Goal: Task Accomplishment & Management: Use online tool/utility

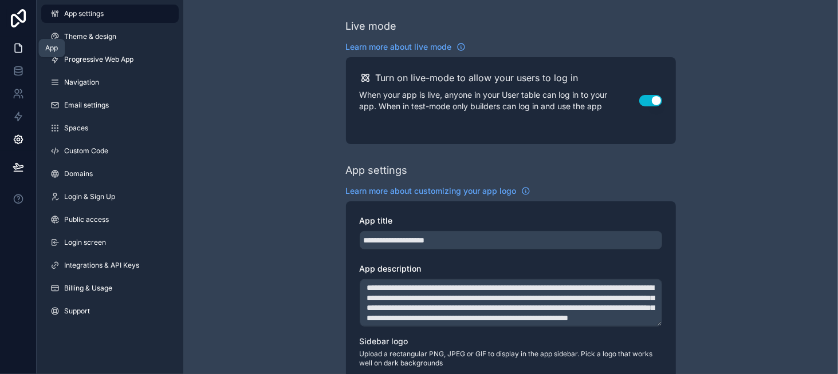
click at [22, 41] on link at bounding box center [18, 48] width 36 height 23
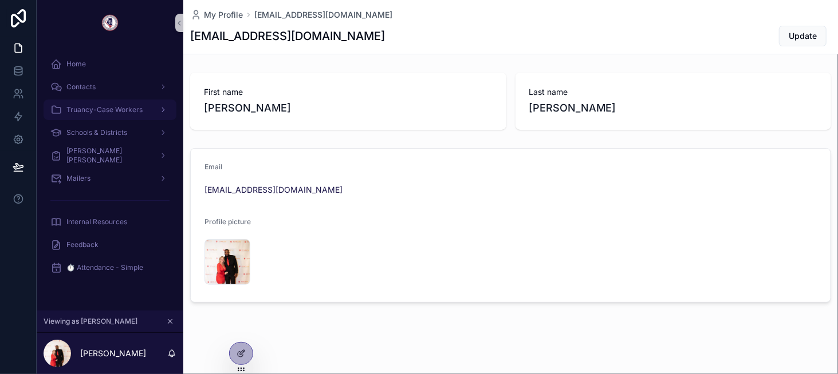
click at [134, 113] on span "Truancy-Case Workers" at bounding box center [104, 109] width 76 height 9
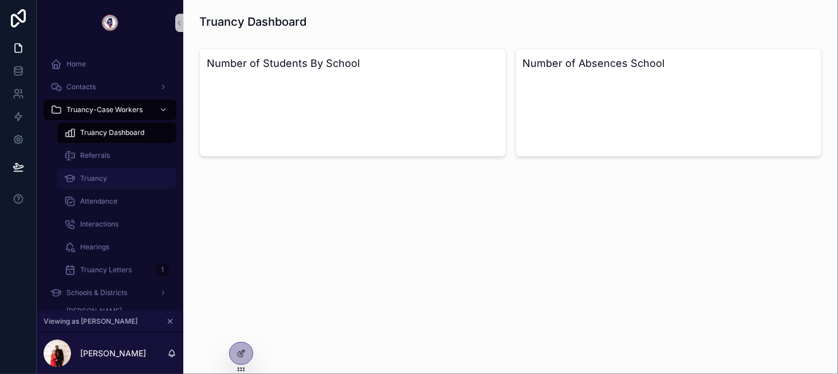
click at [131, 173] on div "Truancy" at bounding box center [116, 178] width 105 height 18
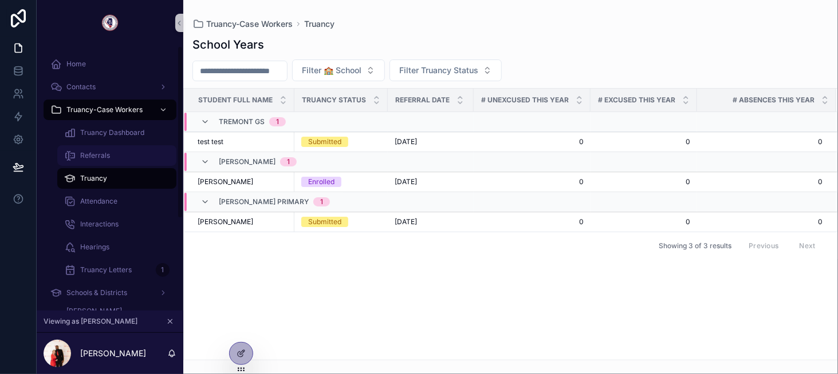
click at [113, 163] on div "Referrals" at bounding box center [116, 156] width 105 height 18
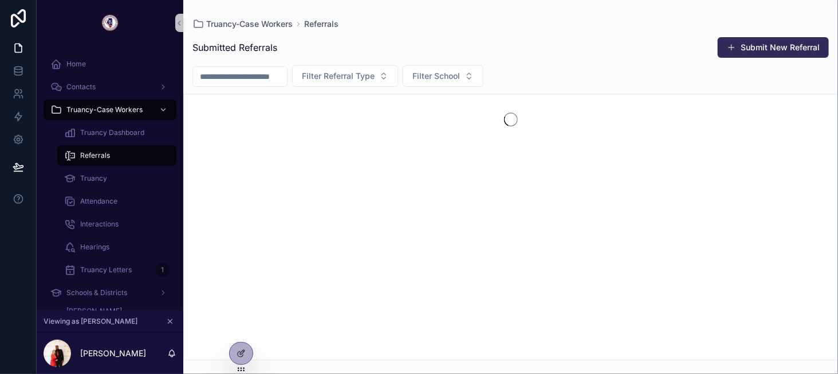
click at [763, 48] on button "Submit New Referral" at bounding box center [772, 47] width 111 height 21
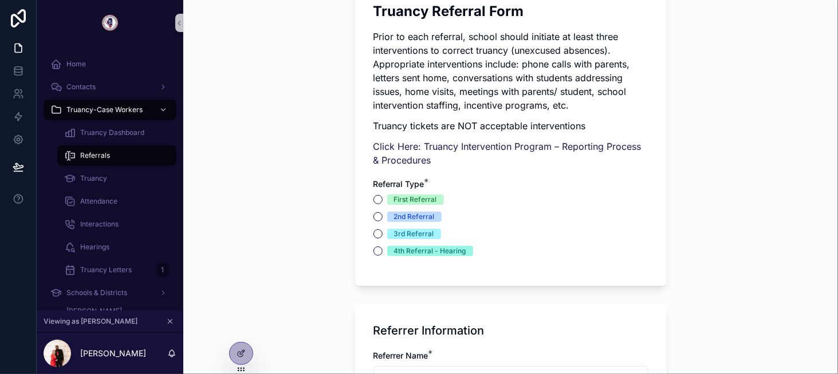
scroll to position [401, 0]
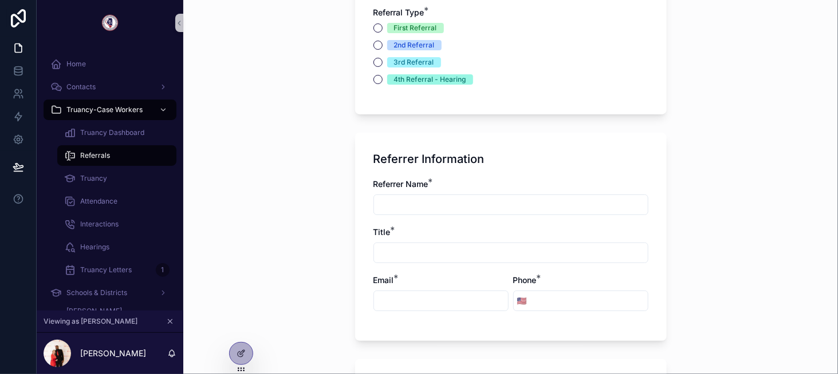
click at [401, 30] on div "First Referral" at bounding box center [415, 28] width 43 height 10
click at [382, 30] on button "First Referral" at bounding box center [377, 27] width 9 height 9
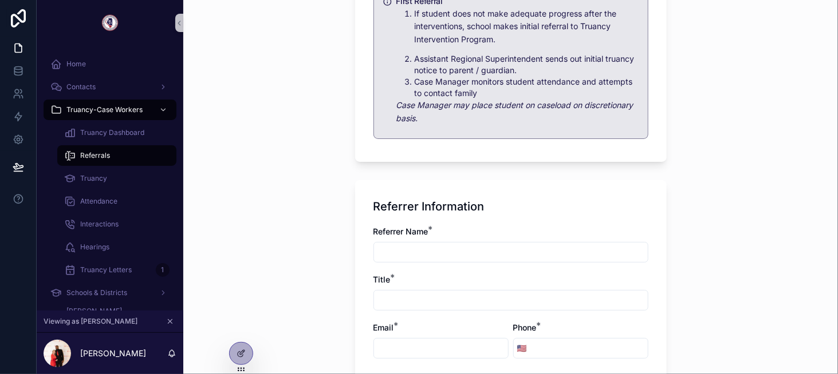
scroll to position [515, 0]
click at [413, 255] on input "scrollable content" at bounding box center [511, 251] width 274 height 16
type input "*******"
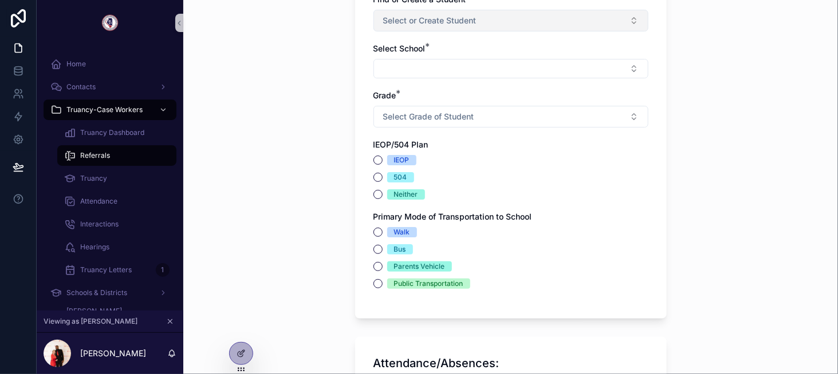
scroll to position [1088, 0]
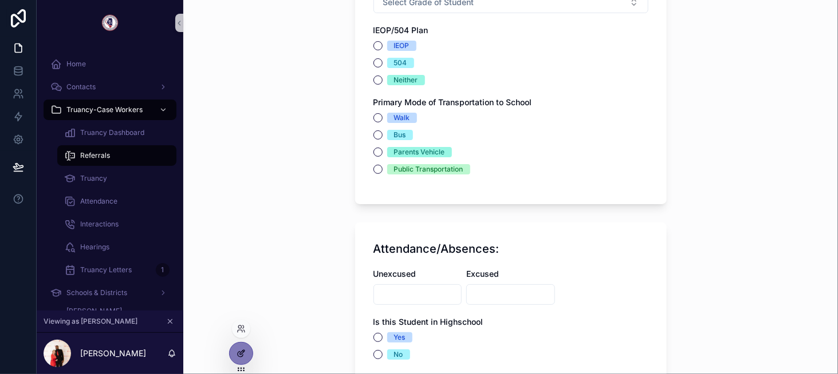
type input "*******"
click at [233, 357] on div at bounding box center [241, 354] width 23 height 22
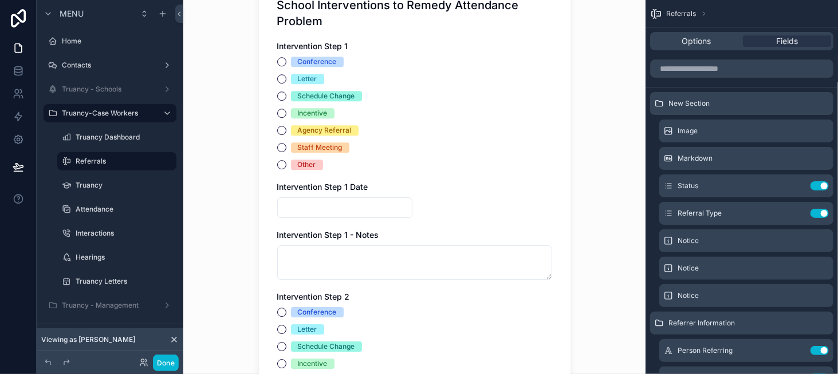
scroll to position [1431, 0]
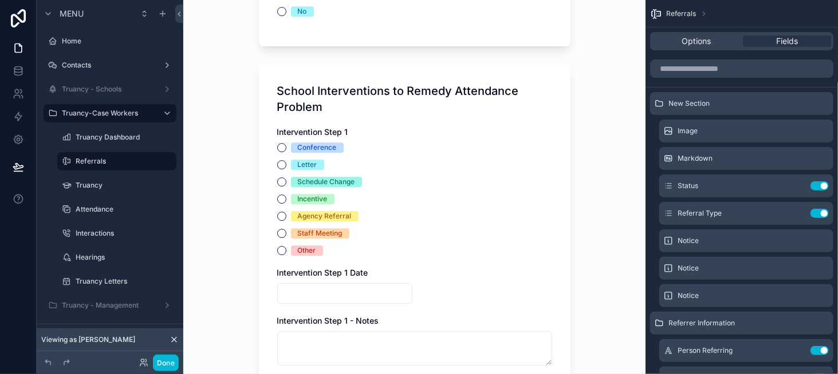
click at [424, 183] on div "Schedule Change" at bounding box center [414, 182] width 275 height 10
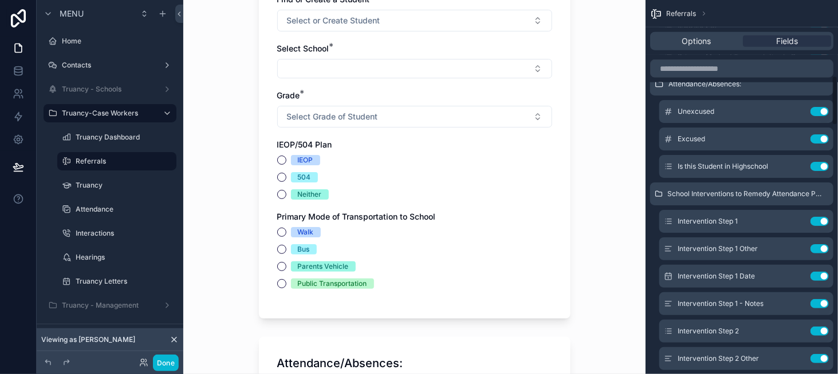
scroll to position [572, 0]
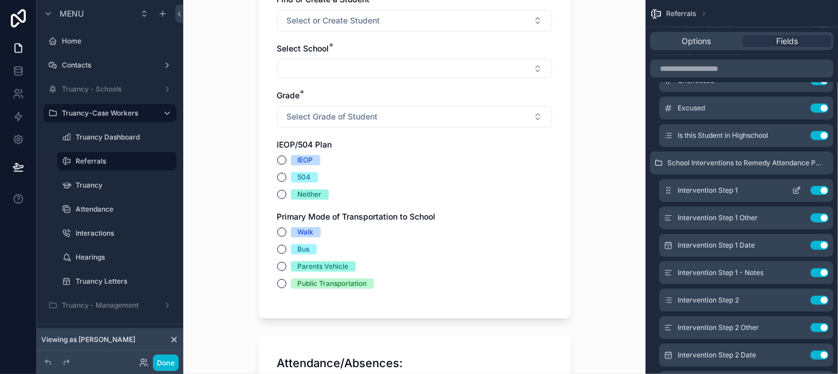
click at [794, 193] on icon "scrollable content" at bounding box center [795, 191] width 5 height 5
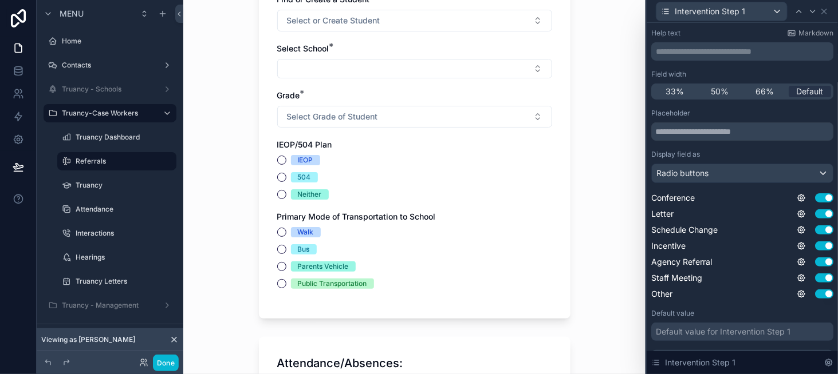
scroll to position [118, 0]
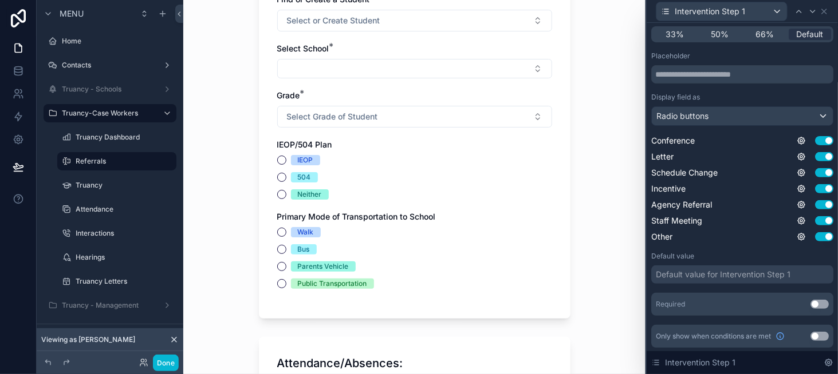
click at [810, 302] on button "Use setting" at bounding box center [819, 304] width 18 height 9
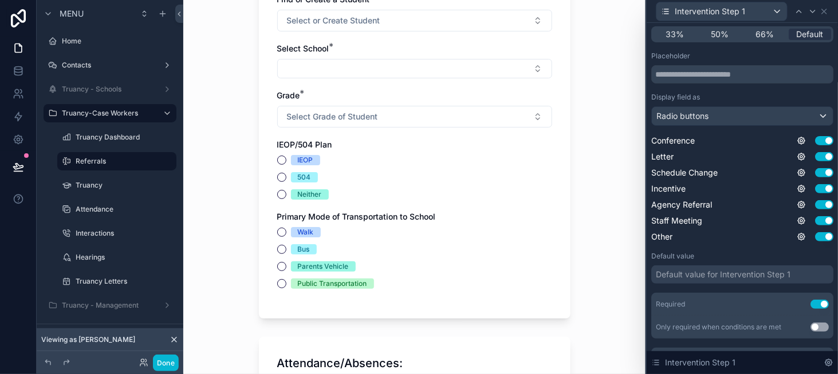
scroll to position [0, 0]
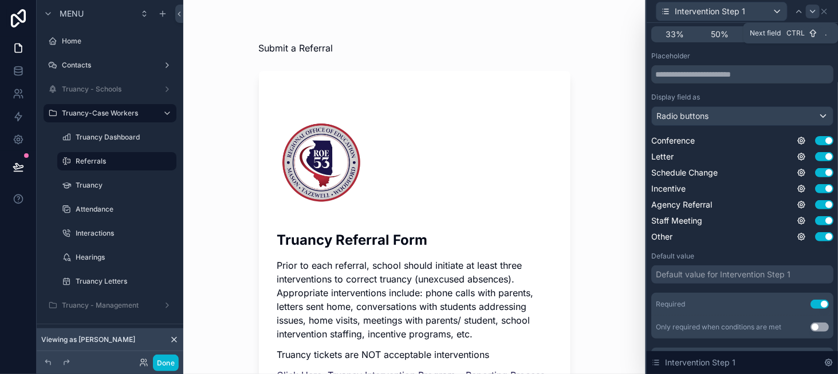
click at [806, 11] on div at bounding box center [812, 12] width 14 height 14
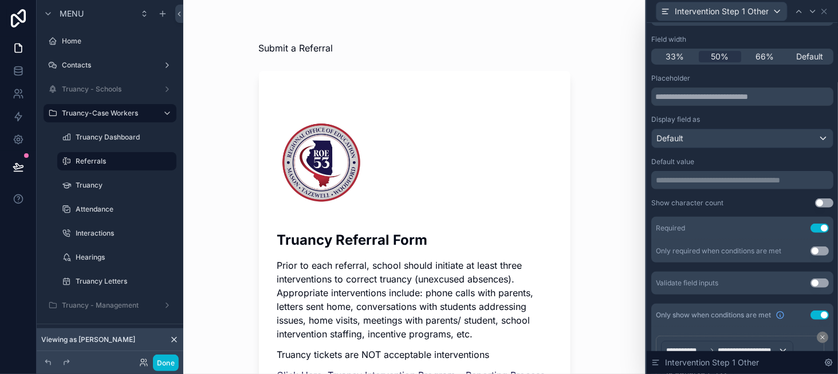
scroll to position [114, 0]
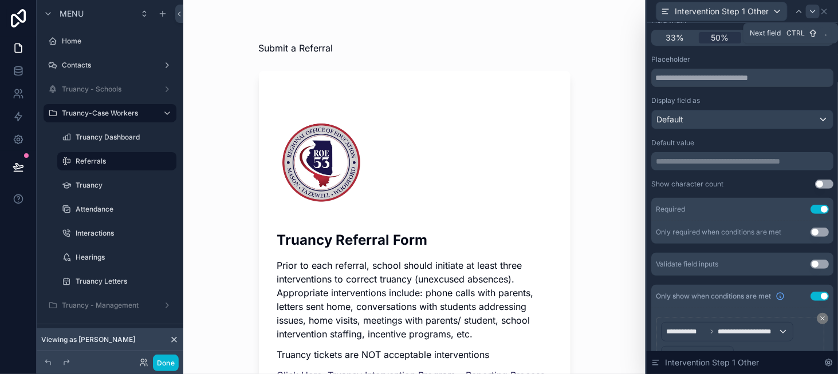
click at [809, 12] on icon at bounding box center [812, 11] width 9 height 9
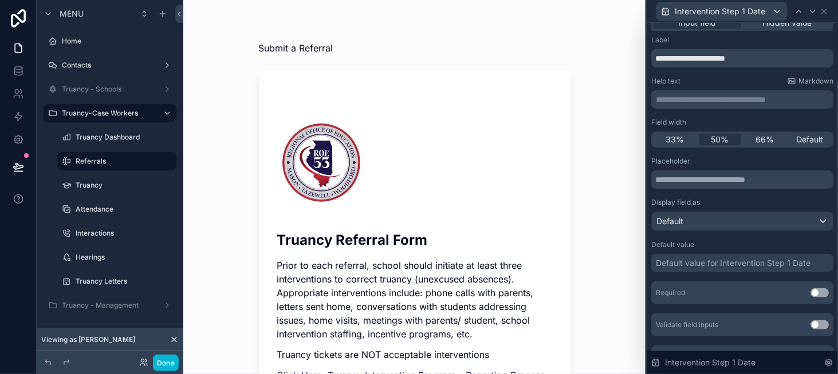
scroll to position [33, 0]
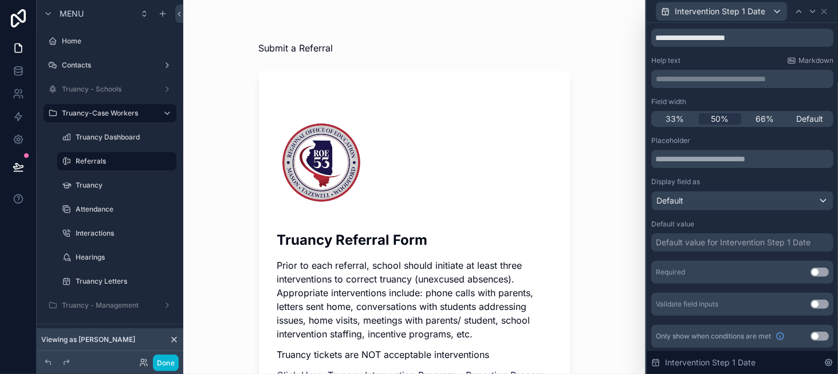
click at [815, 270] on button "Use setting" at bounding box center [819, 272] width 18 height 9
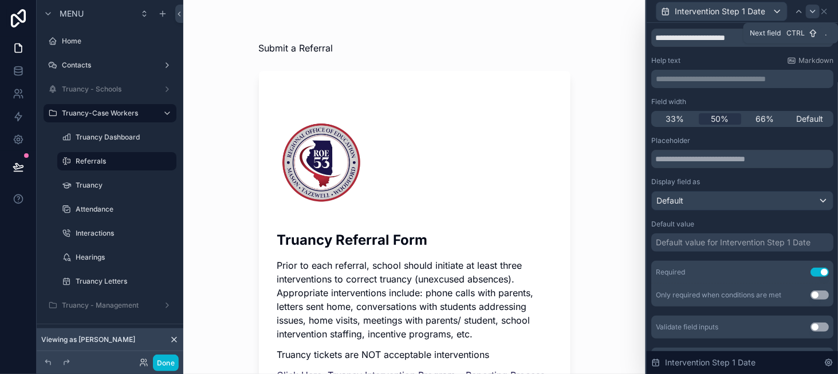
click at [807, 15] on div at bounding box center [812, 12] width 14 height 14
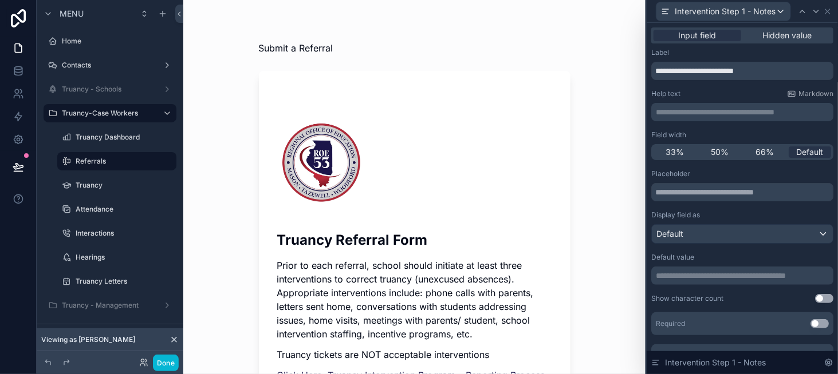
click at [810, 321] on button "Use setting" at bounding box center [819, 323] width 18 height 9
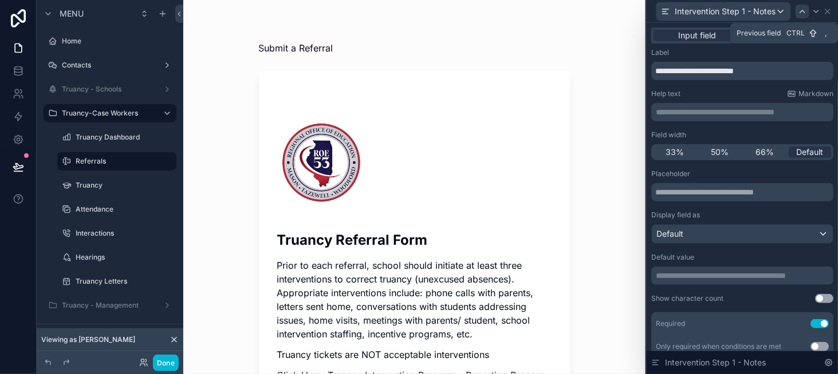
click at [808, 11] on div at bounding box center [808, 12] width 27 height 14
click at [811, 10] on icon at bounding box center [815, 11] width 9 height 9
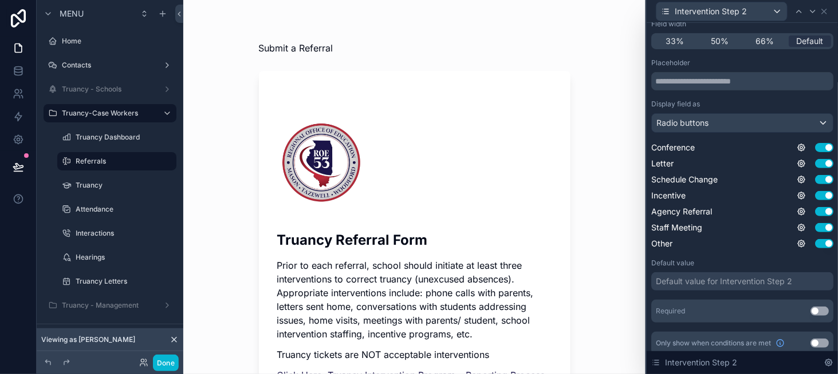
scroll to position [118, 0]
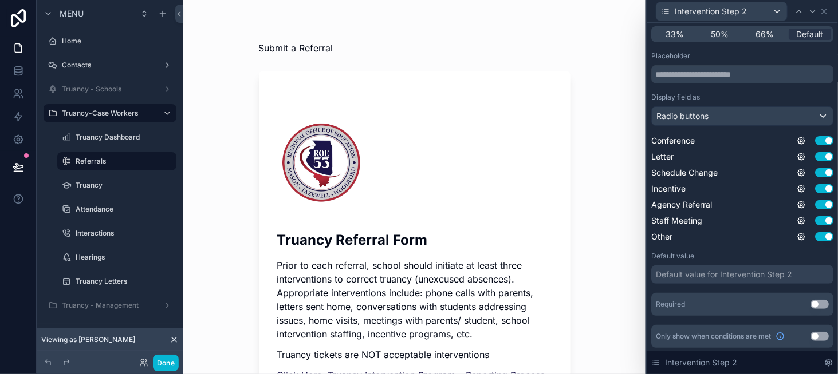
click at [810, 305] on button "Use setting" at bounding box center [819, 304] width 18 height 9
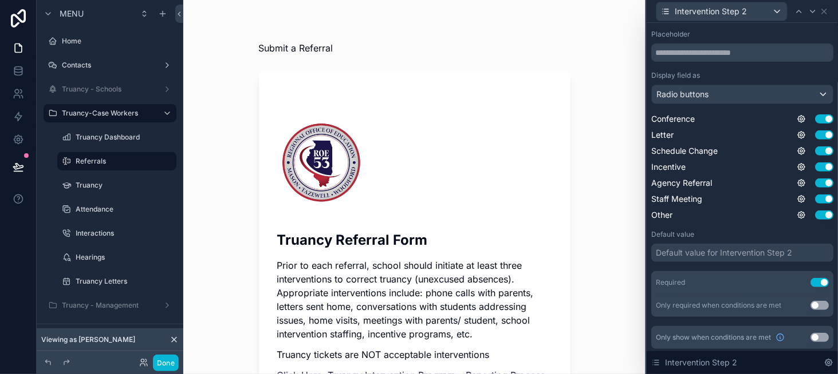
scroll to position [141, 0]
click at [808, 8] on icon at bounding box center [812, 11] width 9 height 9
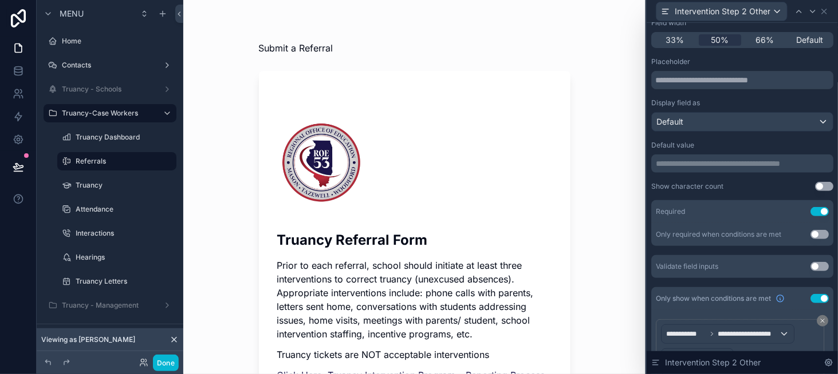
scroll to position [80, 0]
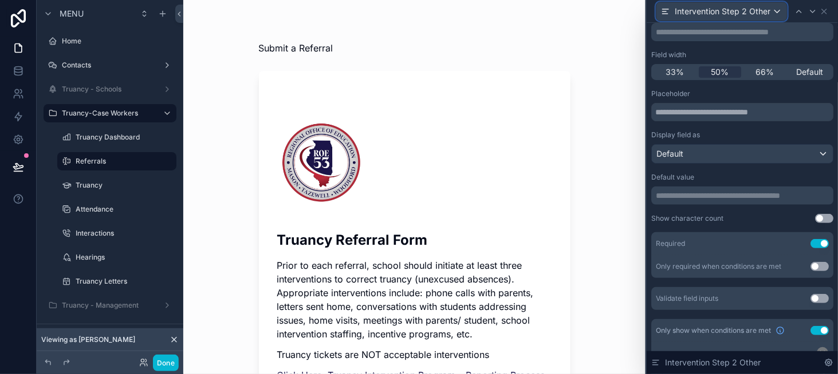
click at [756, 15] on span "Intervention Step 2 Other" at bounding box center [722, 11] width 96 height 11
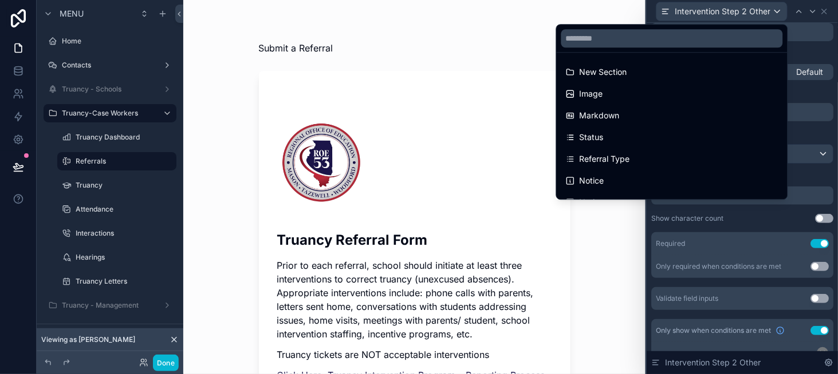
click at [813, 11] on div at bounding box center [741, 187] width 191 height 374
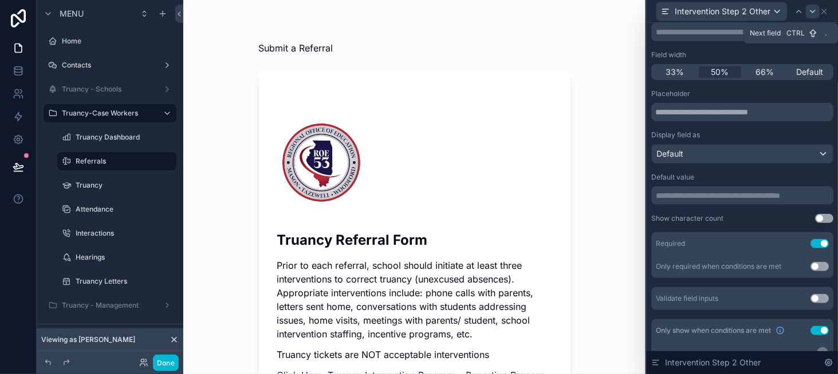
click at [811, 12] on icon at bounding box center [812, 11] width 9 height 9
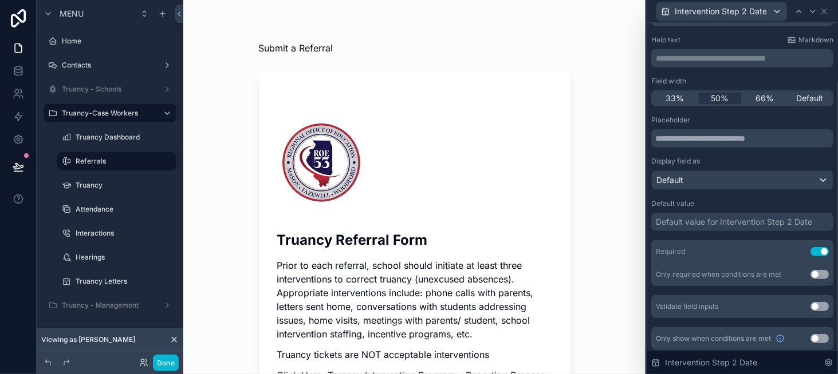
scroll to position [56, 0]
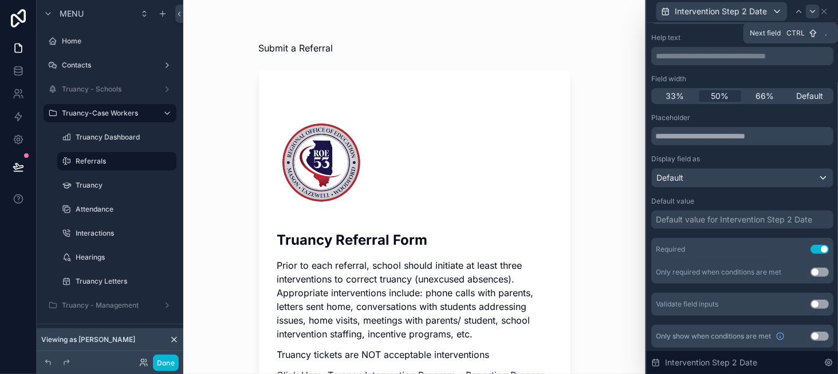
click at [807, 11] on div at bounding box center [812, 12] width 14 height 14
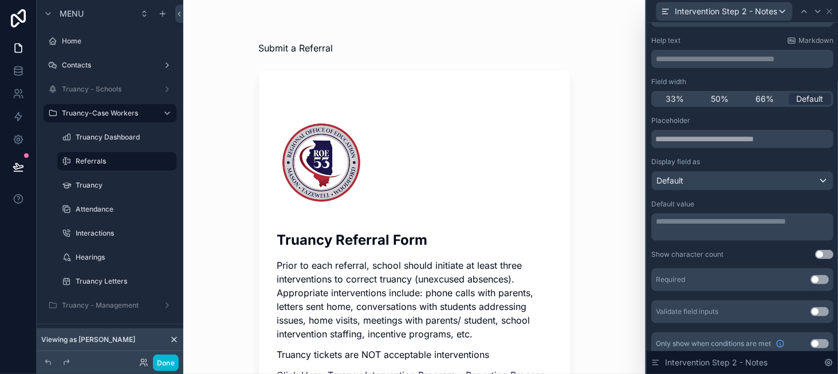
scroll to position [61, 0]
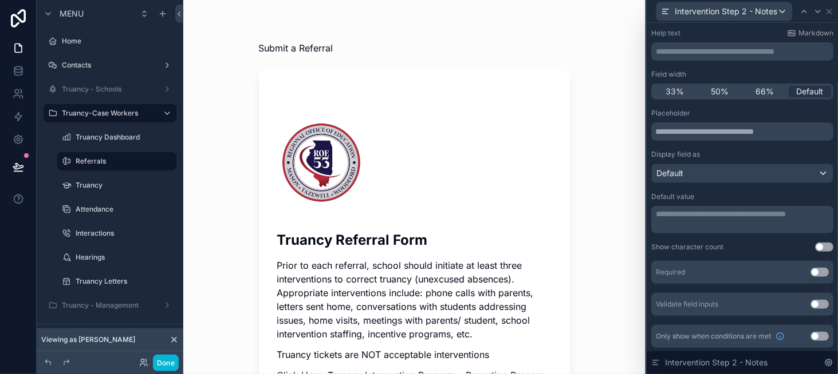
click at [810, 273] on button "Use setting" at bounding box center [819, 272] width 18 height 9
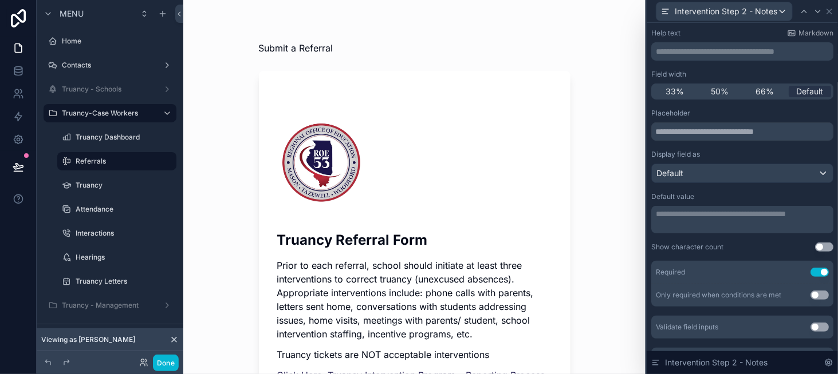
click at [812, 298] on button "Use setting" at bounding box center [819, 295] width 18 height 9
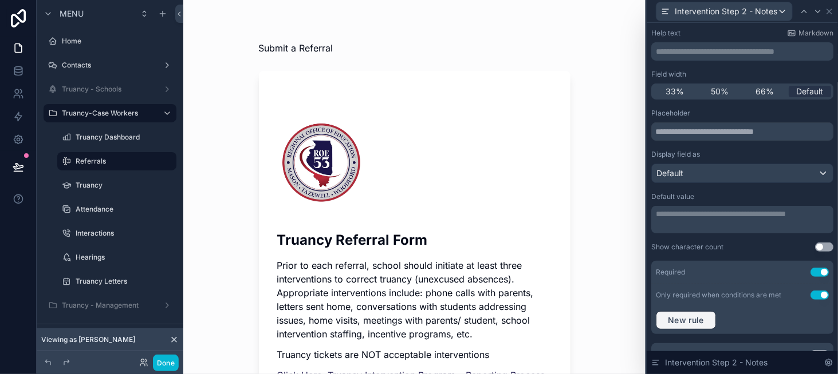
click at [690, 318] on span "New rule" at bounding box center [685, 320] width 45 height 10
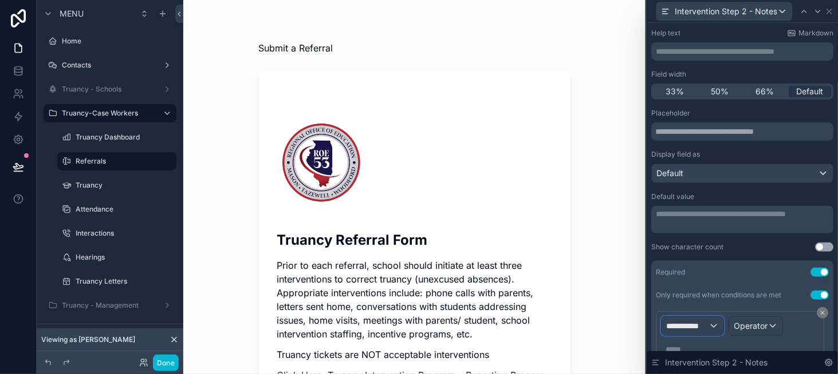
click at [686, 321] on span "**********" at bounding box center [687, 326] width 42 height 11
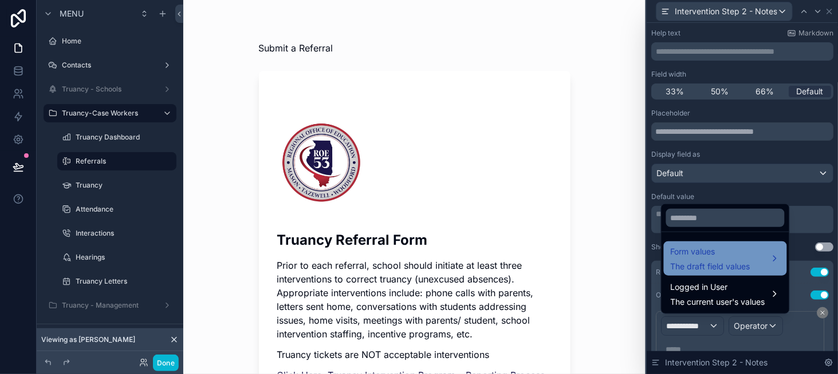
click at [701, 251] on span "Form values" at bounding box center [710, 252] width 80 height 14
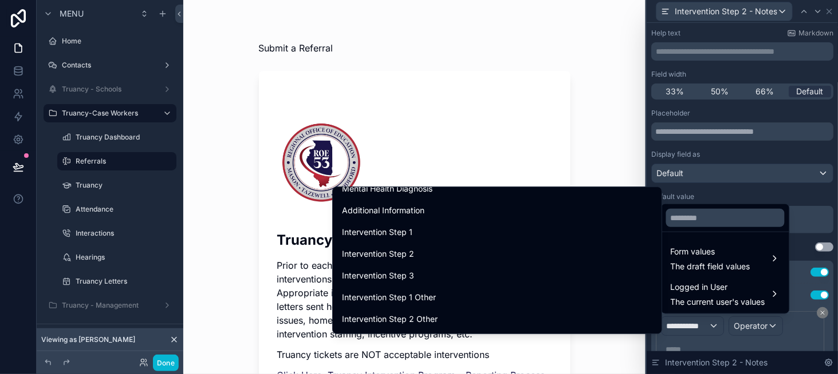
scroll to position [1374, 0]
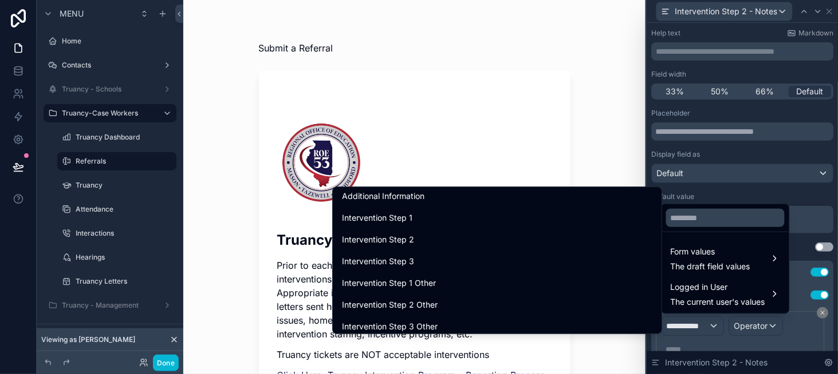
click at [582, 244] on div "Intervention Step 2" at bounding box center [497, 240] width 310 height 14
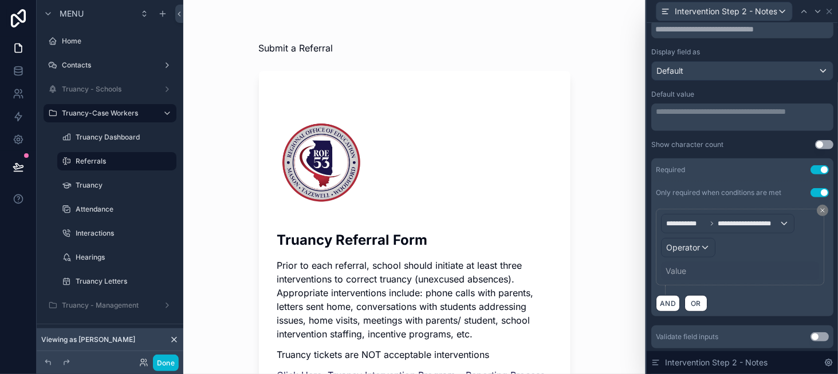
scroll to position [175, 0]
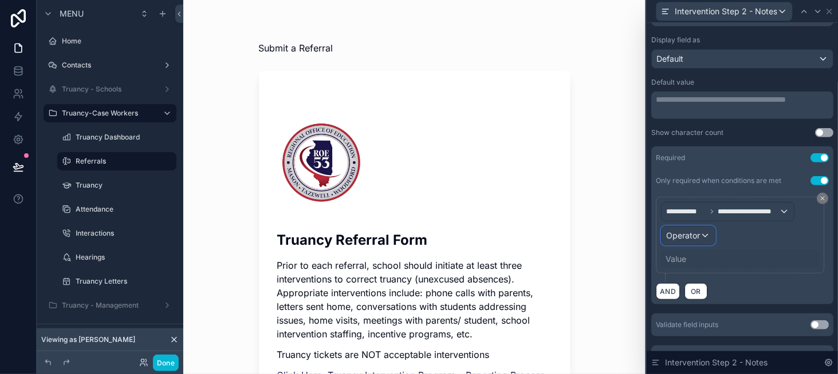
click at [680, 239] on span "Operator" at bounding box center [683, 235] width 34 height 11
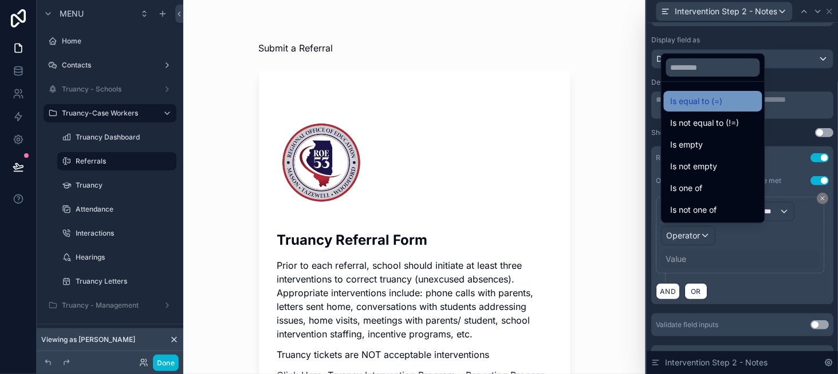
click at [686, 110] on div "Is equal to (=)" at bounding box center [713, 101] width 98 height 21
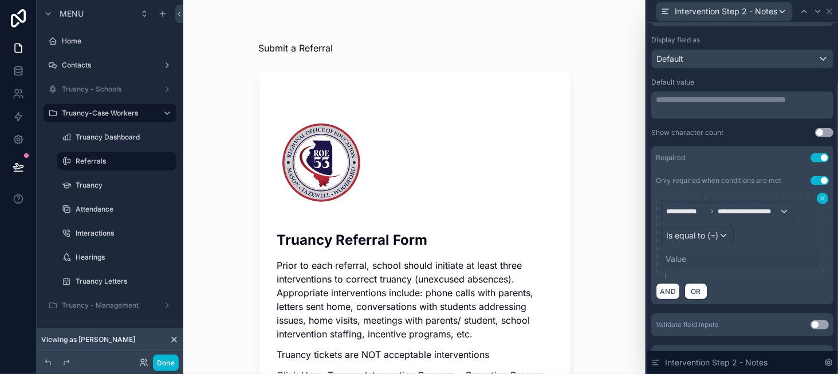
click at [819, 195] on icon at bounding box center [822, 198] width 7 height 7
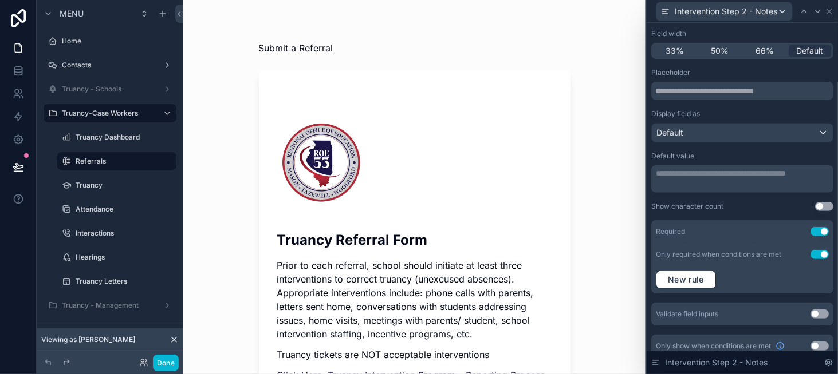
scroll to position [110, 0]
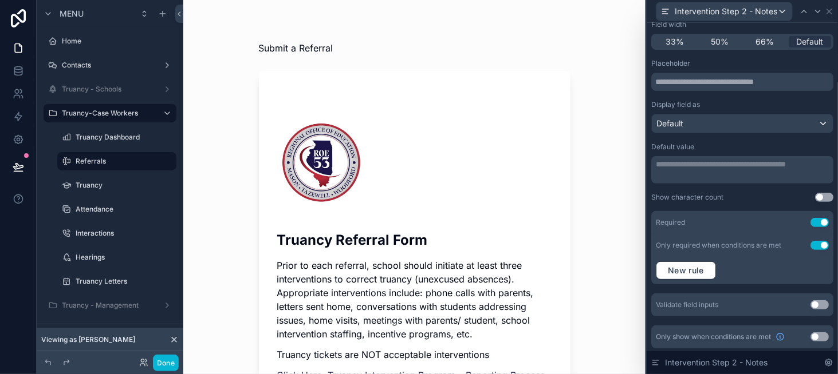
click at [813, 243] on button "Use setting" at bounding box center [819, 245] width 18 height 9
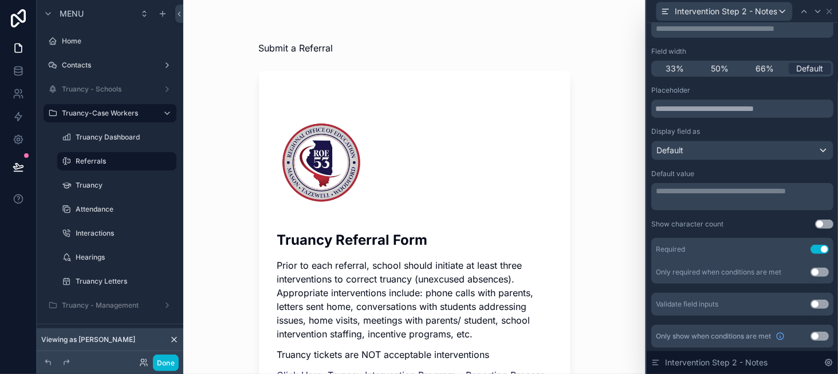
scroll to position [84, 0]
click at [813, 9] on icon at bounding box center [817, 11] width 9 height 9
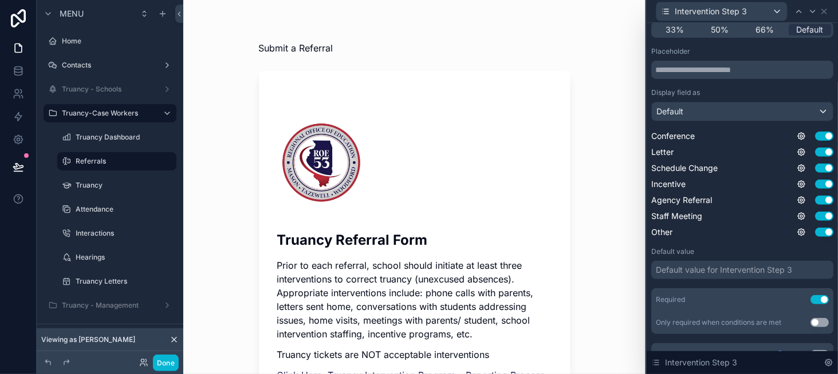
scroll to position [141, 0]
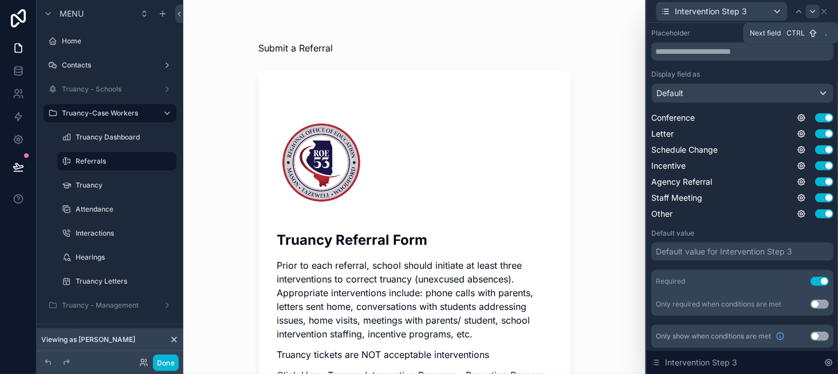
click at [811, 12] on icon at bounding box center [812, 11] width 9 height 9
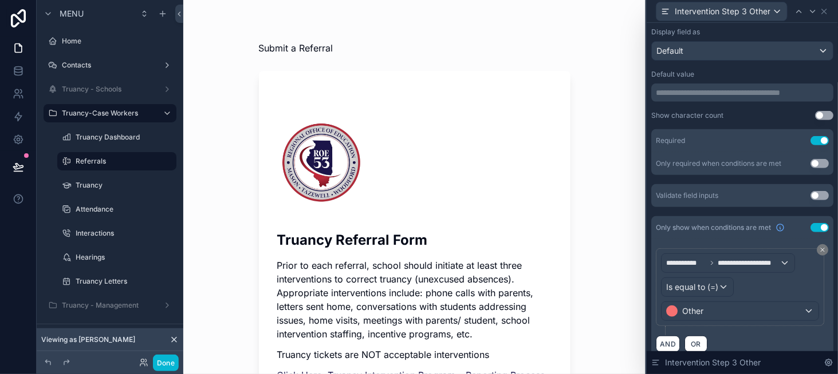
scroll to position [195, 0]
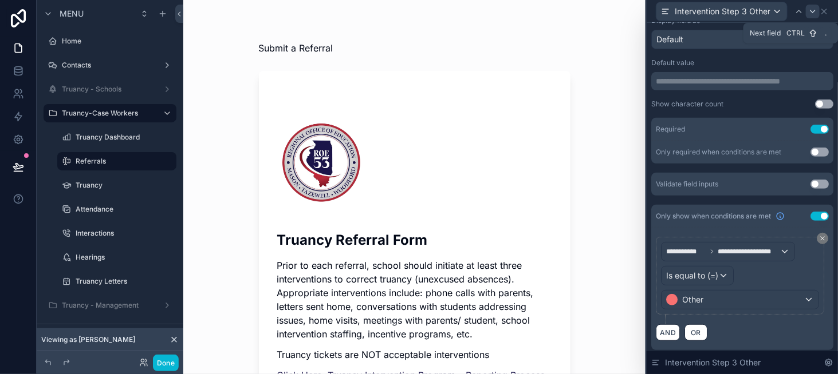
click at [813, 9] on icon at bounding box center [812, 11] width 9 height 9
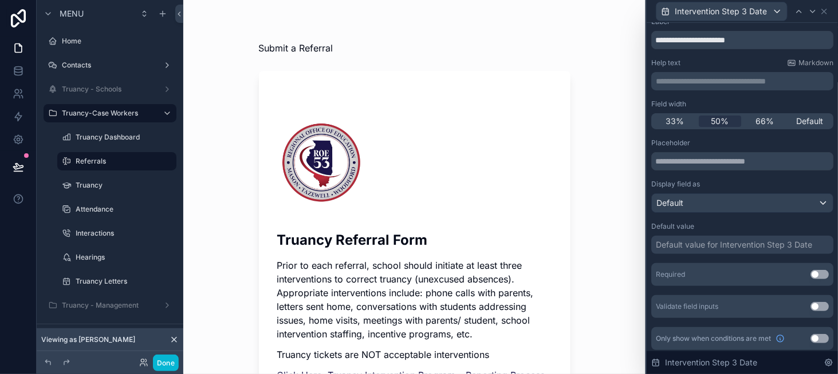
scroll to position [33, 0]
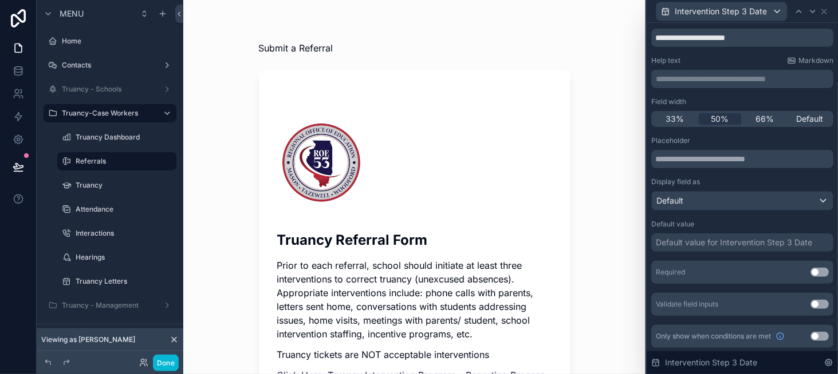
click at [810, 270] on button "Use setting" at bounding box center [819, 272] width 18 height 9
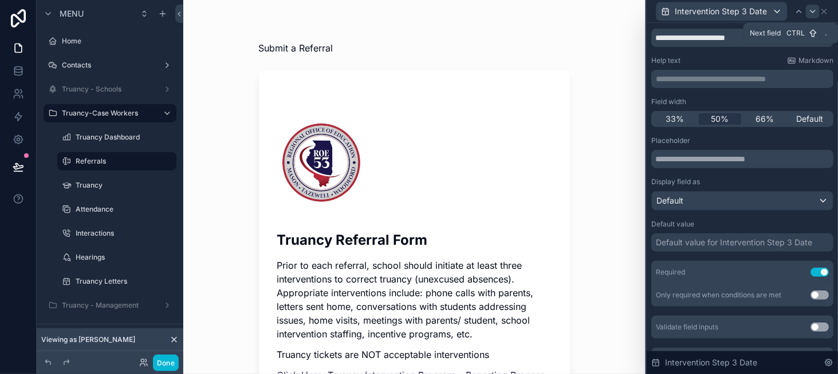
click at [808, 8] on icon at bounding box center [812, 11] width 9 height 9
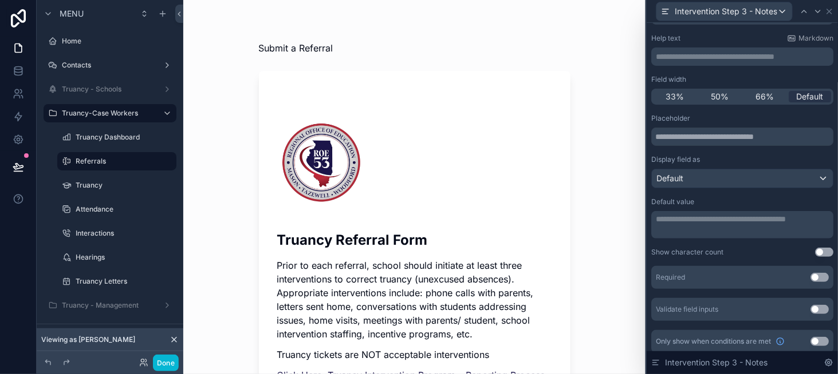
scroll to position [57, 0]
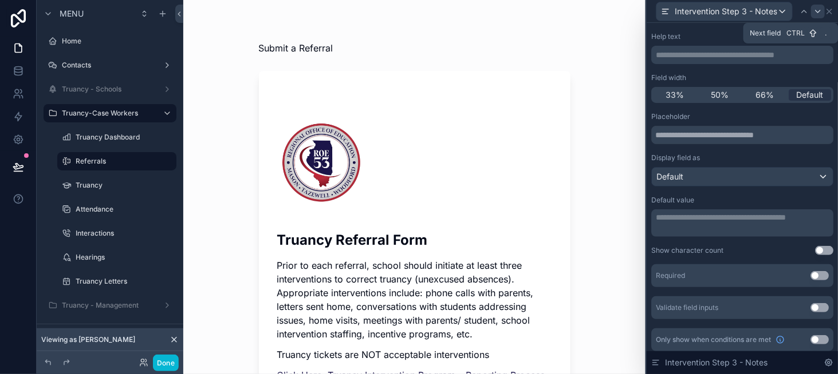
click at [814, 11] on icon at bounding box center [817, 11] width 9 height 9
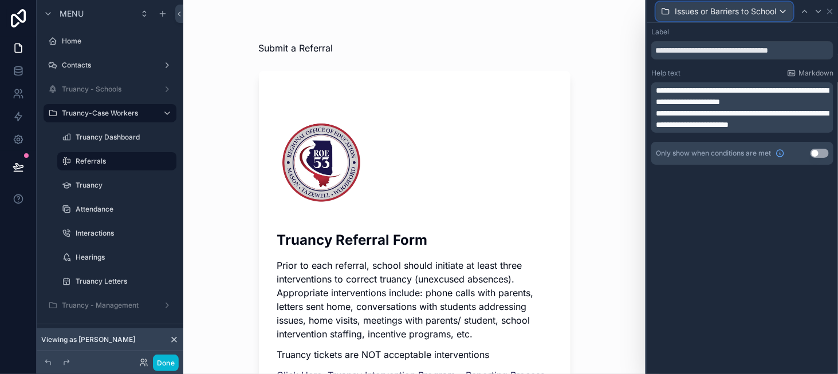
click at [706, 6] on span "Issues or Barriers to School Attendance" at bounding box center [725, 11] width 103 height 11
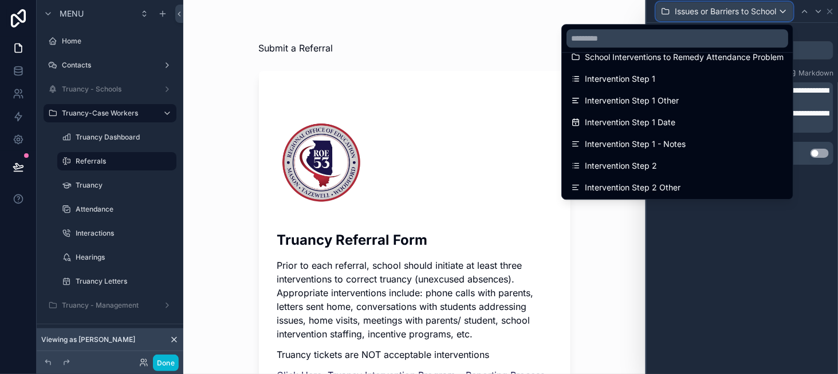
scroll to position [515, 0]
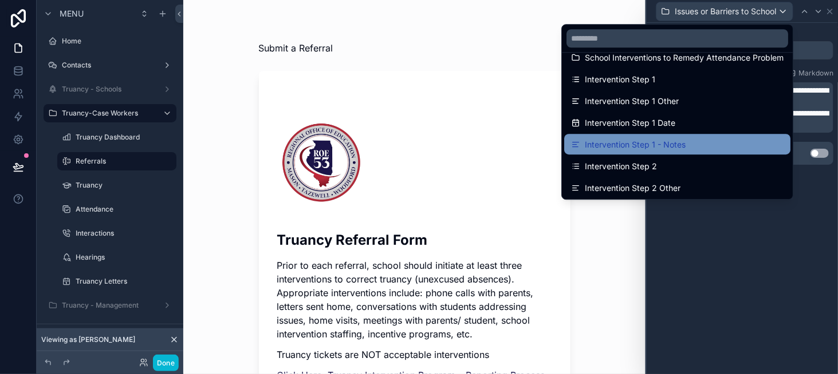
click at [701, 142] on div "Intervention Step 1 - Notes" at bounding box center [677, 144] width 212 height 14
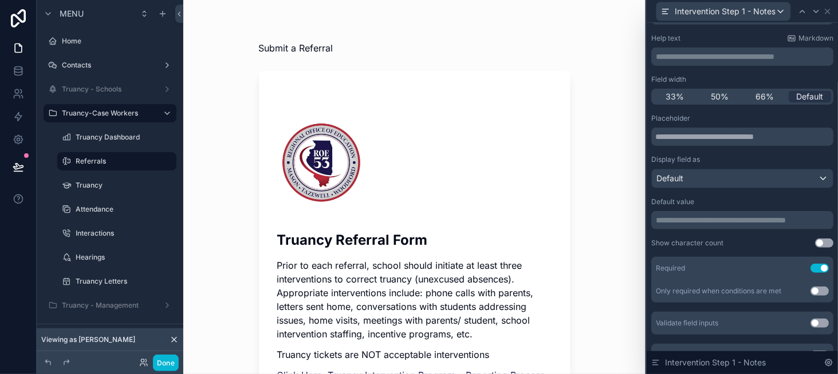
scroll to position [57, 0]
click at [810, 264] on button "Use setting" at bounding box center [819, 266] width 18 height 9
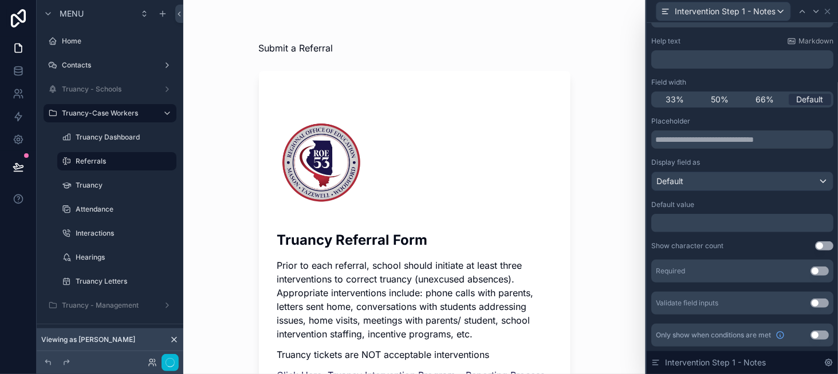
scroll to position [52, 0]
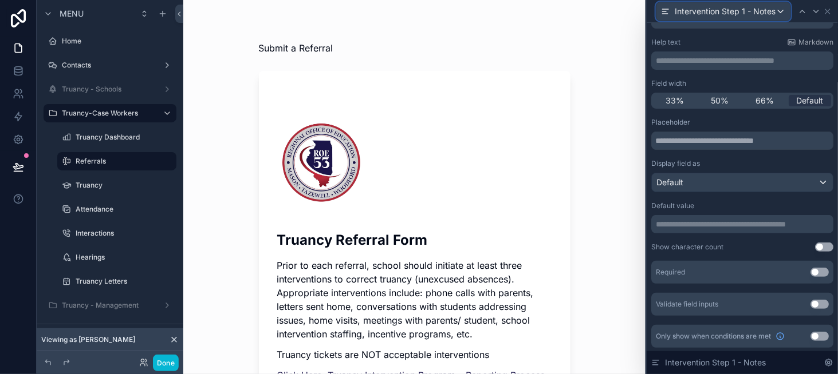
click at [774, 11] on span "Intervention Step 1 - Notes" at bounding box center [724, 11] width 101 height 11
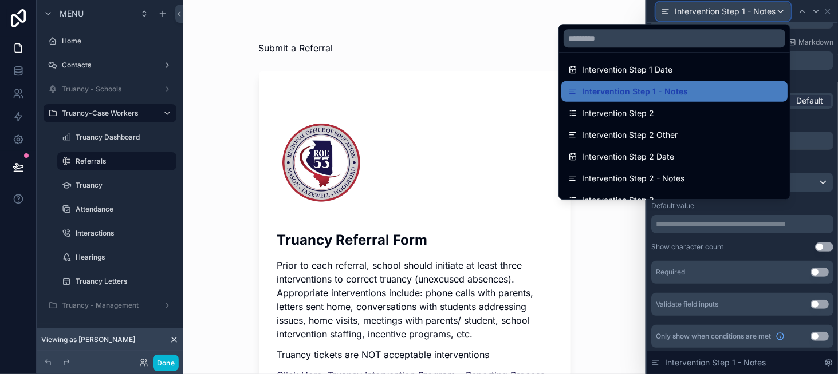
scroll to position [572, 0]
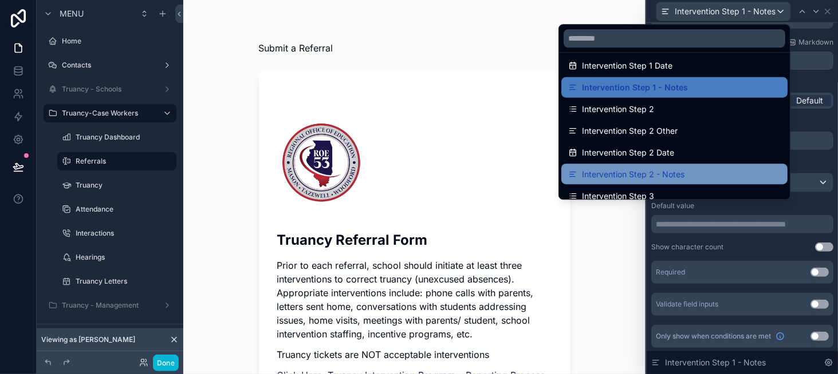
click at [752, 168] on div "Intervention Step 2 - Notes" at bounding box center [674, 174] width 212 height 14
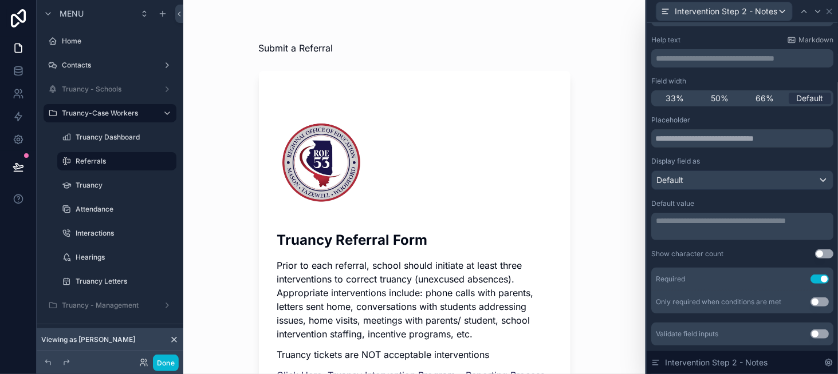
scroll to position [57, 0]
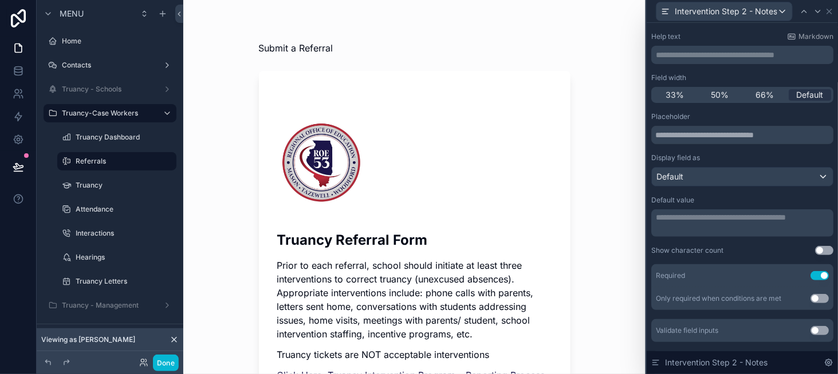
click at [814, 278] on button "Use setting" at bounding box center [819, 275] width 18 height 9
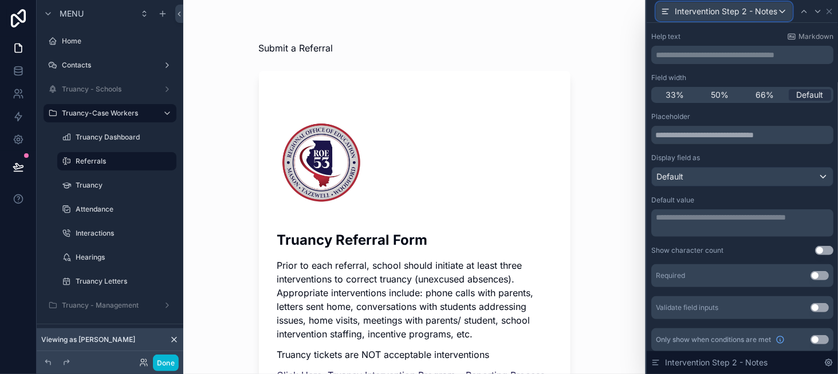
click at [728, 14] on span "Intervention Step 2 - Notes" at bounding box center [725, 11] width 102 height 11
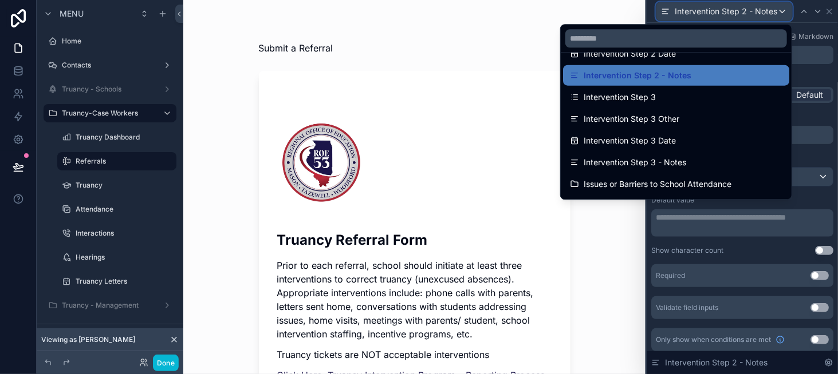
scroll to position [687, 0]
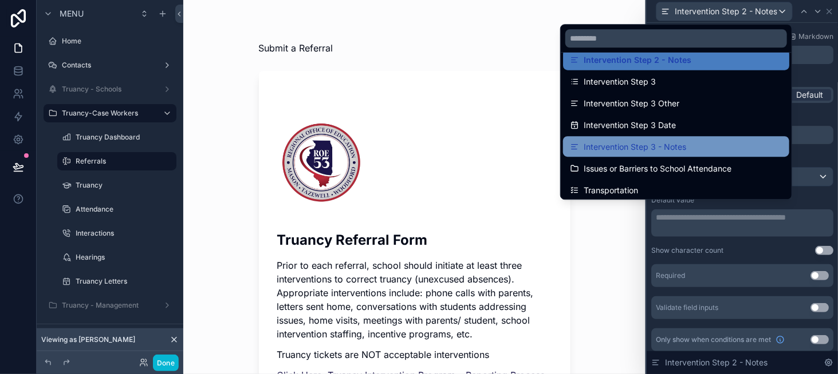
click at [744, 152] on div "Intervention Step 3 - Notes" at bounding box center [676, 147] width 212 height 14
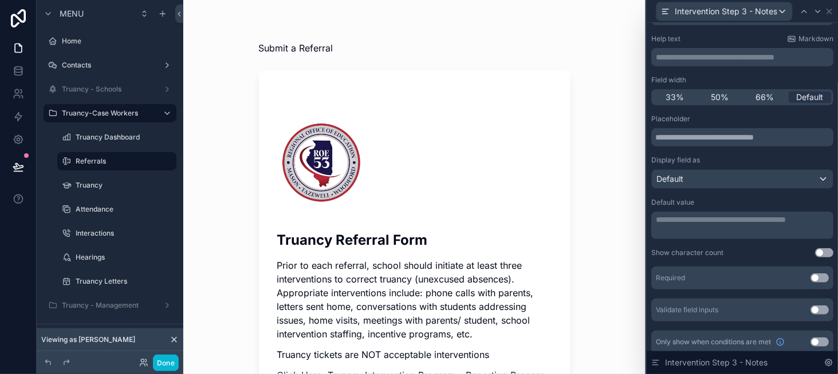
scroll to position [57, 0]
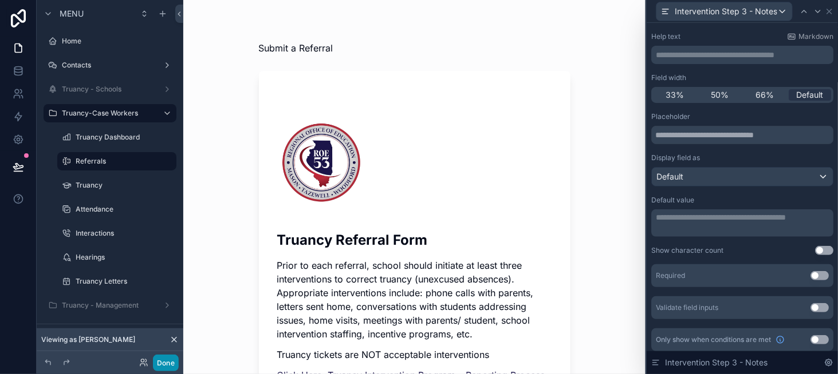
click at [167, 367] on button "Done" at bounding box center [166, 363] width 26 height 17
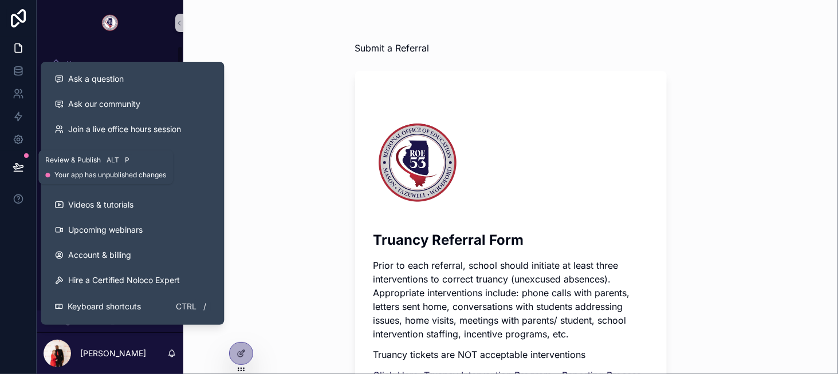
click at [18, 169] on icon at bounding box center [18, 166] width 11 height 11
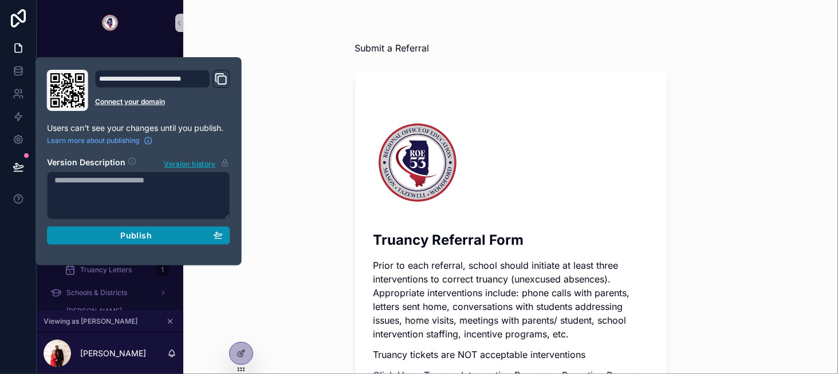
click at [168, 235] on div "Publish" at bounding box center [138, 236] width 168 height 10
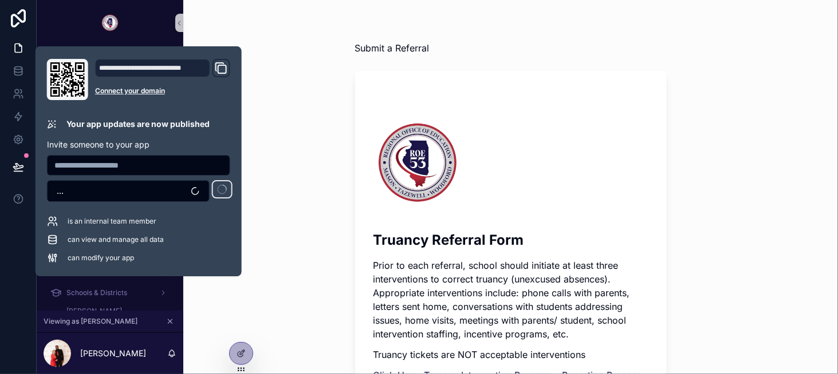
click at [291, 160] on div "Submit a Referral Truancy Referral Form Prior to each referral, school should i…" at bounding box center [510, 187] width 654 height 374
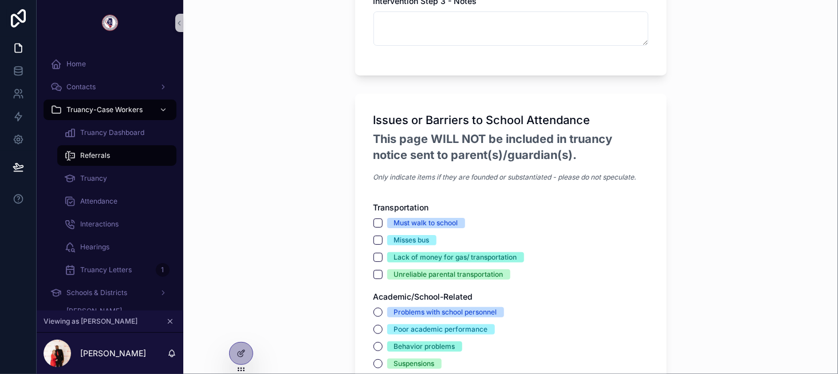
scroll to position [2159, 0]
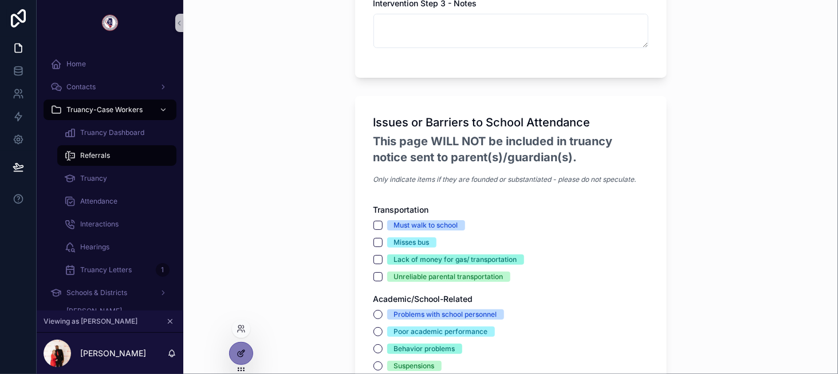
click at [241, 343] on div at bounding box center [241, 354] width 23 height 22
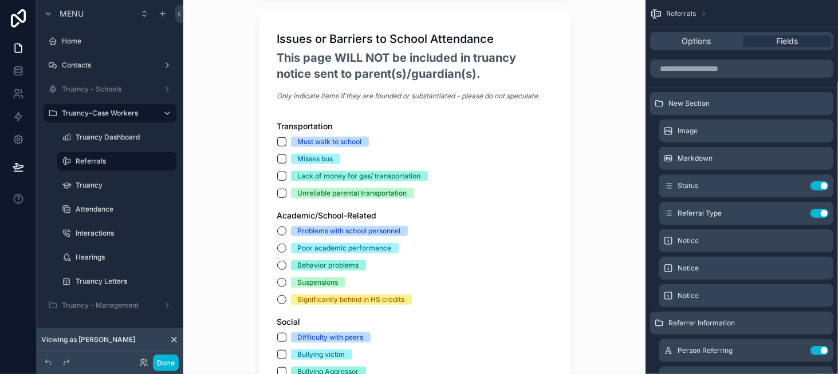
scroll to position [2233, 0]
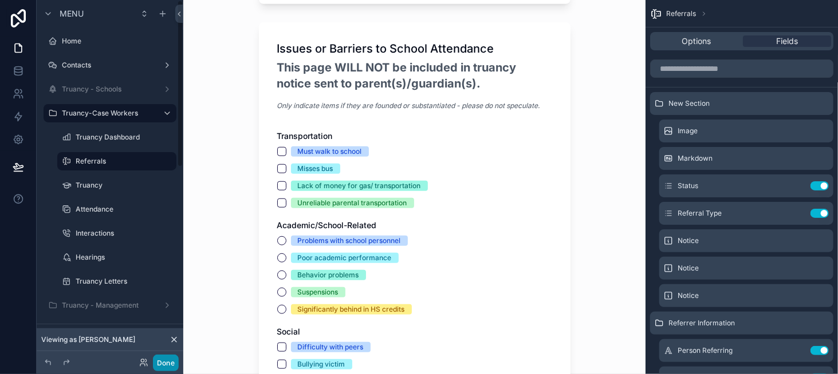
click at [157, 366] on button "Done" at bounding box center [166, 363] width 26 height 17
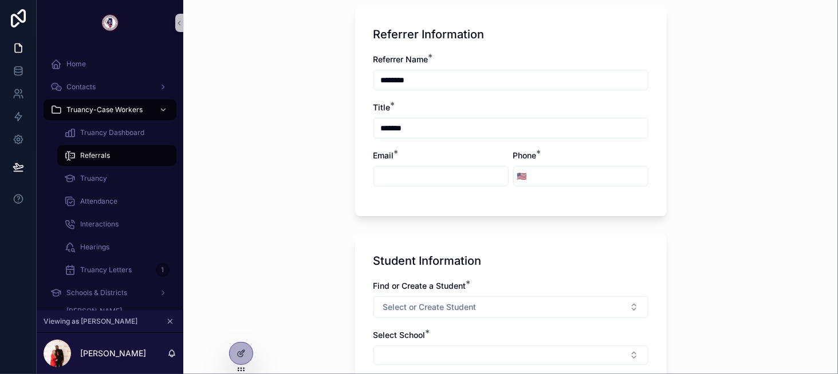
scroll to position [687, 0]
click at [410, 172] on input "scrollable content" at bounding box center [441, 176] width 134 height 16
type input "**********"
click at [564, 175] on input "scrollable content" at bounding box center [588, 176] width 117 height 16
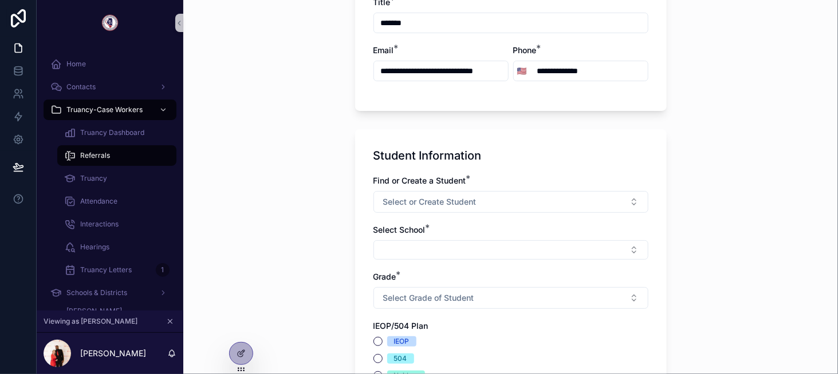
scroll to position [801, 0]
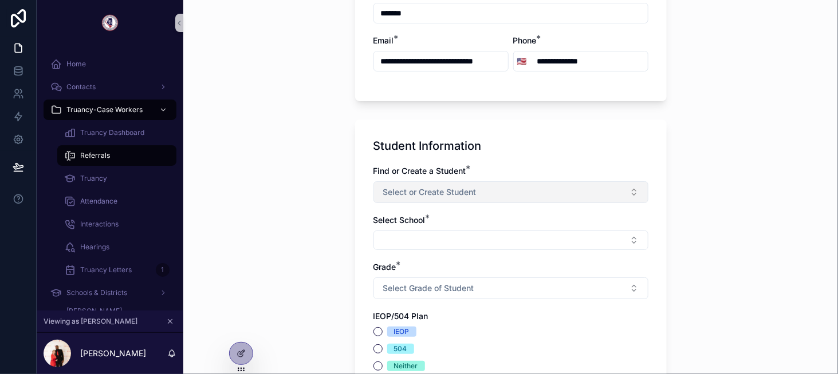
type input "**********"
click at [421, 181] on button "Select or Create Student" at bounding box center [510, 192] width 275 height 22
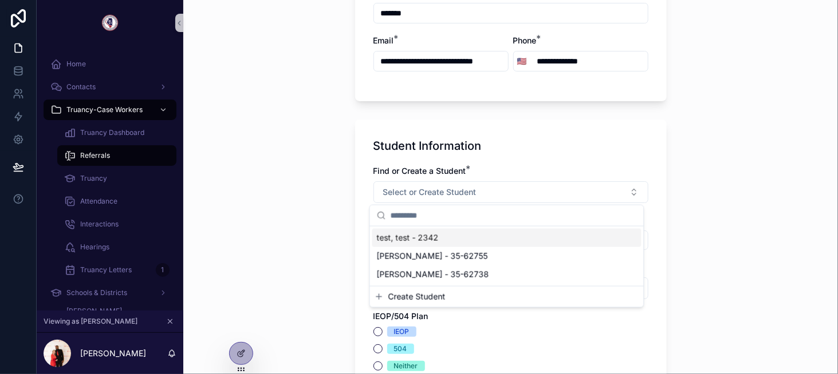
click at [420, 234] on span "test, test - 2342" at bounding box center [408, 237] width 62 height 11
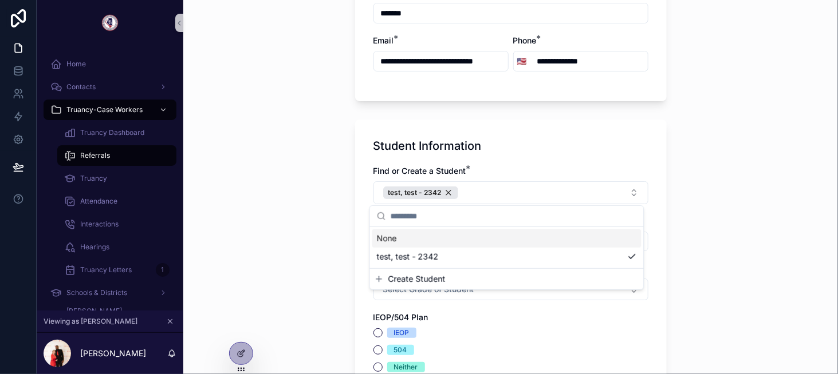
click at [499, 176] on div "Find or Create a Student *" at bounding box center [510, 170] width 275 height 11
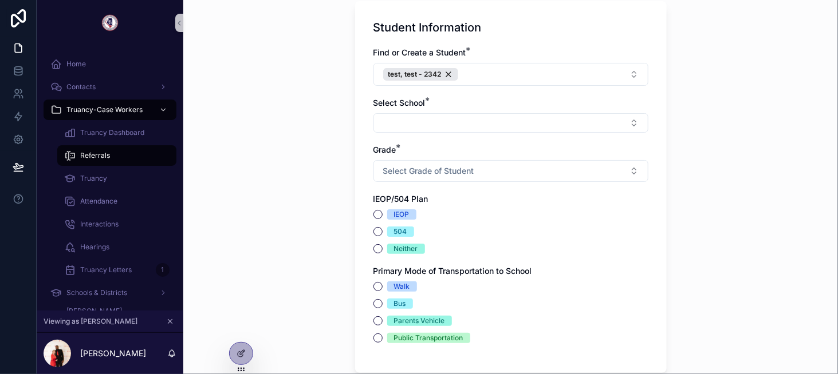
scroll to position [973, 0]
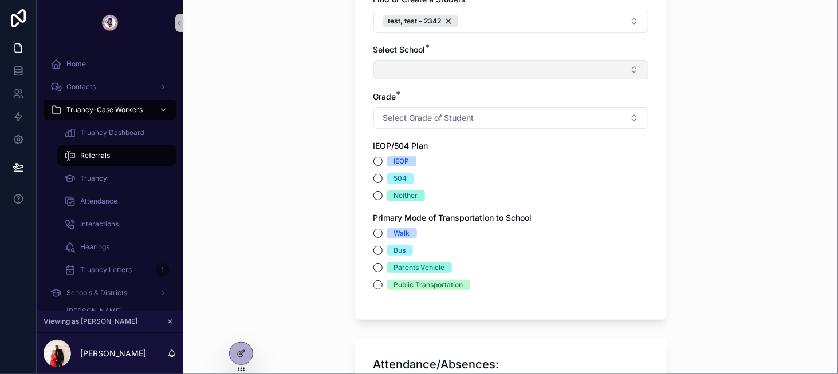
click at [414, 66] on button "Select Button" at bounding box center [510, 69] width 275 height 19
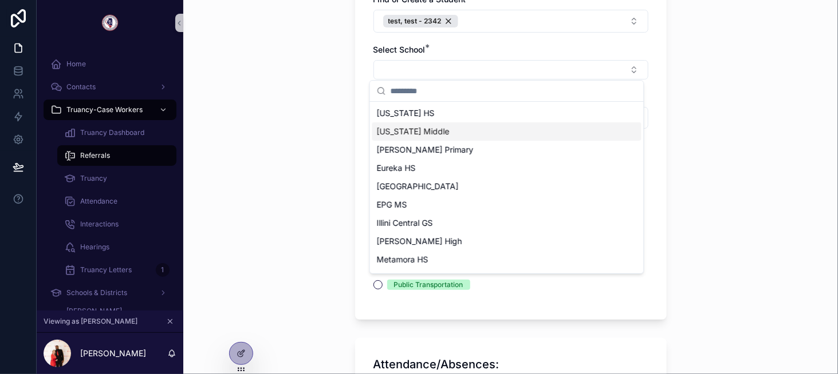
click at [428, 123] on div "Washington Middle" at bounding box center [506, 132] width 269 height 18
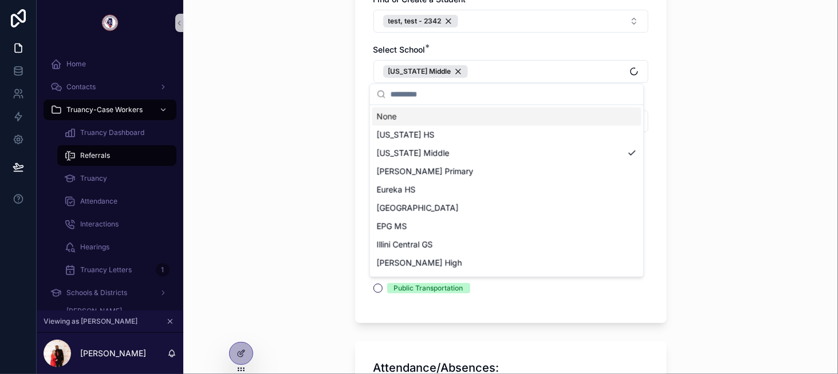
click at [329, 111] on div "Submit a Referral Truancy Referral Form Prior to each referral, school should i…" at bounding box center [510, 187] width 654 height 374
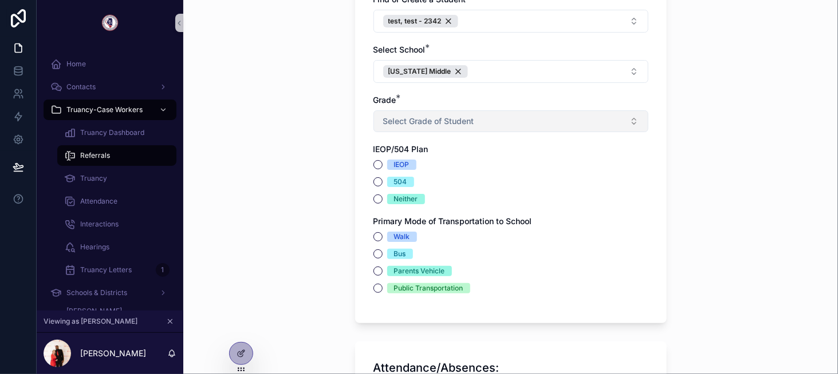
click at [412, 128] on button "Select Grade of Student" at bounding box center [510, 121] width 275 height 22
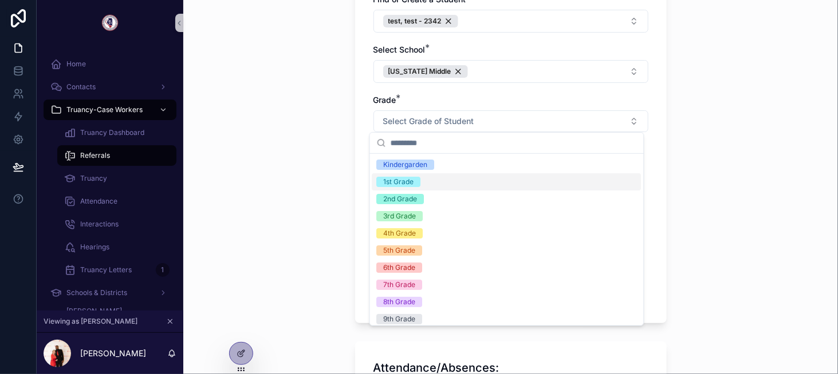
click at [422, 181] on div "1st Grade" at bounding box center [506, 181] width 269 height 17
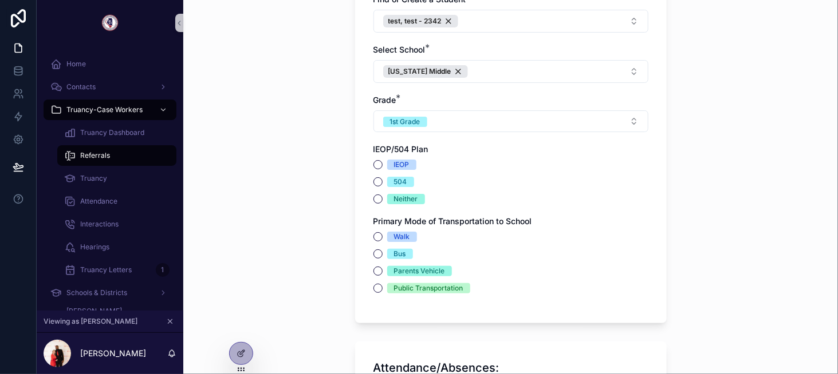
click at [390, 168] on div "IEOP 504 Neither" at bounding box center [440, 182] width 135 height 45
click at [373, 163] on button "IEOP" at bounding box center [377, 164] width 9 height 9
click at [387, 232] on span "Walk" at bounding box center [402, 237] width 30 height 10
click at [382, 232] on button "Walk" at bounding box center [377, 236] width 9 height 9
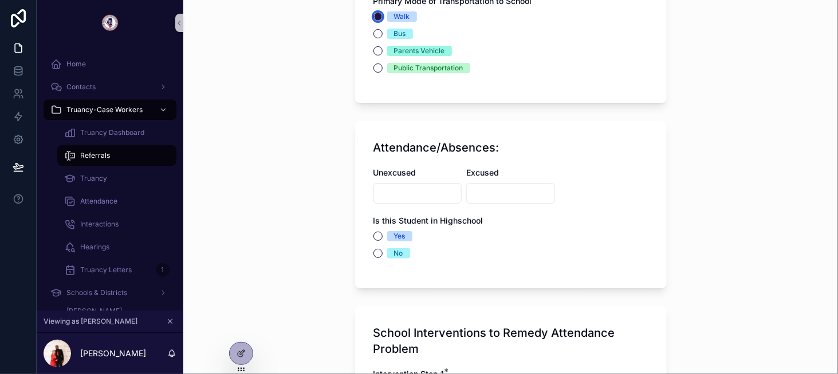
scroll to position [1202, 0]
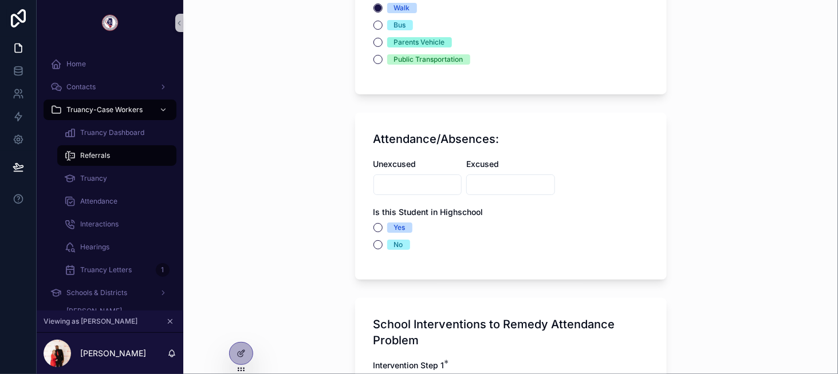
click at [378, 177] on input "scrollable content" at bounding box center [418, 185] width 88 height 16
type input "*"
click at [474, 181] on input "scrollable content" at bounding box center [511, 185] width 88 height 16
type input "*"
click at [394, 226] on div "Yes" at bounding box center [399, 228] width 11 height 10
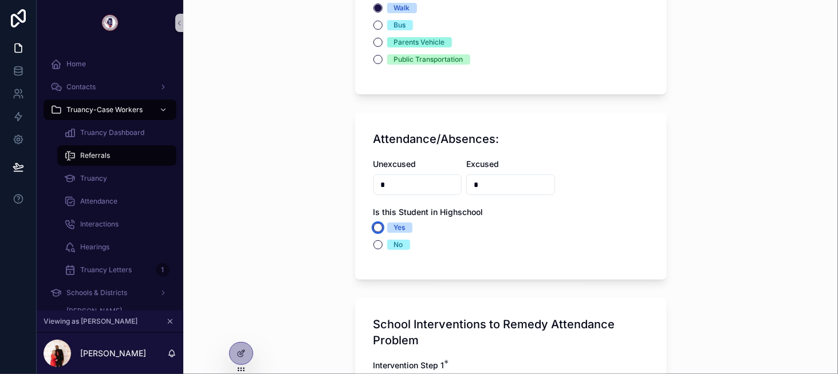
click at [382, 226] on button "Yes" at bounding box center [377, 227] width 9 height 9
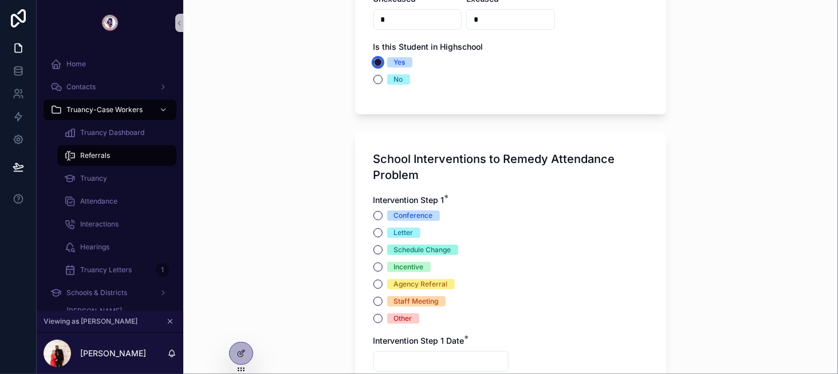
scroll to position [1374, 0]
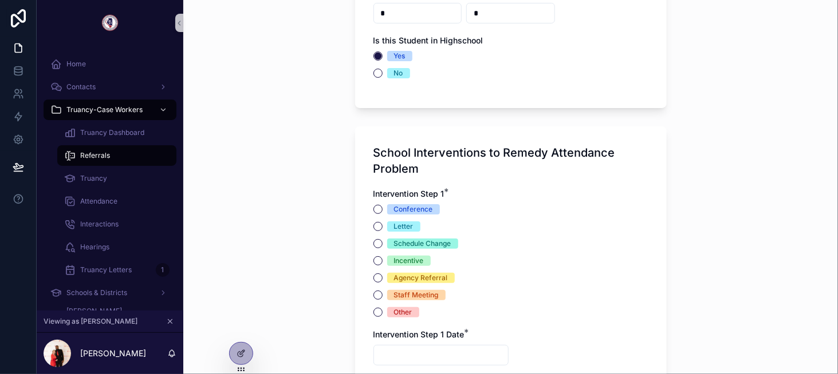
click at [397, 204] on div "Conference" at bounding box center [413, 209] width 39 height 10
click at [382, 205] on button "Conference" at bounding box center [377, 209] width 9 height 9
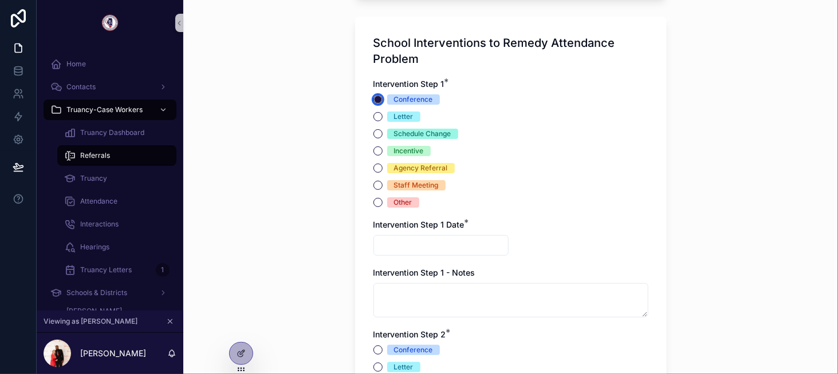
scroll to position [1488, 0]
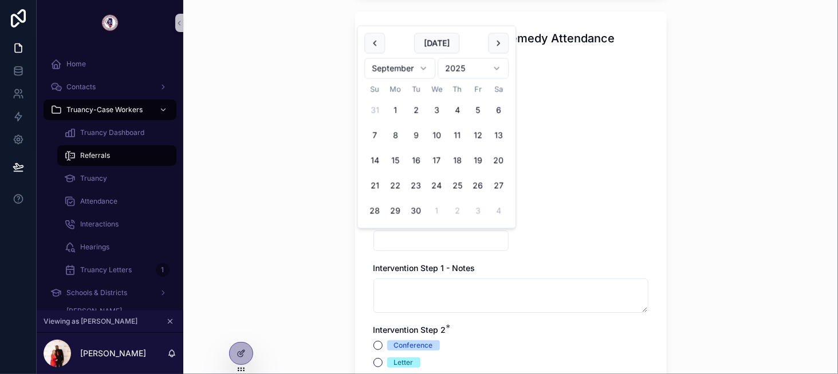
click at [409, 236] on input "scrollable content" at bounding box center [441, 241] width 134 height 16
click at [434, 163] on button "17" at bounding box center [436, 161] width 21 height 21
type input "*********"
click at [413, 275] on div "Intervention Step 1 - Notes" at bounding box center [510, 288] width 275 height 50
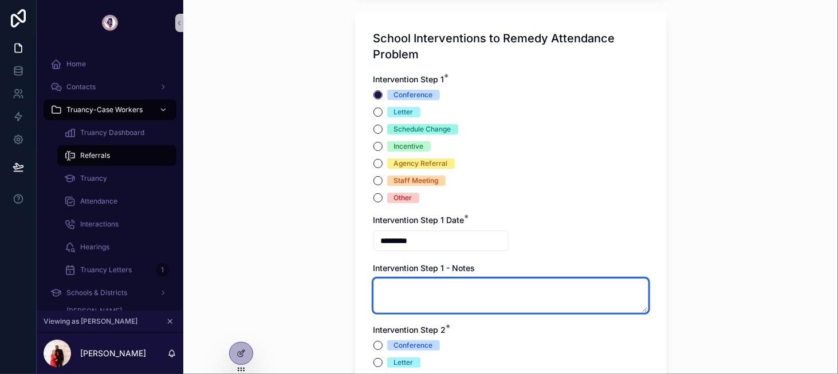
click at [414, 279] on textarea "scrollable content" at bounding box center [510, 296] width 275 height 34
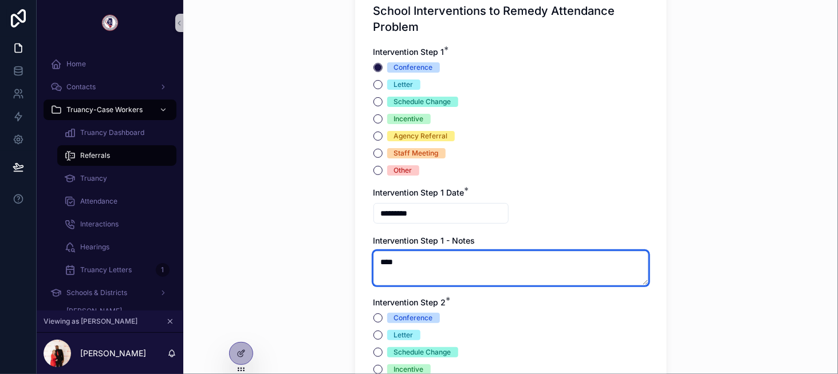
scroll to position [1603, 0]
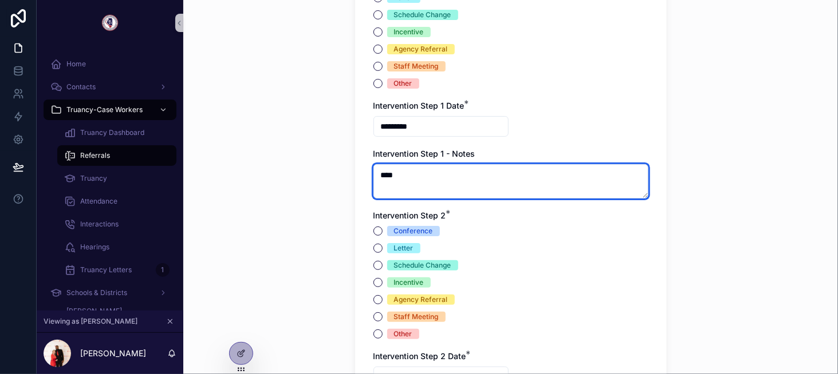
type textarea "****"
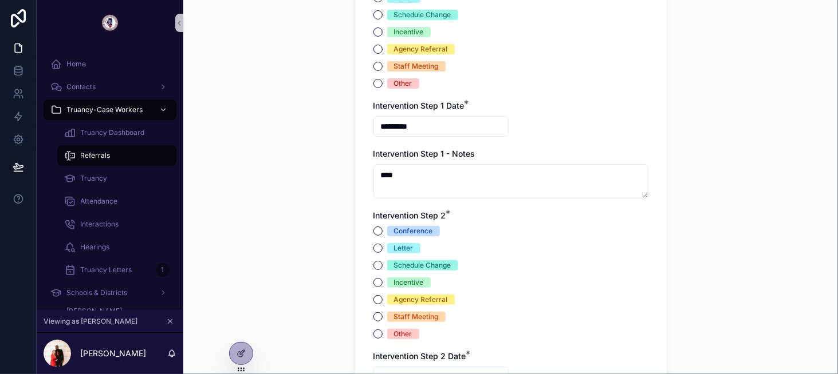
click at [410, 227] on div "Conference" at bounding box center [413, 231] width 39 height 10
click at [382, 227] on button "Conference" at bounding box center [377, 231] width 9 height 9
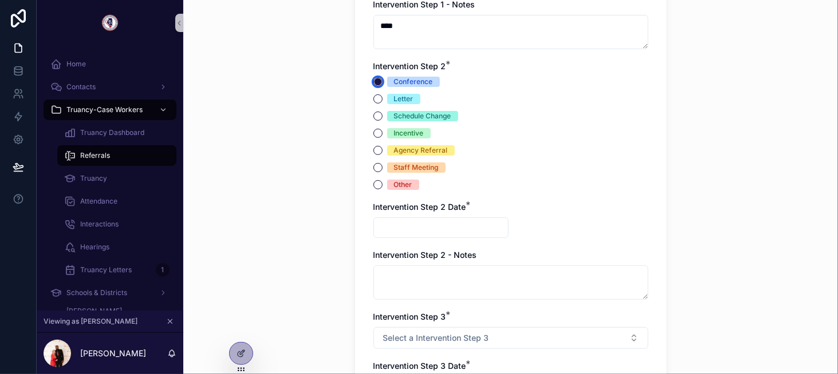
scroll to position [1775, 0]
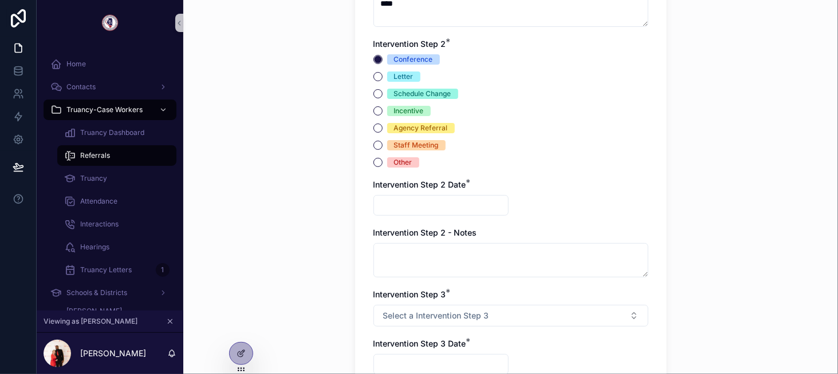
click at [427, 215] on div "Intervention Step 1 * Conference Letter Schedule Change Incentive Agency Referr…" at bounding box center [510, 118] width 275 height 661
click at [433, 203] on input "scrollable content" at bounding box center [441, 206] width 134 height 16
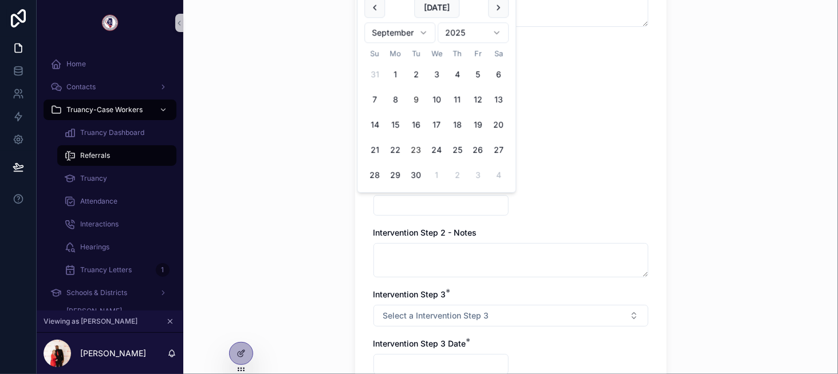
click at [414, 149] on button "23" at bounding box center [415, 150] width 21 height 21
type input "*********"
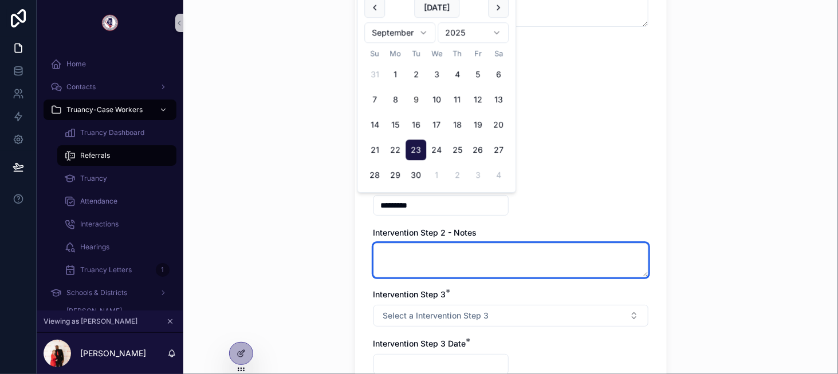
click at [427, 264] on textarea "scrollable content" at bounding box center [510, 260] width 275 height 34
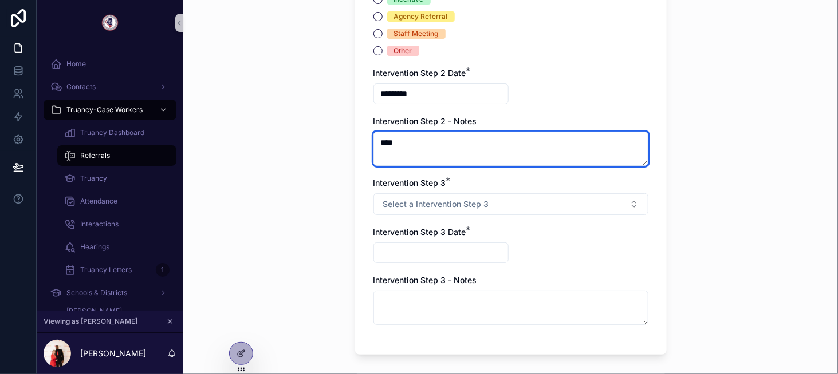
scroll to position [1889, 0]
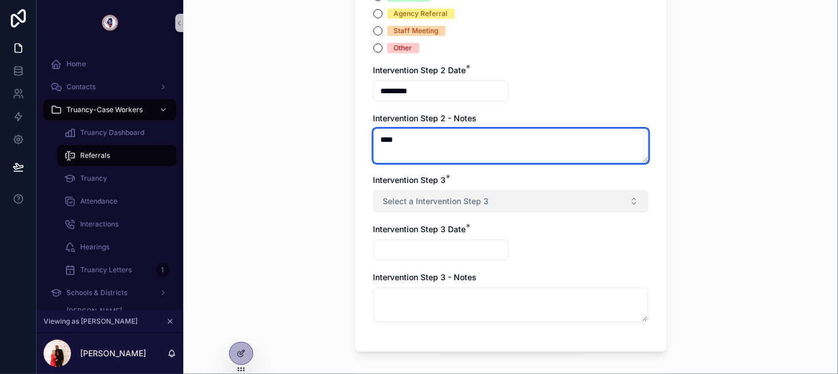
type textarea "****"
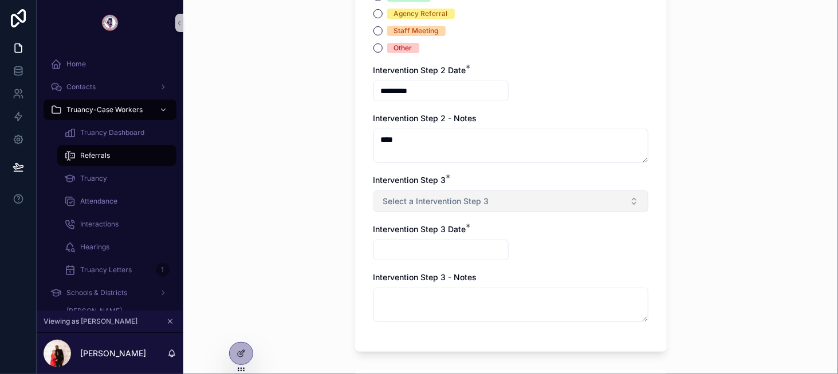
click at [431, 196] on span "Select a Intervention Step 3" at bounding box center [436, 201] width 106 height 11
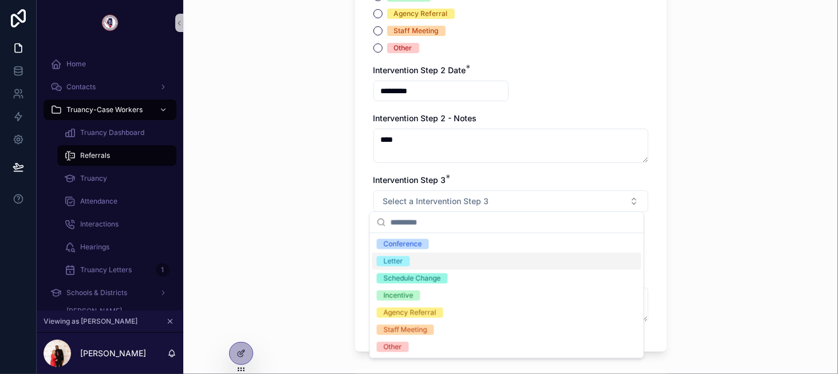
click at [431, 260] on div "Letter" at bounding box center [506, 261] width 269 height 17
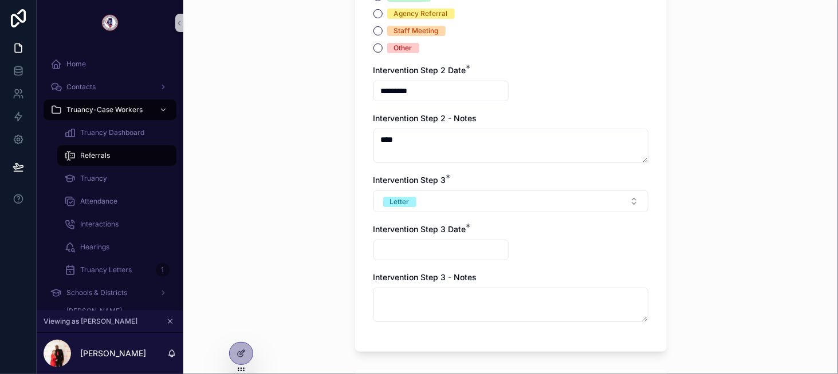
click at [429, 251] on input "scrollable content" at bounding box center [441, 250] width 134 height 16
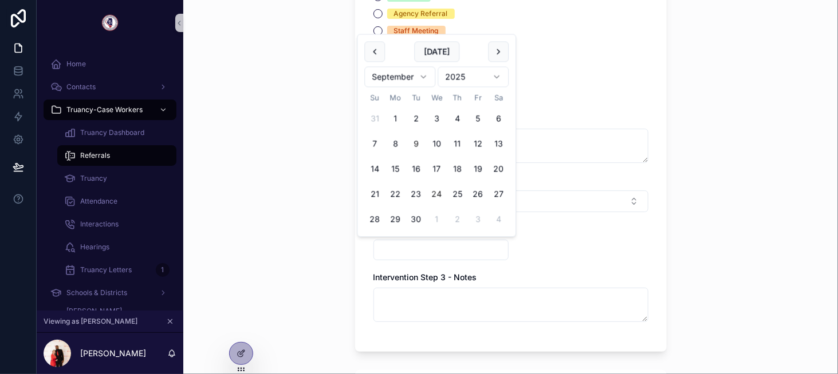
click at [427, 187] on button "24" at bounding box center [436, 194] width 21 height 21
type input "*********"
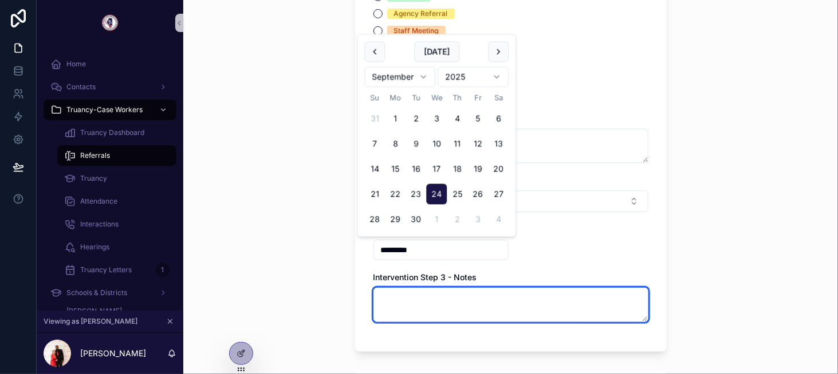
click at [428, 297] on textarea "scrollable content" at bounding box center [510, 305] width 275 height 34
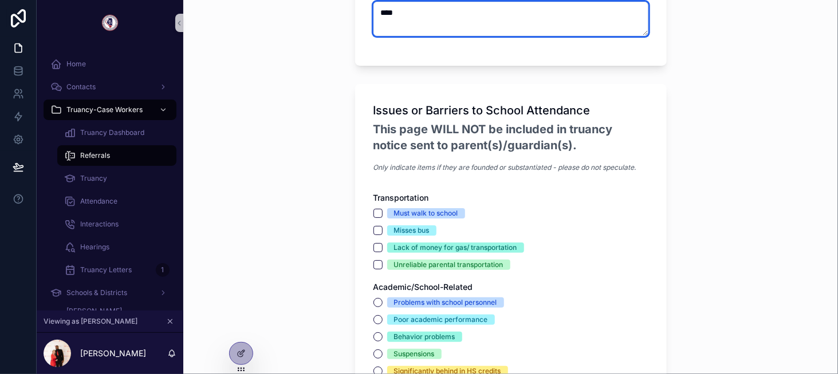
scroll to position [2290, 0]
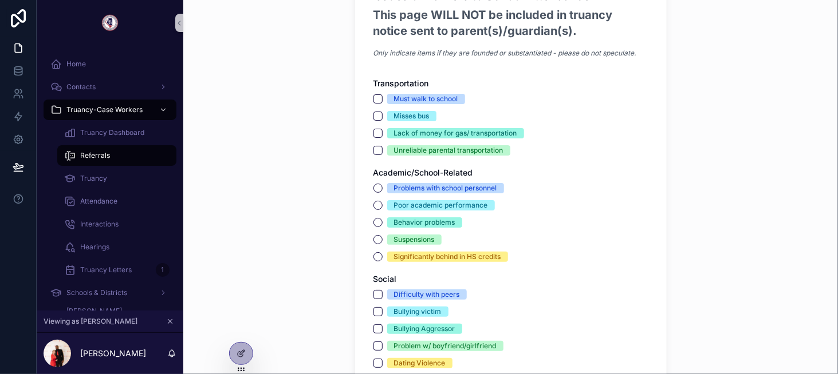
type textarea "****"
click at [387, 97] on span "Must walk to school" at bounding box center [426, 99] width 78 height 10
click at [382, 97] on button "Must walk to school" at bounding box center [377, 98] width 9 height 9
click at [387, 185] on span "Problems with school personnel" at bounding box center [445, 188] width 117 height 10
click at [382, 185] on button "Problems with school personnel" at bounding box center [377, 188] width 9 height 9
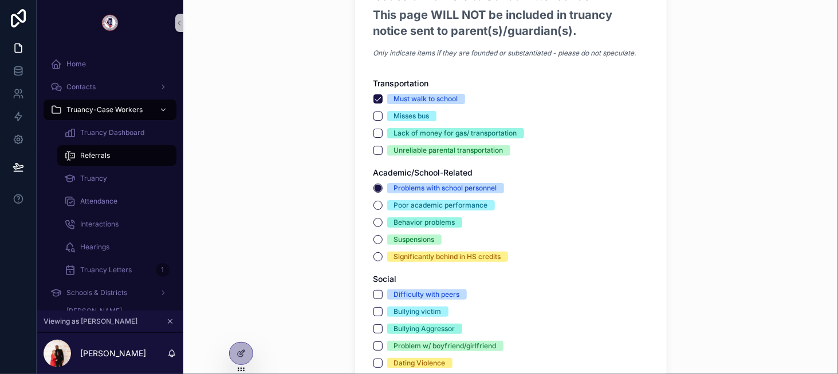
click at [373, 290] on div "Difficulty with peers" at bounding box center [510, 295] width 275 height 10
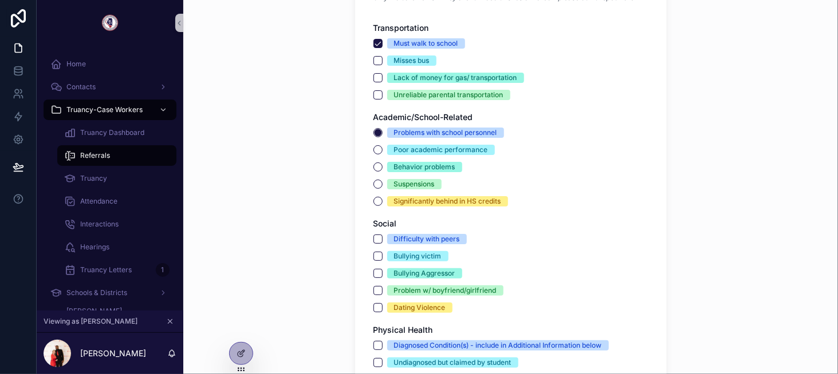
scroll to position [2347, 0]
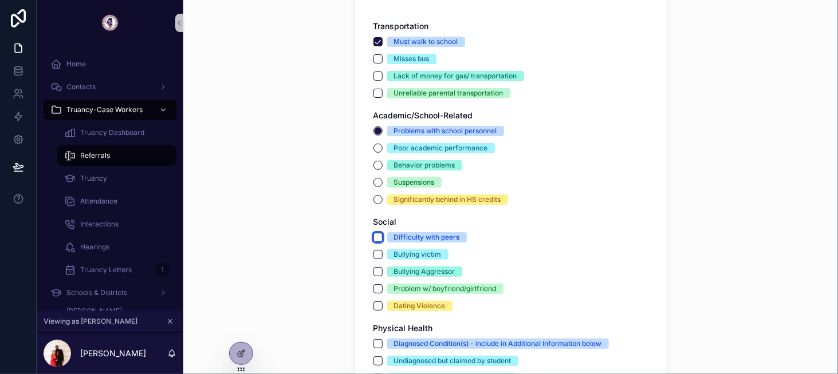
click at [376, 236] on button "Difficulty with peers" at bounding box center [377, 237] width 9 height 9
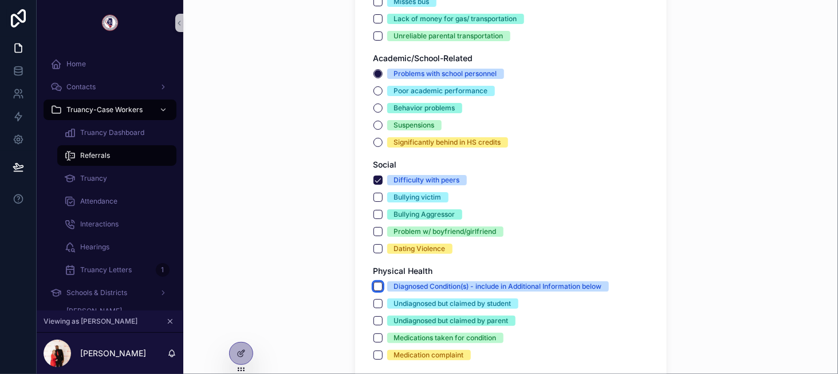
click at [374, 284] on button "Diagnosed Condition(s) - include in Additional Information below" at bounding box center [377, 286] width 9 height 9
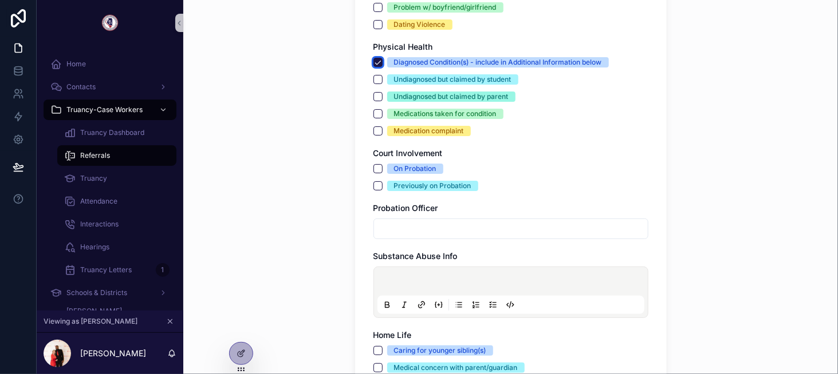
scroll to position [2633, 0]
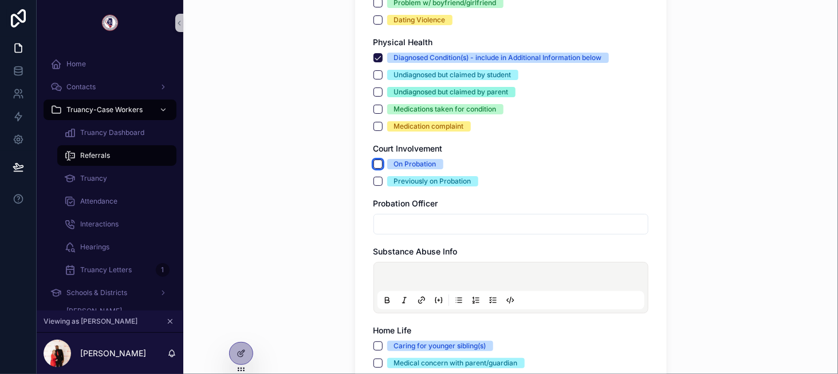
click at [373, 162] on button "On Probation" at bounding box center [377, 164] width 9 height 9
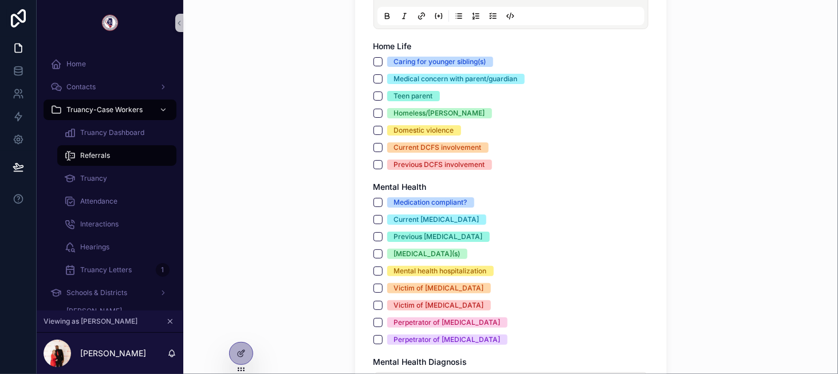
scroll to position [2920, 0]
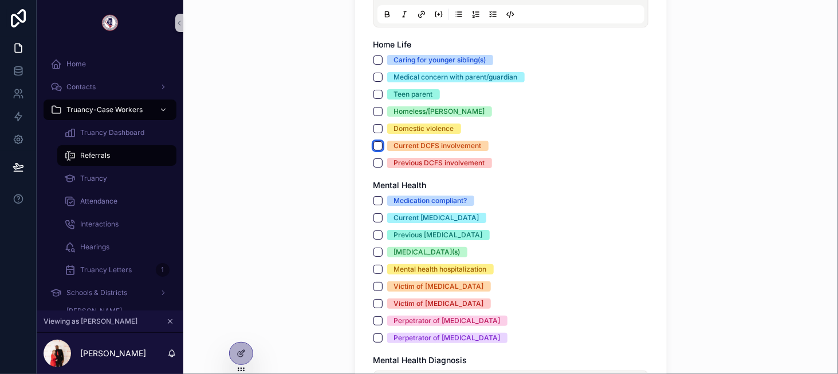
click at [373, 144] on button "Current DCFS involvement" at bounding box center [377, 145] width 9 height 9
click at [373, 218] on button "Current self-harm" at bounding box center [377, 218] width 9 height 9
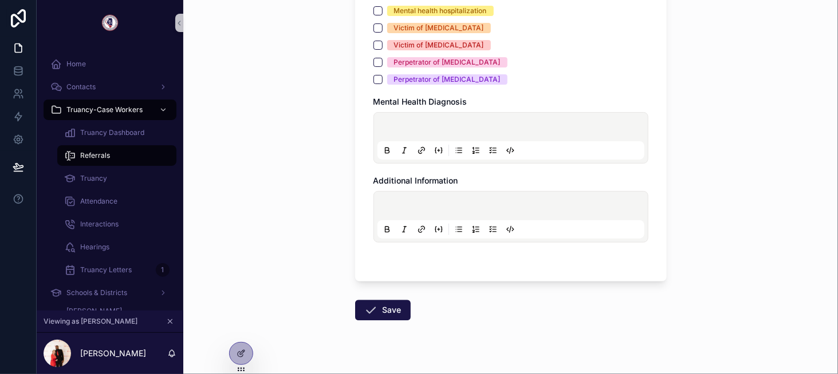
scroll to position [3193, 0]
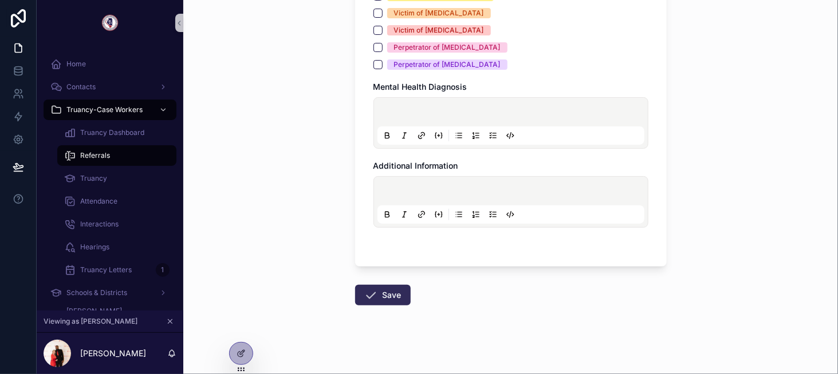
click at [386, 285] on button "Save" at bounding box center [383, 295] width 56 height 21
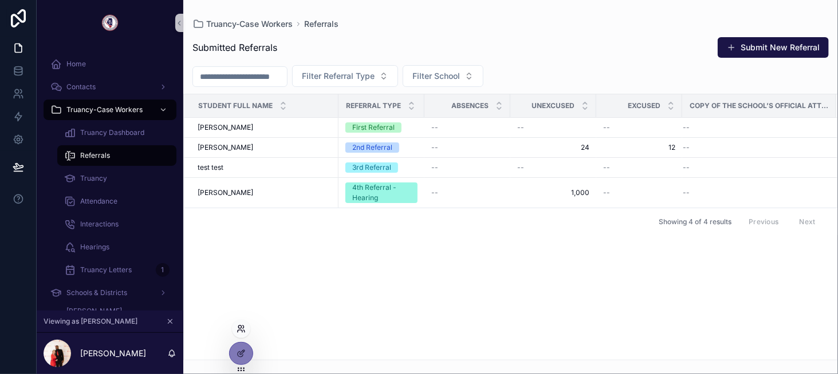
click at [238, 329] on icon at bounding box center [240, 329] width 9 height 9
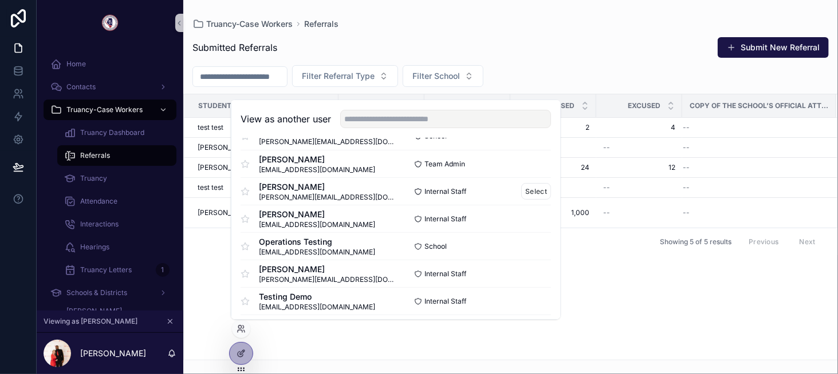
scroll to position [56, 0]
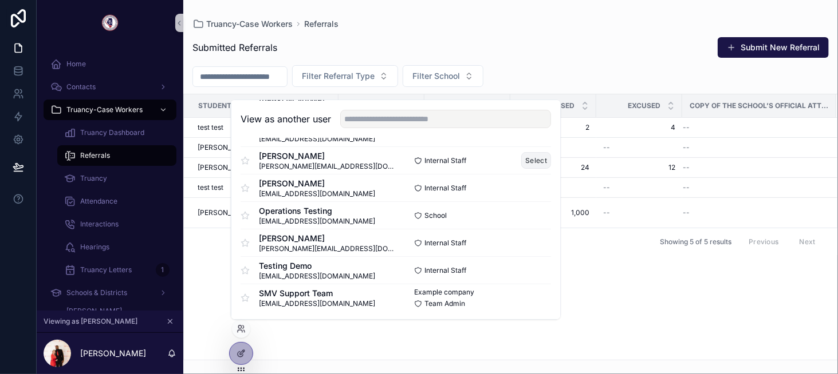
click at [523, 160] on button "Select" at bounding box center [536, 160] width 30 height 17
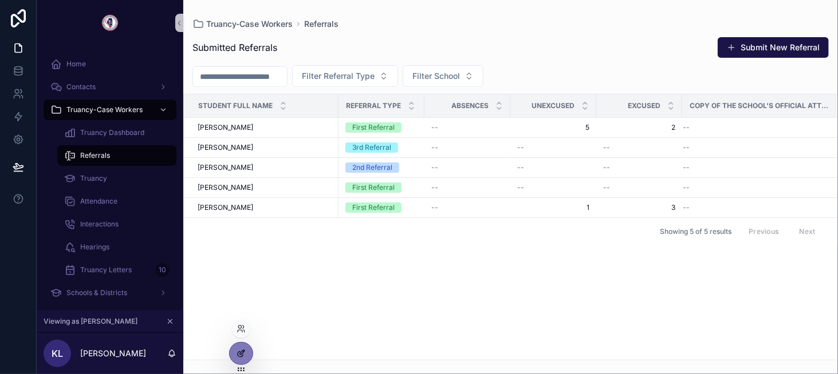
click at [240, 347] on div at bounding box center [241, 354] width 23 height 22
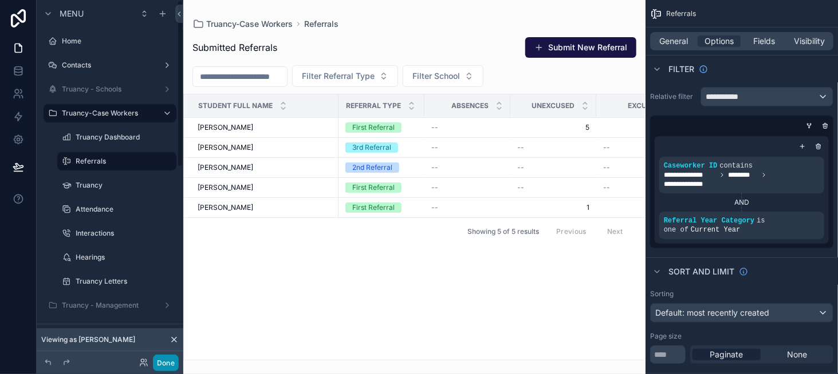
click at [172, 357] on button "Done" at bounding box center [166, 363] width 26 height 17
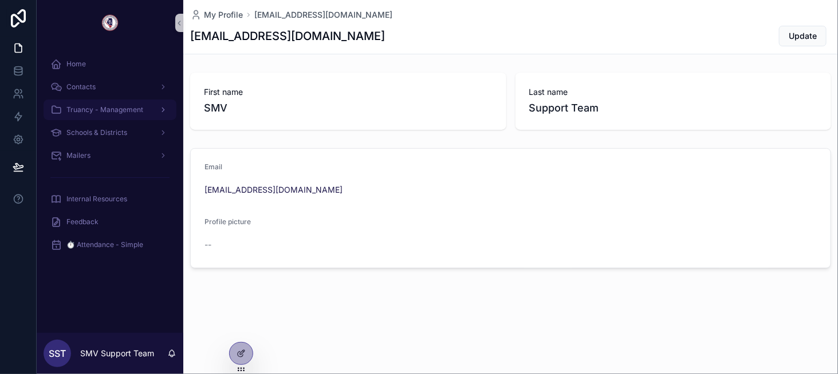
click at [99, 110] on span "Truancy - Management" at bounding box center [104, 109] width 77 height 9
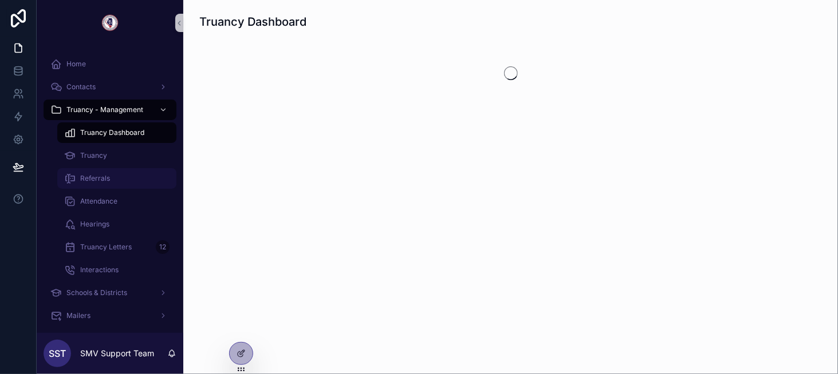
click at [110, 184] on div "Referrals" at bounding box center [116, 178] width 105 height 18
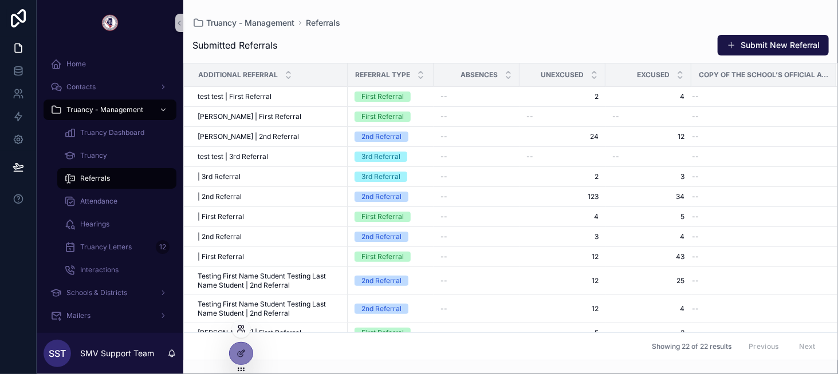
click at [239, 333] on icon at bounding box center [240, 329] width 9 height 9
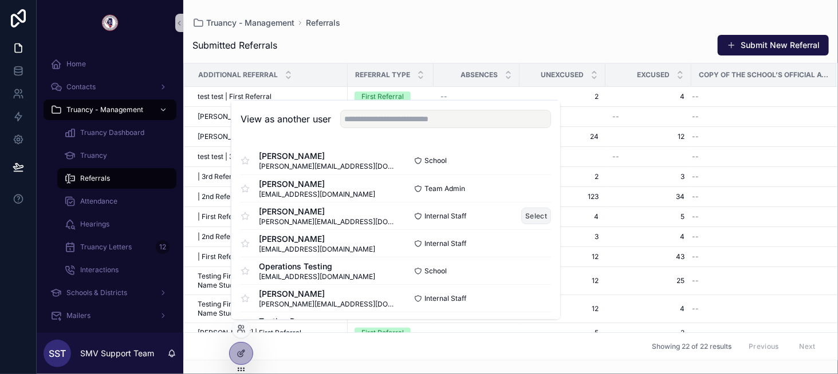
click at [528, 211] on button "Select" at bounding box center [536, 216] width 30 height 17
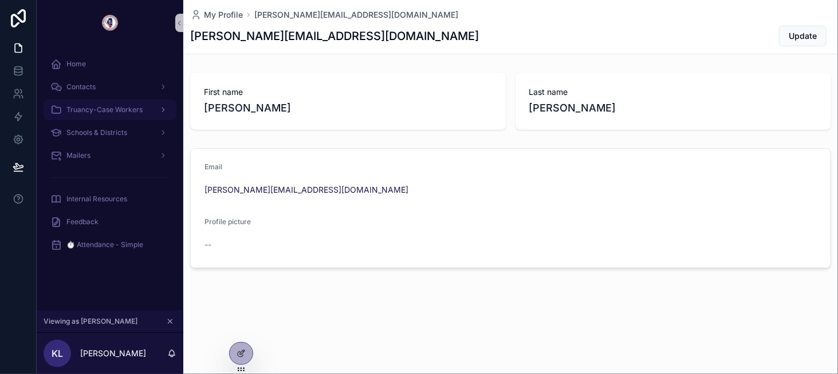
click at [115, 107] on span "Truancy-Case Workers" at bounding box center [104, 109] width 76 height 9
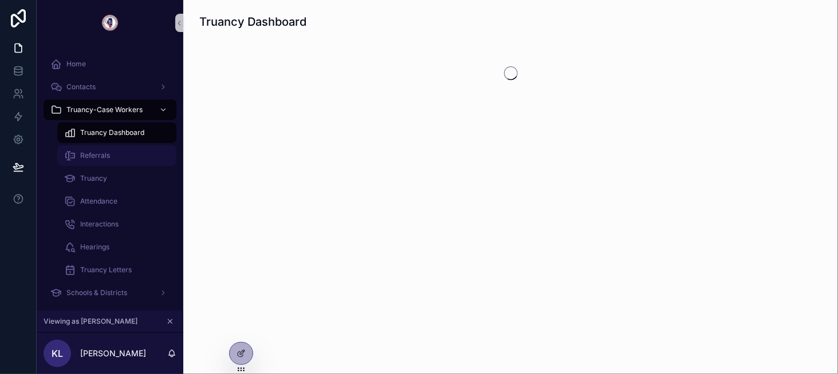
click at [119, 152] on div "Referrals" at bounding box center [116, 156] width 105 height 18
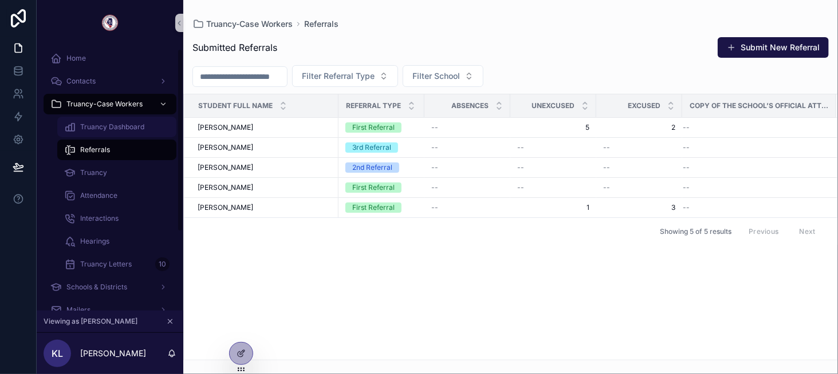
scroll to position [5, 0]
drag, startPoint x: 743, startPoint y: 41, endPoint x: 732, endPoint y: 44, distance: 11.1
click at [743, 41] on button "Submit New Referral" at bounding box center [772, 47] width 111 height 21
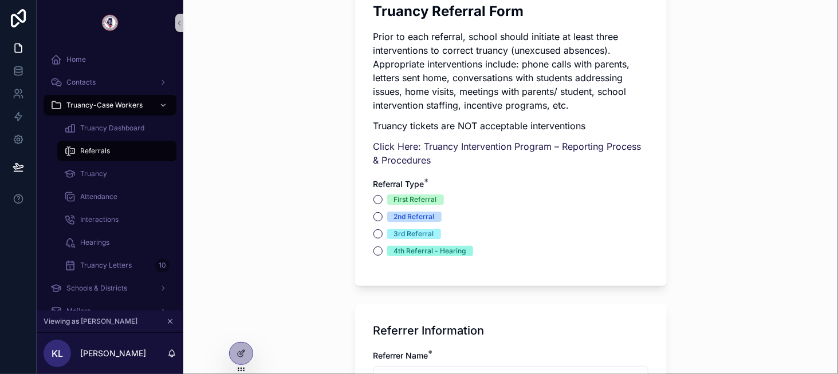
scroll to position [343, 0]
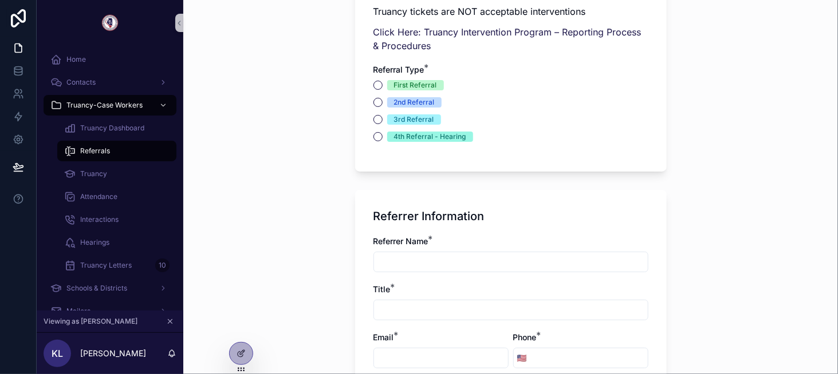
click at [410, 86] on div "First Referral" at bounding box center [415, 85] width 43 height 10
click at [382, 86] on button "First Referral" at bounding box center [377, 85] width 9 height 9
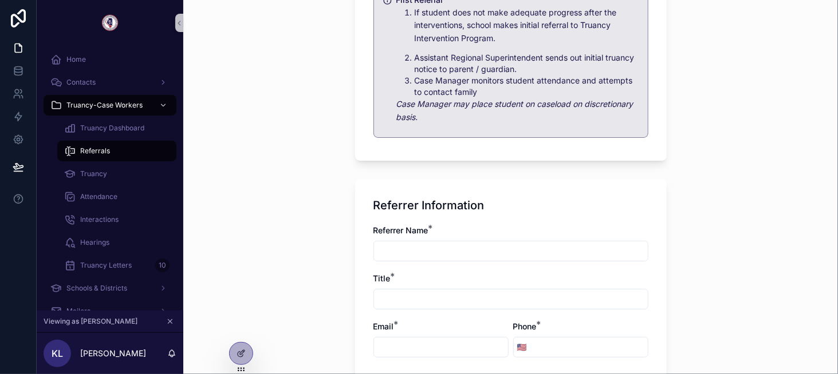
scroll to position [630, 0]
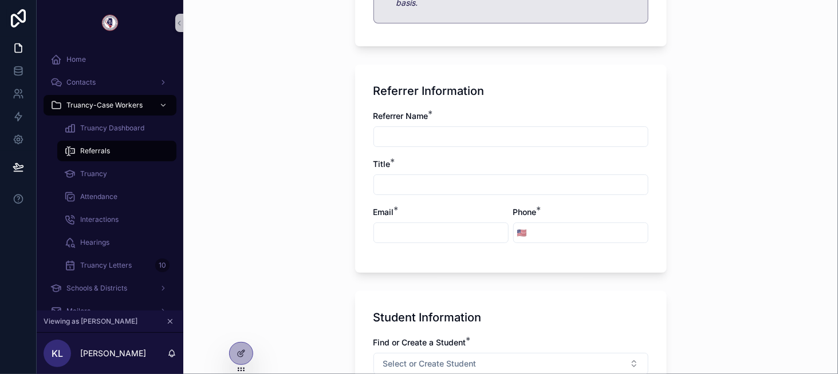
click at [409, 137] on input "scrollable content" at bounding box center [511, 137] width 274 height 16
type input "****"
click at [438, 194] on div "scrollable content" at bounding box center [510, 185] width 275 height 21
click at [435, 182] on input "scrollable content" at bounding box center [511, 185] width 274 height 16
type input "****"
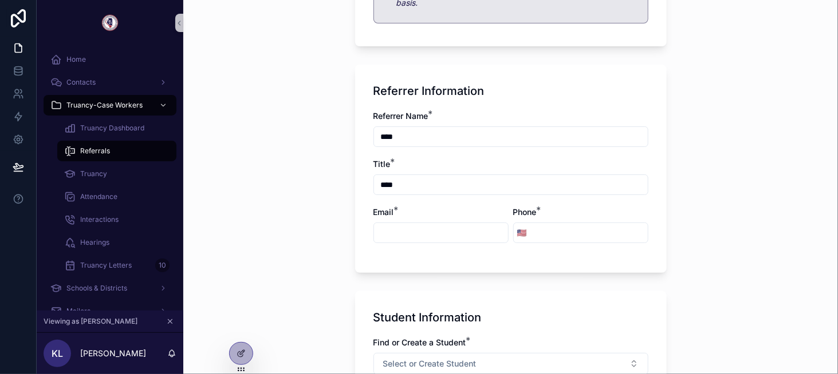
click at [439, 224] on div "scrollable content" at bounding box center [440, 233] width 135 height 21
click at [436, 228] on input "scrollable content" at bounding box center [441, 233] width 134 height 16
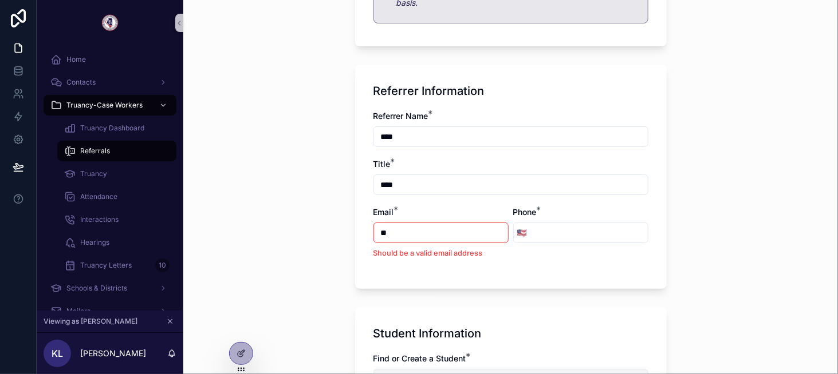
type input "*"
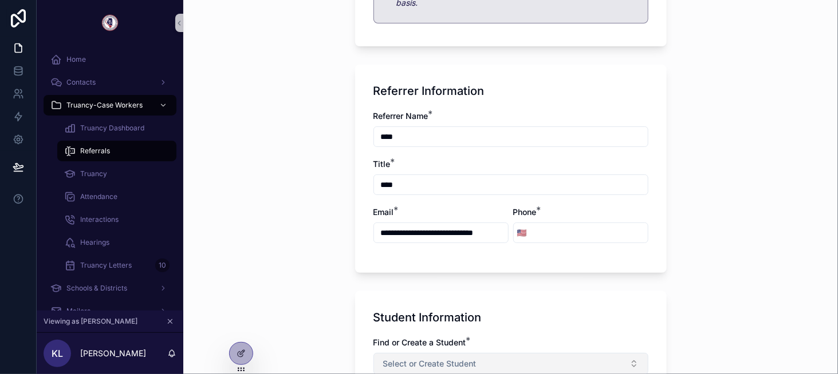
scroll to position [0, 17]
type input "**********"
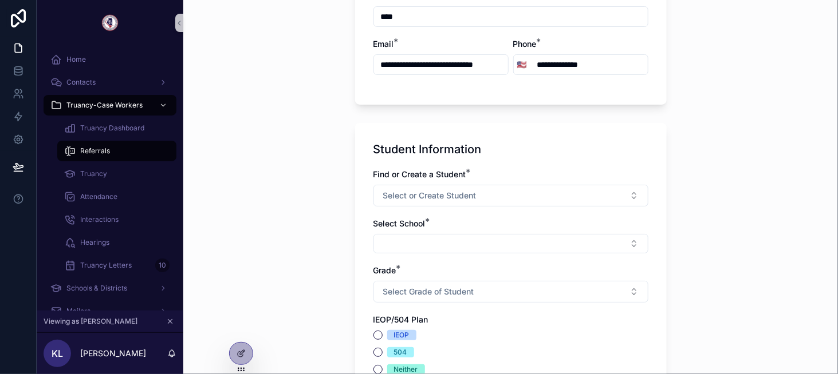
scroll to position [801, 0]
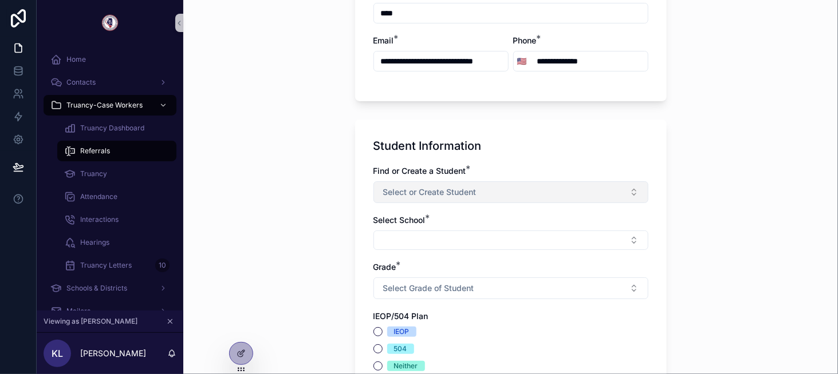
type input "**********"
click at [405, 192] on span "Select or Create Student" at bounding box center [429, 192] width 93 height 11
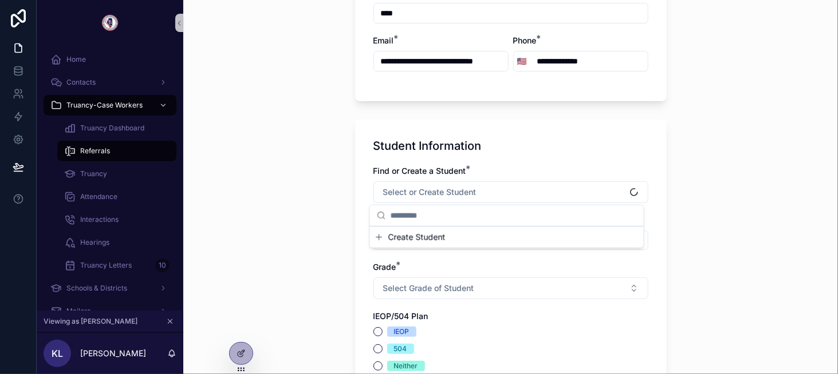
click at [431, 238] on span "Create Student" at bounding box center [416, 237] width 57 height 11
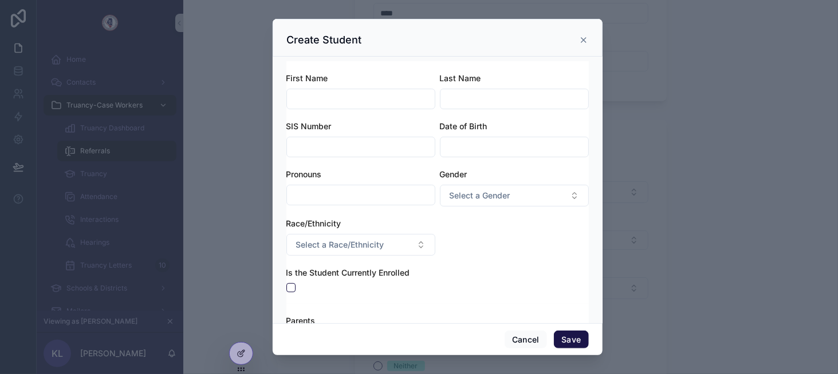
click at [346, 94] on input "scrollable content" at bounding box center [361, 99] width 148 height 16
type input "****"
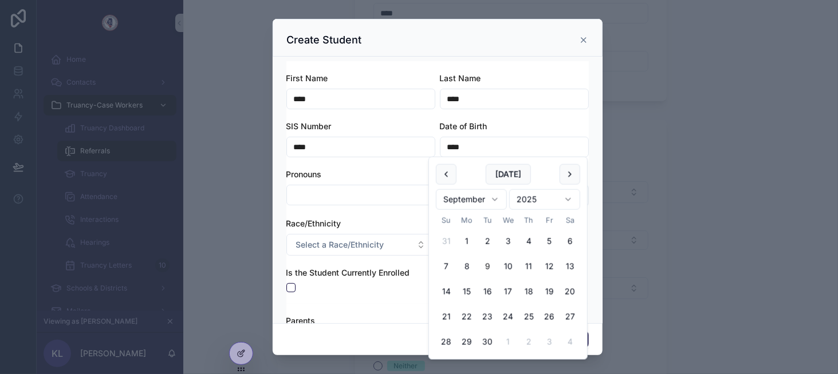
type input "****"
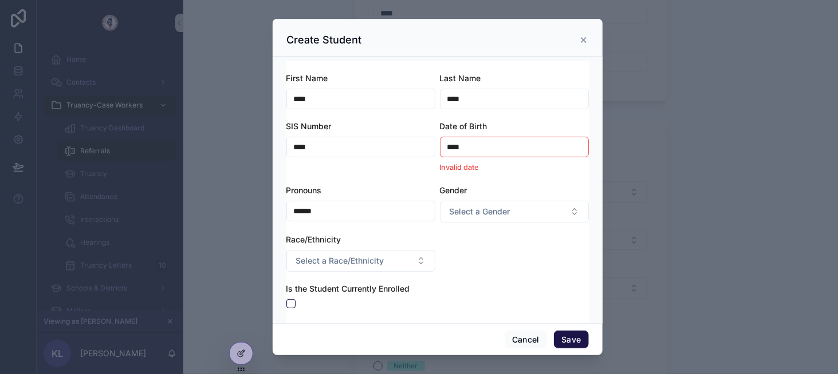
type input "******"
click at [473, 210] on span "Select a Gender" at bounding box center [479, 211] width 61 height 11
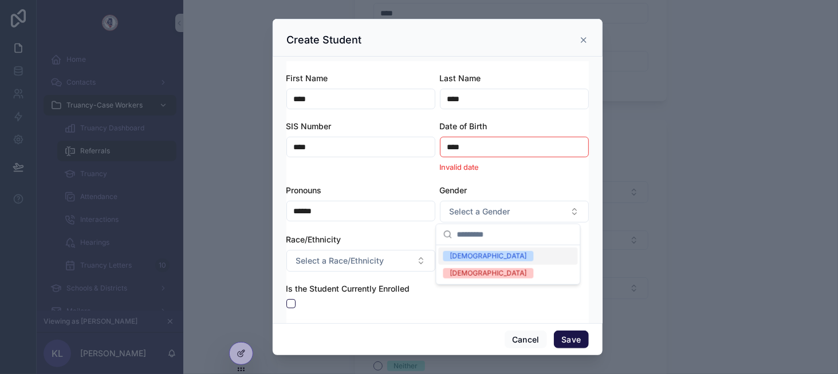
click at [484, 255] on div "Male" at bounding box center [508, 256] width 139 height 17
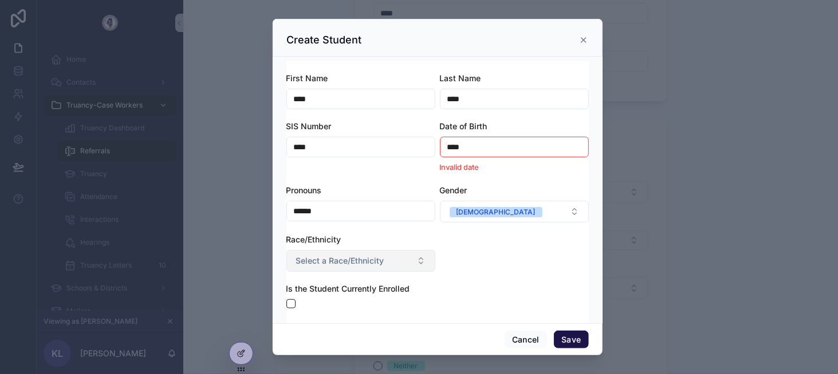
click at [374, 255] on span "Select a Race/Ethnicity" at bounding box center [340, 260] width 88 height 11
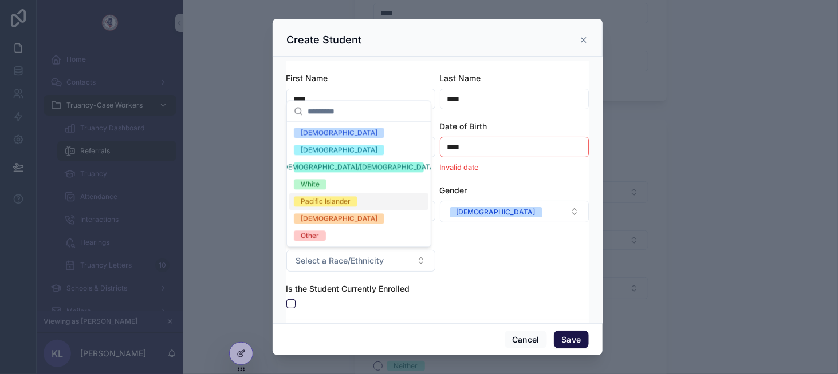
click at [341, 196] on div "Pacific Islander" at bounding box center [326, 201] width 50 height 10
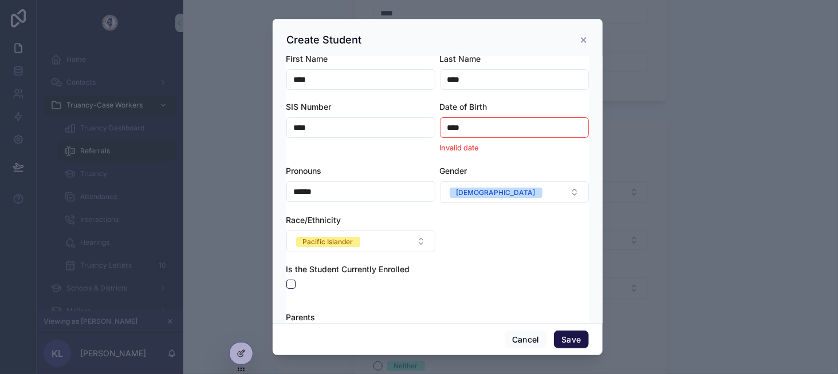
scroll to position [61, 0]
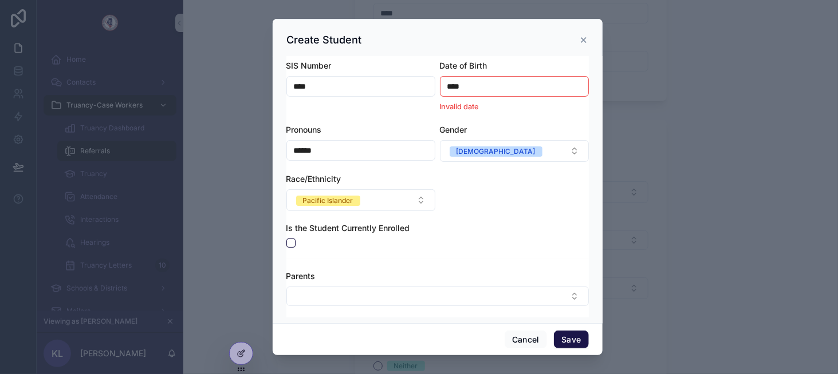
click at [295, 240] on div "scrollable content" at bounding box center [437, 243] width 302 height 9
click at [291, 241] on button "scrollable content" at bounding box center [290, 243] width 9 height 9
click at [571, 338] on button "Save" at bounding box center [571, 340] width 34 height 18
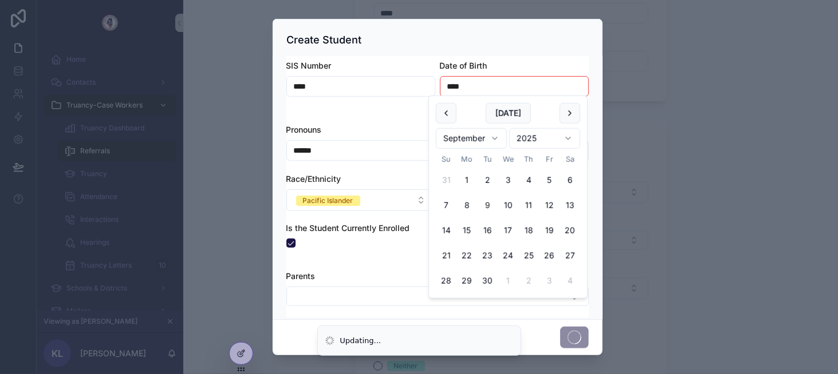
click at [464, 85] on input "****" at bounding box center [514, 86] width 148 height 16
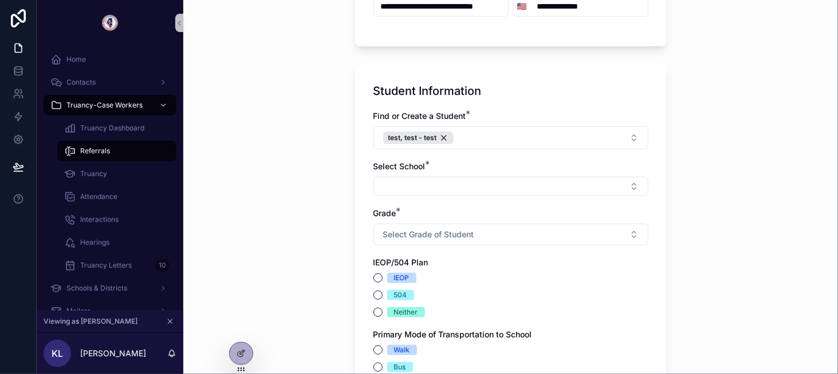
scroll to position [859, 0]
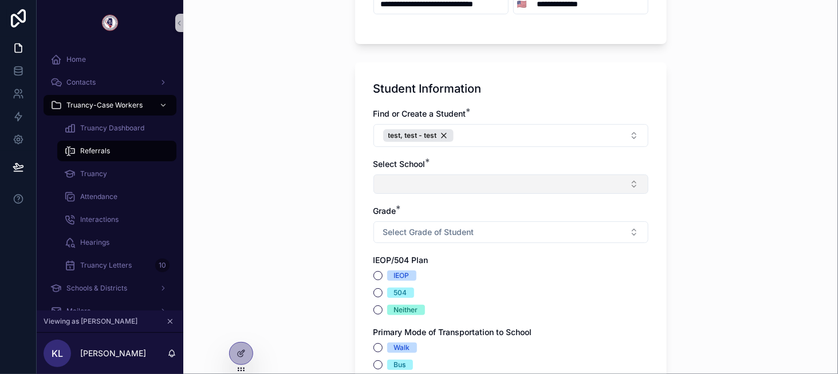
click at [449, 183] on button "Select Button" at bounding box center [510, 184] width 275 height 19
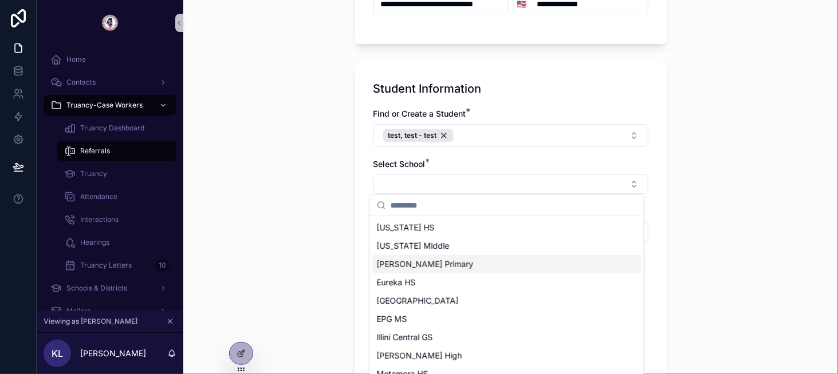
click at [438, 257] on div "[PERSON_NAME] Primary" at bounding box center [506, 264] width 269 height 18
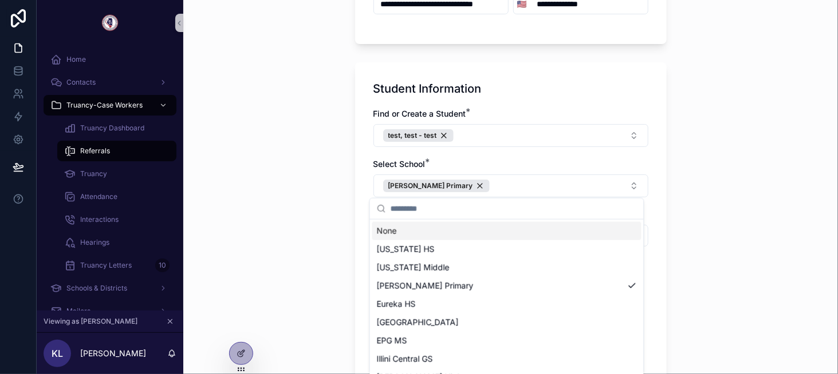
click at [445, 160] on div "Select School *" at bounding box center [510, 164] width 275 height 11
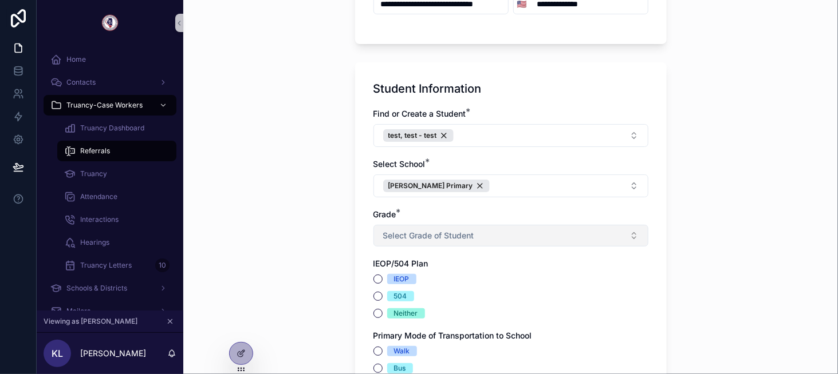
click at [447, 233] on span "Select Grade of Student" at bounding box center [428, 235] width 91 height 11
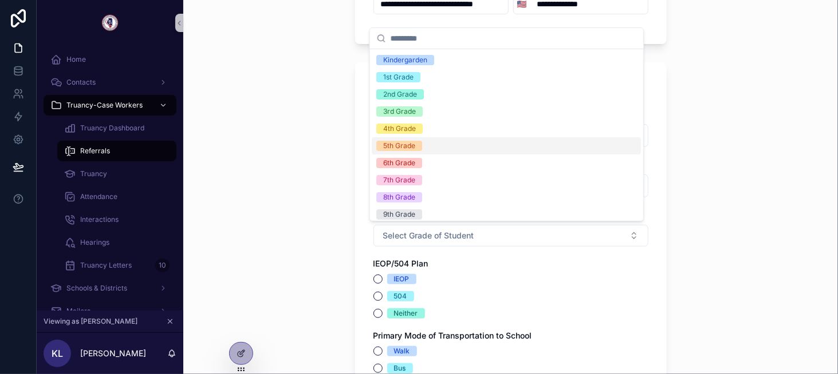
click at [428, 153] on div "5th Grade" at bounding box center [506, 145] width 269 height 17
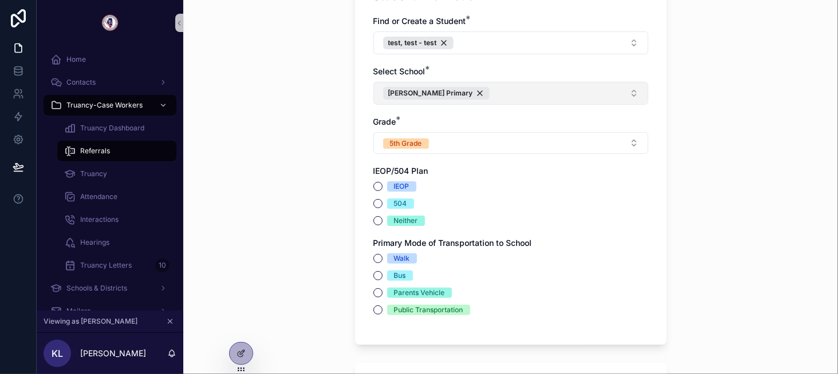
scroll to position [973, 0]
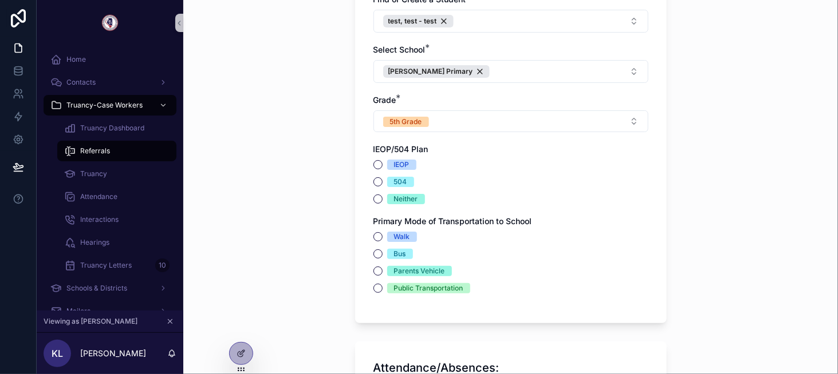
click at [394, 162] on div "IEOP" at bounding box center [401, 165] width 15 height 10
click at [382, 162] on button "IEOP" at bounding box center [377, 164] width 9 height 9
click at [397, 234] on div "Walk" at bounding box center [402, 237] width 16 height 10
click at [382, 234] on button "Walk" at bounding box center [377, 236] width 9 height 9
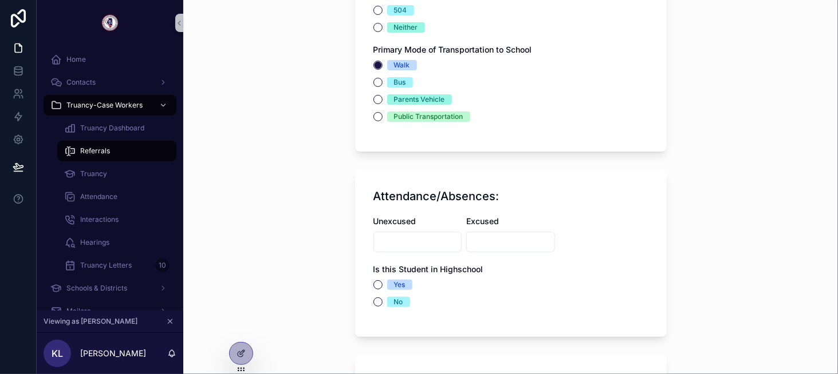
click at [397, 234] on input "scrollable content" at bounding box center [418, 242] width 88 height 16
type input "**"
click at [526, 238] on input "scrollable content" at bounding box center [511, 242] width 88 height 16
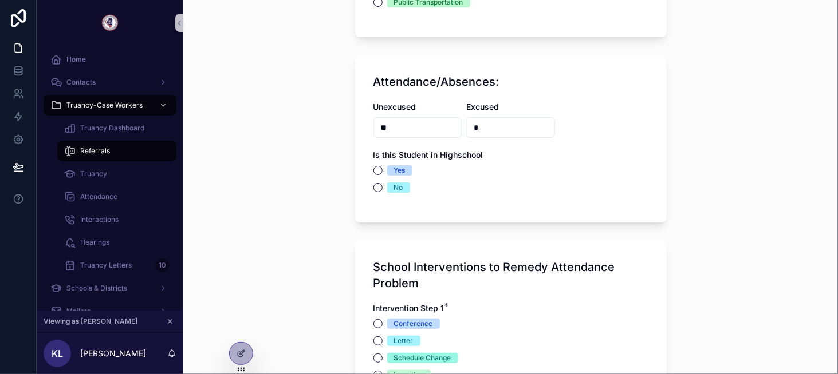
type input "*"
click at [395, 165] on div "Yes" at bounding box center [399, 170] width 11 height 10
click at [382, 166] on button "Yes" at bounding box center [377, 170] width 9 height 9
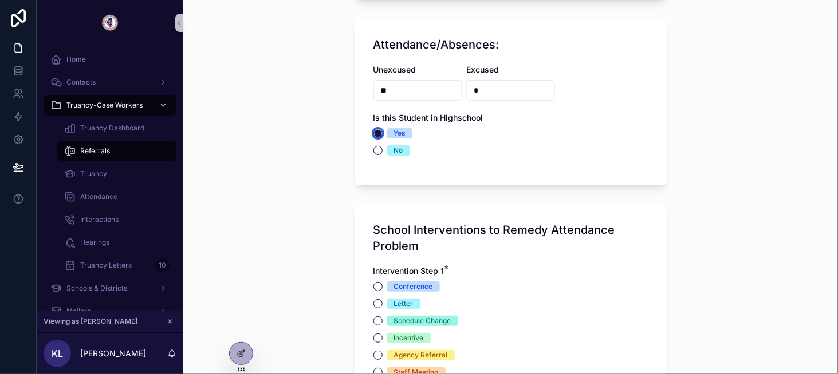
scroll to position [1374, 0]
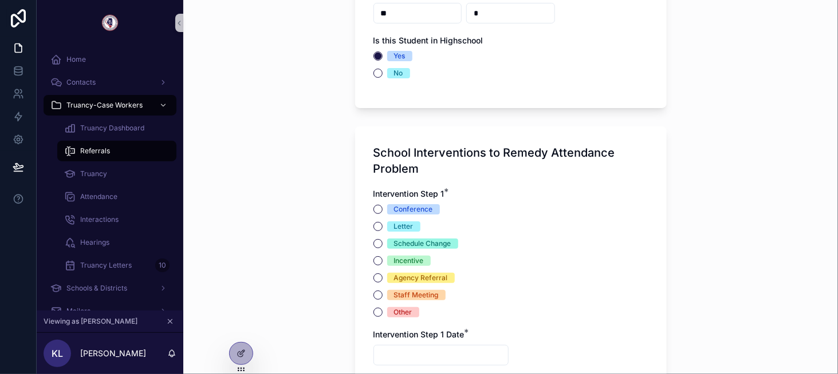
click at [398, 211] on div "Conference" at bounding box center [413, 209] width 39 height 10
click at [382, 211] on button "Conference" at bounding box center [377, 209] width 9 height 9
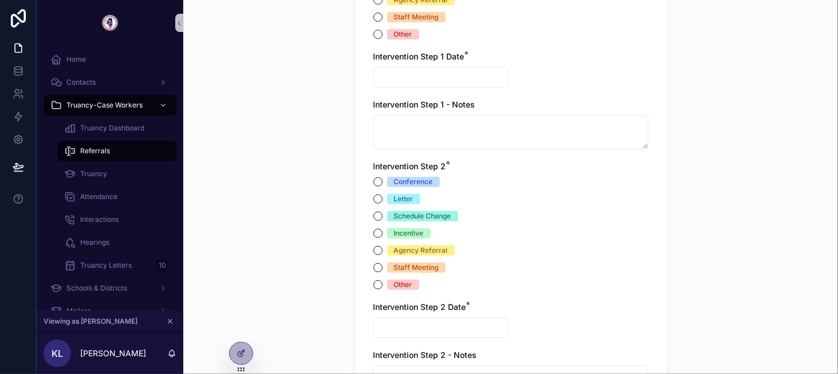
scroll to position [1660, 0]
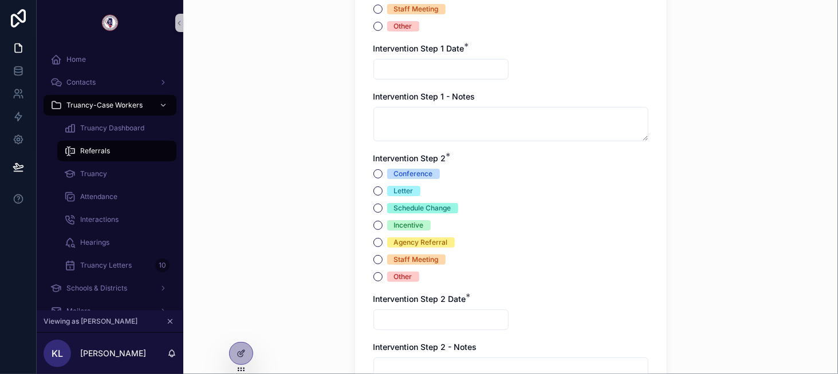
click at [394, 174] on div "Conference" at bounding box center [413, 174] width 39 height 10
click at [382, 174] on button "Conference" at bounding box center [377, 173] width 9 height 9
click at [416, 78] on div "Intervention Step 1 * Conference Letter Schedule Change Incentive Agency Referr…" at bounding box center [510, 232] width 275 height 661
click at [417, 72] on input "scrollable content" at bounding box center [441, 69] width 134 height 16
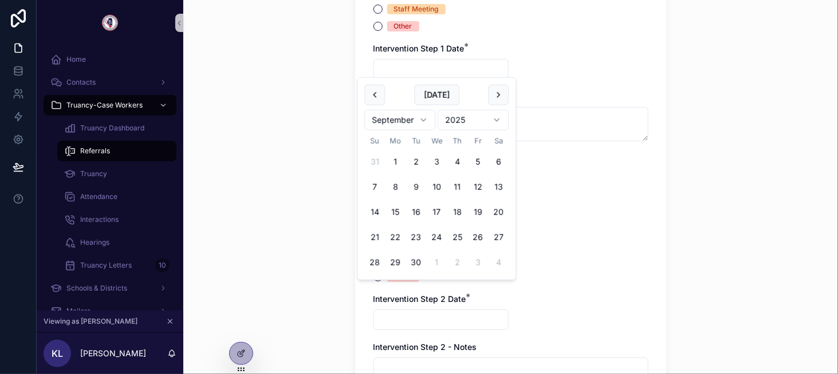
click at [440, 162] on button "3" at bounding box center [436, 162] width 21 height 21
type input "********"
click at [534, 93] on div "Intervention Step 1 - Notes" at bounding box center [510, 96] width 275 height 11
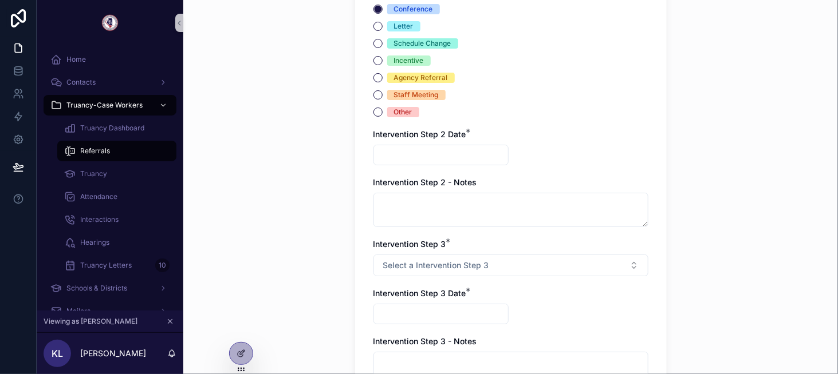
scroll to position [1832, 0]
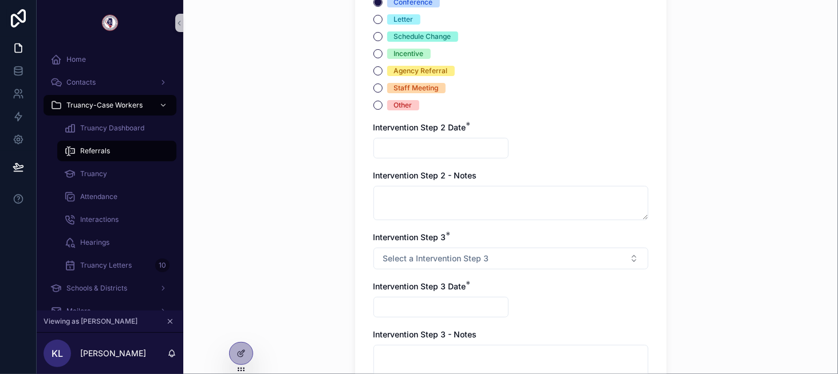
click at [433, 140] on input "scrollable content" at bounding box center [441, 148] width 134 height 16
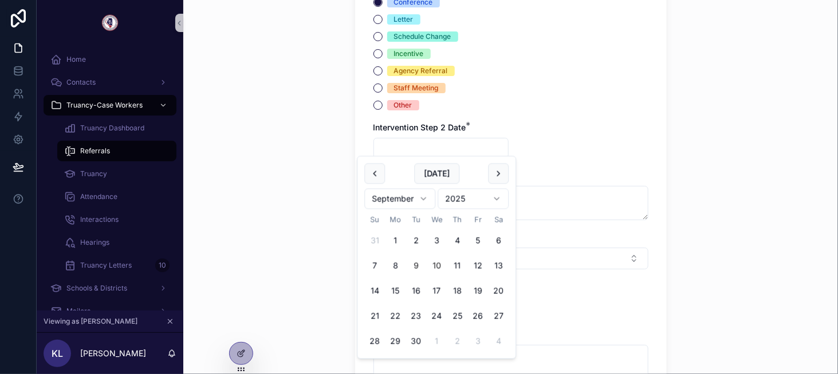
click at [438, 261] on button "10" at bounding box center [436, 266] width 21 height 21
type input "*********"
click at [545, 139] on div "Intervention Step 1 * Conference Letter Schedule Change Incentive Agency Referr…" at bounding box center [510, 60] width 275 height 661
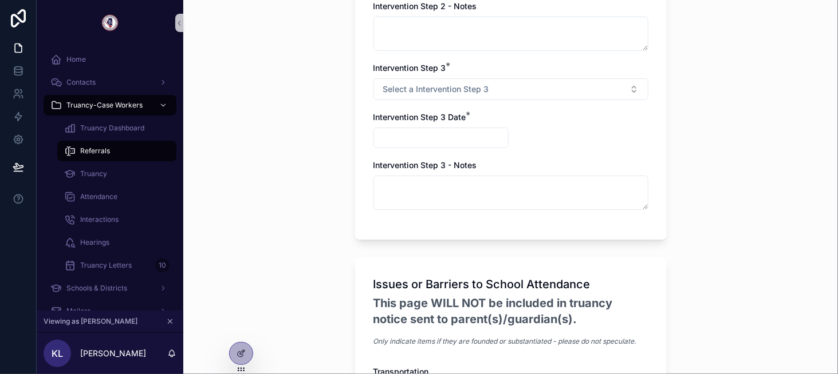
scroll to position [2004, 0]
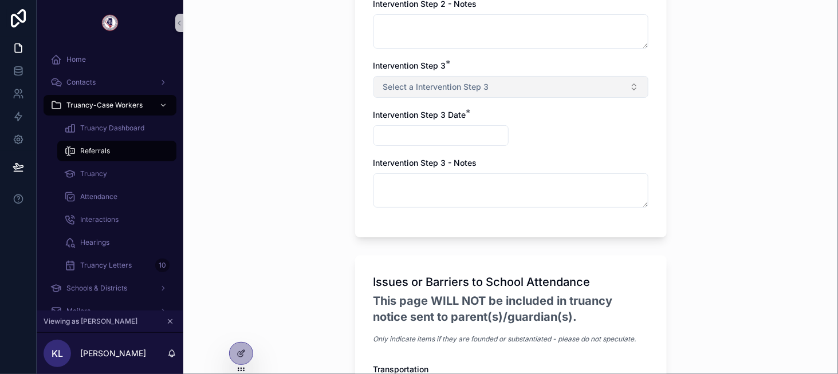
click at [455, 94] on button "Select a Intervention Step 3" at bounding box center [510, 87] width 275 height 22
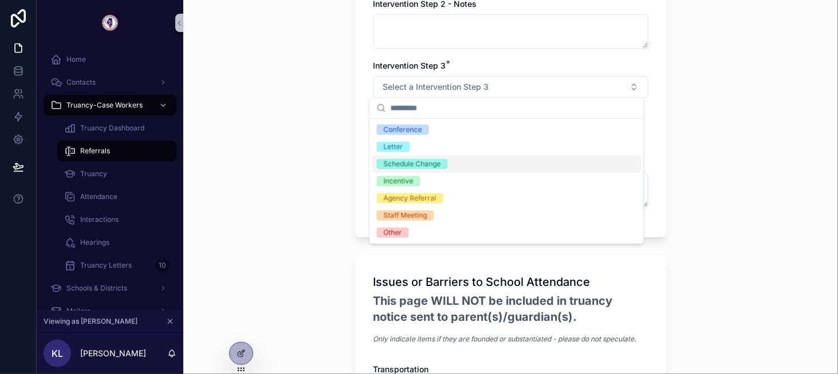
click at [429, 167] on div "Schedule Change" at bounding box center [412, 164] width 57 height 10
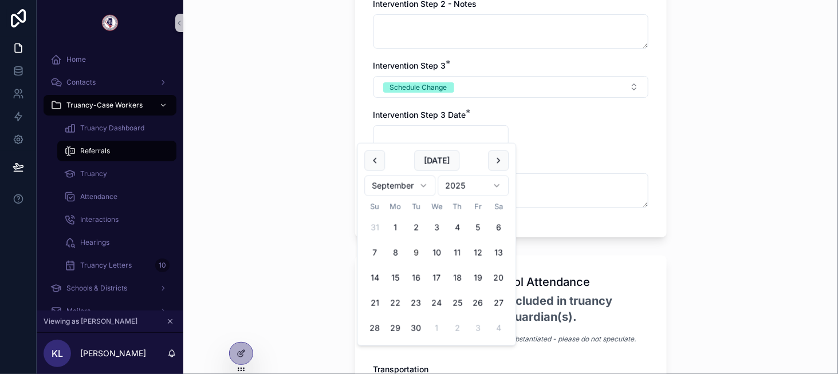
click at [413, 135] on input "scrollable content" at bounding box center [441, 136] width 134 height 16
click at [417, 228] on button "2" at bounding box center [415, 228] width 21 height 21
type input "********"
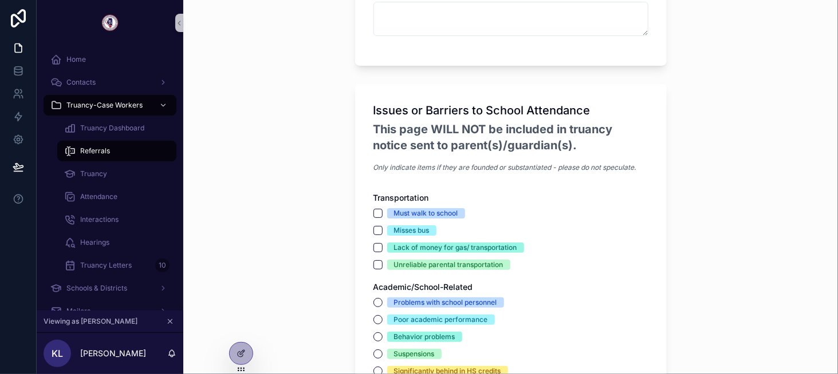
click at [440, 208] on div "Must walk to school" at bounding box center [426, 213] width 64 height 10
click at [382, 209] on button "Must walk to school" at bounding box center [377, 213] width 9 height 9
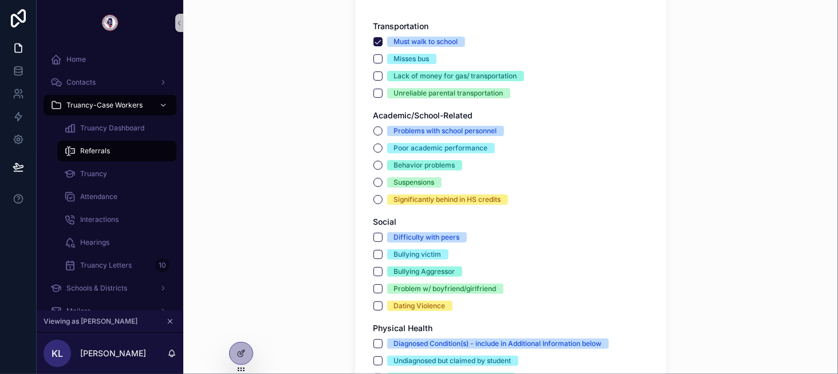
click at [405, 160] on div "Behavior problems" at bounding box center [424, 165] width 61 height 10
click at [382, 161] on button "Behavior problems" at bounding box center [377, 165] width 9 height 9
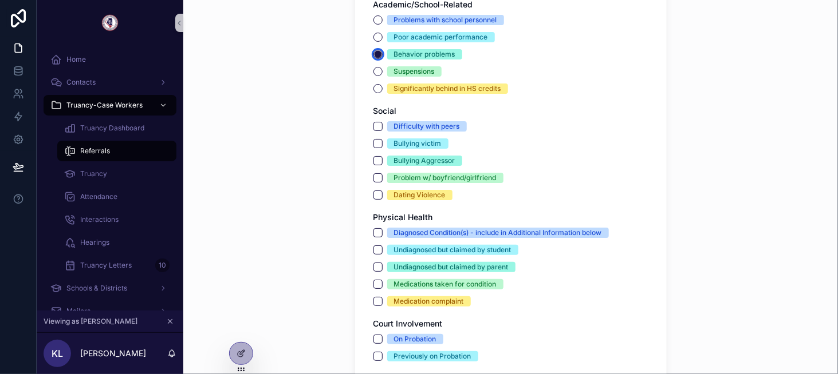
scroll to position [2462, 0]
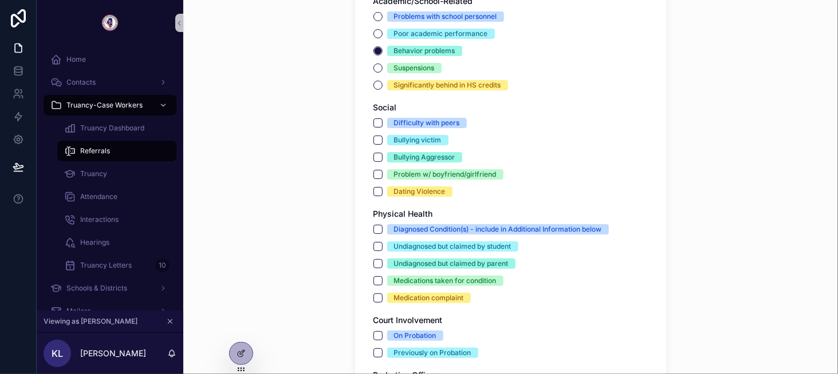
click at [398, 163] on div "Difficulty with peers Bullying victim Bullying Aggressor Problem w/ boyfriend/g…" at bounding box center [510, 157] width 275 height 79
click at [405, 169] on div "Problem w/ boyfriend/girlfriend" at bounding box center [445, 174] width 102 height 10
click at [382, 170] on button "Problem w/ boyfriend/girlfriend" at bounding box center [377, 174] width 9 height 9
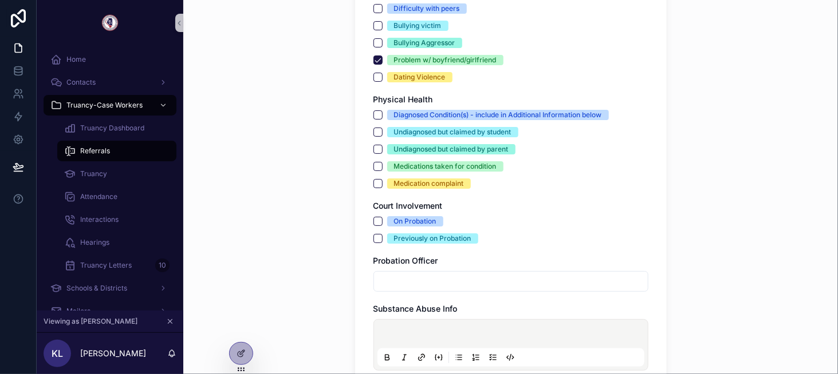
click at [408, 164] on div "Medications taken for condition" at bounding box center [445, 166] width 102 height 10
click at [382, 164] on button "Medications taken for condition" at bounding box center [377, 166] width 9 height 9
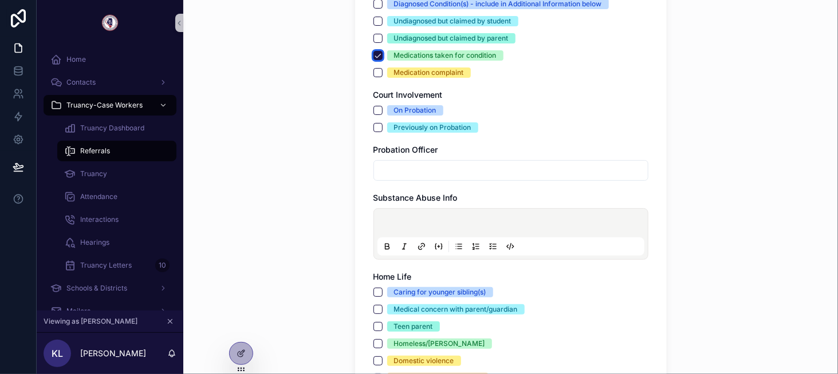
scroll to position [2691, 0]
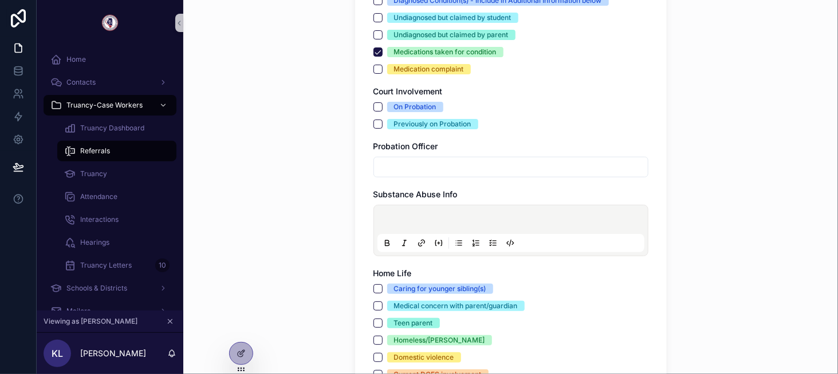
click at [406, 119] on div "Previously on Probation" at bounding box center [432, 124] width 77 height 10
click at [382, 120] on button "Previously on Probation" at bounding box center [377, 124] width 9 height 9
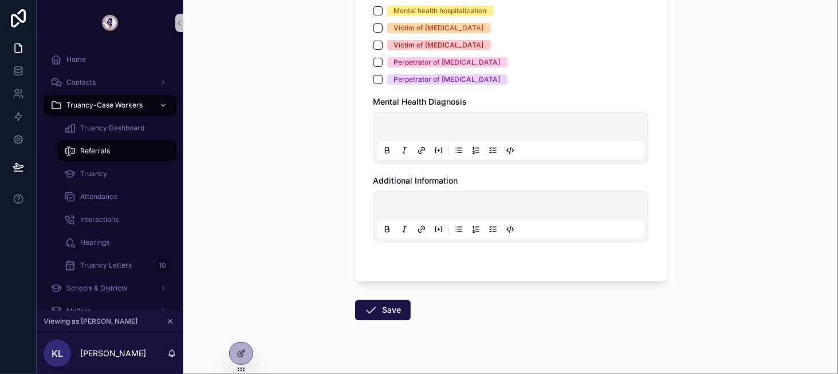
scroll to position [3193, 0]
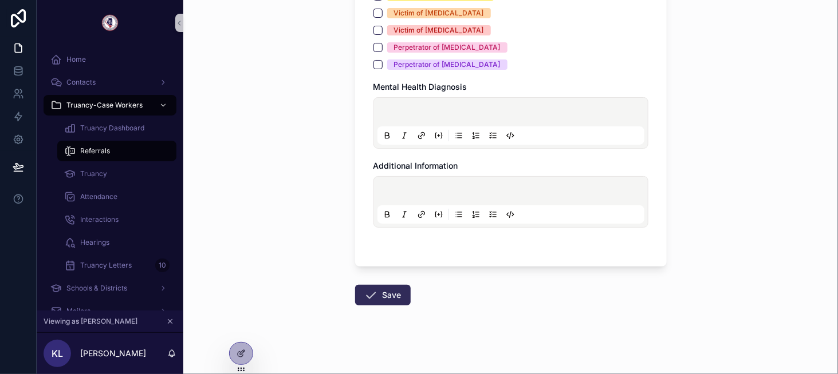
click at [376, 290] on button "Save" at bounding box center [383, 295] width 56 height 21
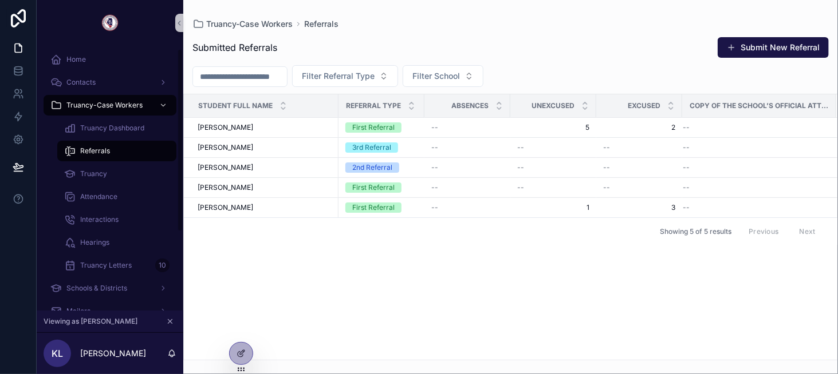
click at [148, 153] on div "Referrals" at bounding box center [116, 151] width 105 height 18
click at [240, 334] on div at bounding box center [241, 329] width 18 height 18
click at [239, 329] on icon at bounding box center [240, 329] width 9 height 9
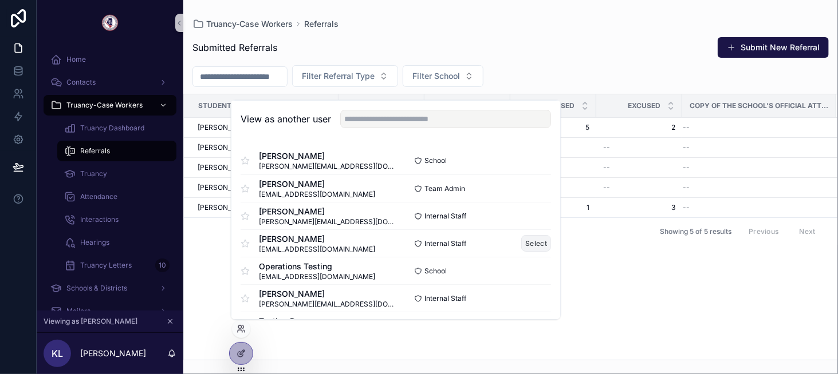
click at [522, 240] on button "Select" at bounding box center [536, 243] width 30 height 17
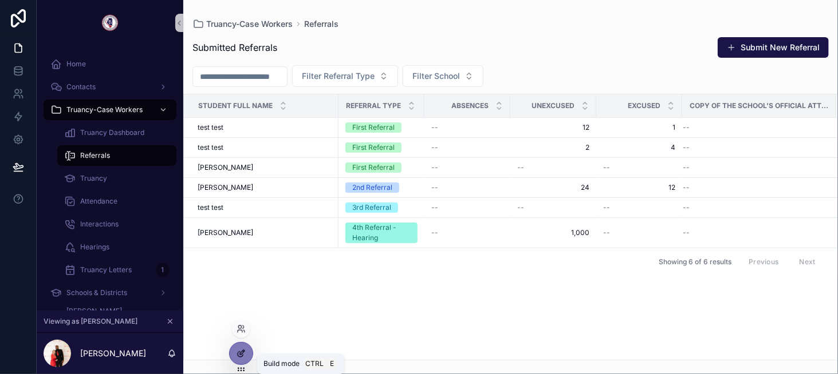
click at [245, 353] on icon at bounding box center [240, 353] width 9 height 9
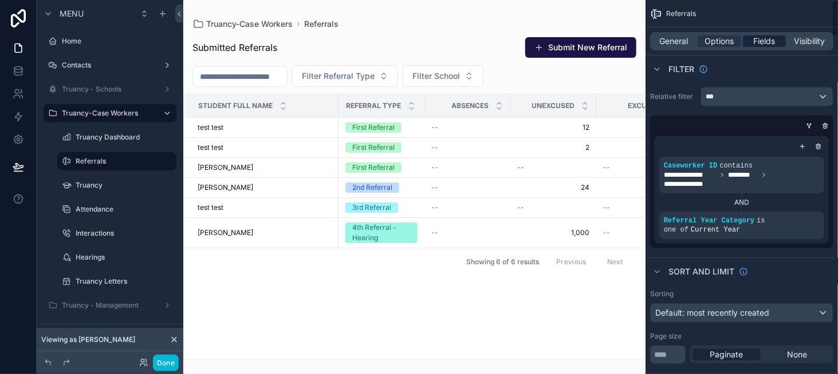
click at [764, 45] on span "Fields" at bounding box center [764, 40] width 22 height 11
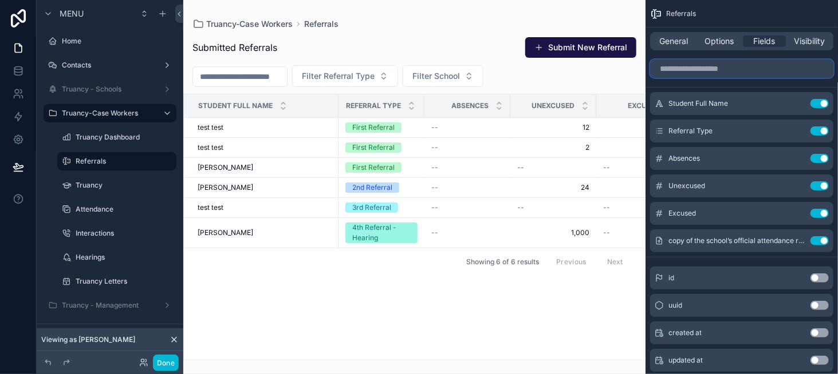
click at [712, 71] on input "scrollable content" at bounding box center [741, 69] width 183 height 18
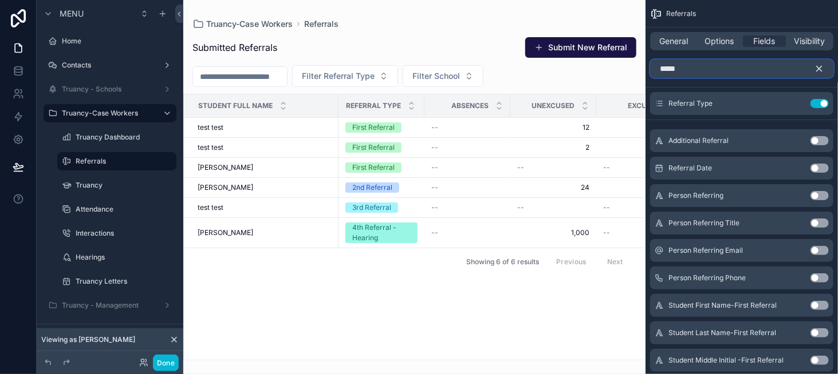
type input "*****"
click at [816, 165] on button "Use setting" at bounding box center [819, 168] width 18 height 9
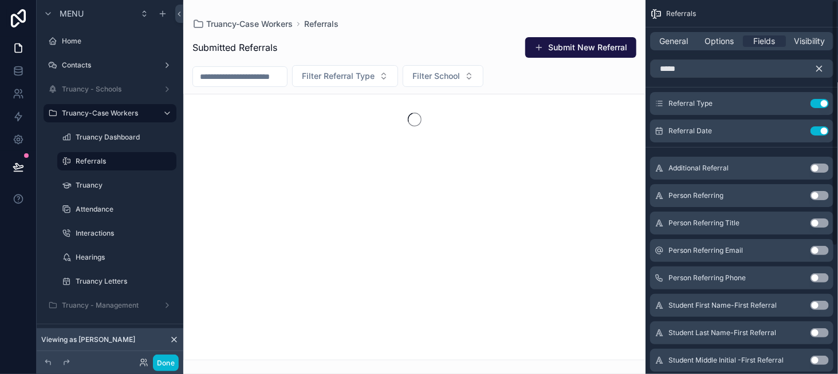
click at [816, 69] on icon "scrollable content" at bounding box center [819, 69] width 10 height 10
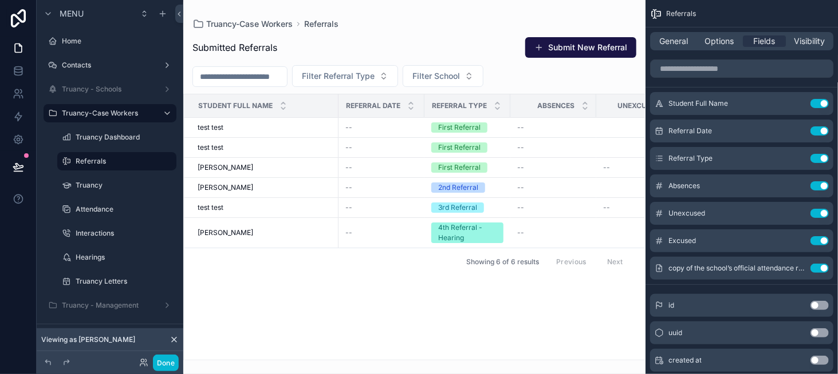
click at [561, 50] on div "scrollable content" at bounding box center [414, 187] width 462 height 374
click at [552, 46] on button "Submit New Referral" at bounding box center [580, 47] width 111 height 21
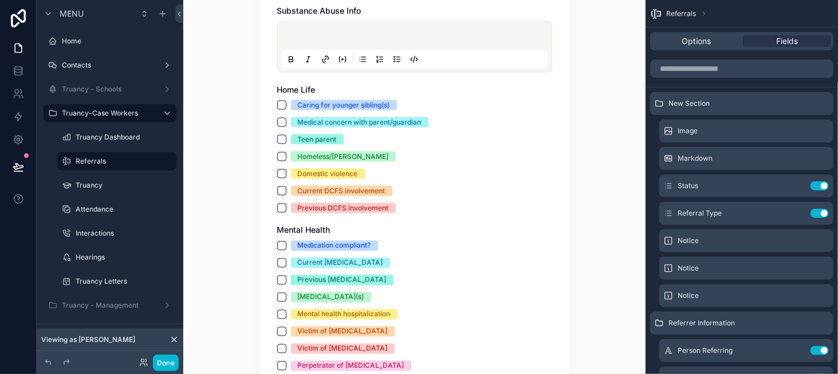
scroll to position [2862, 0]
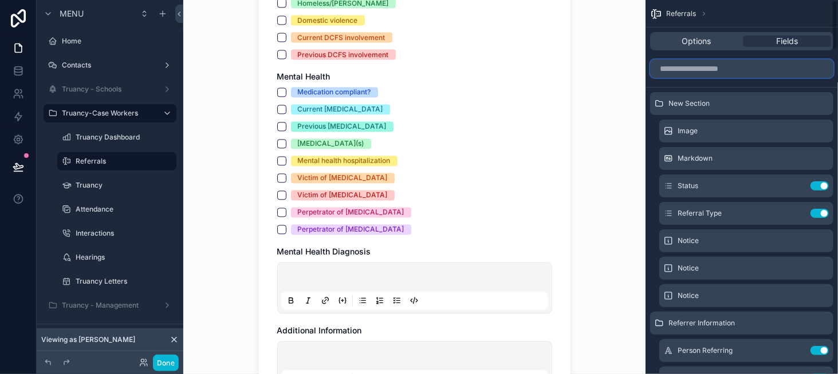
click at [713, 73] on input "scrollable content" at bounding box center [741, 69] width 183 height 18
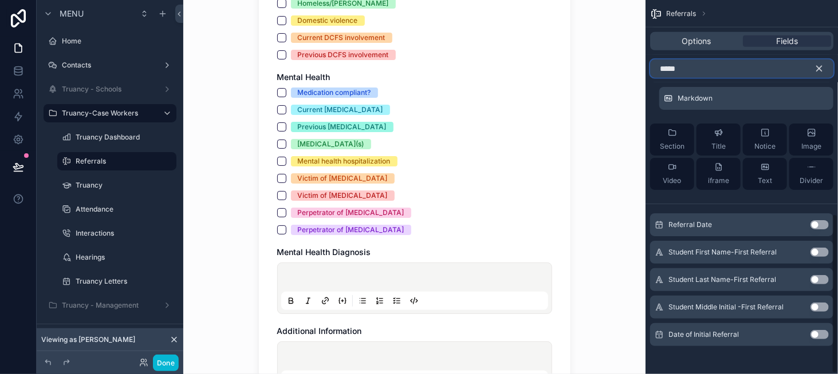
scroll to position [503, 0]
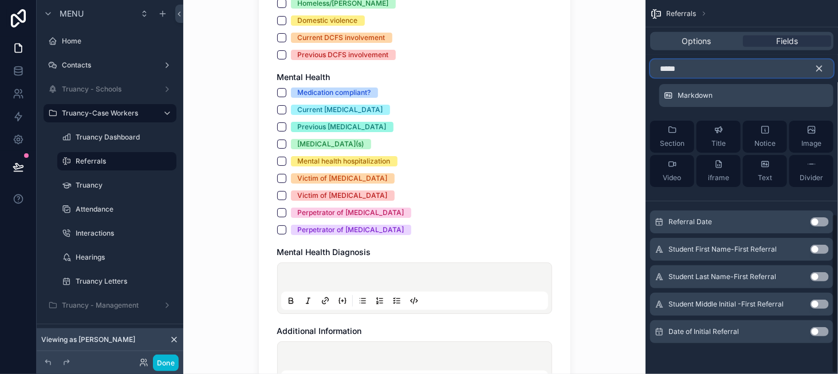
type input "*****"
click at [822, 216] on div "Referral Date Use setting" at bounding box center [741, 222] width 183 height 23
click at [822, 218] on button "Use setting" at bounding box center [819, 222] width 18 height 9
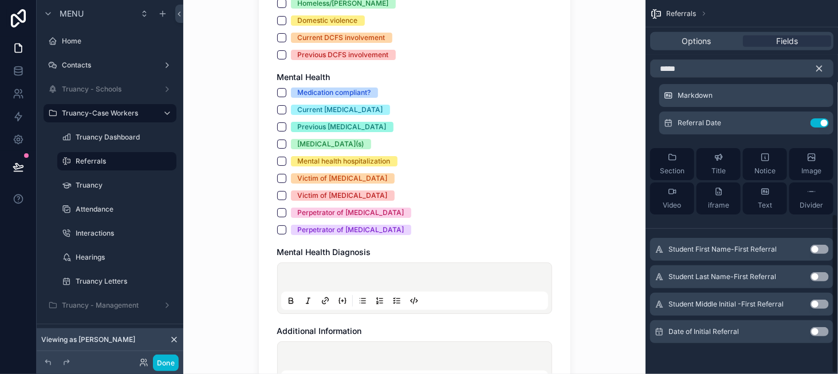
scroll to position [0, 0]
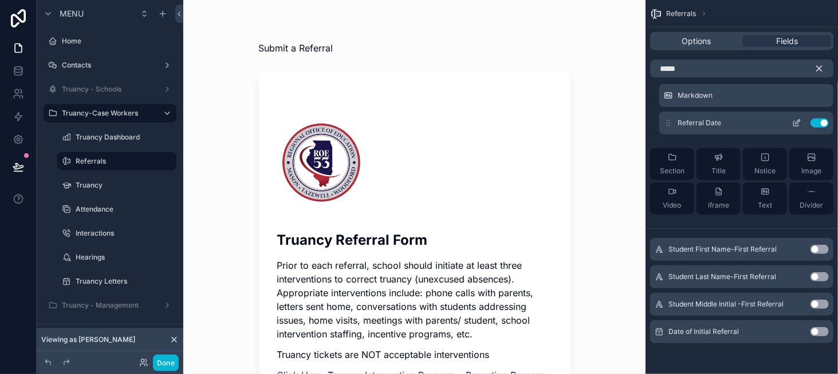
click at [793, 119] on icon "scrollable content" at bounding box center [796, 123] width 9 height 9
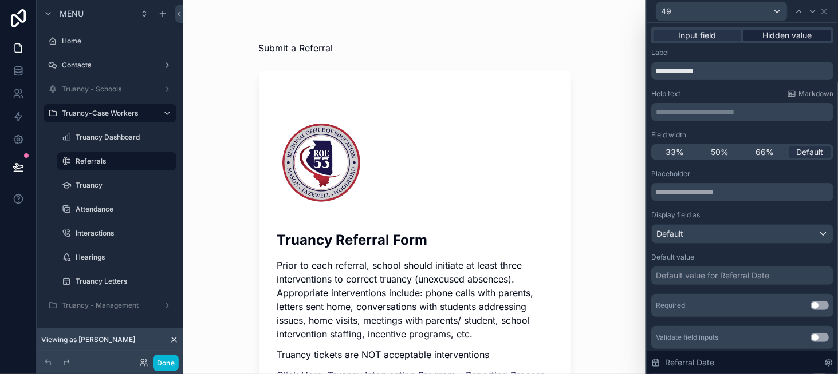
click at [785, 31] on span "Hidden value" at bounding box center [787, 35] width 49 height 11
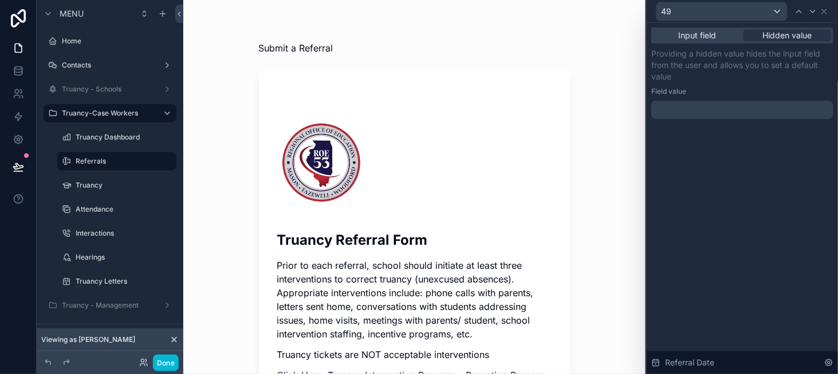
click at [706, 112] on div at bounding box center [742, 110] width 182 height 18
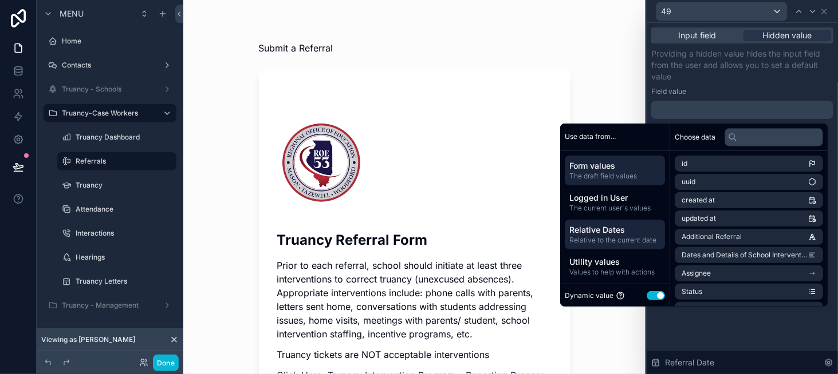
click at [618, 234] on span "Relative Dates" at bounding box center [614, 229] width 91 height 11
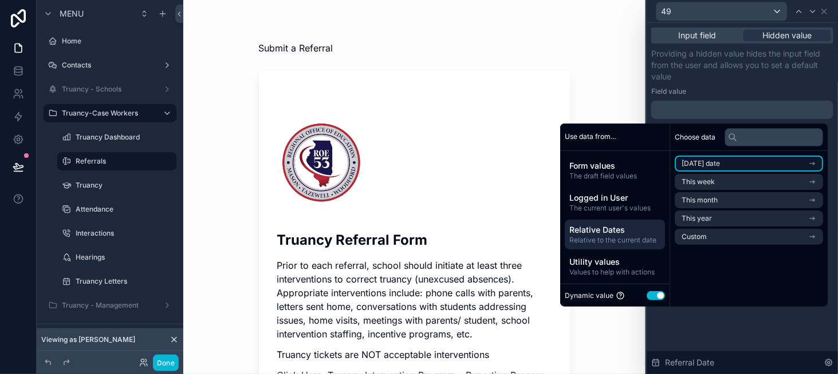
click at [694, 167] on span "Today's date" at bounding box center [700, 163] width 38 height 9
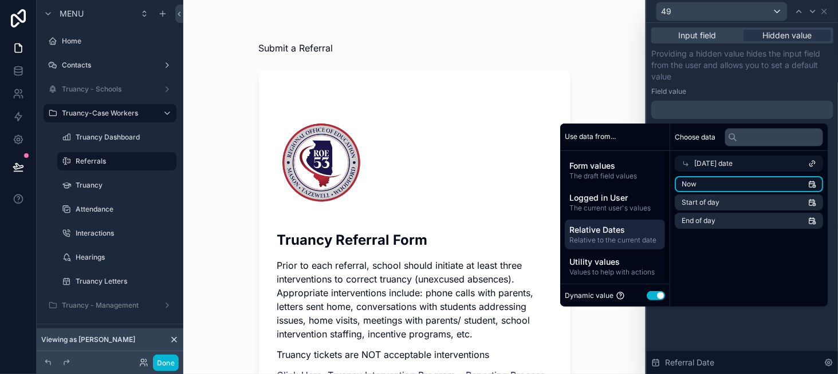
click at [707, 183] on li "Now" at bounding box center [748, 184] width 148 height 16
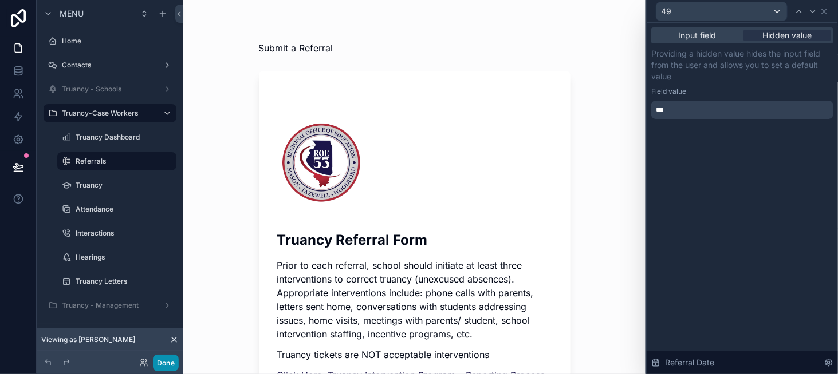
click at [172, 360] on button "Done" at bounding box center [166, 363] width 26 height 17
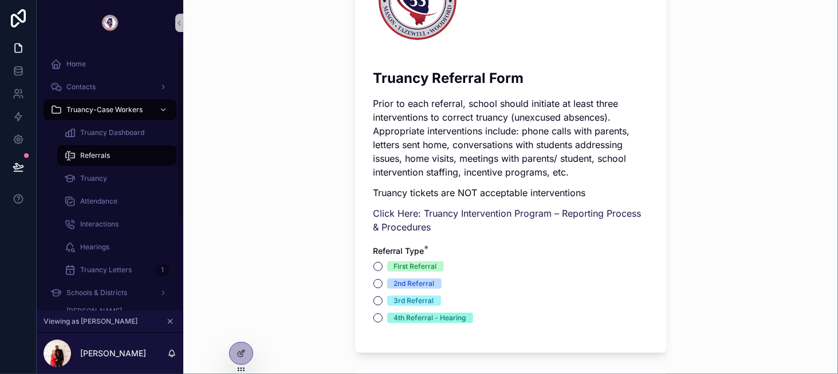
scroll to position [172, 0]
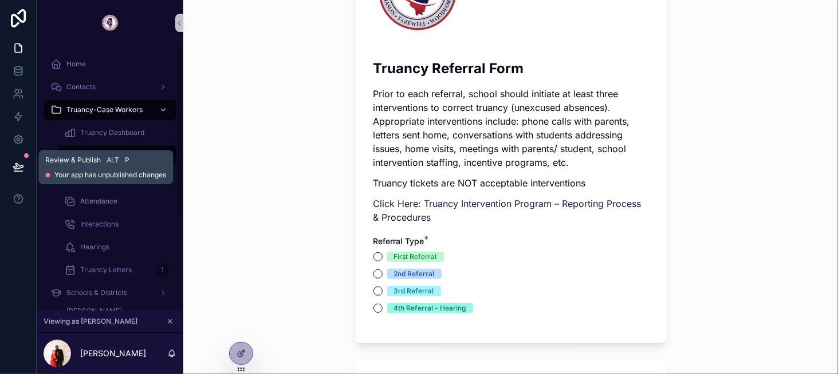
click at [14, 162] on icon at bounding box center [18, 166] width 11 height 11
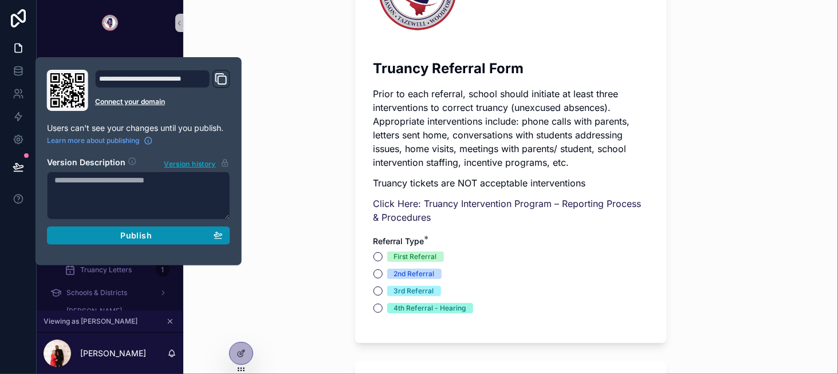
click at [133, 238] on span "Publish" at bounding box center [135, 236] width 31 height 10
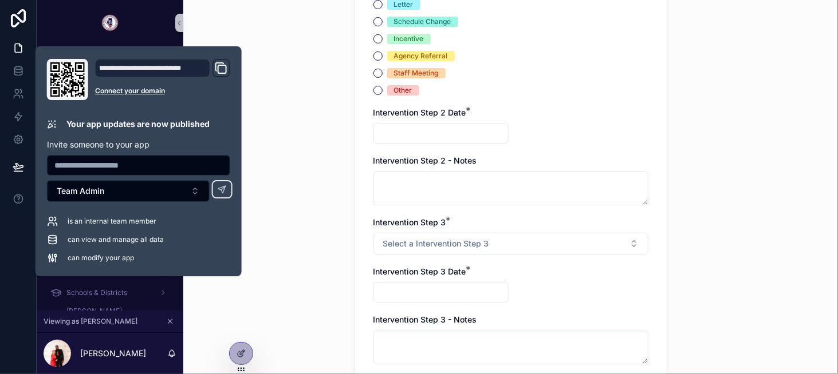
scroll to position [1660, 0]
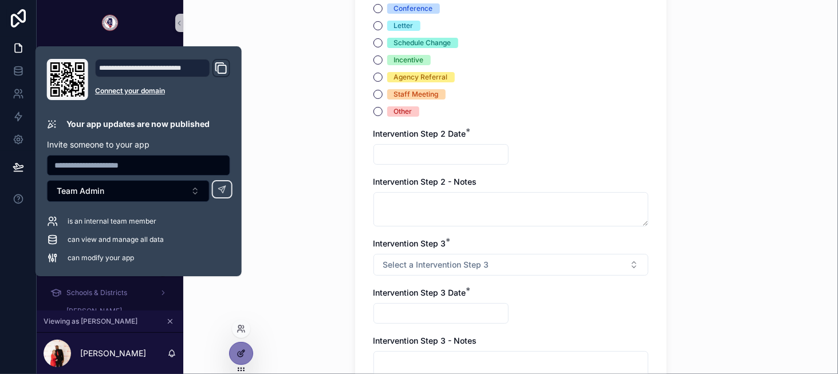
click at [241, 351] on icon at bounding box center [240, 353] width 9 height 9
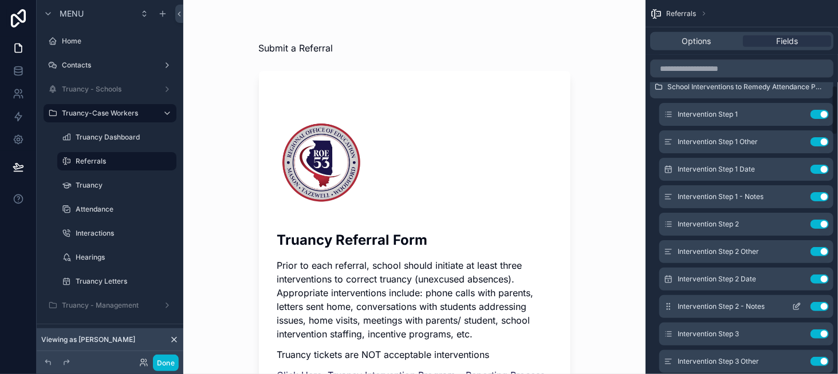
scroll to position [744, 0]
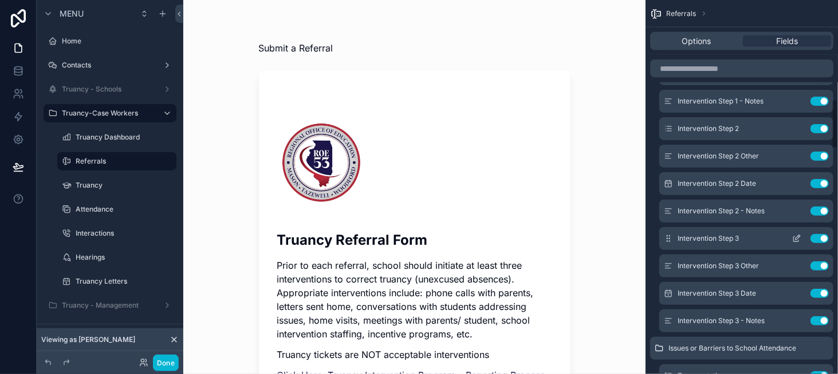
click at [797, 237] on icon "scrollable content" at bounding box center [796, 238] width 9 height 9
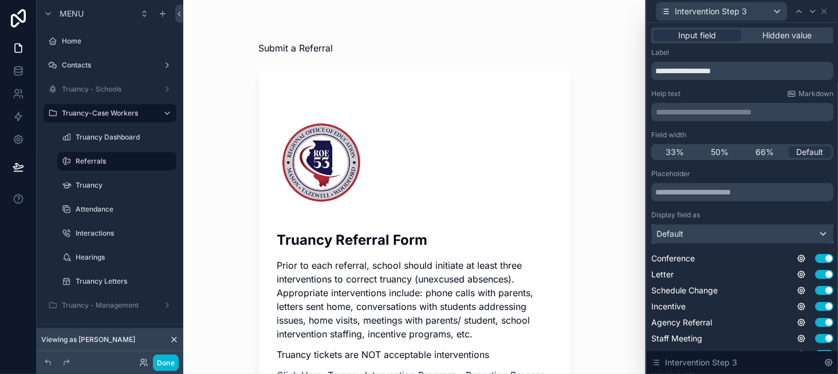
click at [700, 237] on div "Default" at bounding box center [741, 234] width 181 height 18
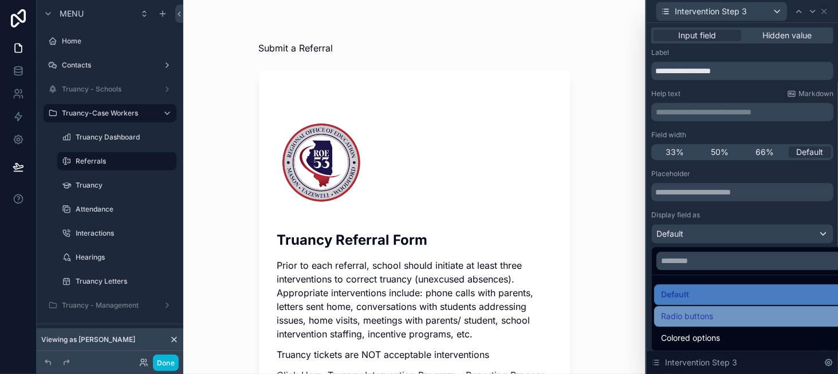
click at [694, 314] on span "Radio buttons" at bounding box center [687, 317] width 52 height 14
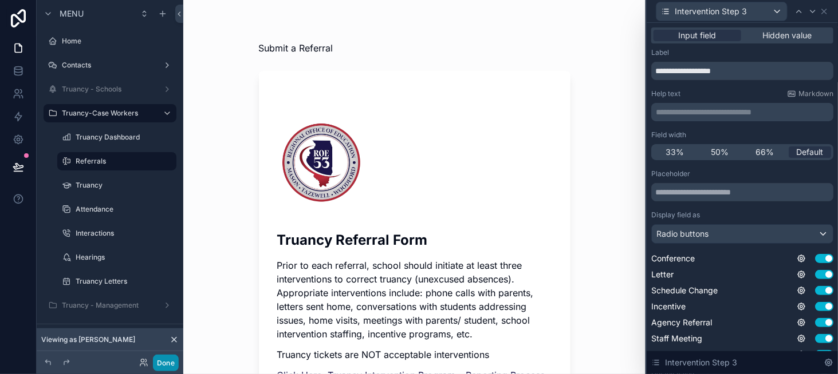
click at [162, 356] on button "Done" at bounding box center [166, 363] width 26 height 17
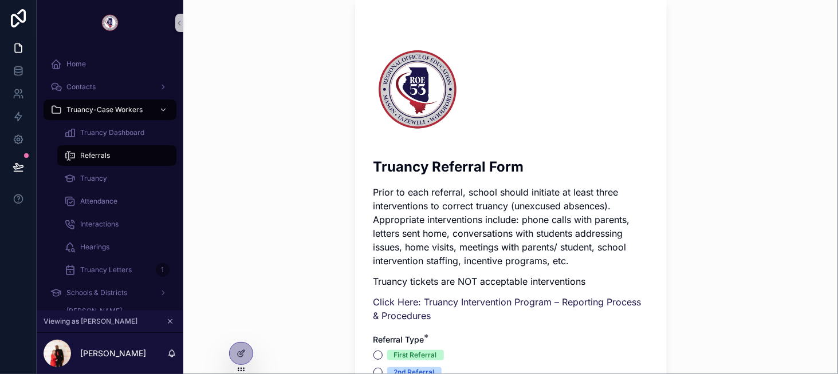
scroll to position [0, 0]
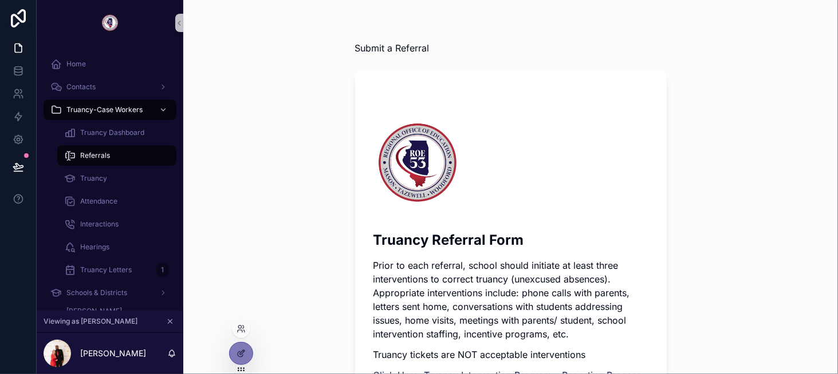
click at [240, 323] on div at bounding box center [241, 329] width 18 height 18
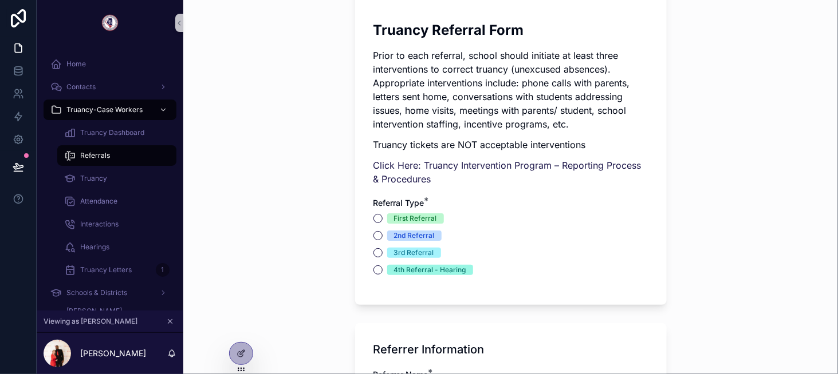
scroll to position [286, 0]
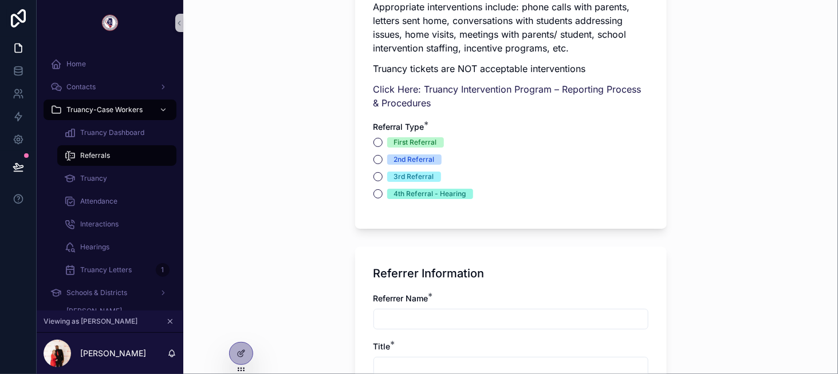
click at [400, 141] on div "First Referral" at bounding box center [415, 142] width 43 height 10
click at [382, 141] on button "First Referral" at bounding box center [377, 142] width 9 height 9
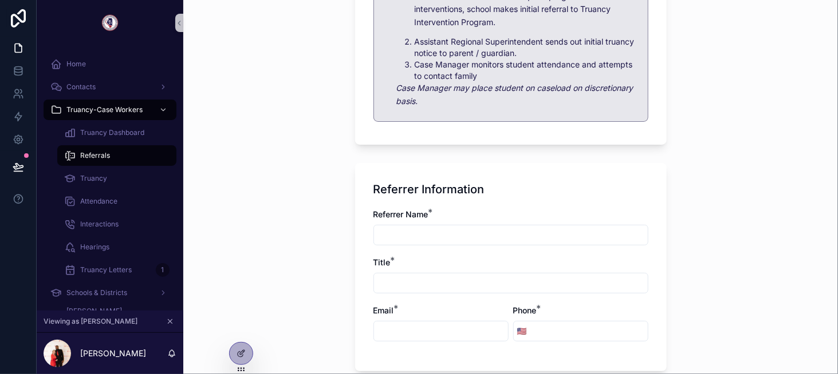
scroll to position [572, 0]
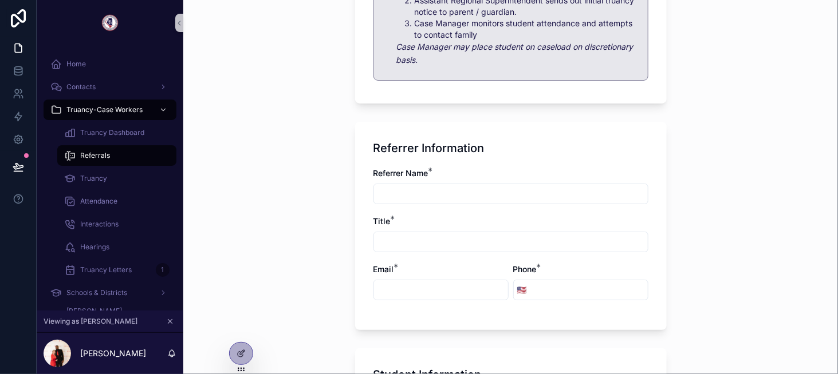
click at [418, 189] on input "scrollable content" at bounding box center [511, 194] width 274 height 16
click at [384, 199] on input "***" at bounding box center [511, 194] width 274 height 16
type input "****"
click at [392, 237] on input "scrollable content" at bounding box center [511, 242] width 274 height 16
type input "****"
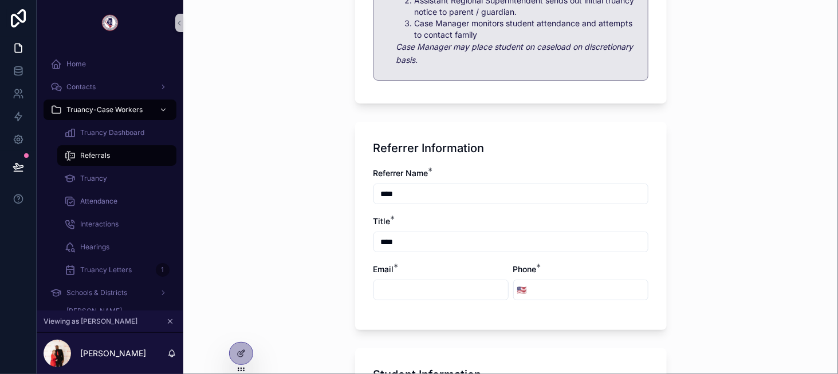
click at [397, 286] on input "scrollable content" at bounding box center [441, 290] width 134 height 16
type input "**********"
click at [556, 287] on input "scrollable content" at bounding box center [588, 290] width 117 height 16
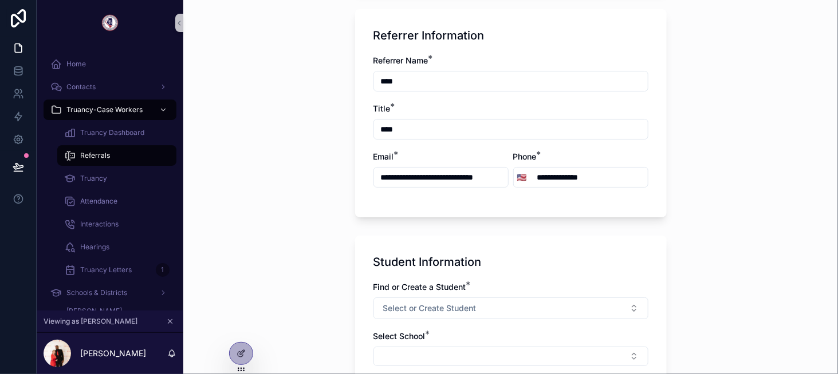
scroll to position [687, 0]
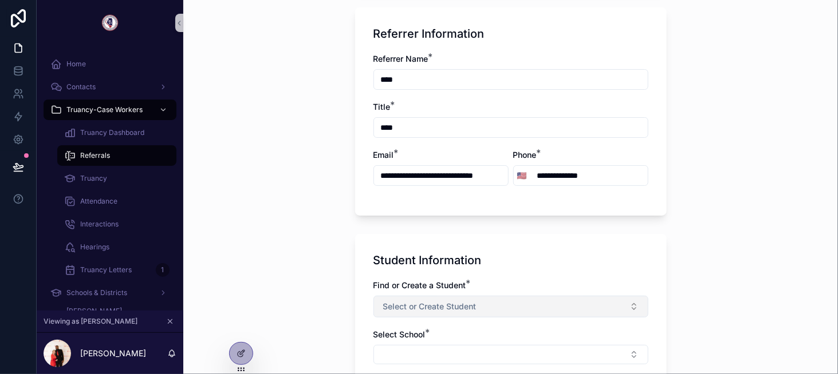
type input "**********"
click at [403, 298] on button "Select or Create Student" at bounding box center [510, 307] width 275 height 22
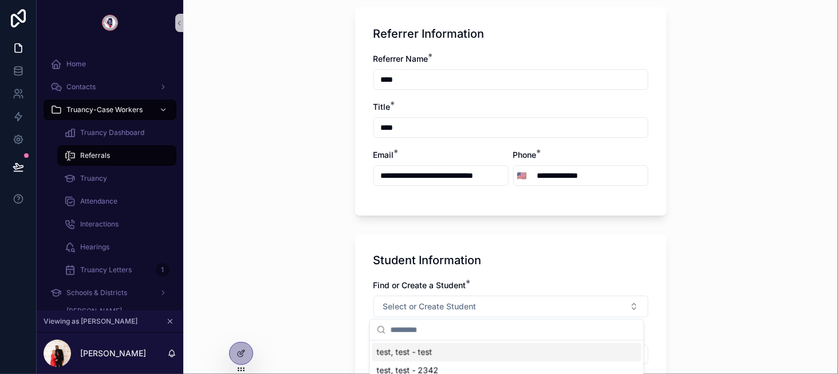
click at [418, 349] on span "test, test - test" at bounding box center [405, 352] width 56 height 11
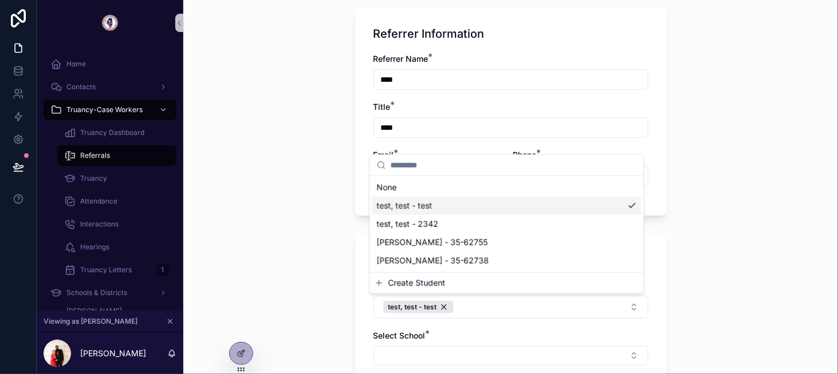
click at [439, 204] on div "test, test - test" at bounding box center [506, 206] width 269 height 18
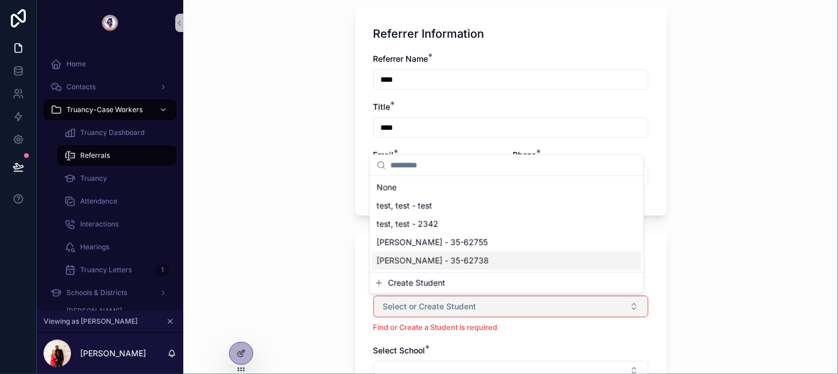
click at [426, 309] on span "Select or Create Student" at bounding box center [429, 306] width 93 height 11
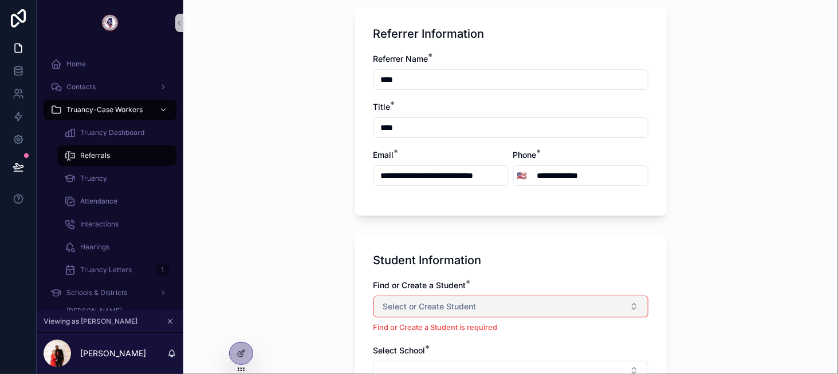
click at [426, 309] on span "Select or Create Student" at bounding box center [429, 306] width 93 height 11
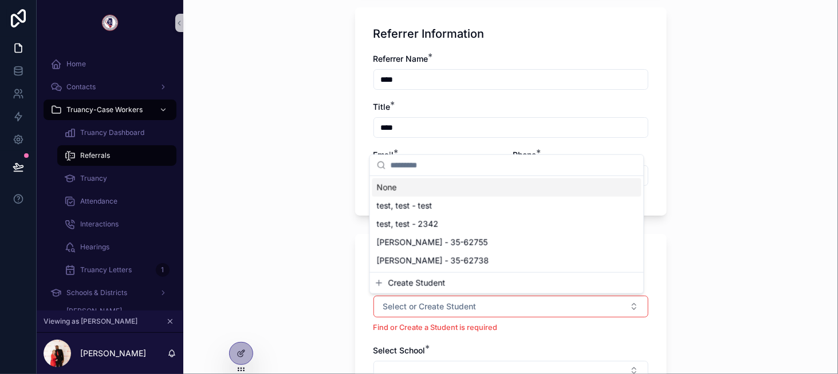
click at [421, 183] on div "None" at bounding box center [506, 188] width 269 height 18
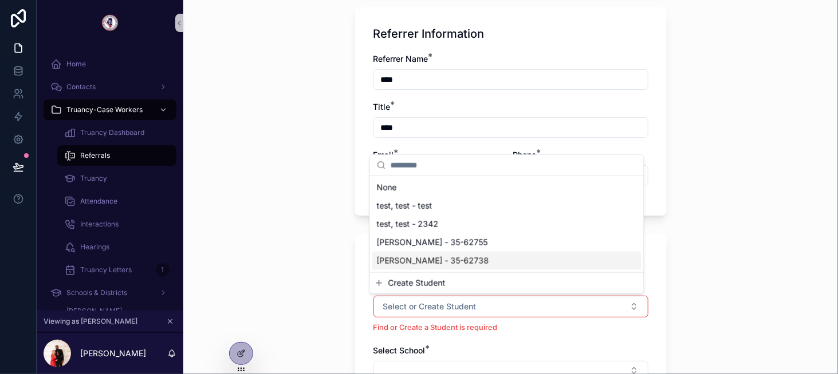
click at [430, 286] on span "Create Student" at bounding box center [416, 283] width 57 height 11
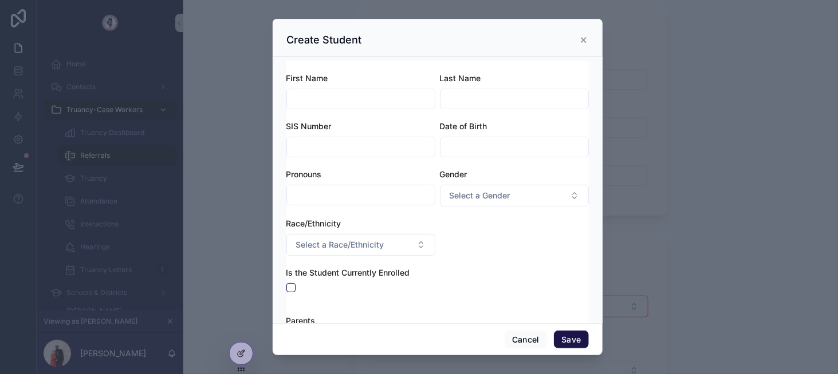
click at [342, 96] on input "scrollable content" at bounding box center [361, 99] width 148 height 16
type input "**********"
type input "*******"
click at [571, 341] on button "Save" at bounding box center [571, 340] width 34 height 18
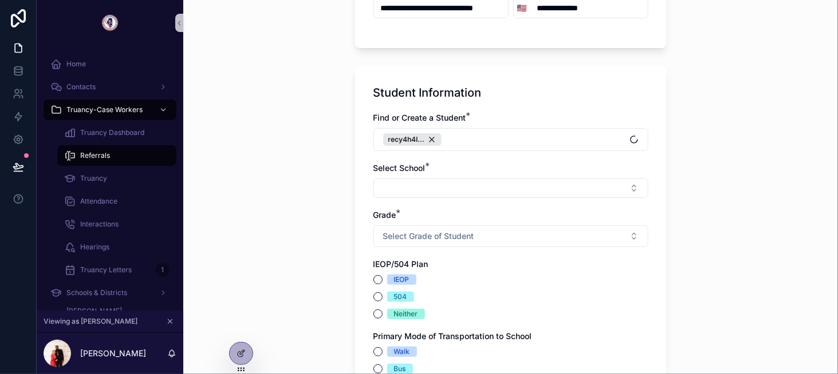
scroll to position [859, 0]
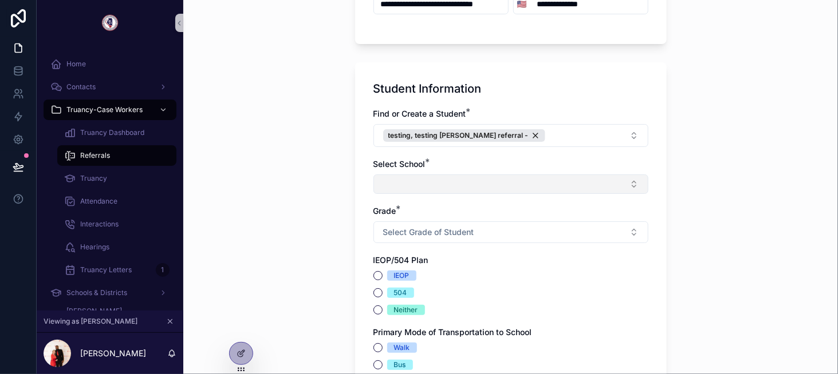
click at [444, 181] on button "Select Button" at bounding box center [510, 184] width 275 height 19
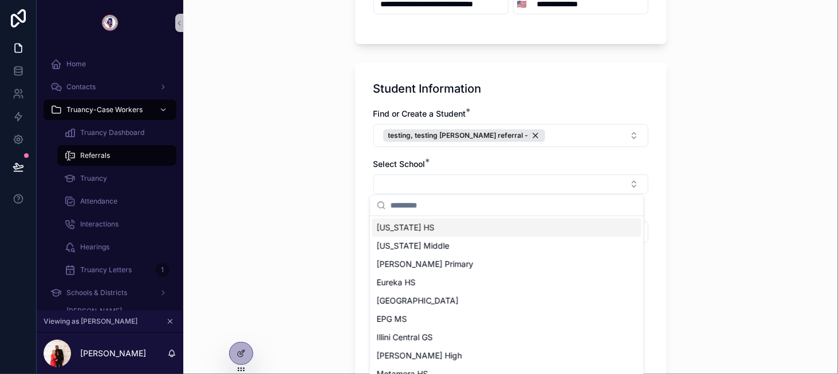
click at [441, 232] on div "Washington HS" at bounding box center [506, 228] width 269 height 18
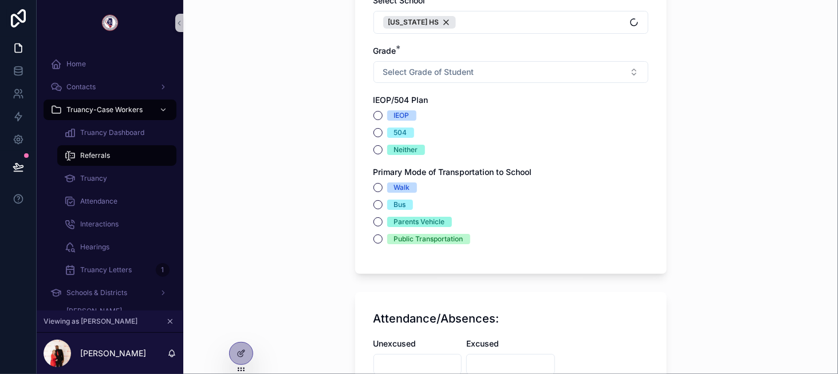
scroll to position [1030, 0]
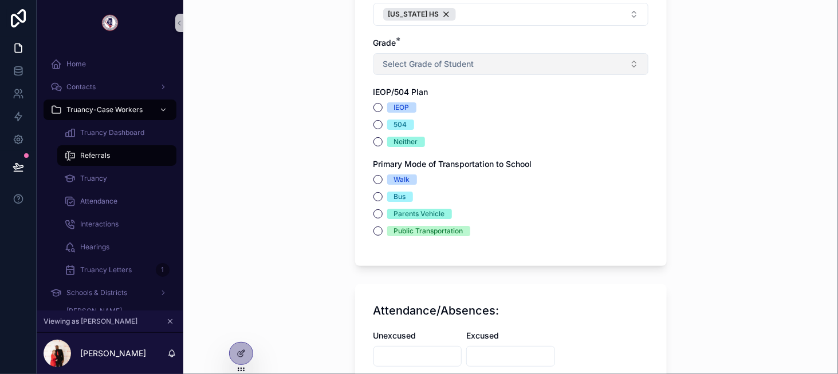
click at [443, 58] on span "Select Grade of Student" at bounding box center [428, 63] width 91 height 11
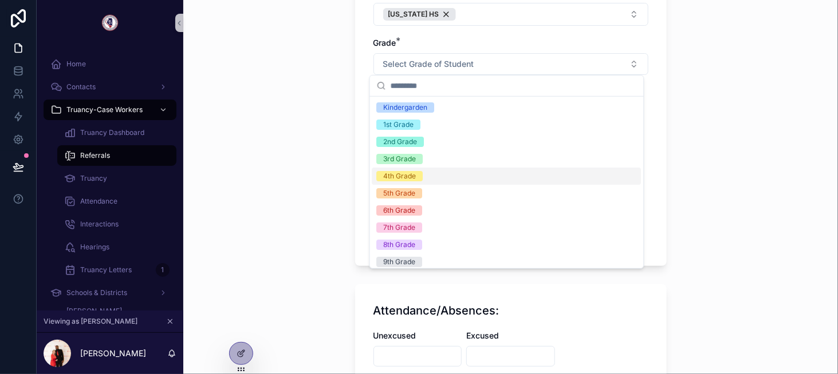
click at [434, 175] on div "4th Grade" at bounding box center [506, 176] width 269 height 17
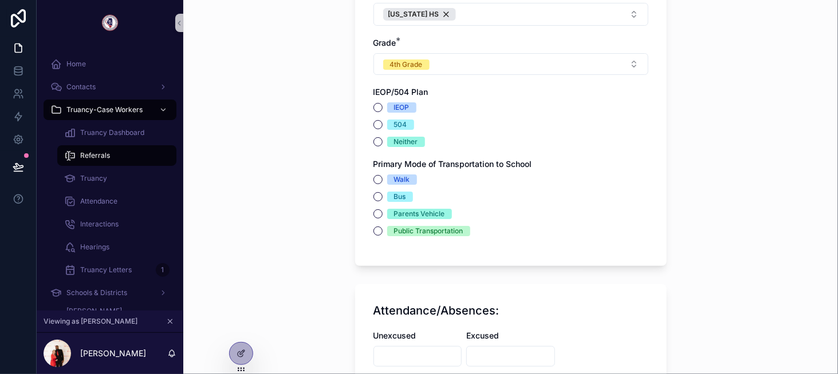
click at [394, 108] on div "IEOP" at bounding box center [401, 107] width 15 height 10
click at [382, 108] on button "IEOP" at bounding box center [377, 107] width 9 height 9
click at [394, 184] on div "Walk Bus Parents Vehicle Public Transportation" at bounding box center [510, 206] width 275 height 62
click at [394, 175] on div "Walk" at bounding box center [402, 180] width 16 height 10
click at [382, 175] on button "Walk" at bounding box center [377, 179] width 9 height 9
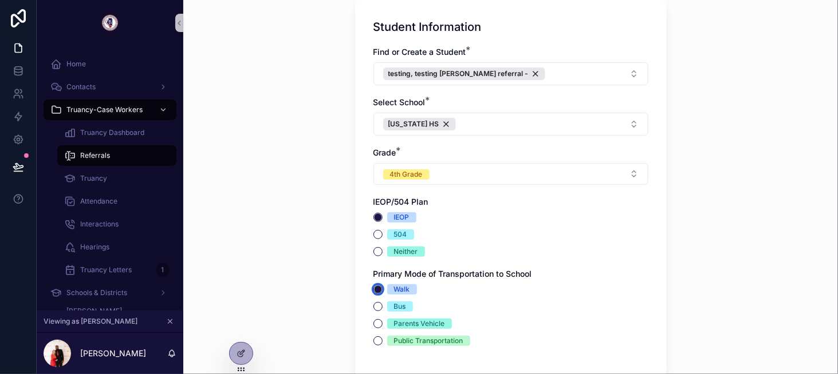
scroll to position [916, 0]
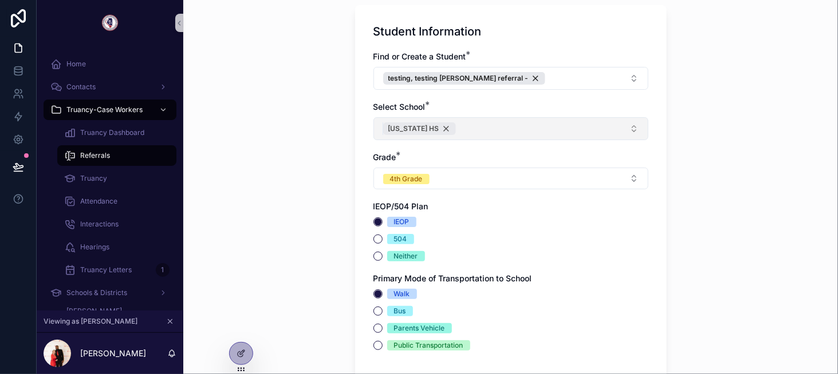
click at [439, 126] on div "Washington HS" at bounding box center [419, 129] width 73 height 13
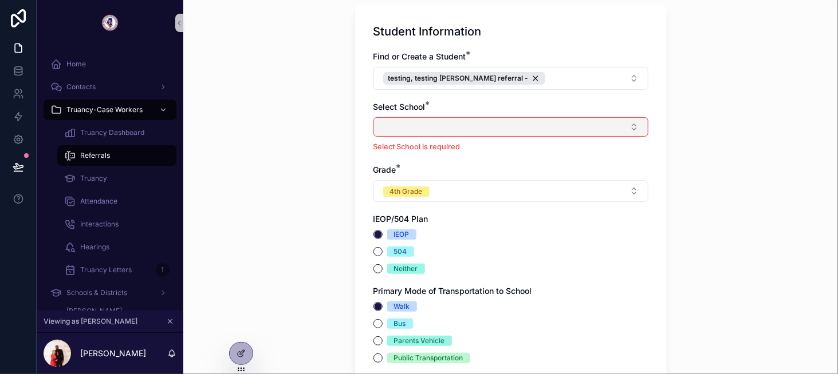
click at [422, 125] on button "Select Button" at bounding box center [510, 126] width 275 height 19
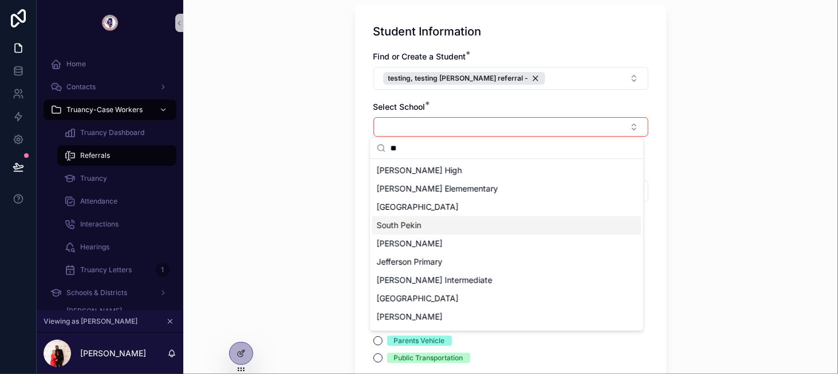
type input "**"
click at [467, 227] on div "South Pekin" at bounding box center [506, 225] width 269 height 18
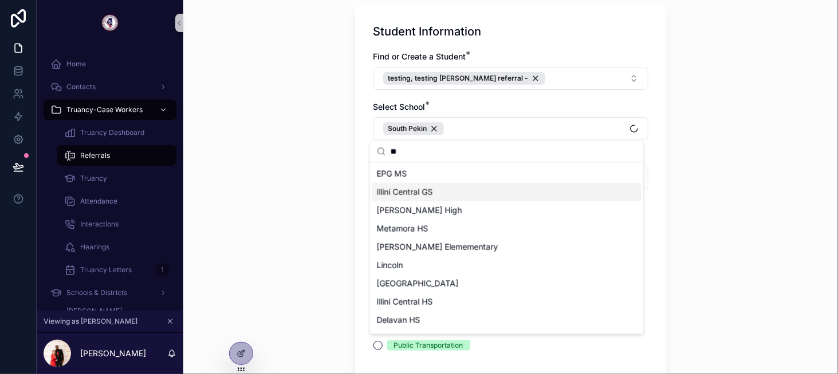
click at [298, 206] on div "Submit a Referral Truancy Referral Form Prior to each referral, school should i…" at bounding box center [510, 187] width 654 height 374
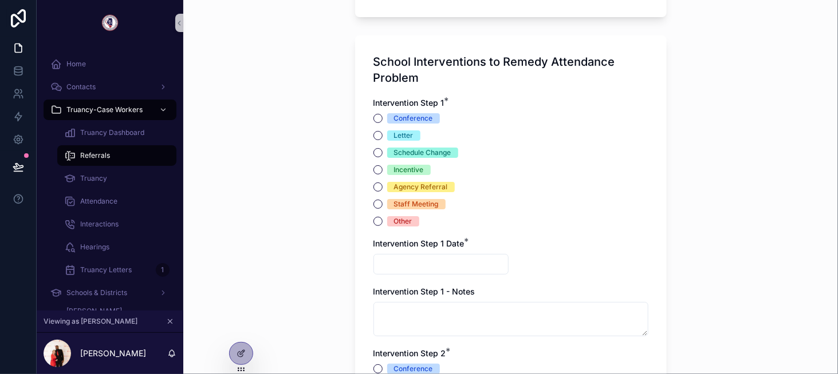
scroll to position [1488, 0]
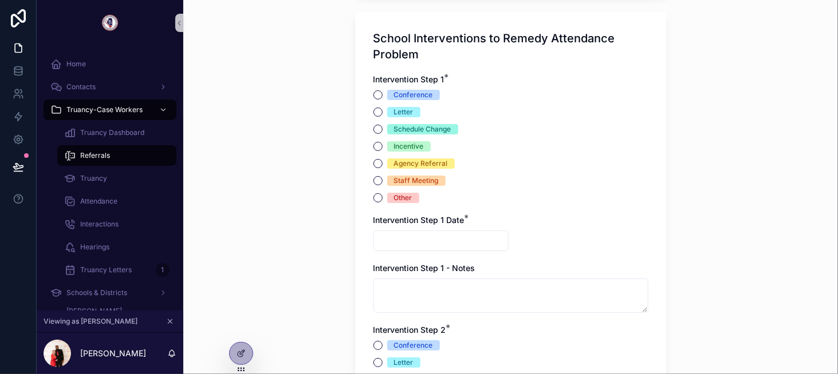
click at [394, 90] on div "Conference" at bounding box center [413, 95] width 39 height 10
click at [382, 90] on button "Conference" at bounding box center [377, 94] width 9 height 9
click at [417, 242] on input "scrollable content" at bounding box center [441, 241] width 134 height 16
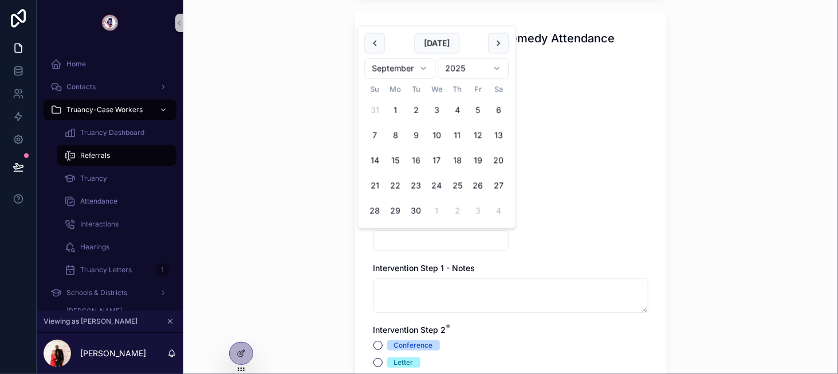
click at [422, 163] on button "16" at bounding box center [415, 161] width 21 height 21
type input "*********"
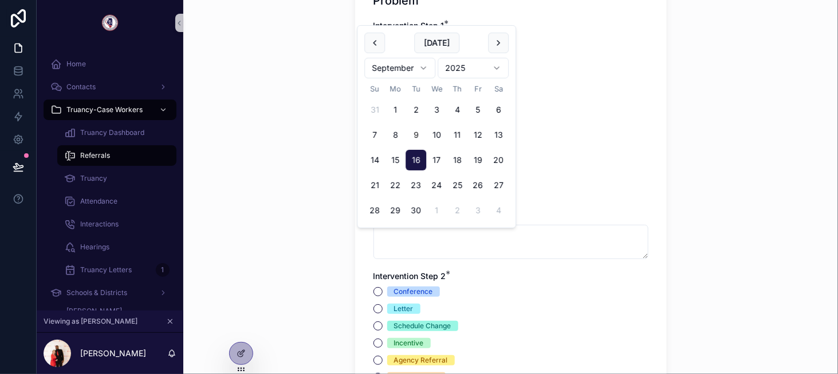
scroll to position [1546, 0]
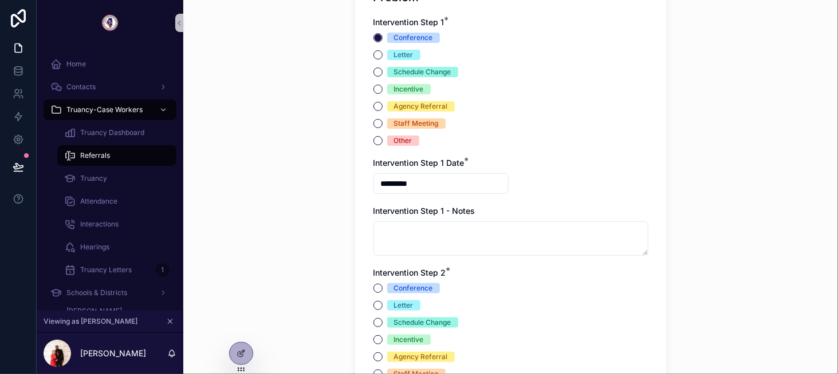
scroll to position [1717, 0]
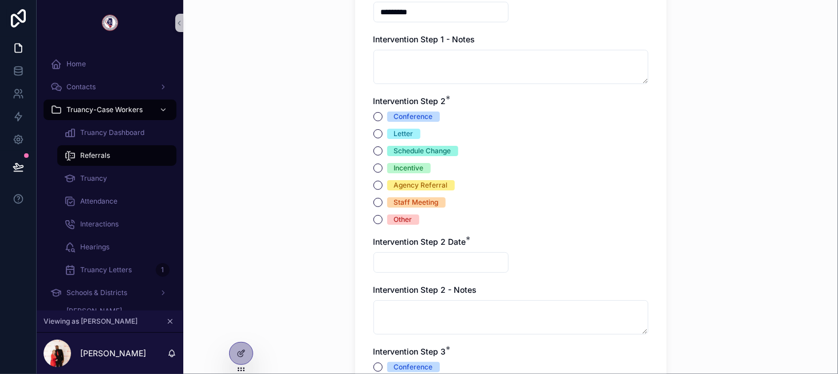
click at [415, 118] on div "Conference" at bounding box center [413, 117] width 39 height 10
click at [382, 118] on button "Conference" at bounding box center [377, 116] width 9 height 9
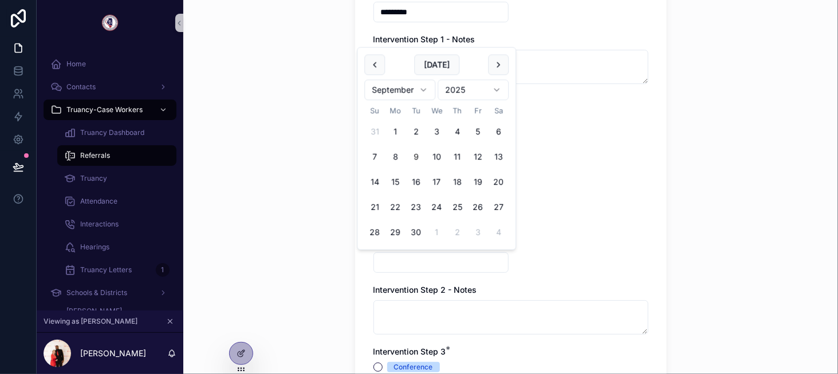
click at [410, 255] on input "scrollable content" at bounding box center [441, 263] width 134 height 16
click at [412, 179] on button "16" at bounding box center [415, 182] width 21 height 21
type input "*********"
click at [551, 220] on div "Other" at bounding box center [510, 220] width 275 height 10
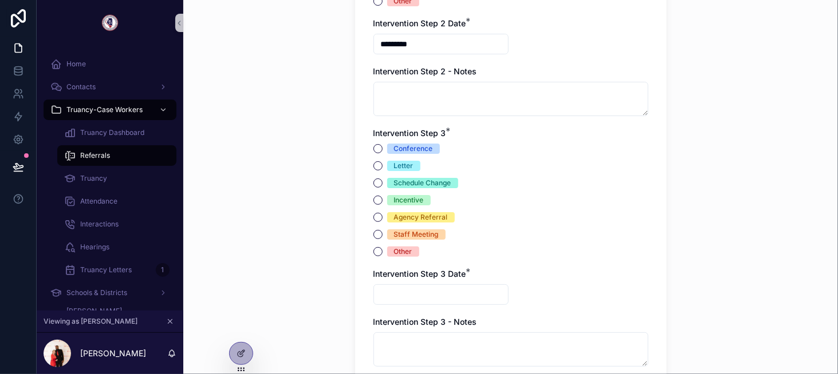
scroll to position [1946, 0]
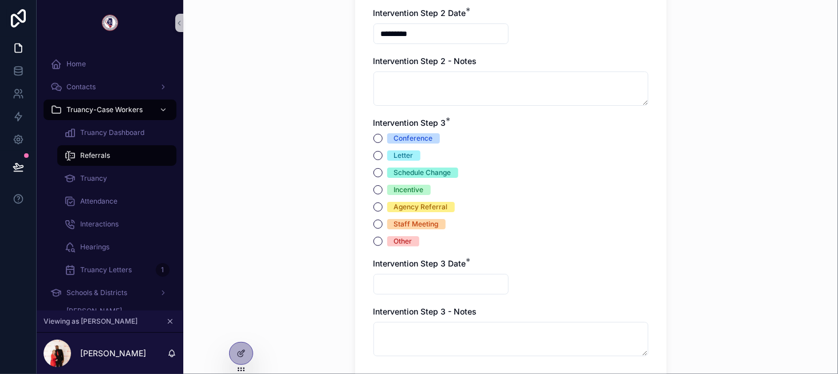
click at [422, 135] on div "Conference" at bounding box center [413, 138] width 39 height 10
click at [382, 135] on button "Conference" at bounding box center [377, 138] width 9 height 9
click at [406, 277] on input "scrollable content" at bounding box center [441, 285] width 134 height 16
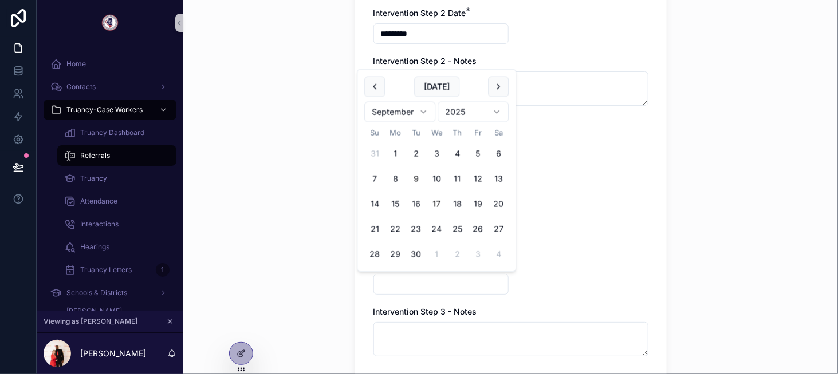
click at [437, 202] on button "17" at bounding box center [436, 204] width 21 height 21
type input "*********"
click at [547, 196] on div "Conference Letter Schedule Change Incentive Agency Referral Staff Meeting Other" at bounding box center [510, 189] width 275 height 113
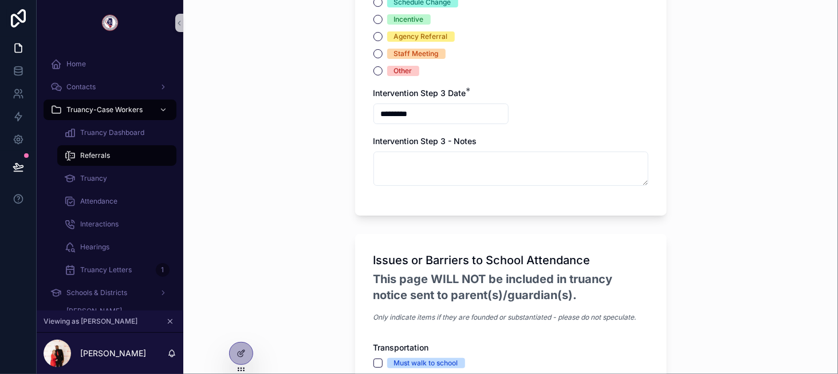
scroll to position [2118, 0]
click at [374, 67] on button "Other" at bounding box center [377, 69] width 9 height 9
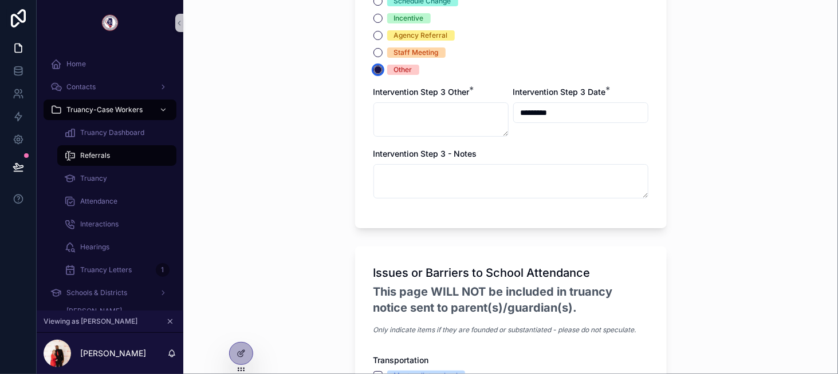
click at [374, 67] on circle "scrollable content" at bounding box center [377, 70] width 7 height 7
click at [376, 49] on button "Staff Meeting" at bounding box center [377, 52] width 9 height 9
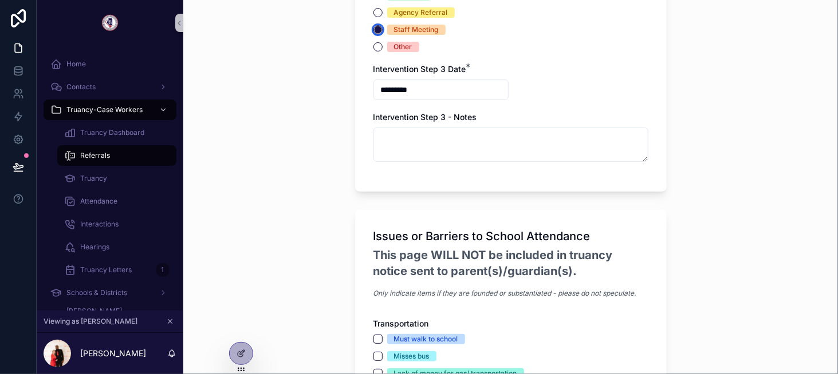
scroll to position [2290, 0]
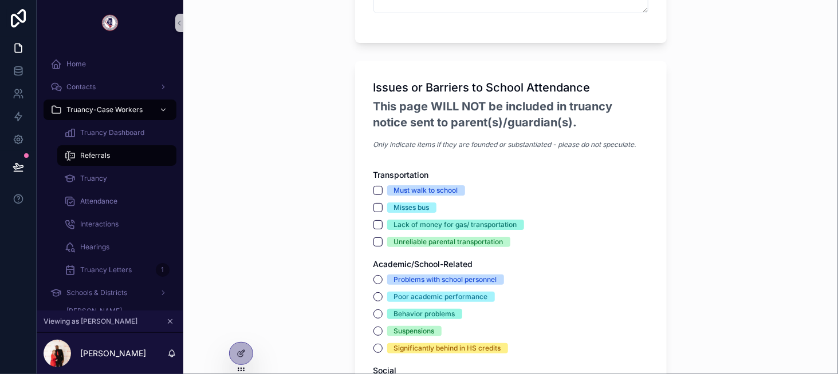
click at [400, 185] on div "Must walk to school" at bounding box center [426, 190] width 64 height 10
click at [382, 186] on button "Must walk to school" at bounding box center [377, 190] width 9 height 9
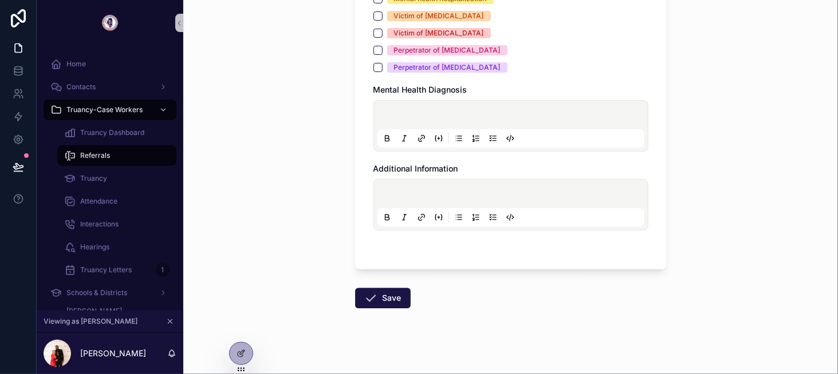
scroll to position [3285, 0]
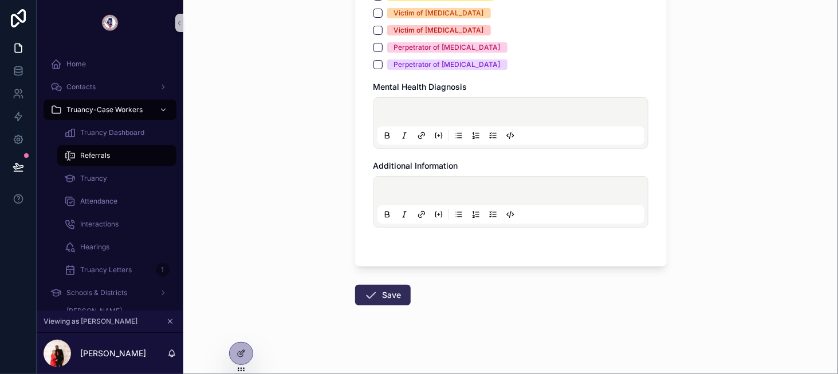
click at [358, 298] on button "Save" at bounding box center [383, 295] width 56 height 21
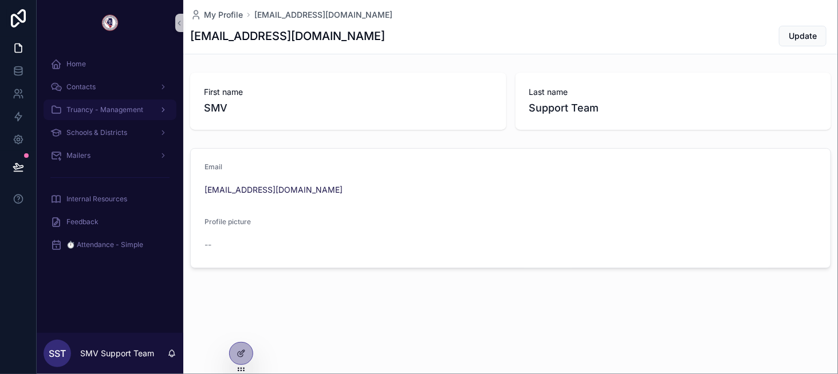
click at [114, 110] on span "Truancy - Management" at bounding box center [104, 109] width 77 height 9
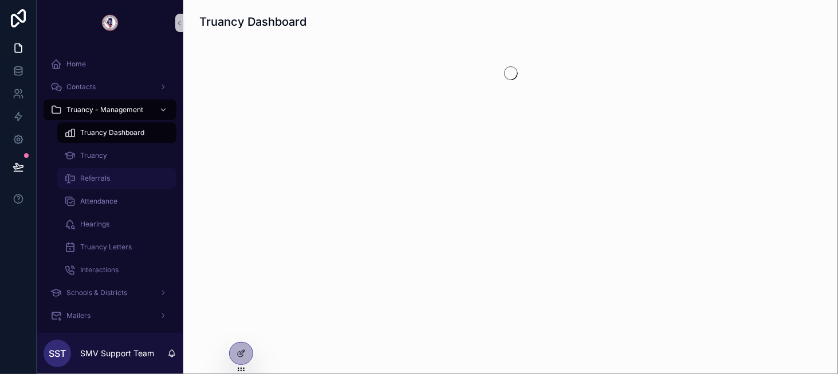
click at [109, 173] on div "Referrals" at bounding box center [116, 178] width 105 height 18
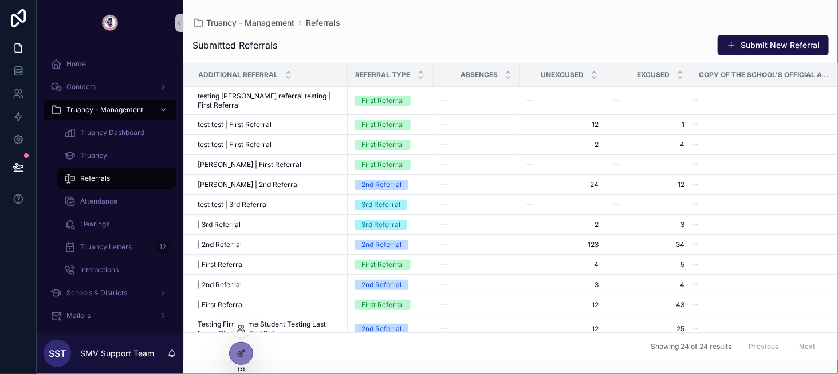
click at [236, 327] on div at bounding box center [241, 329] width 18 height 18
click at [238, 332] on icon at bounding box center [240, 329] width 9 height 9
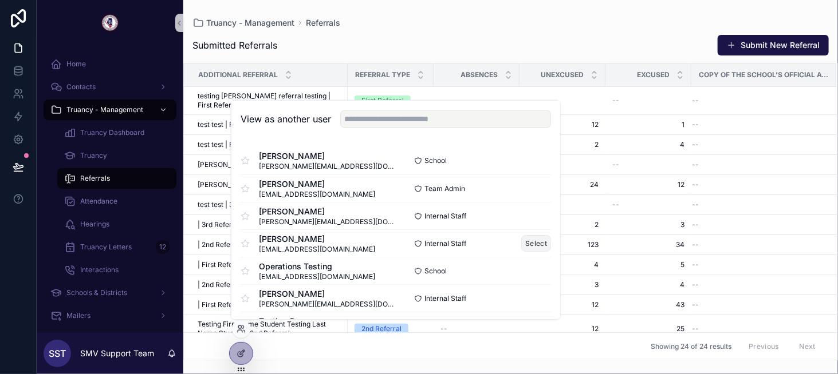
click at [521, 243] on button "Select" at bounding box center [536, 243] width 30 height 17
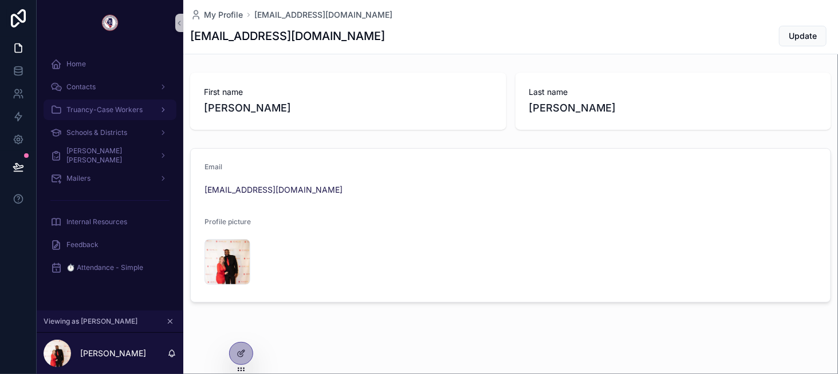
click at [136, 119] on link "Truancy-Case Workers" at bounding box center [110, 110] width 133 height 21
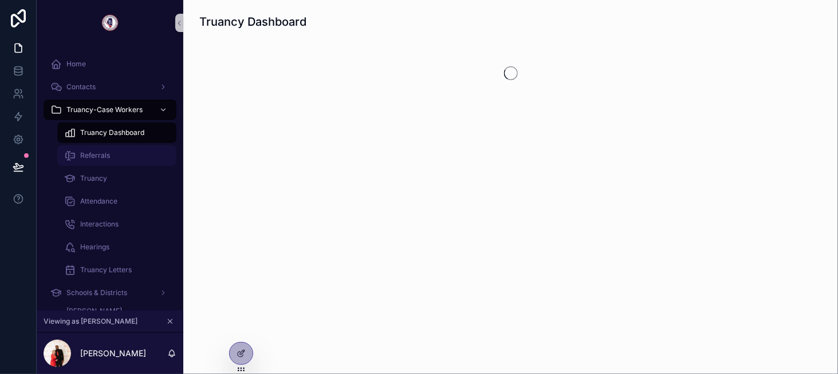
click at [131, 153] on div "Referrals" at bounding box center [116, 156] width 105 height 18
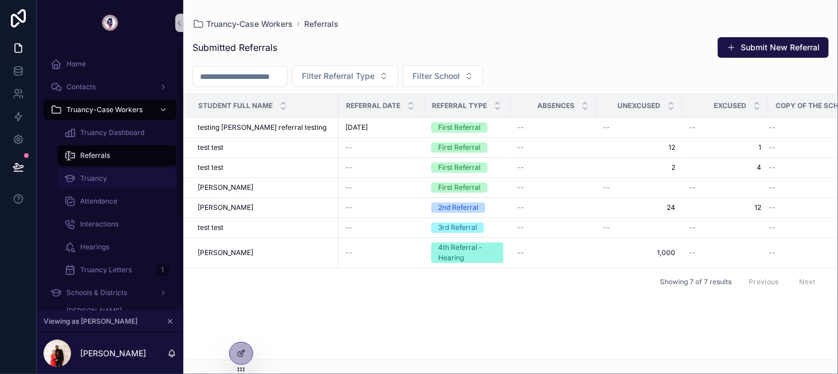
click at [138, 171] on div "Truancy" at bounding box center [116, 178] width 105 height 18
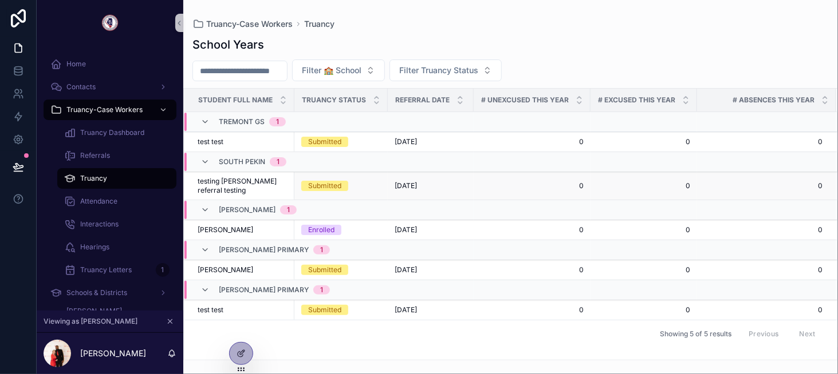
click at [248, 181] on span "testing [PERSON_NAME] referral testing" at bounding box center [243, 186] width 90 height 18
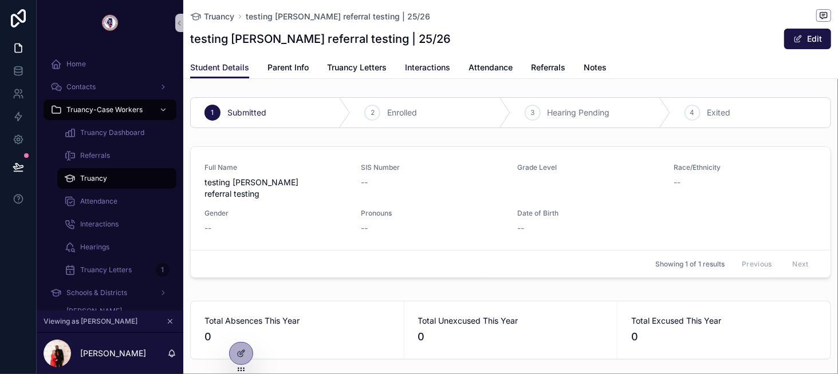
click at [427, 64] on span "Interactions" at bounding box center [427, 67] width 45 height 11
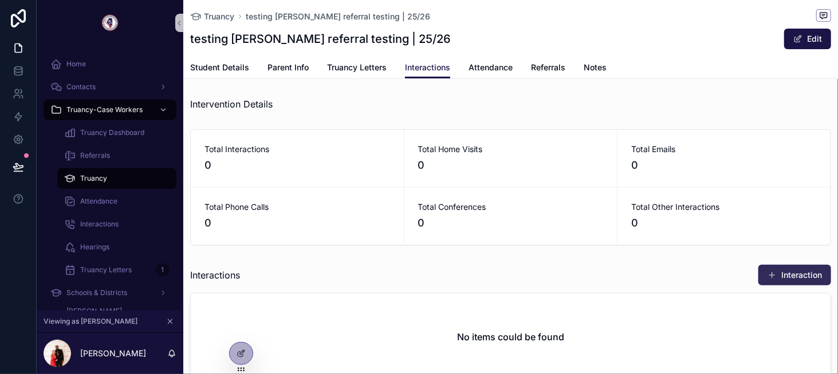
click at [763, 268] on button "Interaction" at bounding box center [794, 275] width 73 height 21
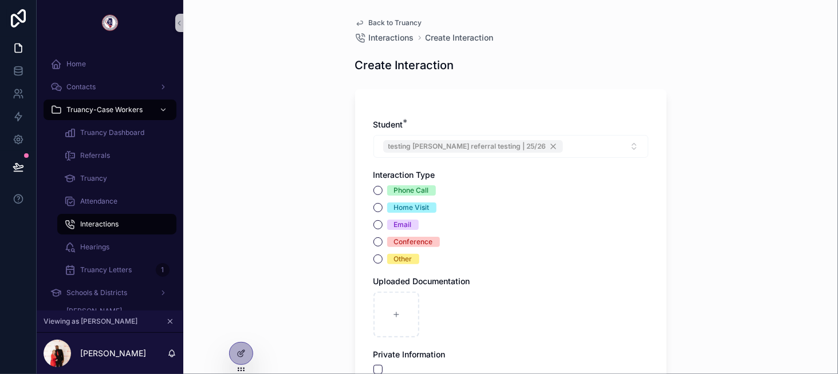
click at [401, 192] on div "Phone Call" at bounding box center [411, 190] width 35 height 10
click at [382, 192] on button "Phone Call" at bounding box center [377, 190] width 9 height 9
click at [397, 242] on div "Conference" at bounding box center [413, 242] width 39 height 10
click at [382, 242] on button "Conference" at bounding box center [377, 242] width 9 height 9
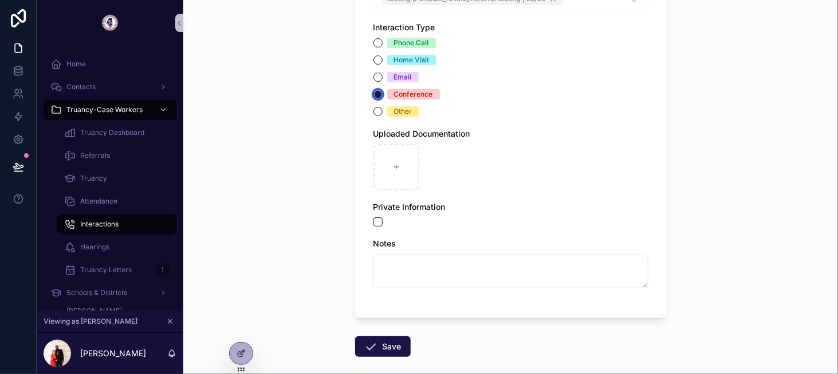
scroll to position [172, 0]
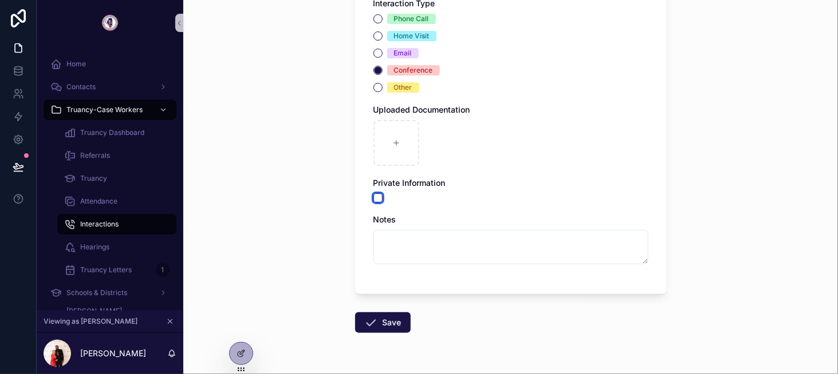
click at [376, 201] on button "scrollable content" at bounding box center [377, 198] width 9 height 9
click at [384, 314] on button "Save" at bounding box center [383, 323] width 56 height 21
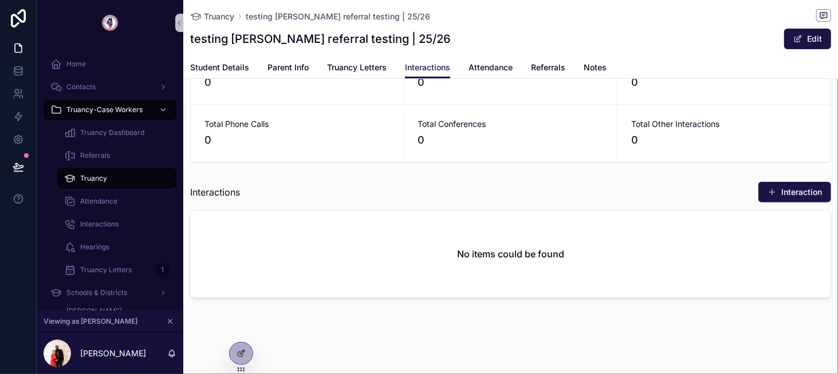
scroll to position [80, 0]
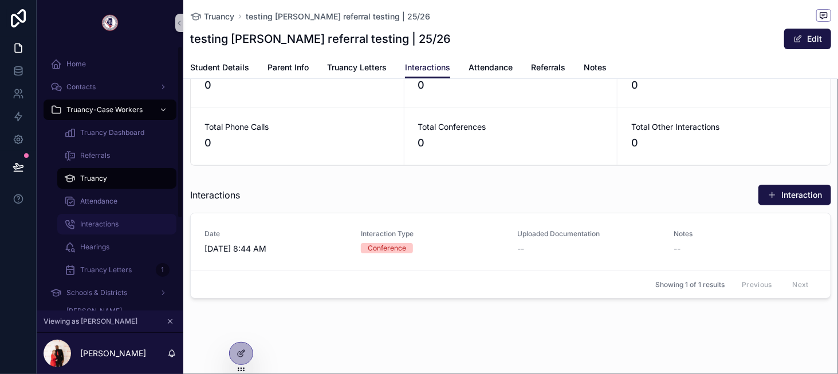
click at [97, 220] on span "Interactions" at bounding box center [99, 224] width 38 height 9
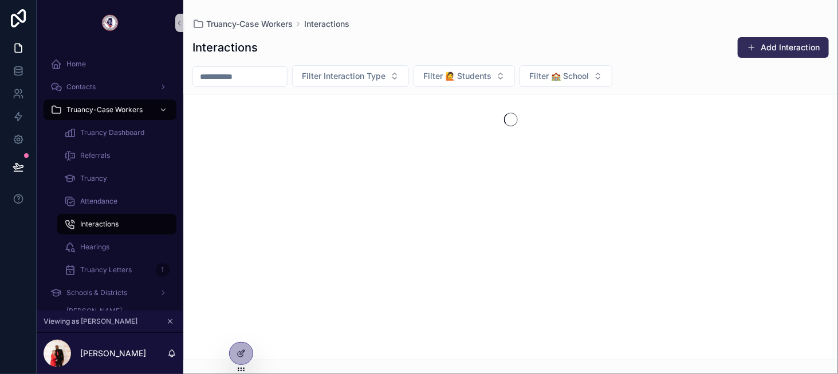
click at [756, 51] on span "scrollable content" at bounding box center [751, 47] width 9 height 9
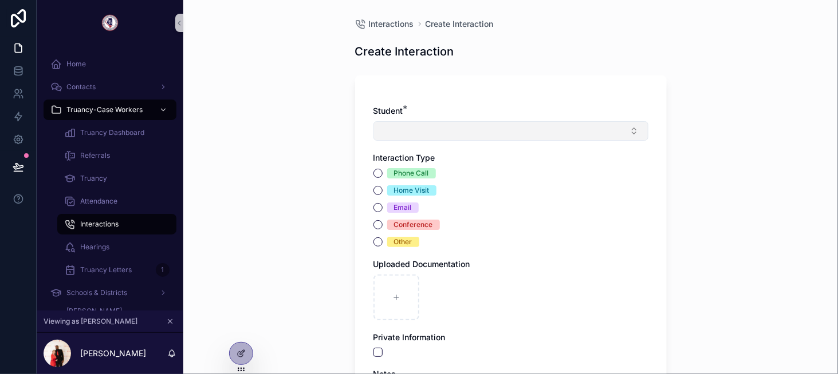
click at [481, 131] on button "Select Button" at bounding box center [510, 130] width 275 height 19
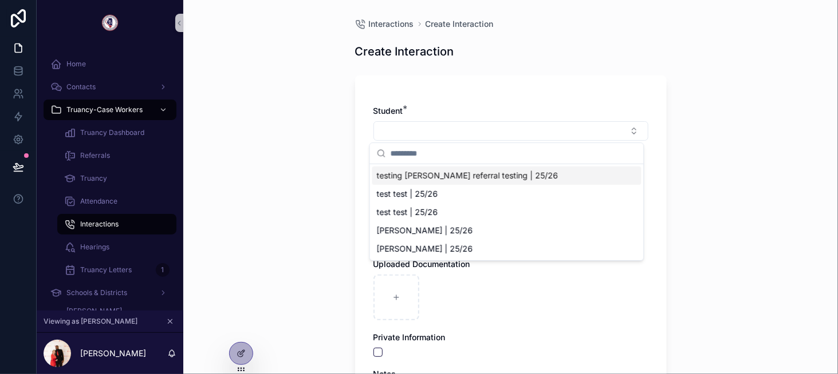
click at [477, 173] on span "testing Jay referral testing | 25/26" at bounding box center [467, 175] width 181 height 11
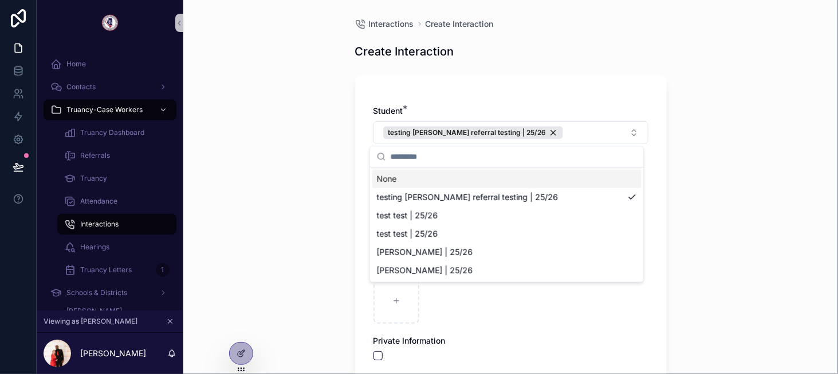
click at [331, 184] on div "Interactions Create Interaction Create Interaction Student * testing Jay referr…" at bounding box center [510, 187] width 654 height 374
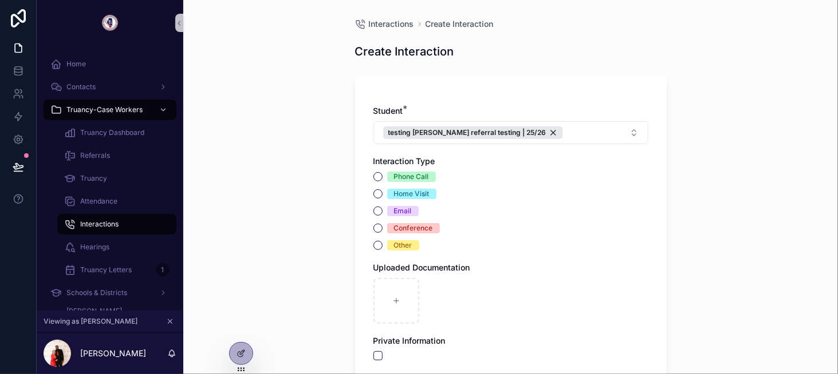
click at [381, 178] on div "Phone Call" at bounding box center [510, 177] width 275 height 10
click at [377, 178] on button "Phone Call" at bounding box center [377, 176] width 9 height 9
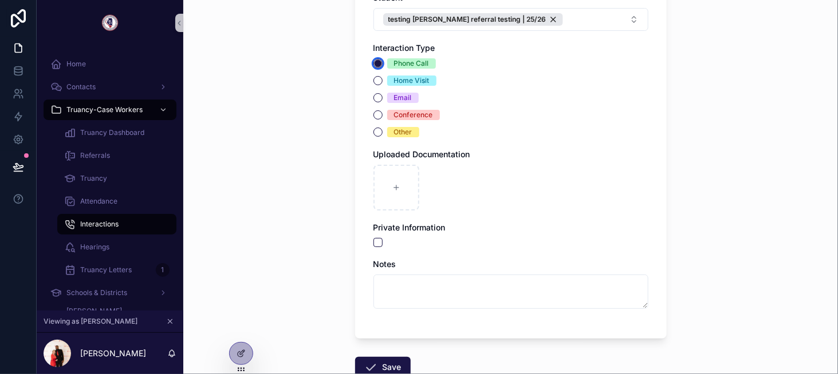
scroll to position [114, 0]
click at [381, 368] on button "Save" at bounding box center [383, 366] width 56 height 21
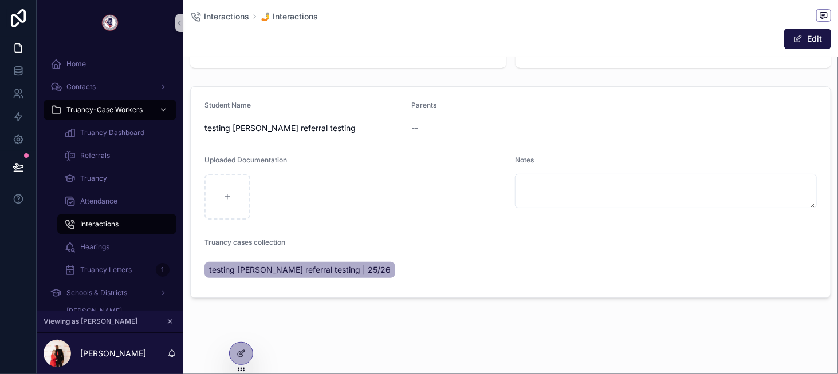
scroll to position [65, 0]
click at [793, 41] on span "scrollable content" at bounding box center [797, 38] width 9 height 9
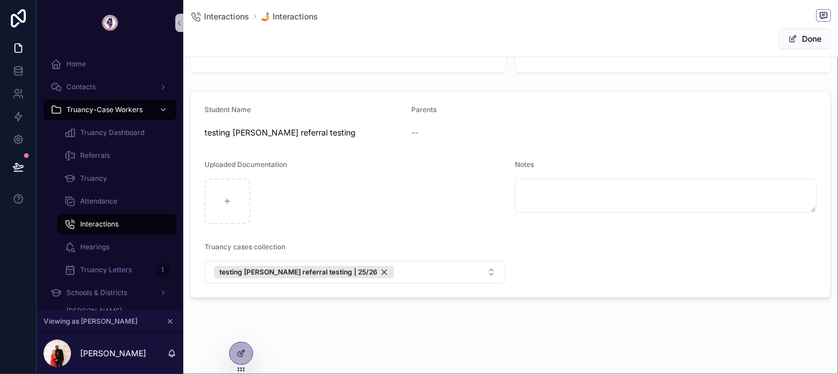
click at [425, 132] on div "--" at bounding box center [511, 132] width 198 height 11
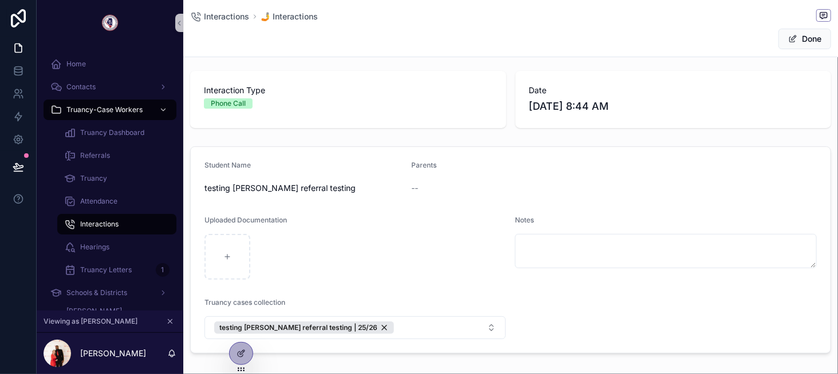
scroll to position [0, 0]
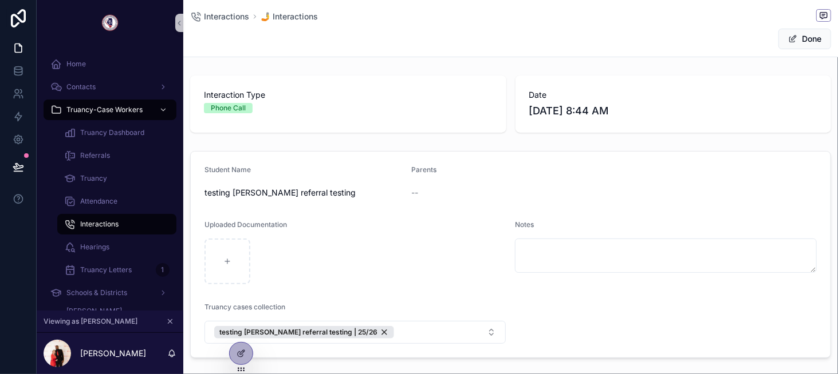
click at [170, 325] on icon "scrollable content" at bounding box center [170, 322] width 8 height 8
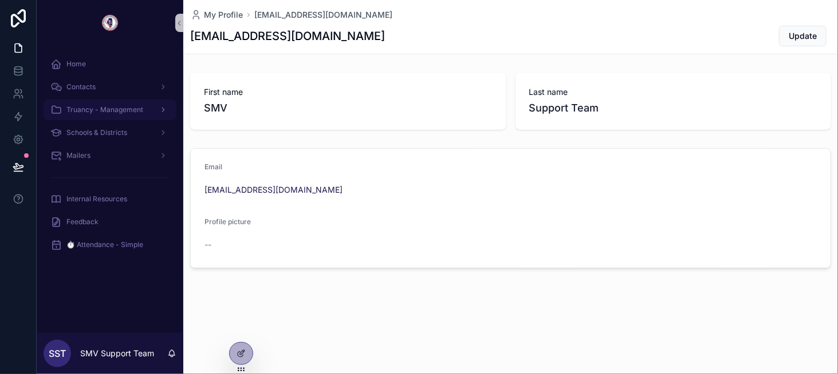
click at [108, 118] on div "Truancy - Management" at bounding box center [109, 110] width 119 height 18
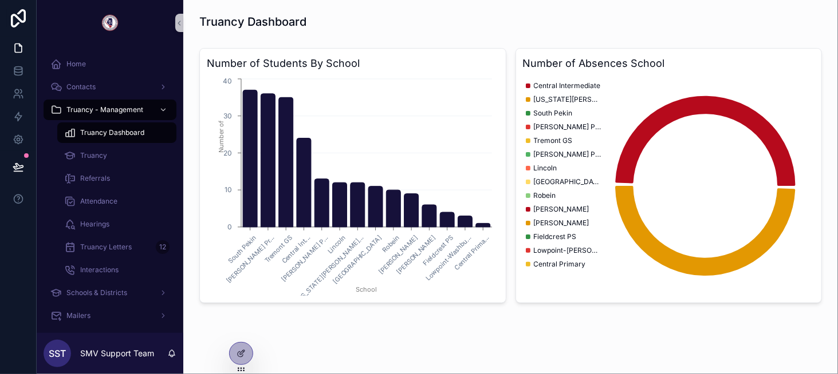
click at [131, 140] on div "Truancy Dashboard" at bounding box center [116, 133] width 105 height 18
click at [236, 354] on icon at bounding box center [240, 353] width 9 height 9
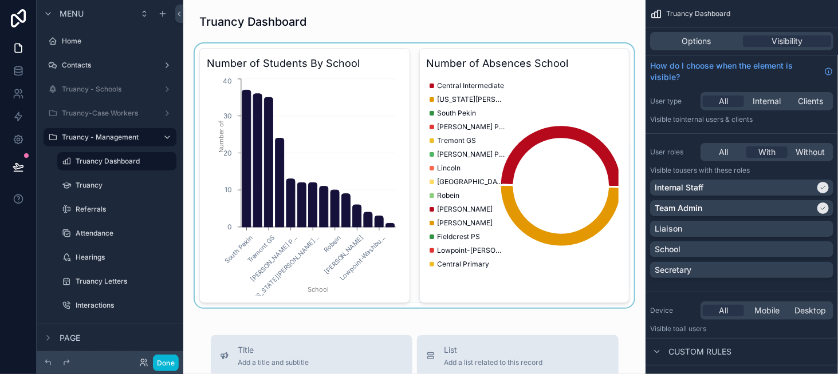
click at [409, 54] on div "scrollable content" at bounding box center [414, 176] width 444 height 264
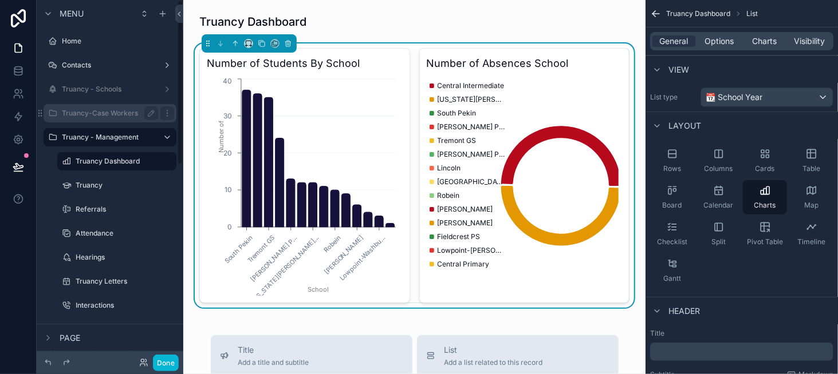
click at [102, 107] on div "Truancy-Case Workers" at bounding box center [110, 113] width 96 height 14
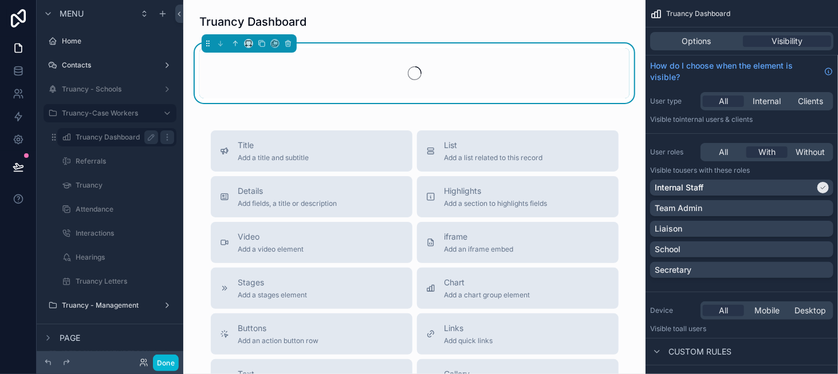
click at [110, 139] on label "Truancy Dashboard" at bounding box center [115, 137] width 78 height 9
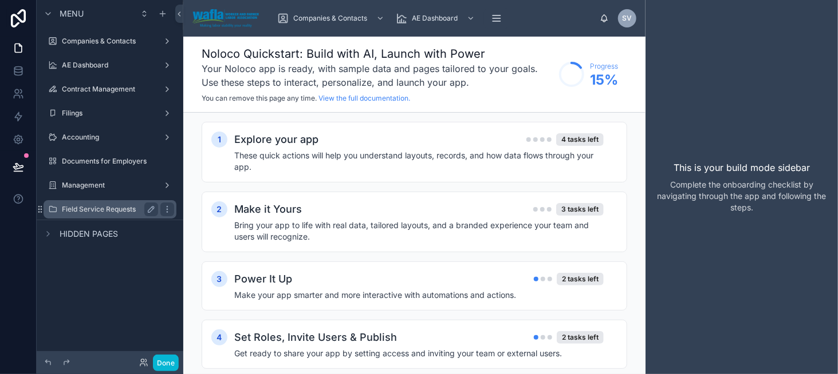
click at [108, 211] on label "Field Service Requests" at bounding box center [108, 209] width 92 height 9
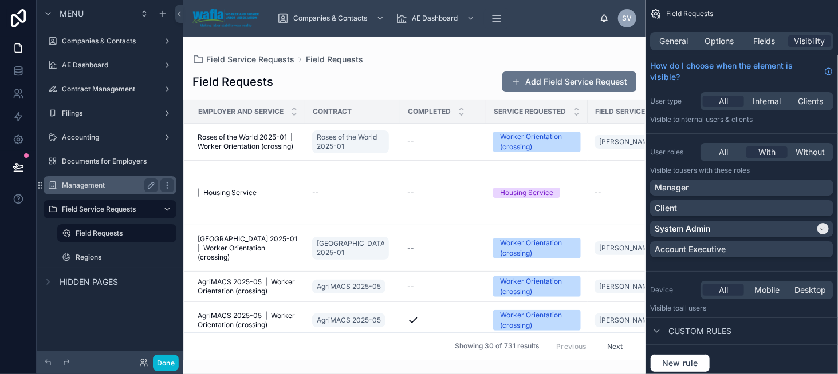
click at [114, 179] on div "Management" at bounding box center [110, 186] width 96 height 14
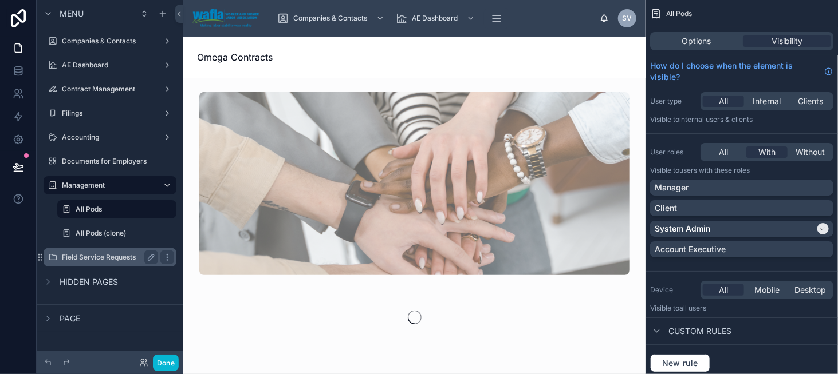
click at [117, 261] on label "Field Service Requests" at bounding box center [108, 257] width 92 height 9
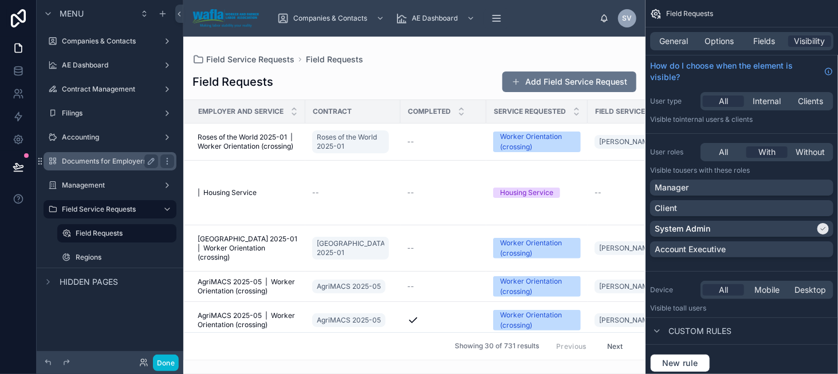
click at [125, 161] on label "Documents for Employers" at bounding box center [108, 161] width 92 height 9
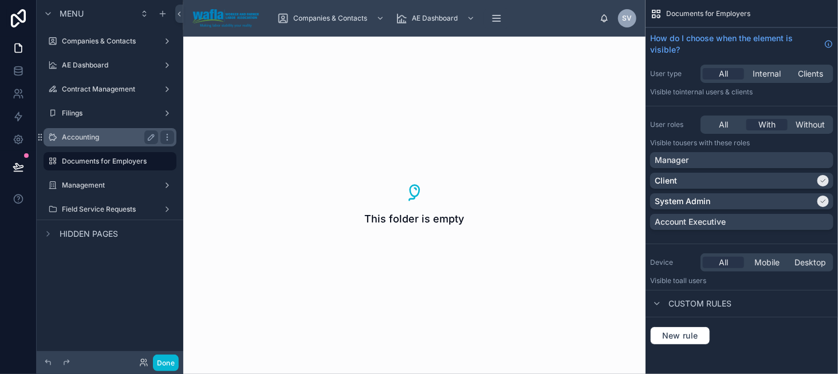
click at [127, 138] on label "Accounting" at bounding box center [108, 137] width 92 height 9
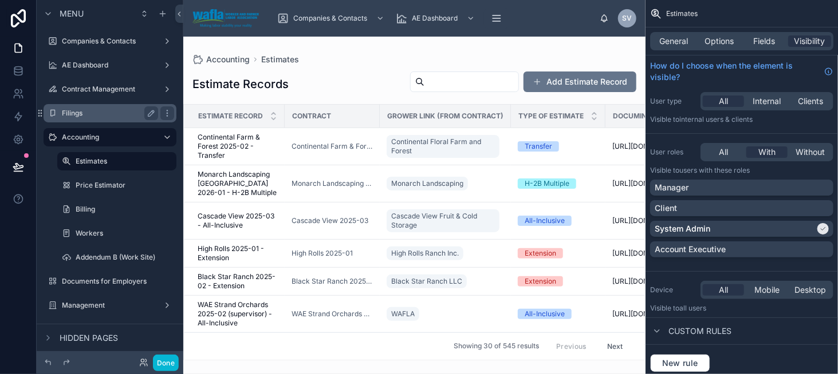
click at [129, 116] on label "Filings" at bounding box center [108, 113] width 92 height 9
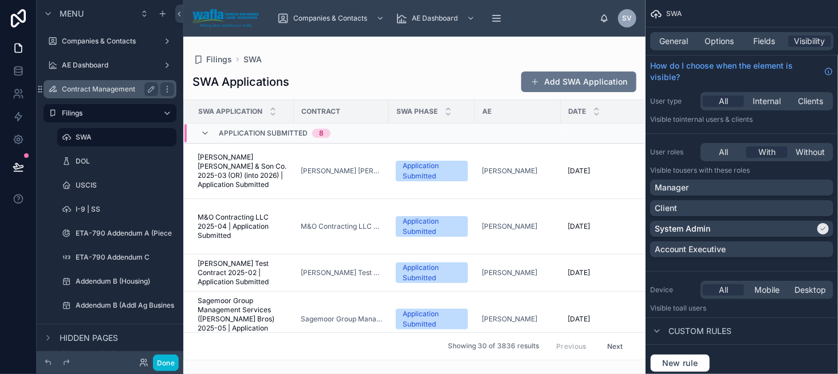
click at [137, 85] on label "Contract Management" at bounding box center [108, 89] width 92 height 9
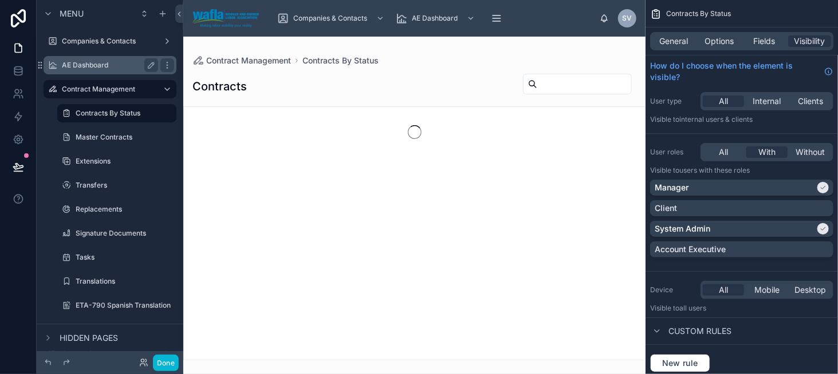
click at [136, 68] on label "AE Dashboard" at bounding box center [108, 65] width 92 height 9
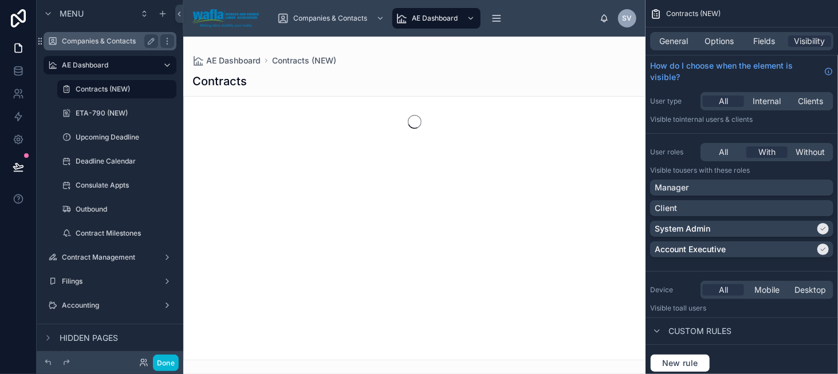
click at [131, 46] on div "Companies & Contacts" at bounding box center [110, 41] width 96 height 14
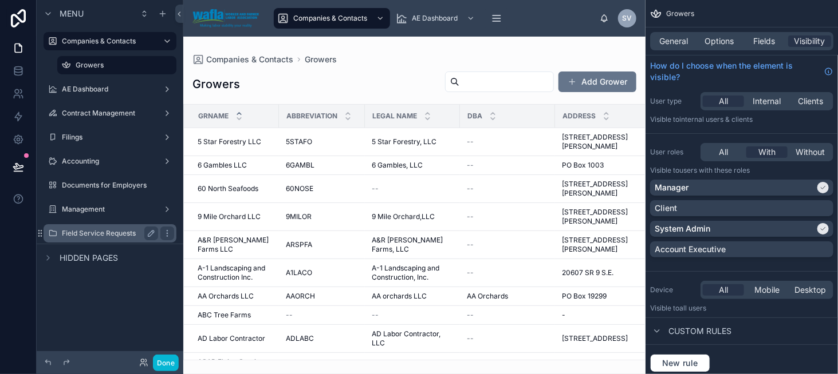
click at [120, 227] on div "Field Service Requests" at bounding box center [110, 234] width 96 height 14
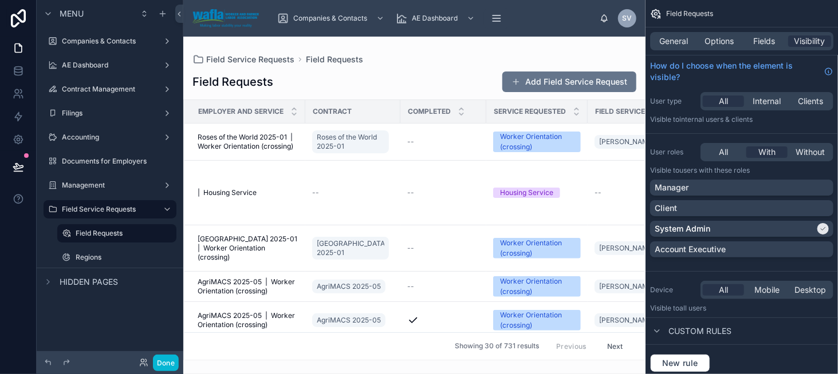
click at [90, 286] on span "Hidden pages" at bounding box center [89, 282] width 58 height 11
click at [120, 257] on label "Regions" at bounding box center [115, 257] width 78 height 9
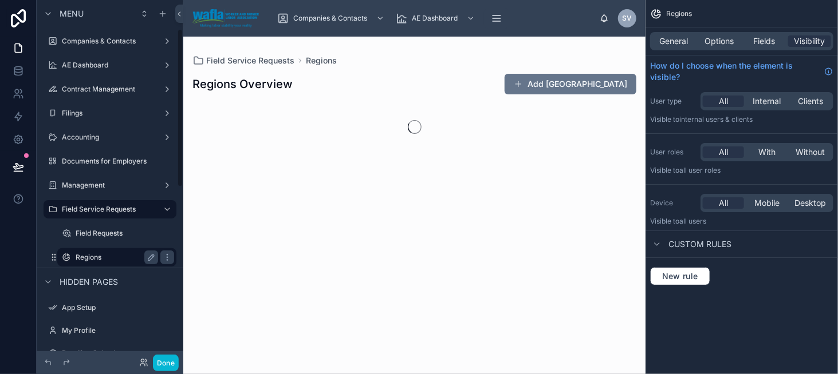
scroll to position [65, 0]
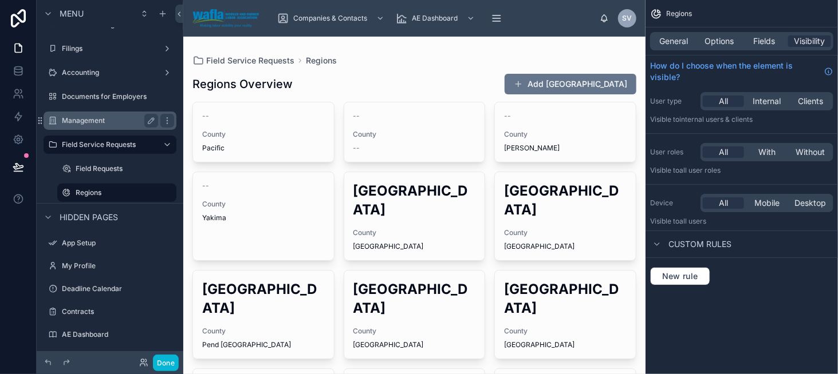
click at [117, 127] on div "Management" at bounding box center [110, 121] width 96 height 14
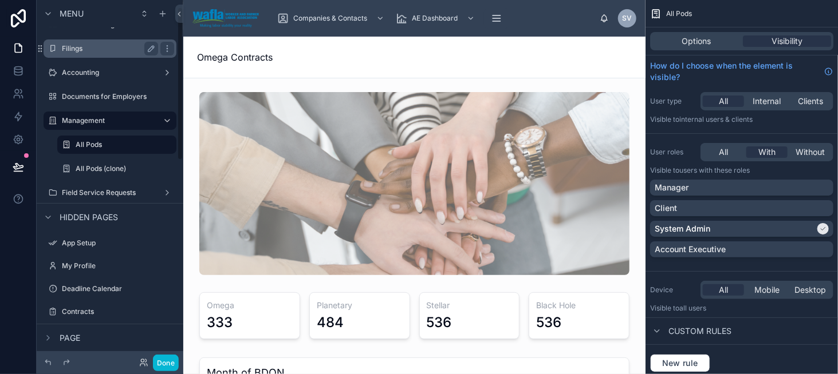
scroll to position [17, 0]
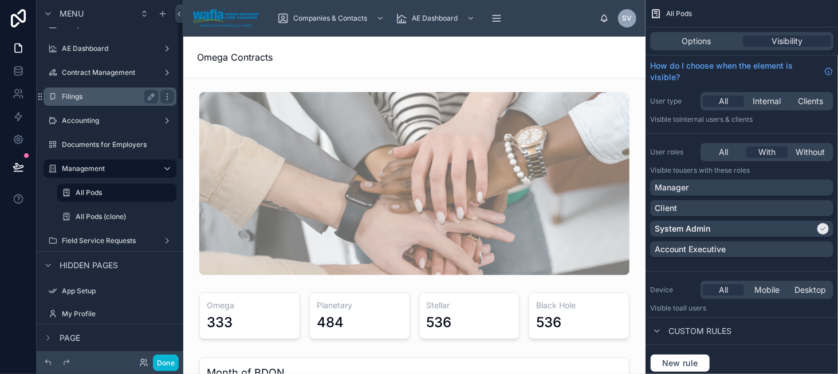
click at [122, 98] on label "Filings" at bounding box center [108, 96] width 92 height 9
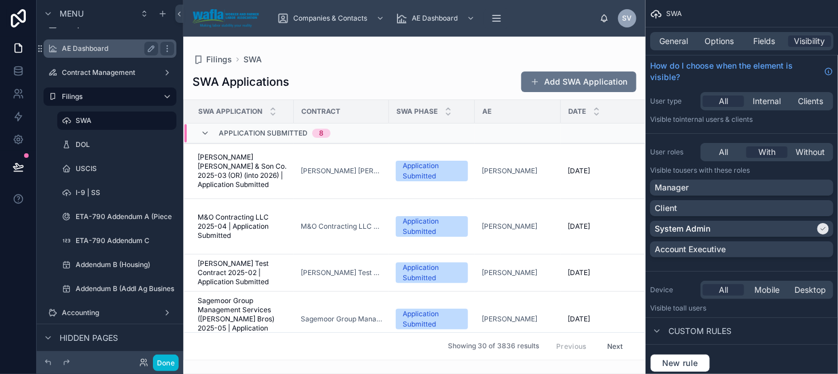
click at [119, 51] on label "AE Dashboard" at bounding box center [108, 48] width 92 height 9
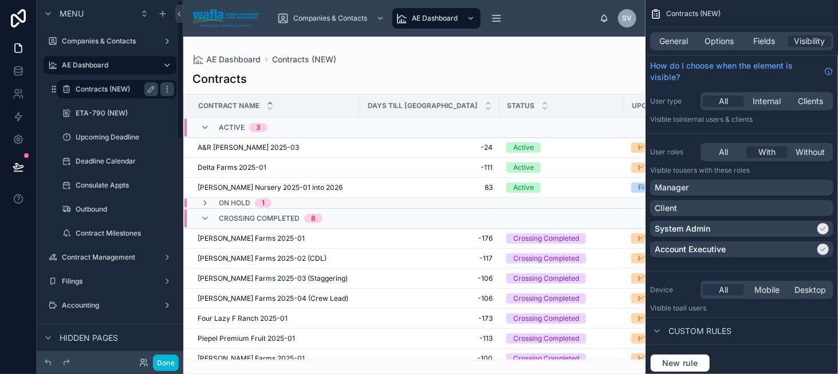
click at [114, 90] on label "Contracts (NEW)" at bounding box center [115, 89] width 78 height 9
click at [273, 148] on div at bounding box center [414, 206] width 462 height 338
click at [289, 146] on div "A&R Spada 2025-03 A&R Spada 2025-03" at bounding box center [276, 147] width 156 height 9
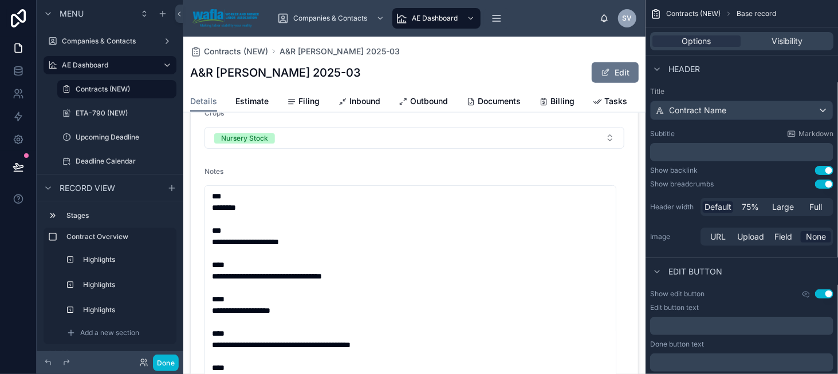
scroll to position [744, 0]
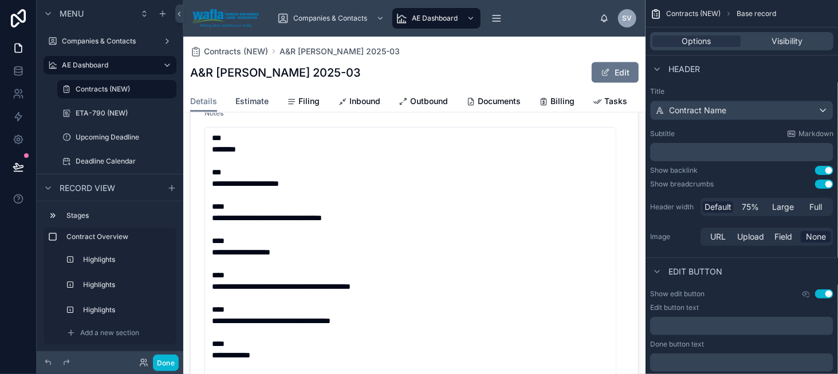
click at [247, 101] on span "Estimate" at bounding box center [251, 101] width 33 height 11
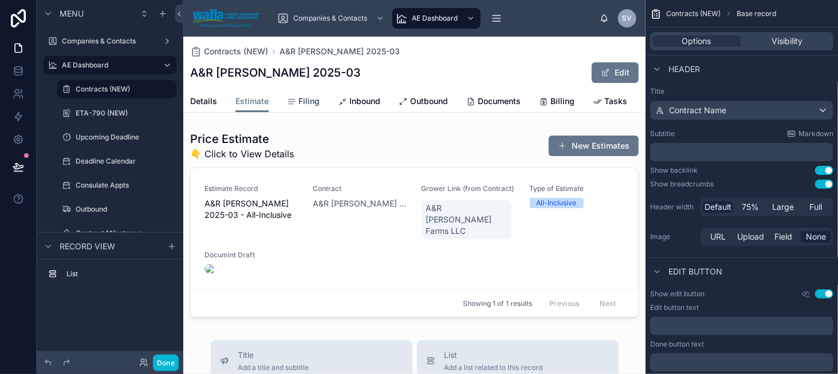
click at [291, 102] on icon at bounding box center [291, 101] width 9 height 9
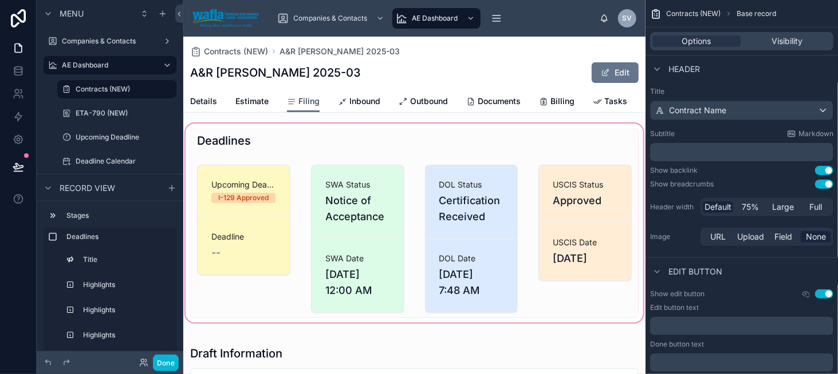
scroll to position [57, 0]
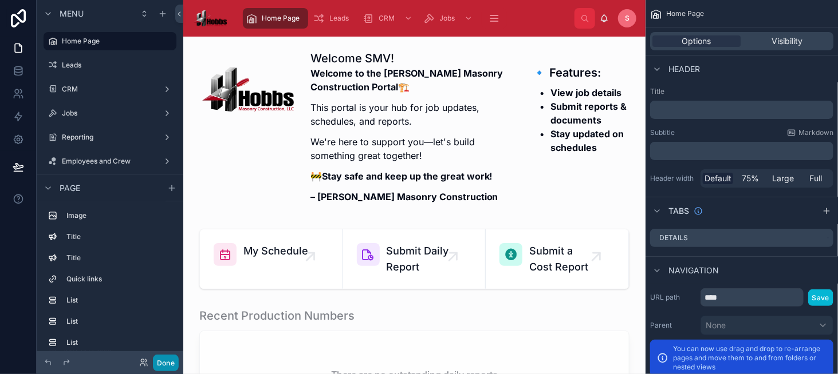
click at [164, 366] on button "Done" at bounding box center [166, 363] width 26 height 17
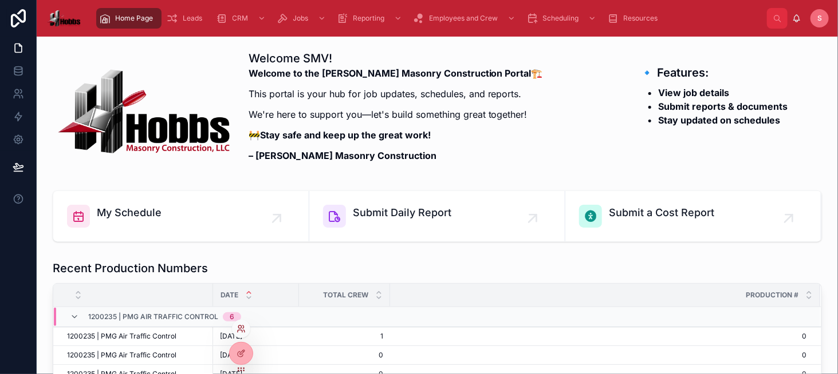
click at [241, 333] on icon at bounding box center [240, 329] width 9 height 9
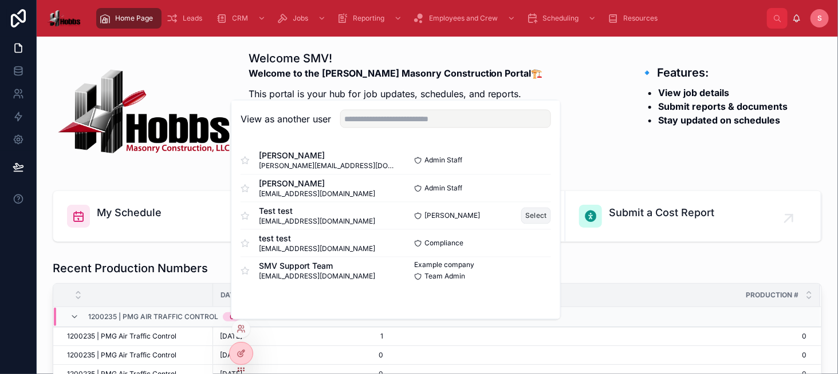
click at [537, 215] on button "Select" at bounding box center [536, 216] width 30 height 17
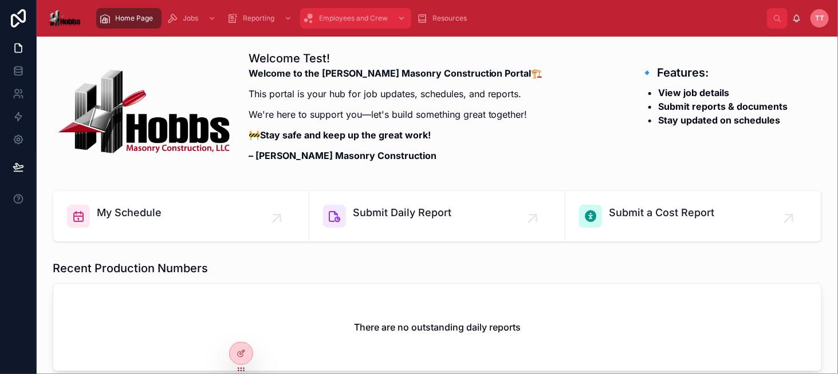
click at [360, 12] on div "Employees and Crew" at bounding box center [355, 18] width 104 height 18
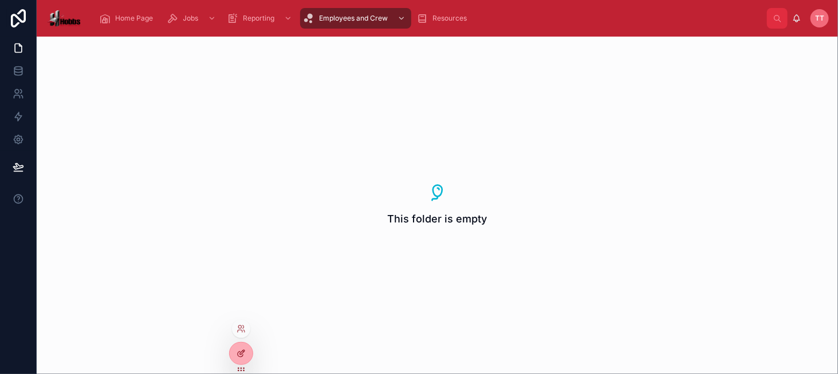
click at [236, 357] on icon at bounding box center [240, 353] width 9 height 9
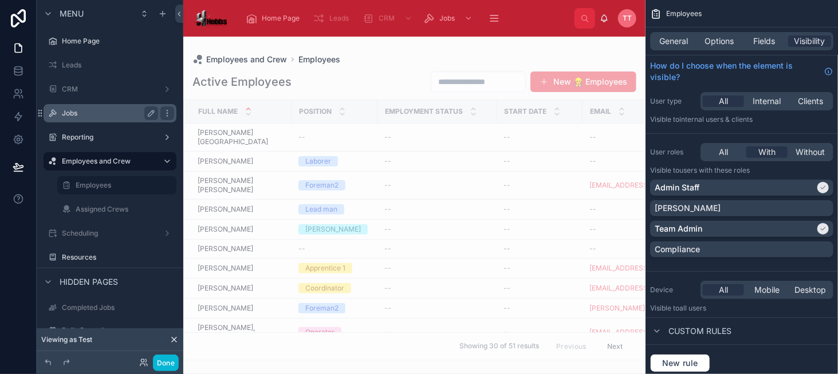
click at [133, 117] on label "Jobs" at bounding box center [108, 113] width 92 height 9
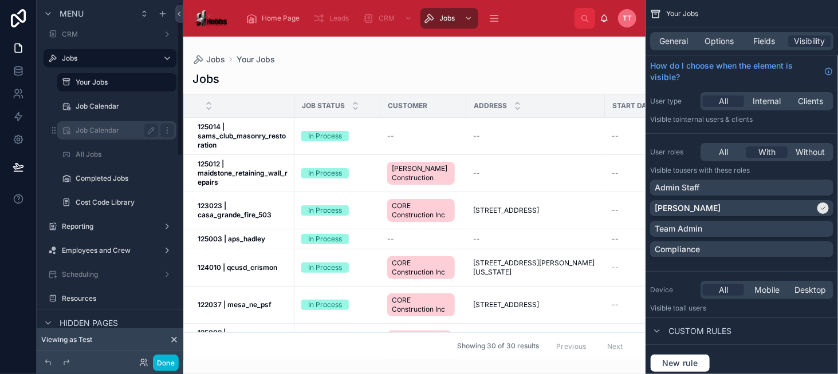
scroll to position [57, 0]
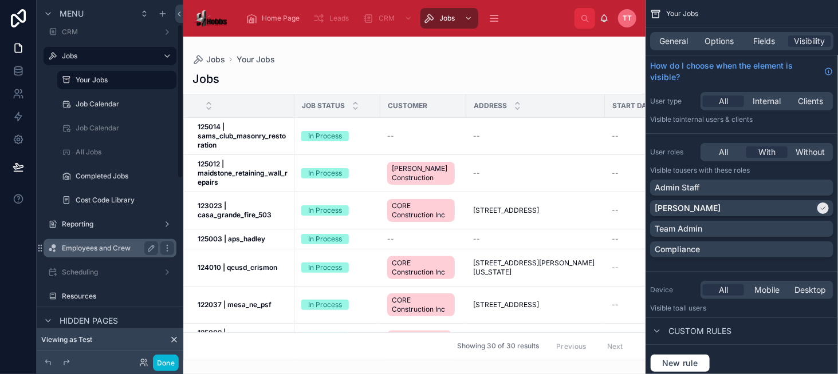
click at [126, 240] on div "Employees and Crew" at bounding box center [110, 248] width 128 height 18
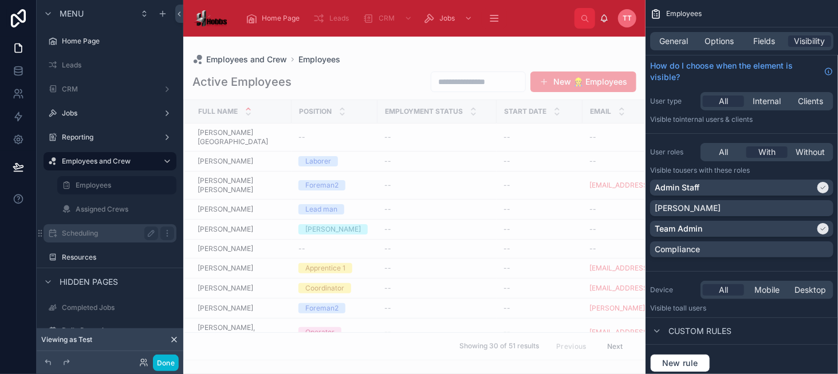
click at [118, 238] on label "Scheduling" at bounding box center [108, 233] width 92 height 9
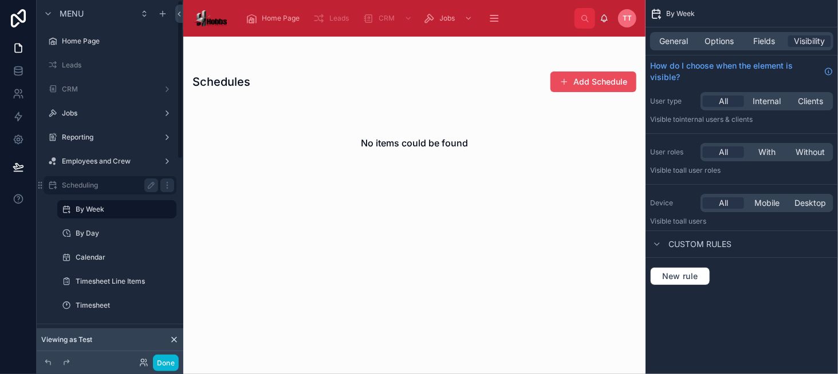
click at [116, 187] on label "Scheduling" at bounding box center [108, 185] width 92 height 9
click at [163, 183] on icon "scrollable content" at bounding box center [167, 185] width 9 height 9
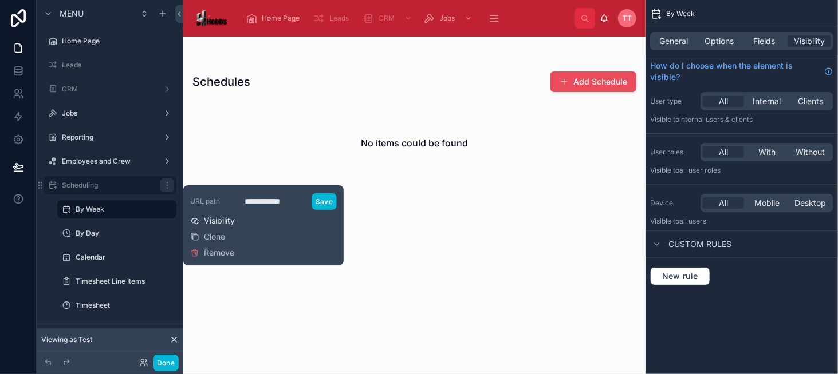
click at [228, 222] on span "Visibility" at bounding box center [219, 220] width 31 height 11
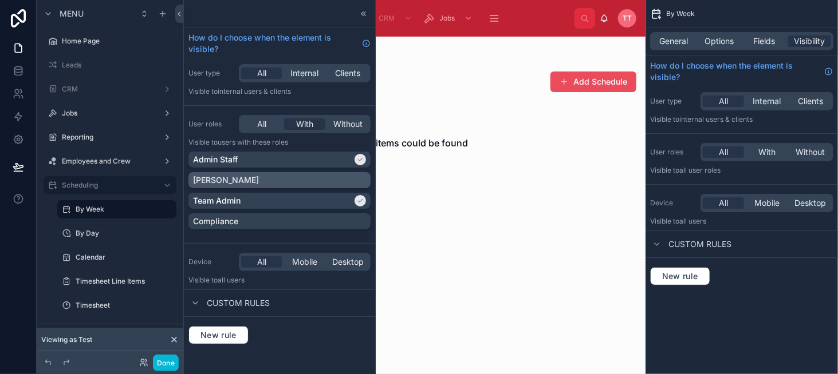
click at [271, 181] on div "[PERSON_NAME]" at bounding box center [279, 180] width 173 height 11
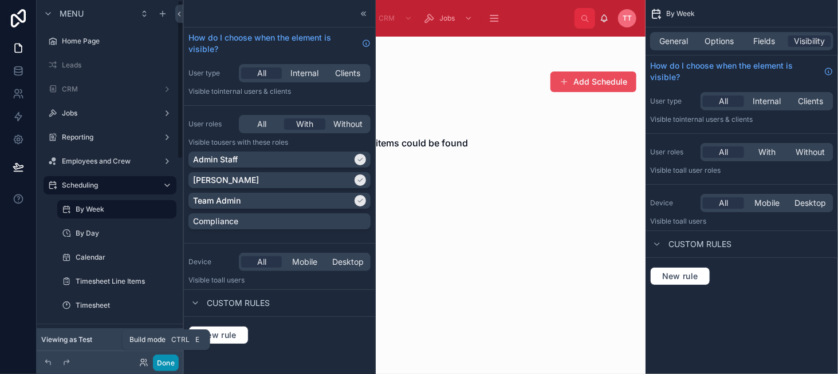
click at [163, 362] on button "Done" at bounding box center [166, 363] width 26 height 17
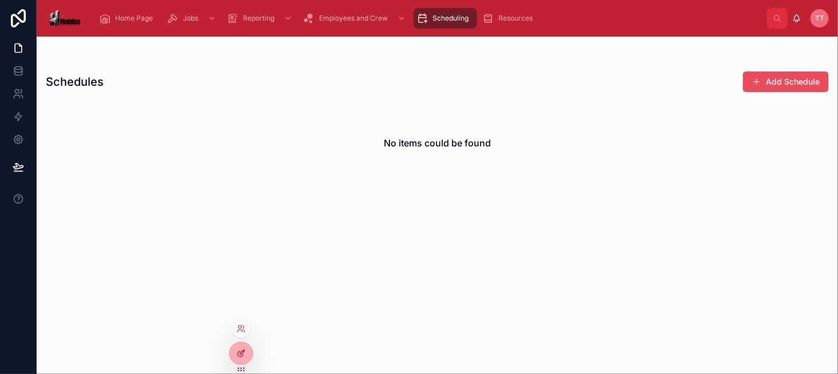
click at [240, 350] on icon at bounding box center [240, 353] width 9 height 9
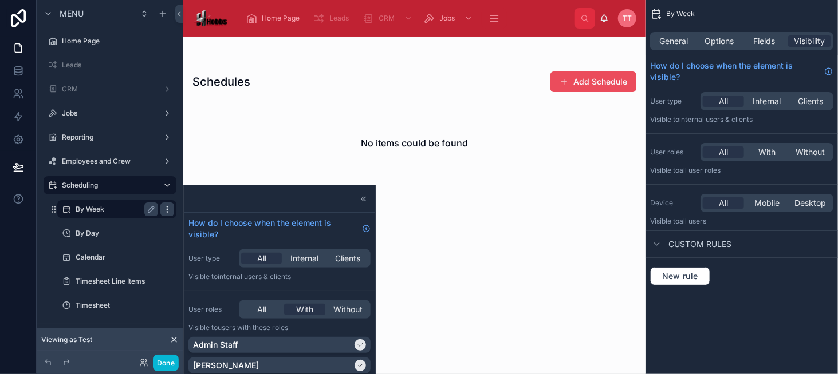
click at [169, 211] on icon "scrollable content" at bounding box center [167, 209] width 9 height 9
click at [764, 147] on span "With" at bounding box center [766, 152] width 17 height 11
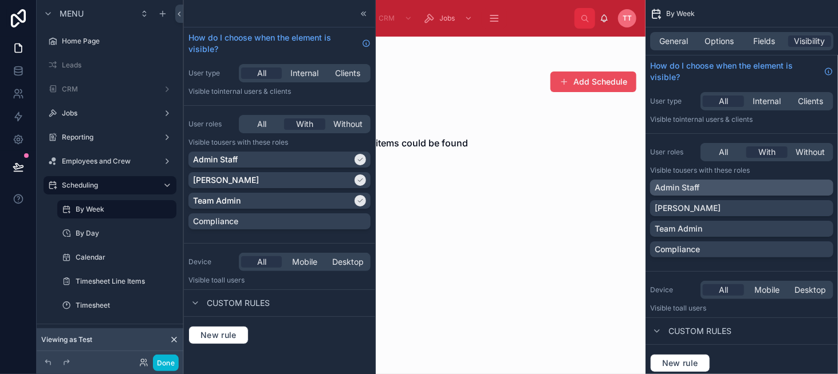
click at [755, 186] on div "Admin Staff" at bounding box center [741, 187] width 174 height 11
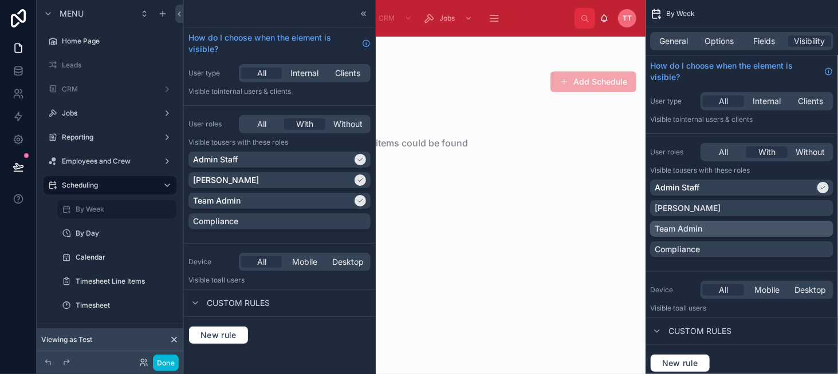
click at [753, 227] on div "Team Admin" at bounding box center [741, 228] width 174 height 11
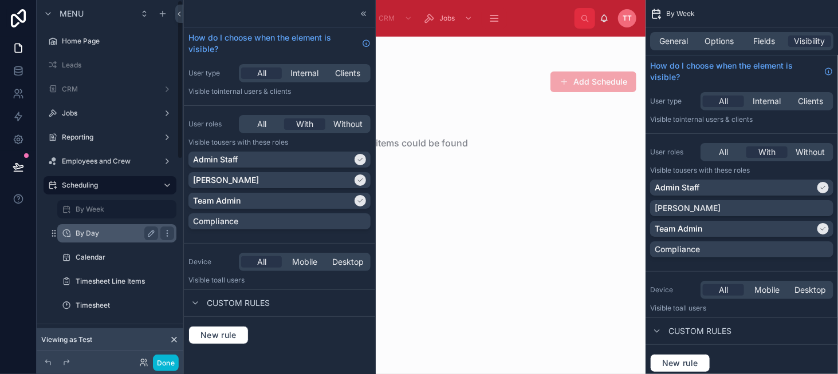
click at [124, 231] on label "By Day" at bounding box center [115, 233] width 78 height 9
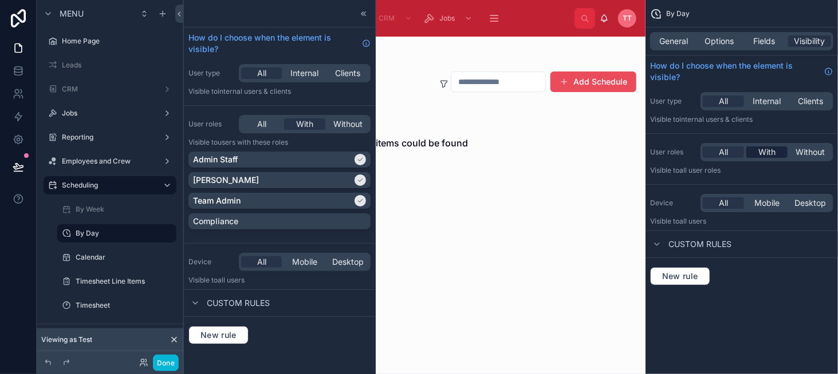
click at [777, 156] on div "With" at bounding box center [766, 152] width 41 height 11
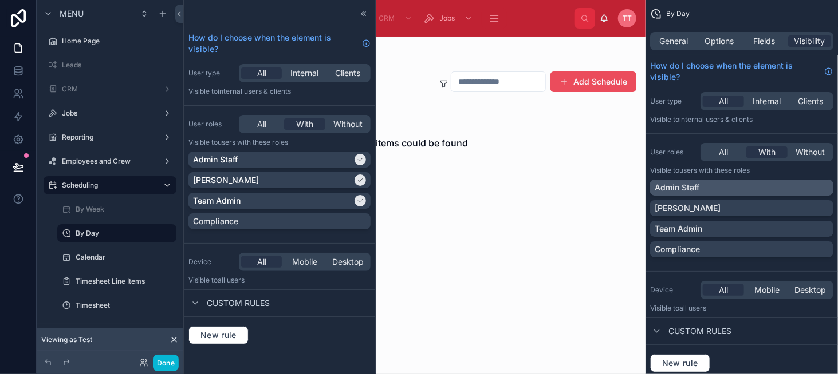
click at [767, 188] on div "Admin Staff" at bounding box center [741, 187] width 174 height 11
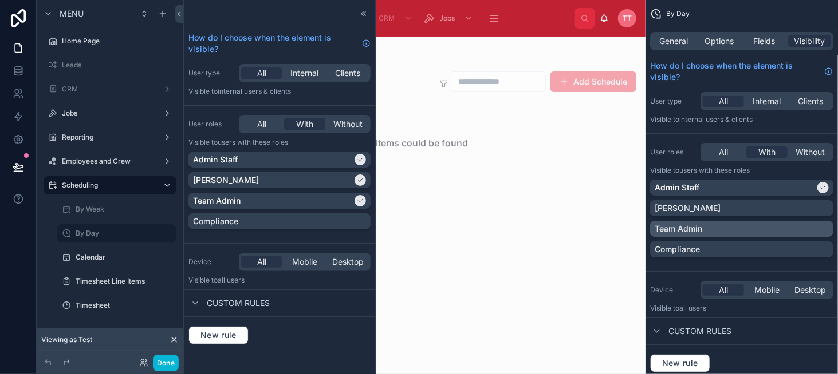
click at [747, 223] on div "Team Admin" at bounding box center [741, 228] width 174 height 11
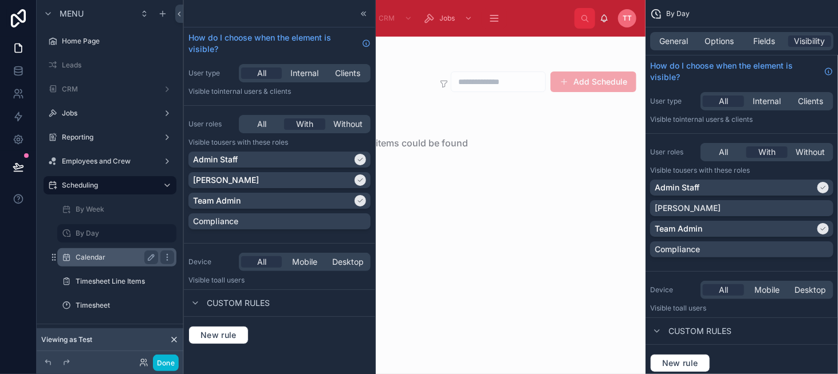
click at [120, 259] on label "Calendar" at bounding box center [115, 257] width 78 height 9
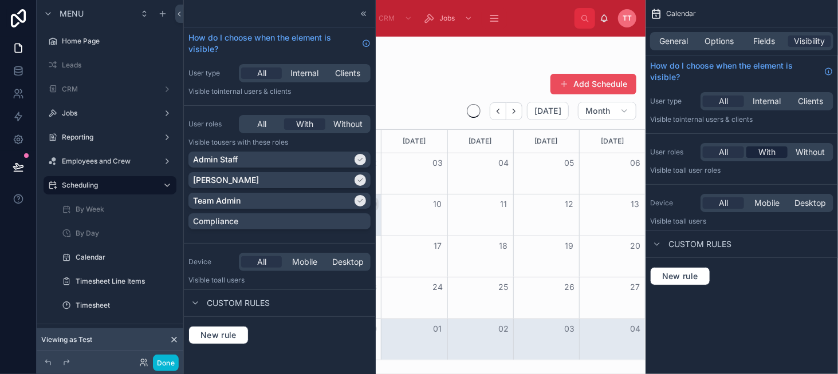
click at [779, 155] on div "With" at bounding box center [766, 152] width 41 height 11
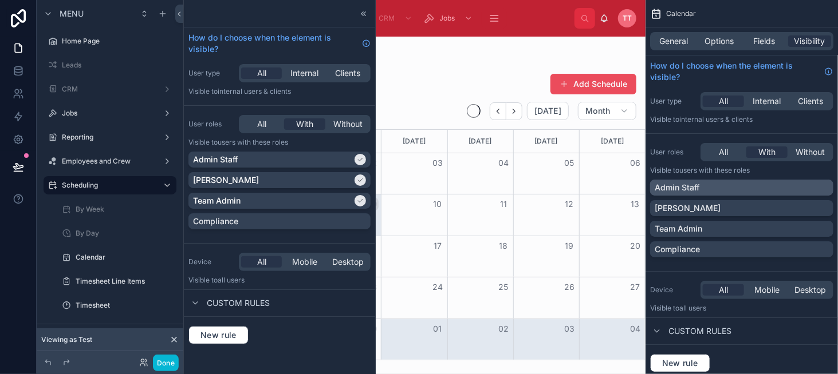
click at [758, 187] on div "Admin Staff" at bounding box center [741, 187] width 174 height 11
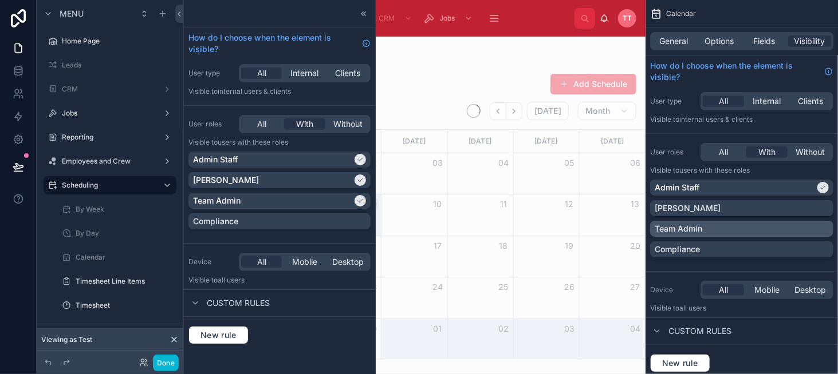
click at [741, 233] on div "Team Admin" at bounding box center [741, 228] width 174 height 11
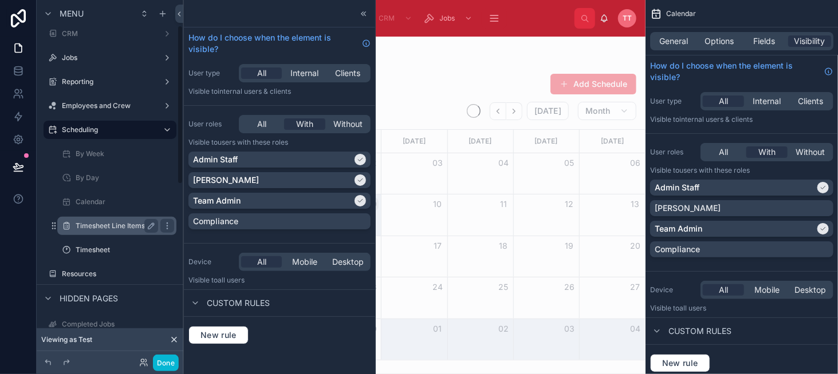
scroll to position [57, 0]
click at [94, 223] on label "Timesheet Line Items" at bounding box center [115, 224] width 78 height 9
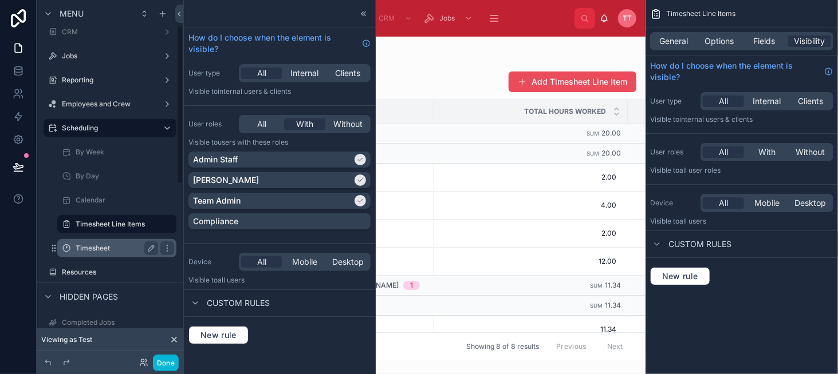
click at [113, 244] on label "Timesheet" at bounding box center [115, 248] width 78 height 9
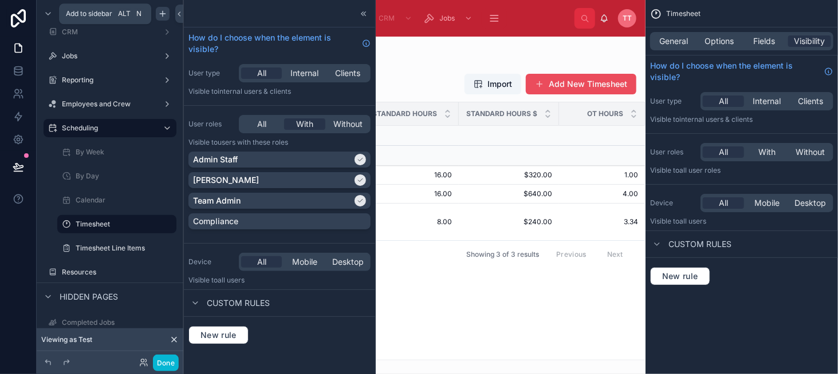
click at [164, 14] on icon "scrollable content" at bounding box center [162, 13] width 9 height 9
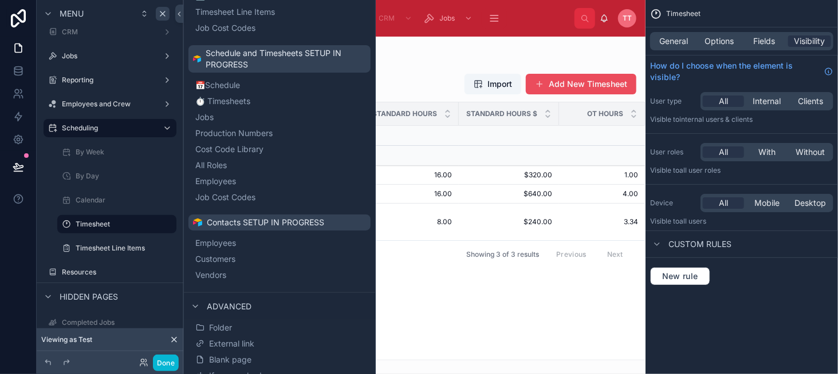
scroll to position [548, 0]
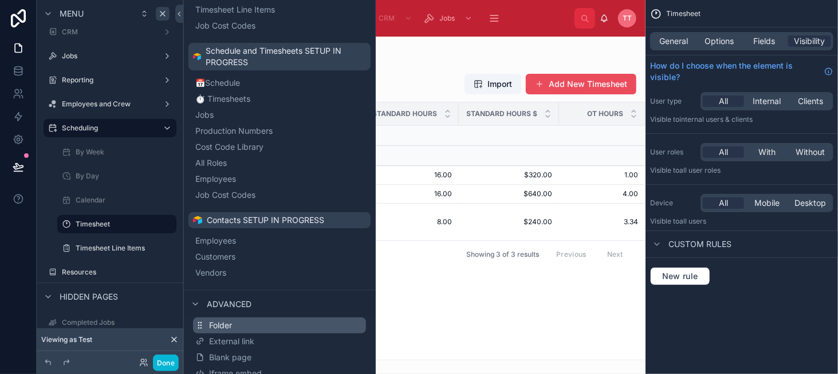
click at [298, 318] on button "Folder" at bounding box center [279, 326] width 173 height 16
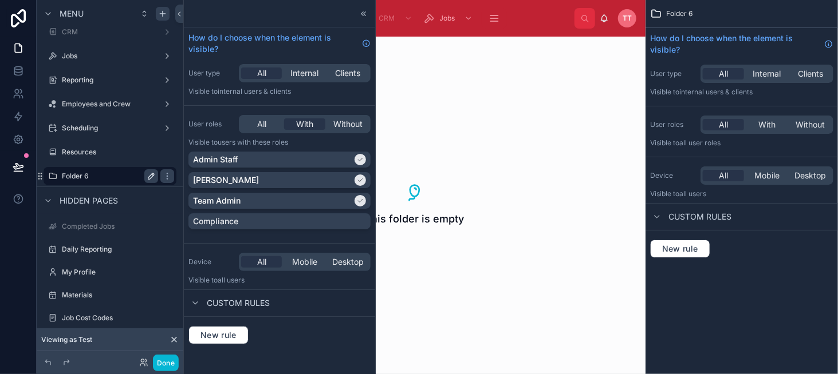
click at [149, 176] on icon "scrollable content" at bounding box center [151, 176] width 9 height 9
click at [127, 175] on input "********" at bounding box center [101, 176] width 78 height 14
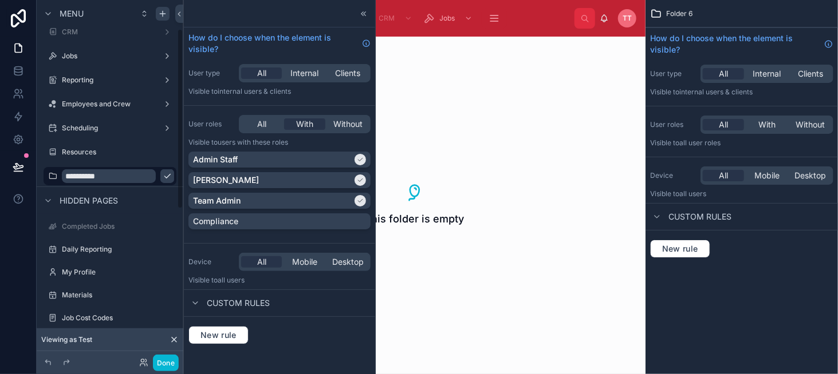
type input "**********"
click at [164, 175] on icon "scrollable content" at bounding box center [167, 177] width 6 height 4
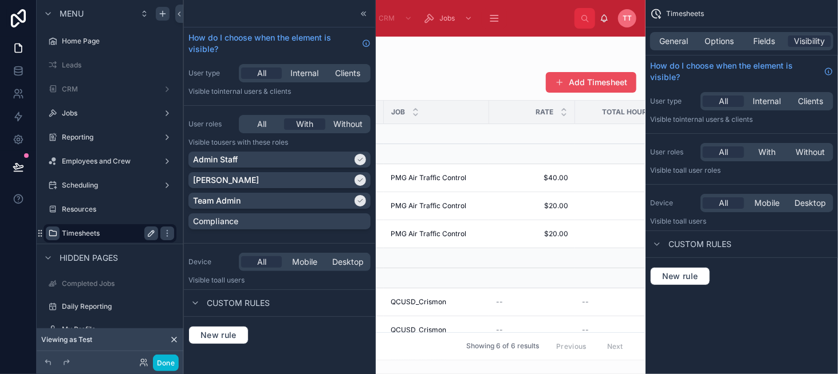
click at [49, 235] on icon "scrollable content" at bounding box center [52, 233] width 9 height 9
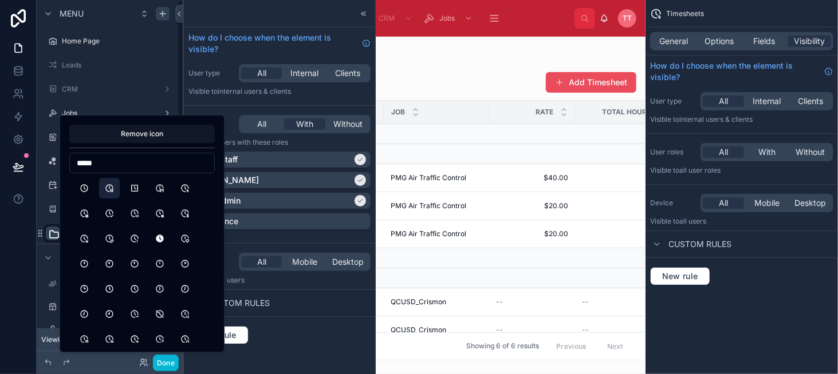
type input "*****"
click at [108, 189] on button "Clock12" at bounding box center [109, 188] width 21 height 21
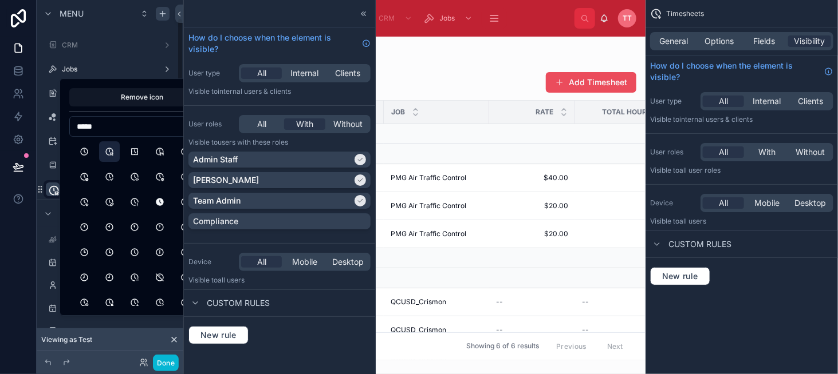
scroll to position [37, 0]
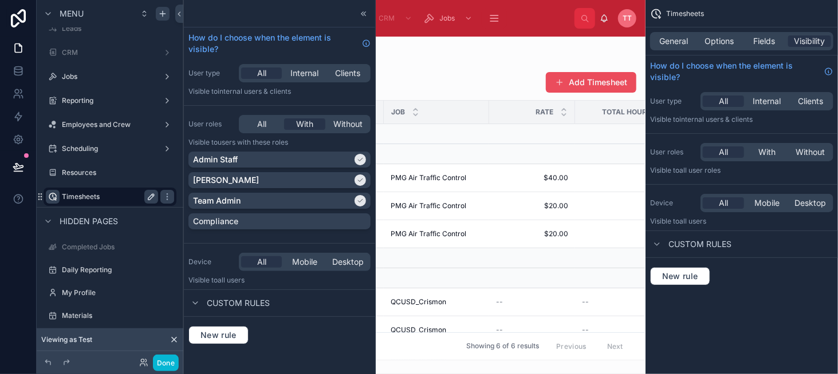
click at [480, 58] on div at bounding box center [414, 206] width 462 height 338
click at [117, 154] on div "Scheduling" at bounding box center [118, 149] width 112 height 14
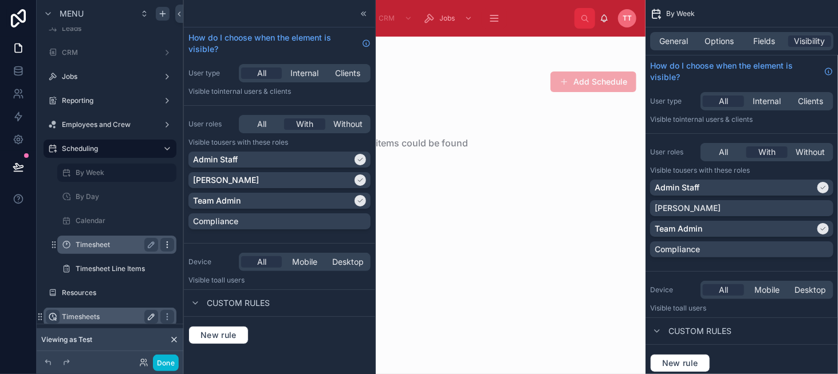
click at [168, 242] on icon "scrollable content" at bounding box center [167, 244] width 9 height 9
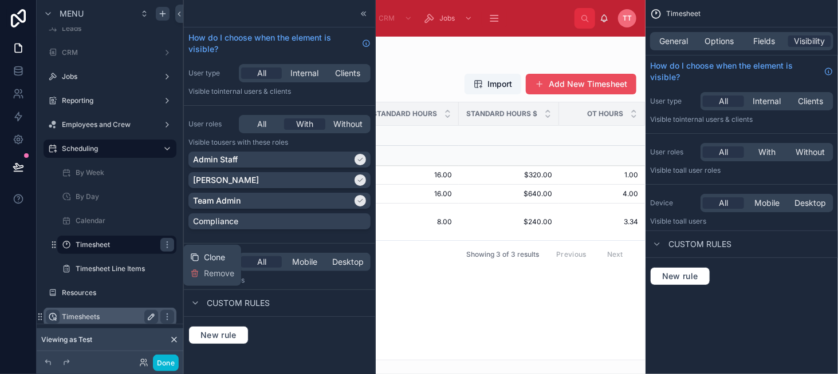
click at [202, 256] on div "Clone" at bounding box center [207, 257] width 35 height 11
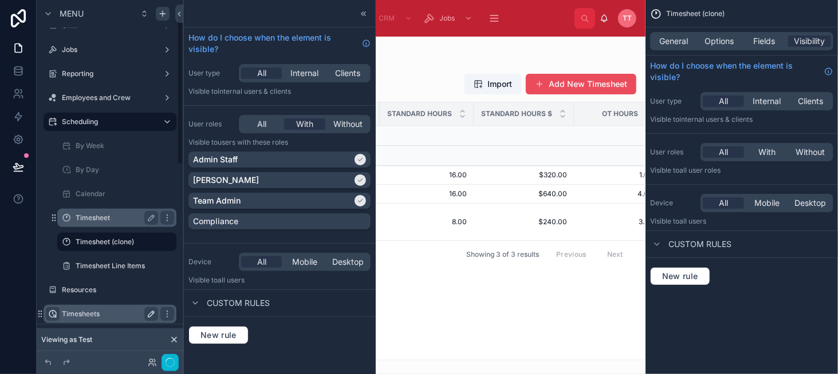
scroll to position [151, 0]
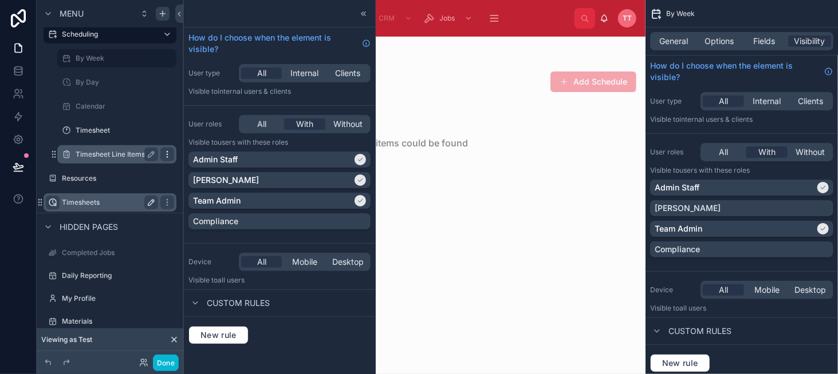
click at [165, 155] on icon "scrollable content" at bounding box center [167, 154] width 9 height 9
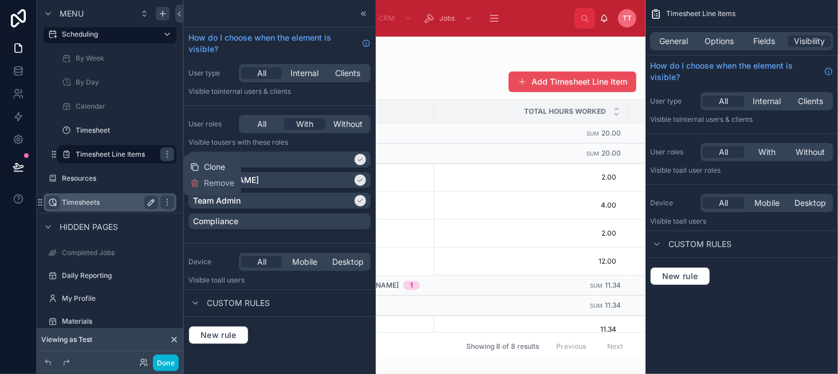
click at [206, 171] on span "Clone" at bounding box center [214, 166] width 21 height 11
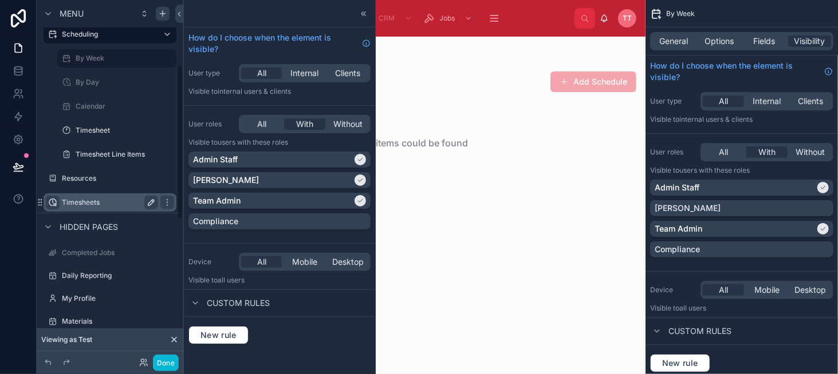
click at [104, 207] on label "Timesheets" at bounding box center [108, 202] width 92 height 9
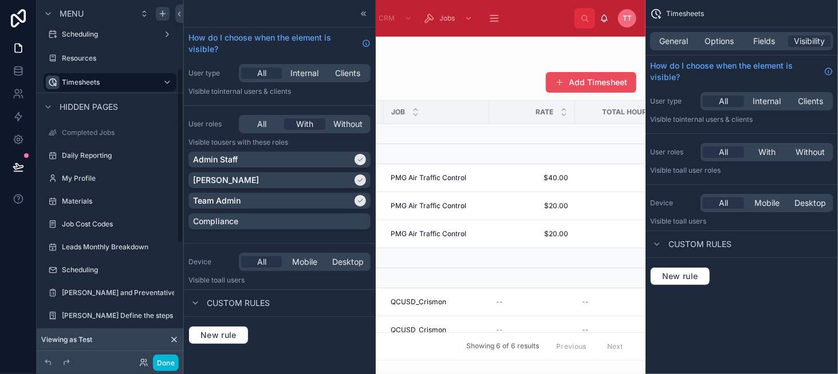
scroll to position [94, 0]
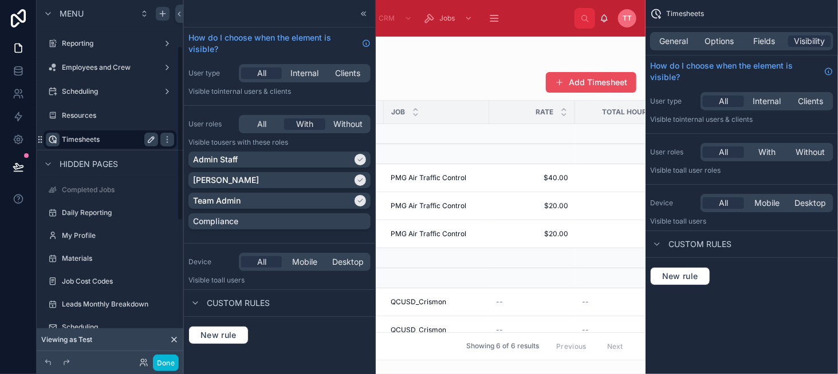
click at [128, 139] on label "Timesheets" at bounding box center [108, 139] width 92 height 9
click at [664, 40] on span "General" at bounding box center [674, 40] width 29 height 11
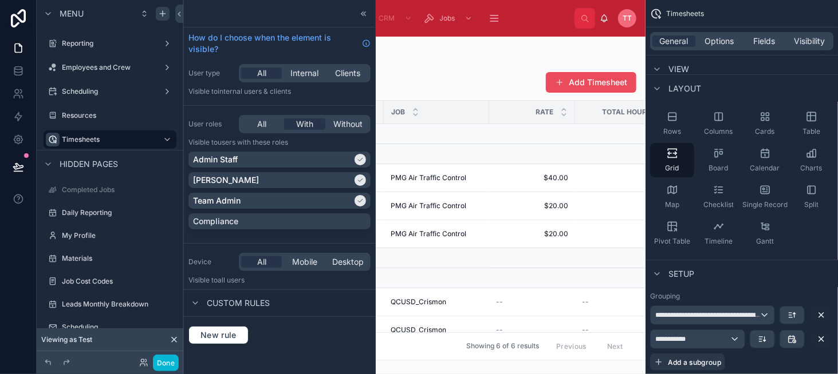
scroll to position [57, 0]
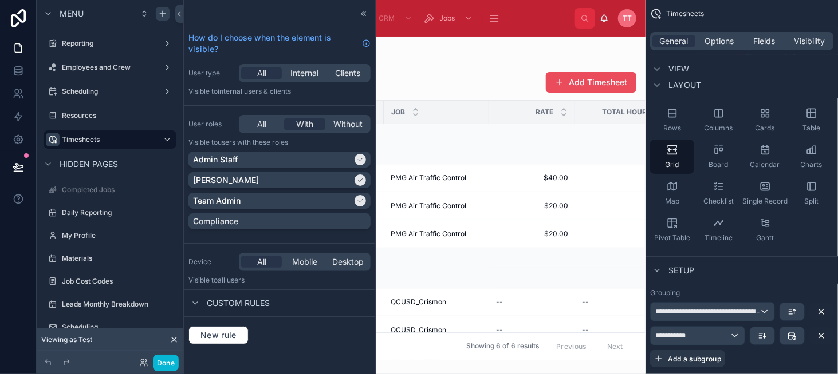
click at [0, 0] on icon "scrollable content" at bounding box center [0, 0] width 0 height 0
click at [161, 139] on div "scrollable content" at bounding box center [167, 140] width 14 height 14
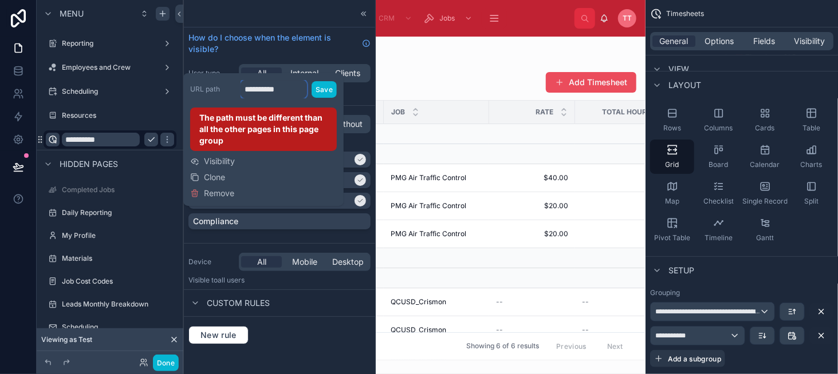
click at [289, 90] on input "**********" at bounding box center [273, 89] width 66 height 18
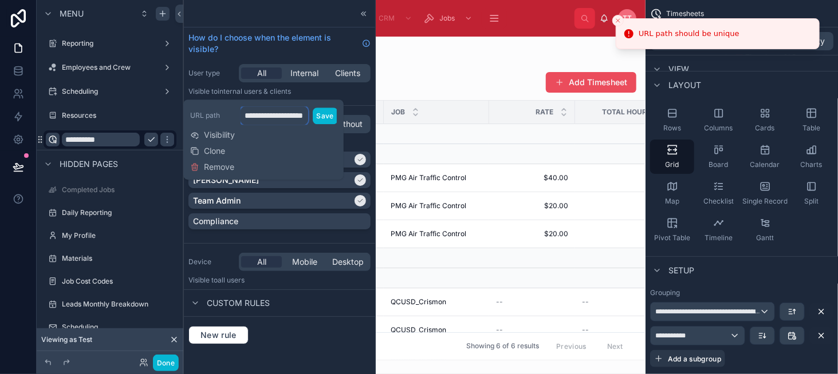
scroll to position [0, 30]
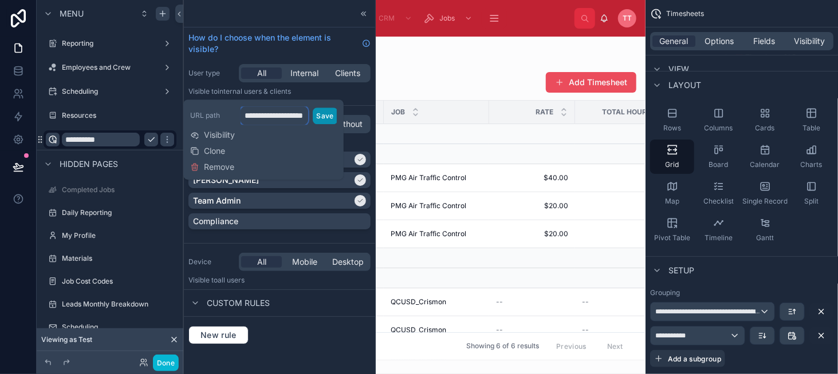
type input "**********"
click at [327, 110] on button "Save" at bounding box center [325, 116] width 25 height 17
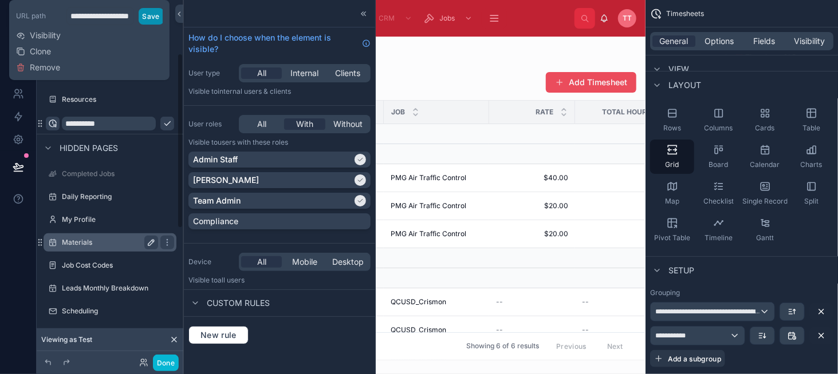
scroll to position [37, 0]
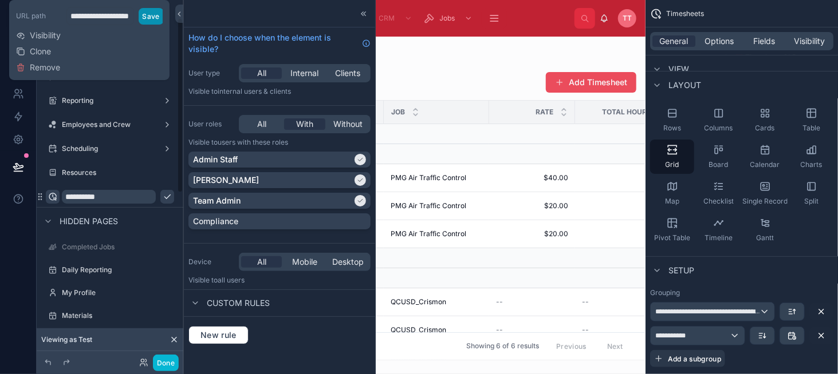
click at [151, 12] on button "Save" at bounding box center [151, 16] width 25 height 17
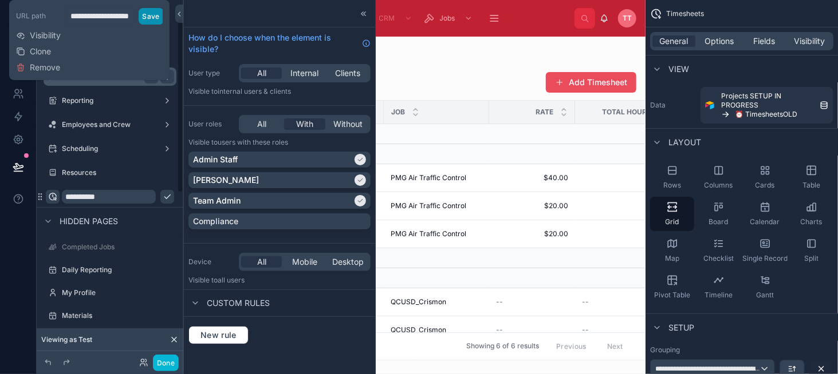
scroll to position [65, 0]
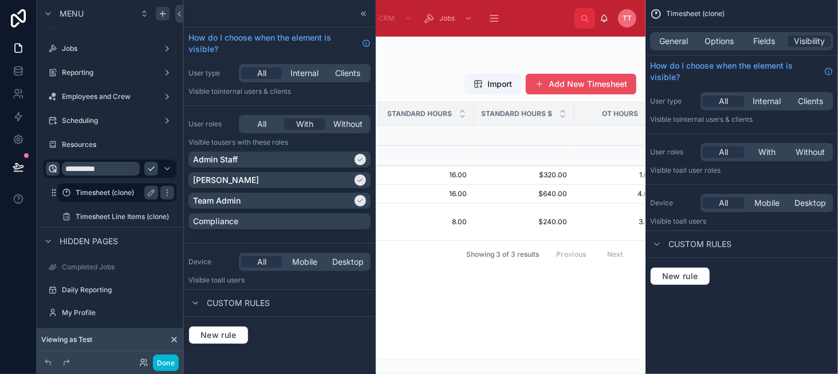
click at [129, 191] on label "Timesheet (clone)" at bounding box center [115, 192] width 78 height 9
click at [155, 193] on icon "scrollable content" at bounding box center [151, 192] width 9 height 9
click at [129, 195] on input "**********" at bounding box center [108, 193] width 64 height 14
type input "**********"
click at [163, 193] on icon "scrollable content" at bounding box center [167, 192] width 9 height 9
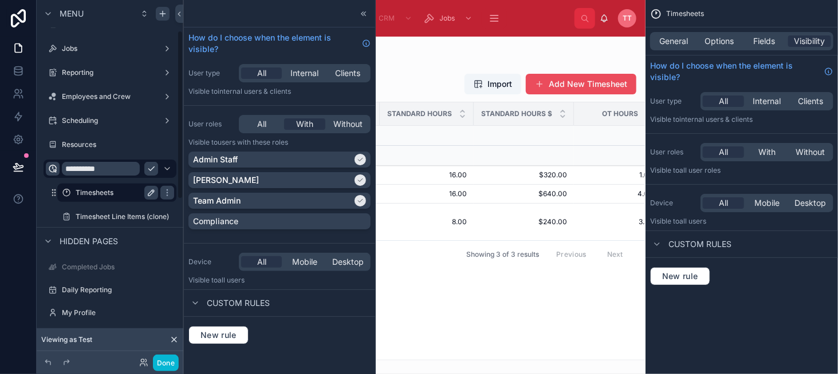
click at [127, 193] on label "Timesheets" at bounding box center [115, 192] width 78 height 9
click at [677, 42] on span "General" at bounding box center [674, 40] width 29 height 11
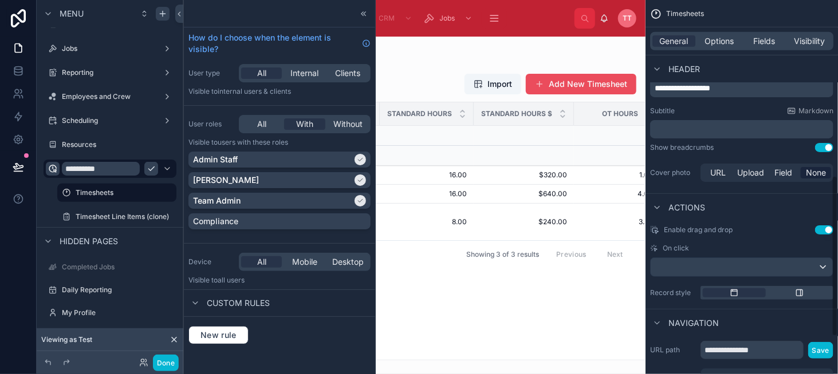
scroll to position [494, 0]
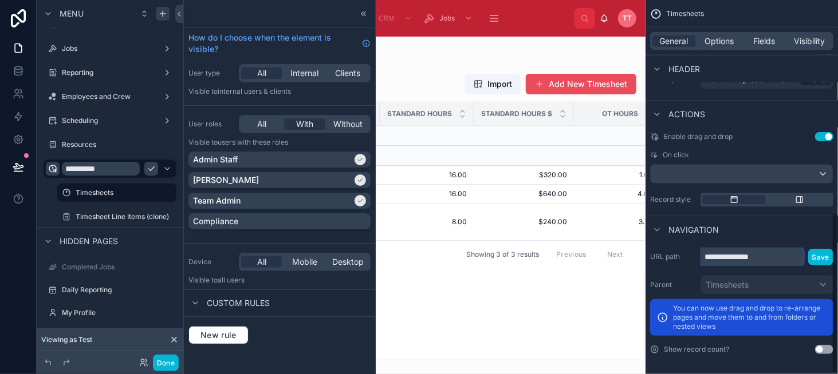
click at [751, 251] on input "**********" at bounding box center [751, 257] width 103 height 18
click at [751, 252] on input "**********" at bounding box center [751, 257] width 103 height 18
type input "**********"
click at [818, 256] on button "Save" at bounding box center [820, 257] width 25 height 17
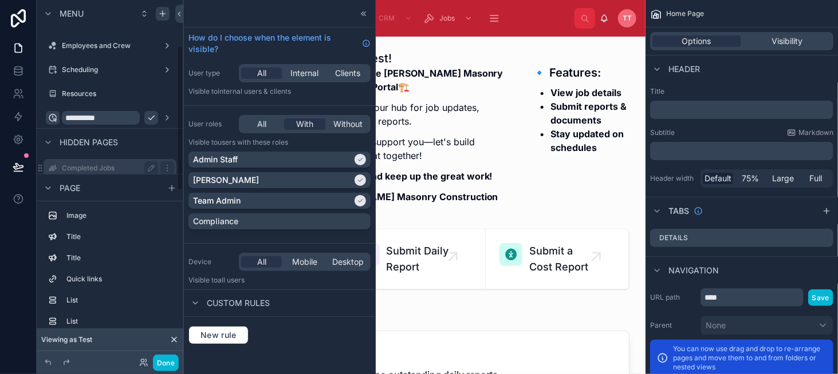
scroll to position [114, 0]
click at [147, 118] on icon "scrollable content" at bounding box center [151, 118] width 9 height 9
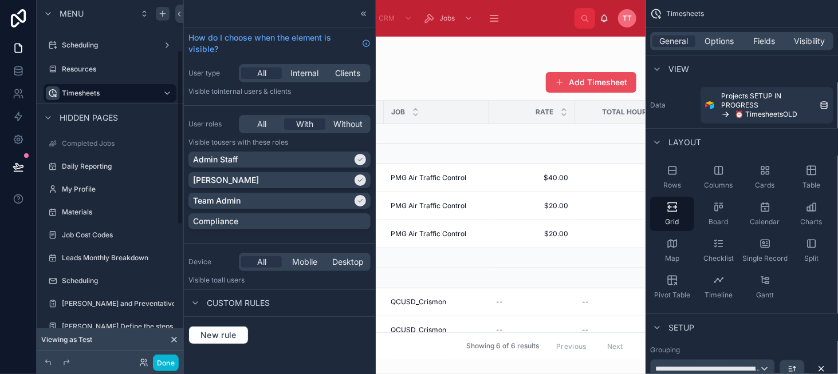
scroll to position [94, 0]
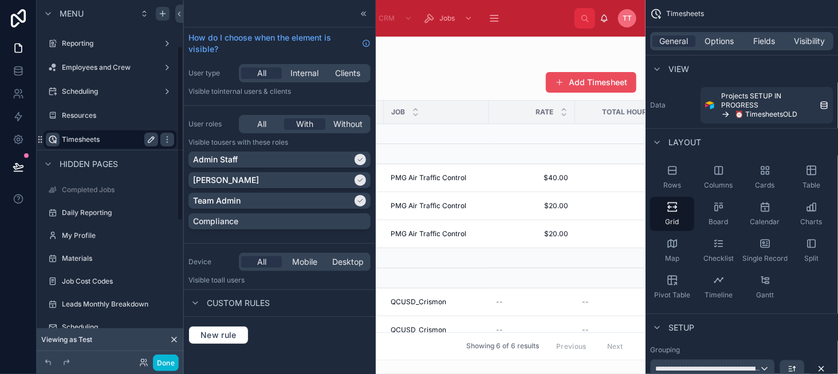
click at [110, 142] on label "Timesheets" at bounding box center [108, 139] width 92 height 9
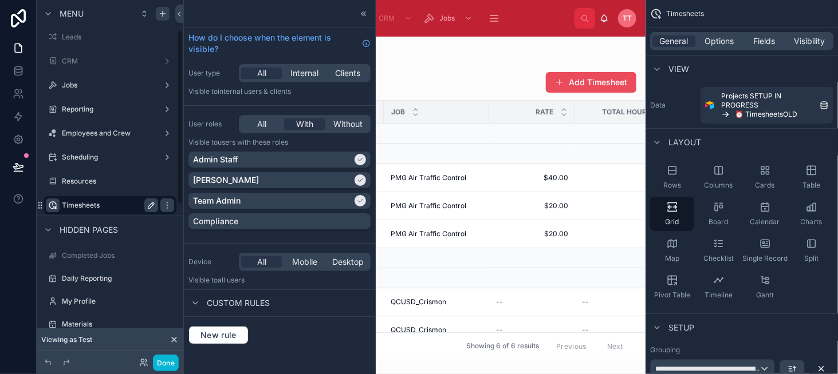
scroll to position [0, 0]
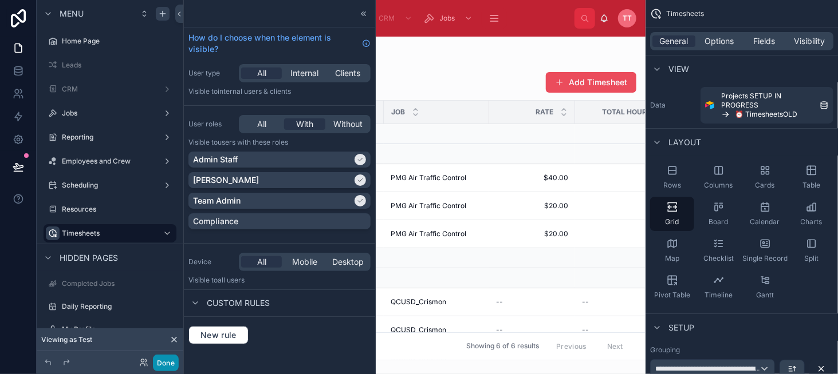
click at [168, 363] on button "Done" at bounding box center [166, 363] width 26 height 17
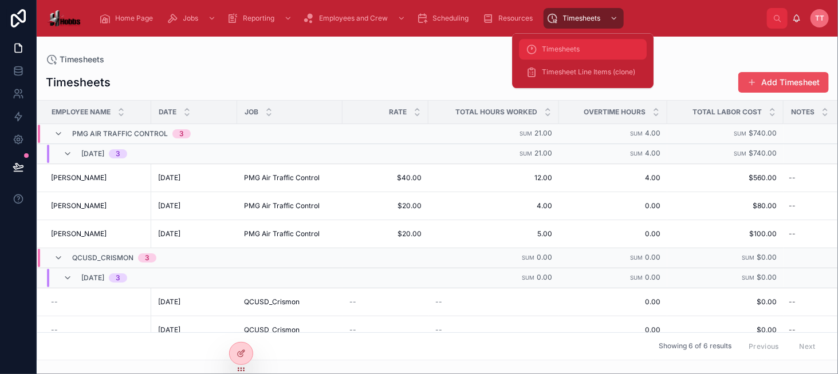
click at [584, 43] on div "Timesheets" at bounding box center [583, 49] width 114 height 18
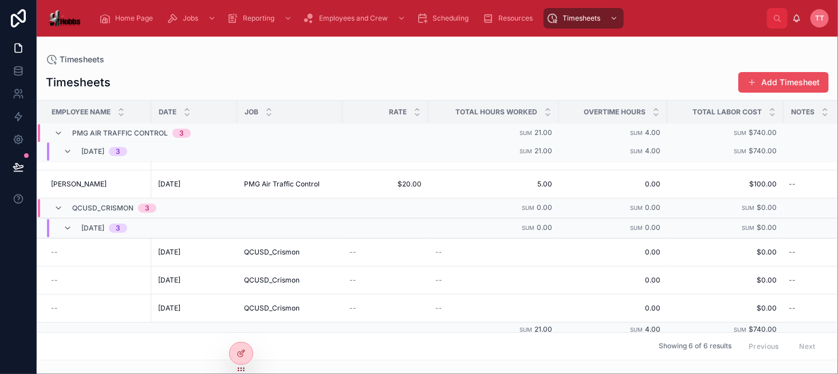
scroll to position [58, 0]
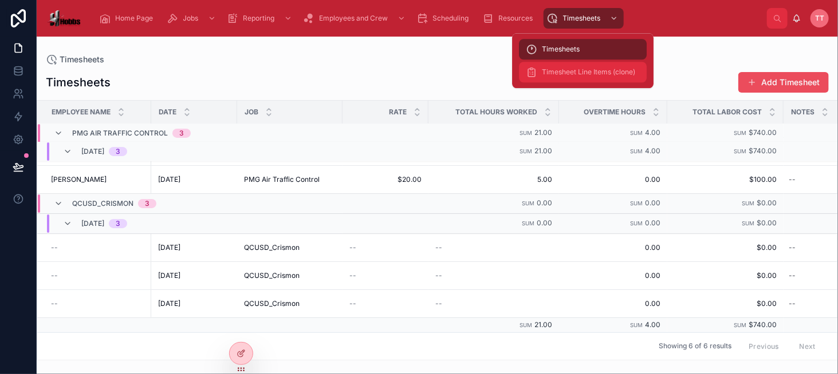
click at [581, 69] on span "Timesheet Line Items (clone)" at bounding box center [588, 72] width 93 height 9
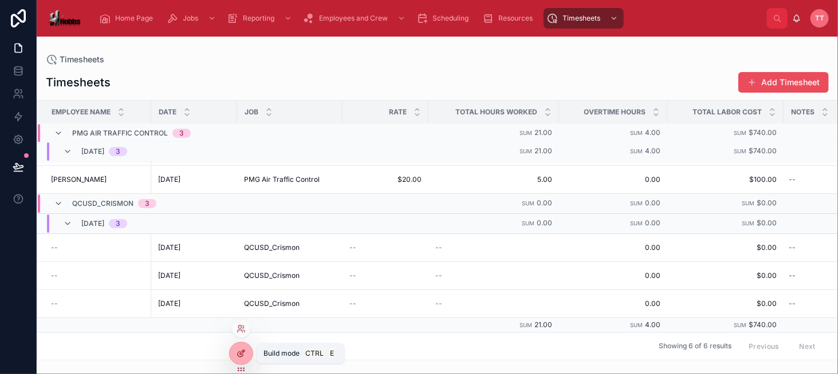
click at [236, 357] on icon at bounding box center [240, 353] width 9 height 9
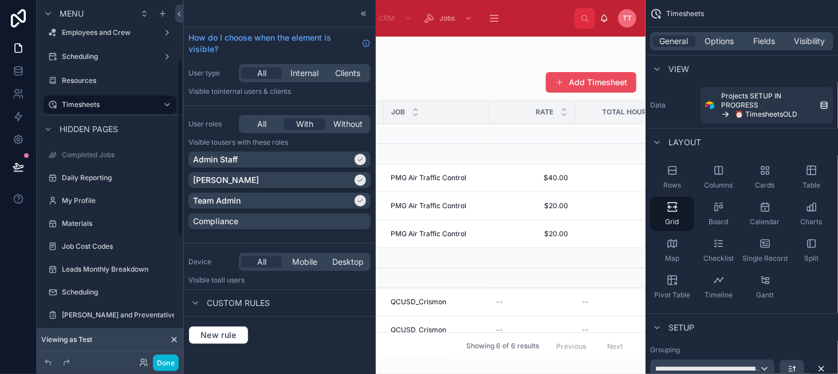
scroll to position [94, 0]
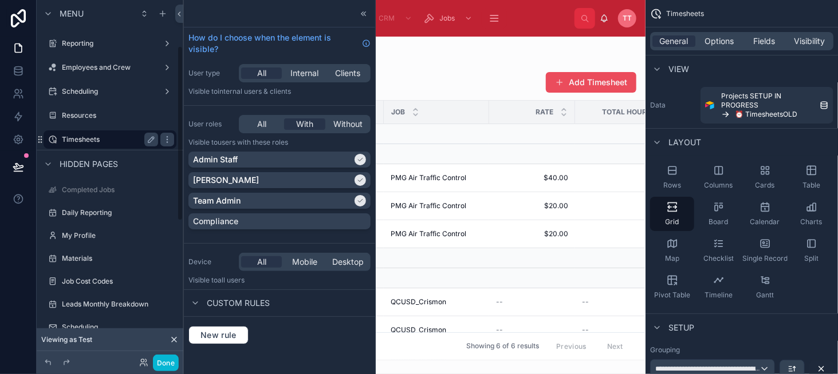
click at [132, 142] on label "Timesheets" at bounding box center [108, 139] width 92 height 9
click at [173, 365] on button "Done" at bounding box center [166, 363] width 26 height 17
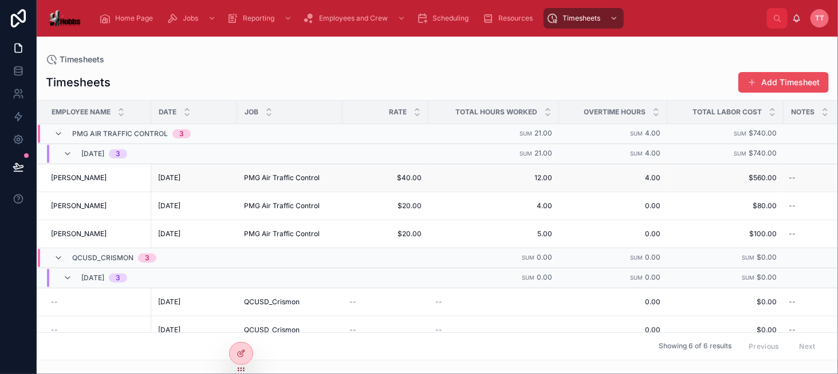
click at [519, 173] on span "12.00" at bounding box center [493, 177] width 117 height 9
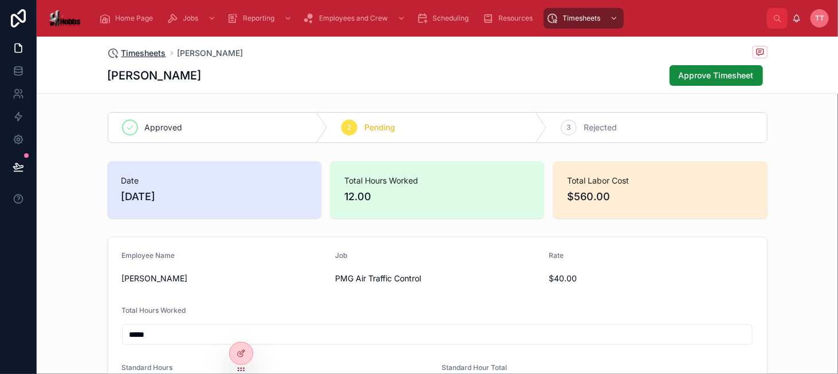
click at [148, 56] on span "Timesheets" at bounding box center [143, 53] width 45 height 11
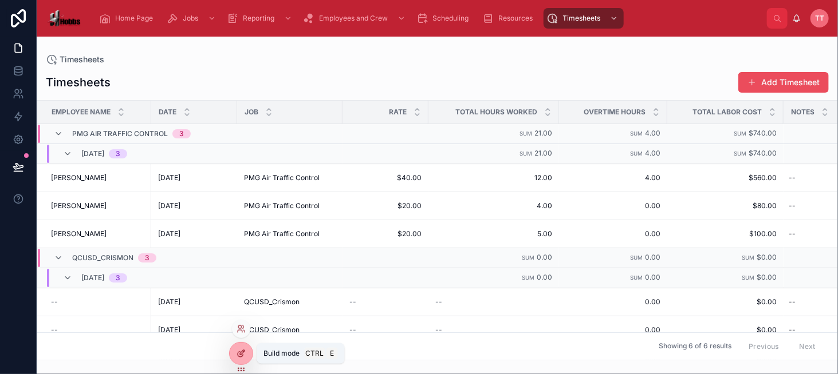
click at [246, 360] on div at bounding box center [241, 354] width 23 height 22
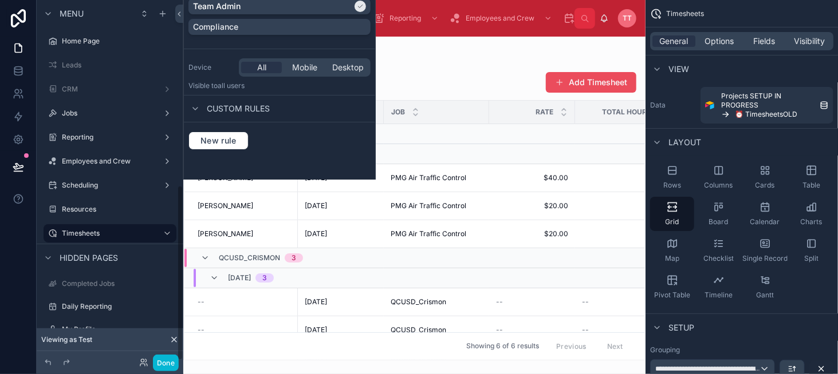
scroll to position [380, 0]
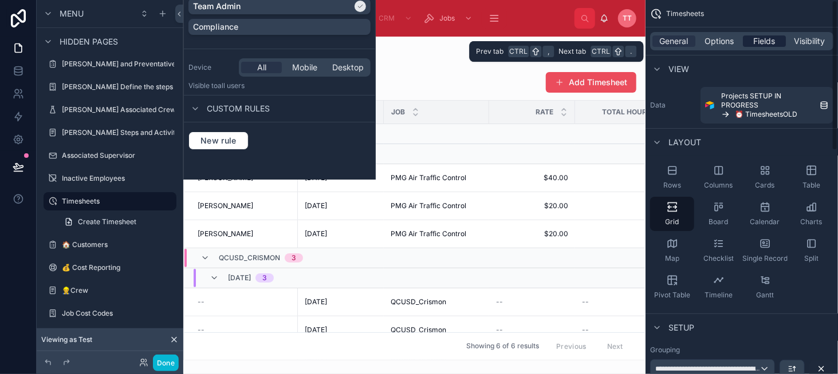
click at [775, 41] on span "Fields" at bounding box center [764, 40] width 22 height 11
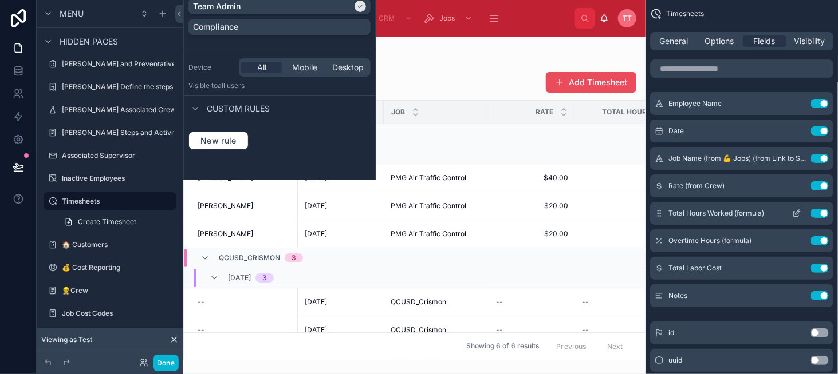
click at [796, 217] on icon "scrollable content" at bounding box center [796, 213] width 9 height 9
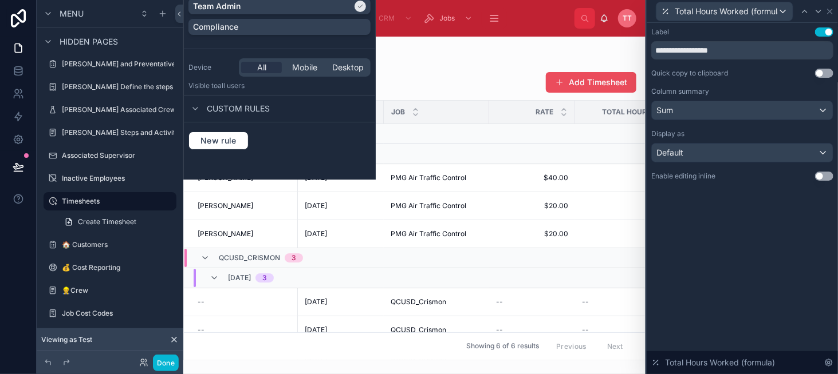
click at [825, 173] on button "Use setting" at bounding box center [824, 176] width 18 height 9
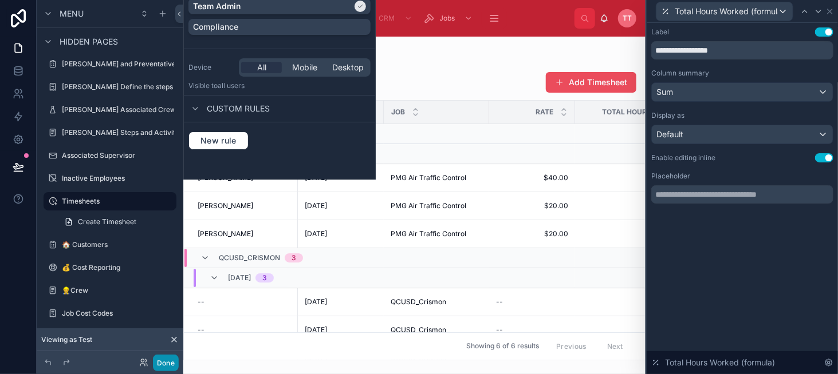
click at [164, 367] on button "Done" at bounding box center [166, 363] width 26 height 17
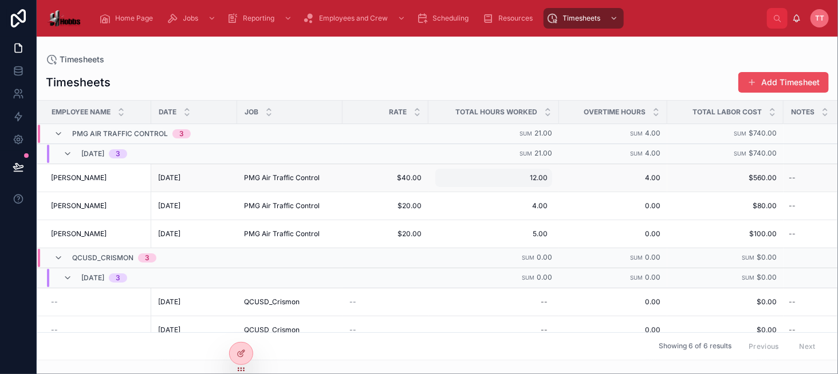
click at [493, 185] on div "12.00 12.00" at bounding box center [493, 178] width 117 height 18
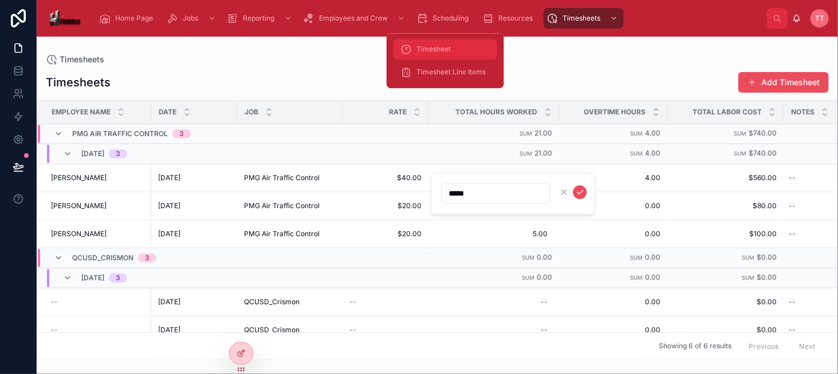
click at [447, 46] on span "Timesheet" at bounding box center [433, 49] width 34 height 9
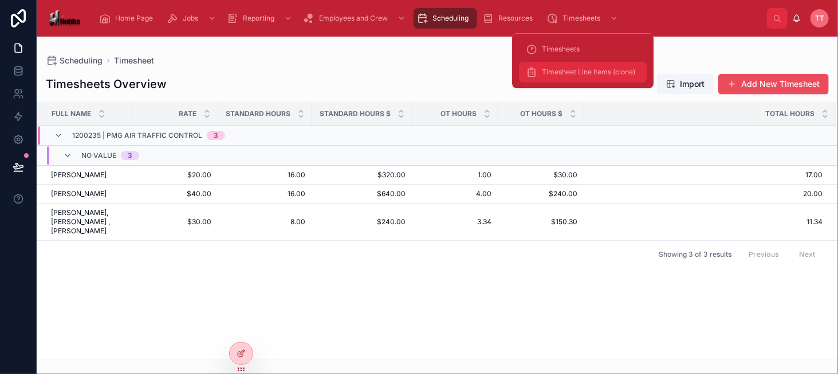
click at [558, 74] on span "Timesheet Line Items (clone)" at bounding box center [588, 72] width 93 height 9
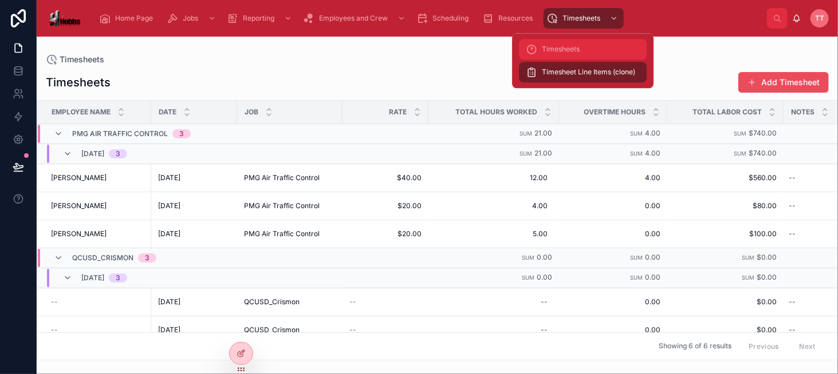
click at [577, 41] on div "Timesheets" at bounding box center [583, 49] width 114 height 18
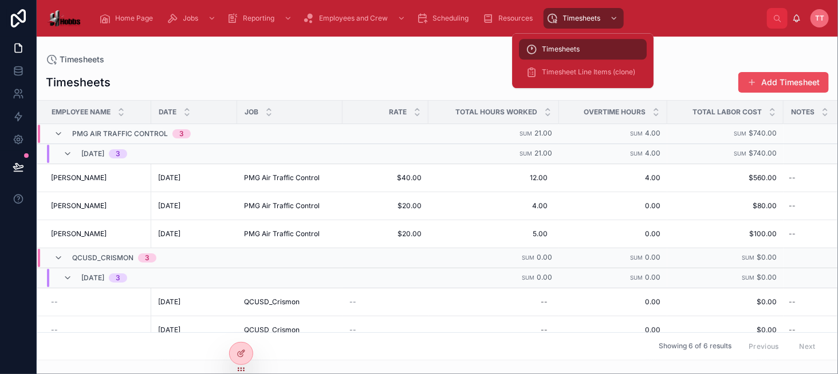
click at [604, 52] on div "Timesheets" at bounding box center [583, 49] width 114 height 18
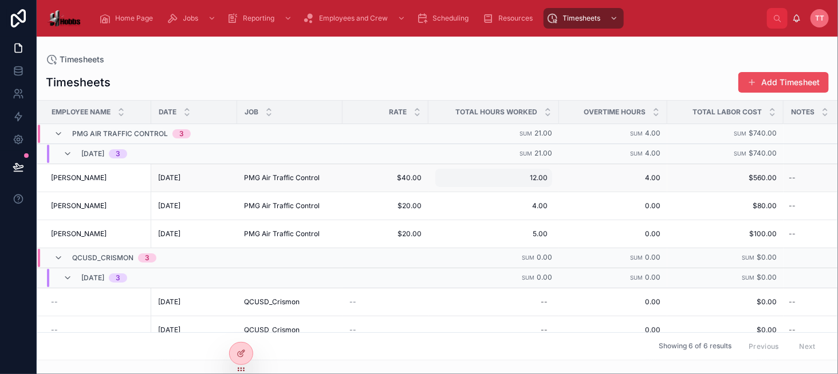
click at [447, 172] on div "12.00 12.00" at bounding box center [493, 178] width 117 height 18
click at [469, 85] on div "Timesheets Add Timesheet" at bounding box center [437, 83] width 783 height 22
click at [518, 186] on td "12.00 12.00" at bounding box center [493, 178] width 131 height 28
click at [516, 173] on span "12.00" at bounding box center [494, 177] width 108 height 9
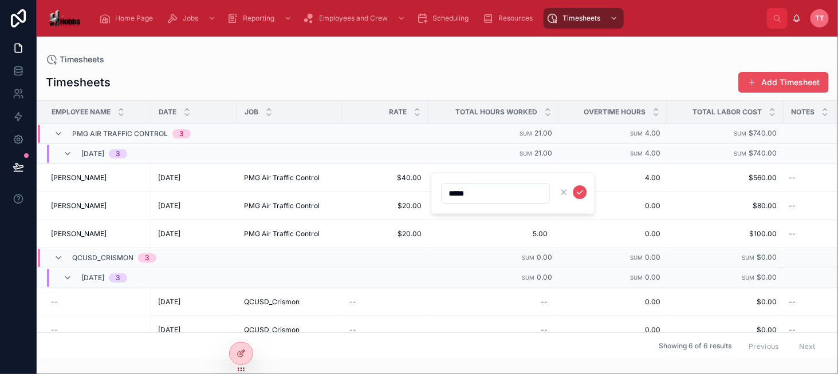
drag, startPoint x: 454, startPoint y: 194, endPoint x: 436, endPoint y: 195, distance: 17.8
click at [436, 195] on div "*****" at bounding box center [512, 193] width 165 height 42
type input "*****"
click at [578, 190] on icon "submit" at bounding box center [579, 192] width 9 height 9
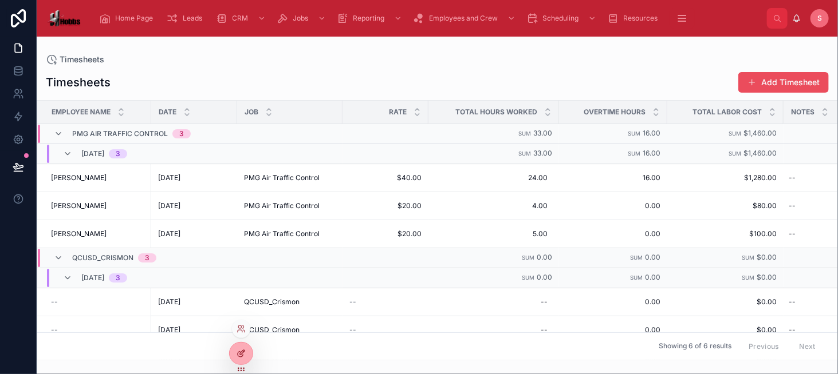
click at [237, 346] on div at bounding box center [241, 354] width 23 height 22
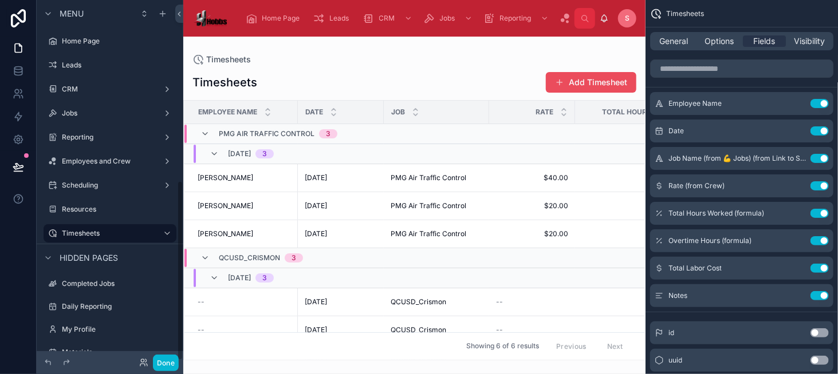
scroll to position [362, 0]
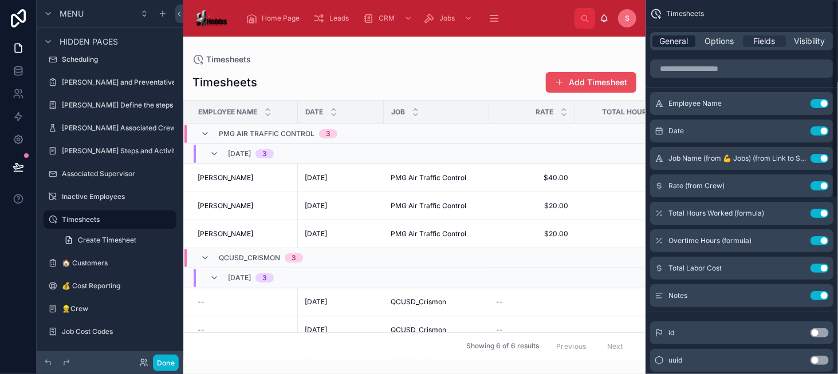
click at [688, 44] on span "General" at bounding box center [674, 40] width 29 height 11
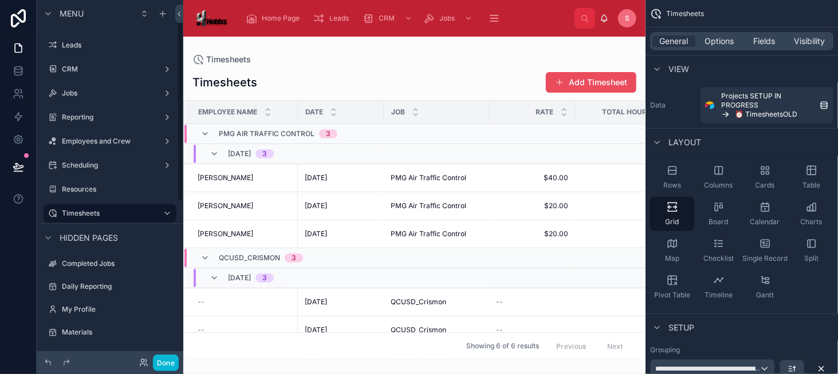
scroll to position [18, 0]
click at [108, 211] on label "Timesheets" at bounding box center [108, 215] width 92 height 9
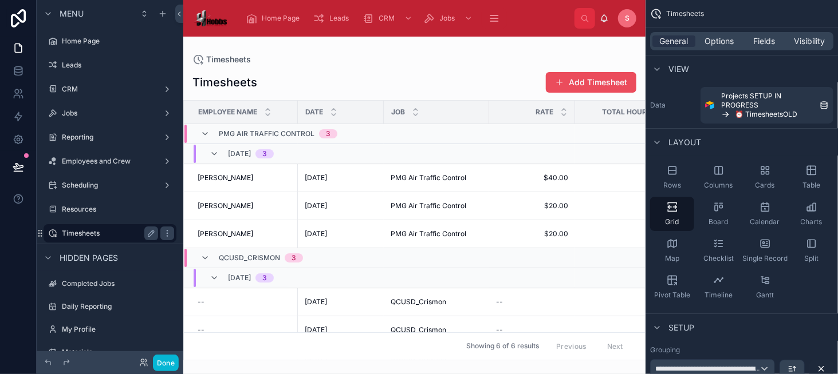
click at [130, 232] on label "Timesheets" at bounding box center [108, 233] width 92 height 9
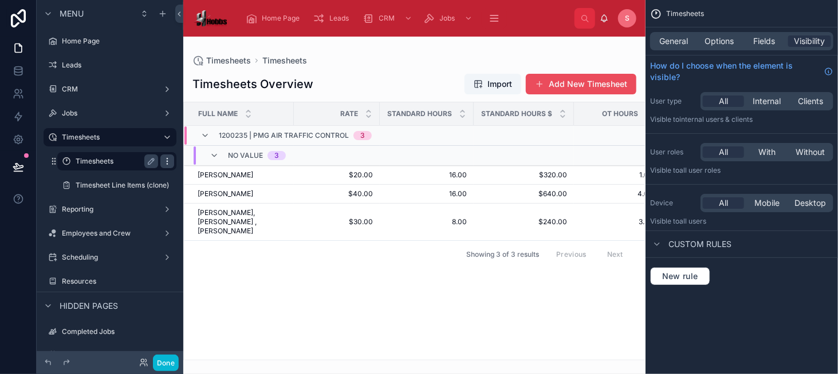
click at [164, 160] on icon "scrollable content" at bounding box center [167, 161] width 9 height 9
click at [190, 170] on icon at bounding box center [194, 169] width 9 height 9
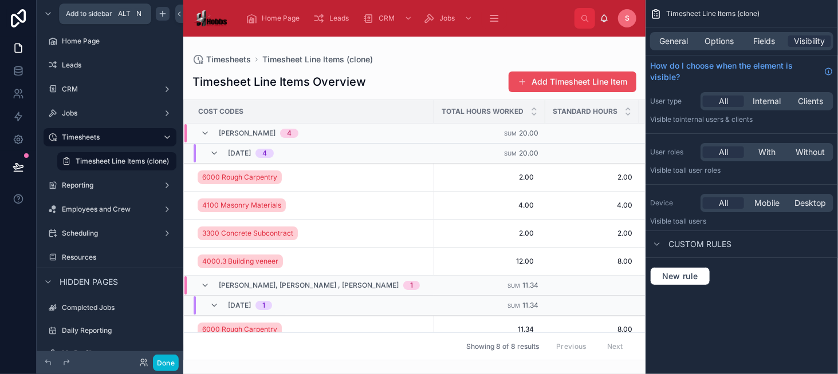
click at [161, 17] on icon "scrollable content" at bounding box center [162, 13] width 9 height 9
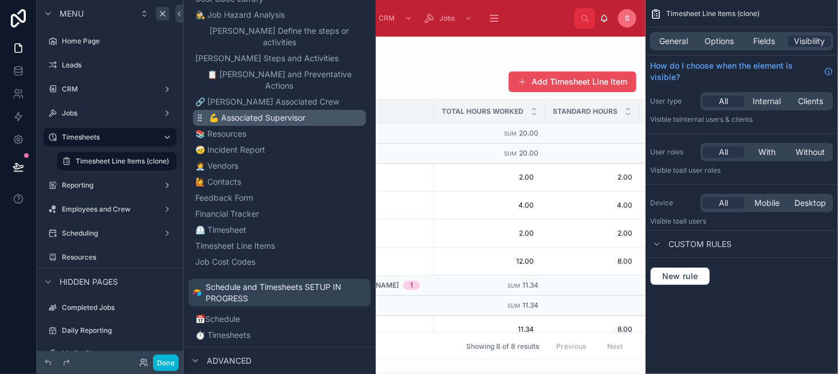
scroll to position [343, 0]
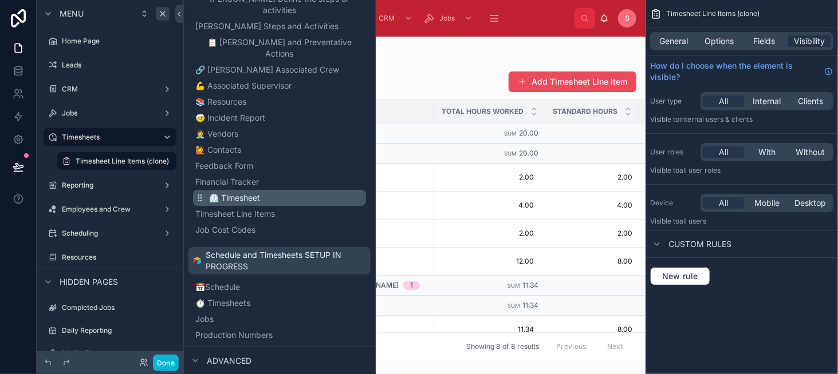
click at [273, 190] on button "⏲️ Timesheet" at bounding box center [279, 198] width 173 height 16
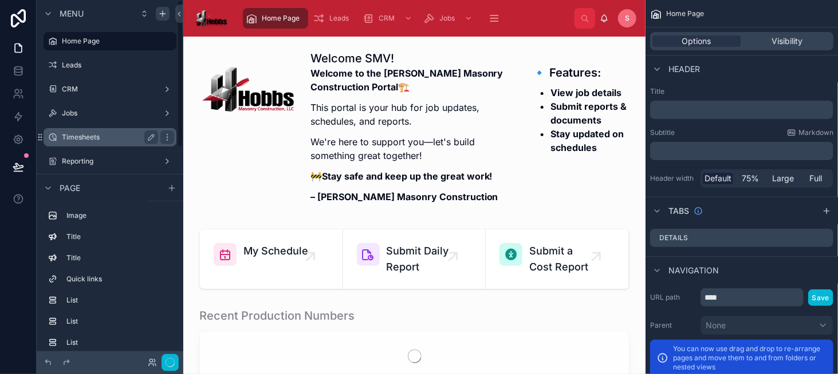
click at [131, 139] on label "Timesheets" at bounding box center [108, 137] width 92 height 9
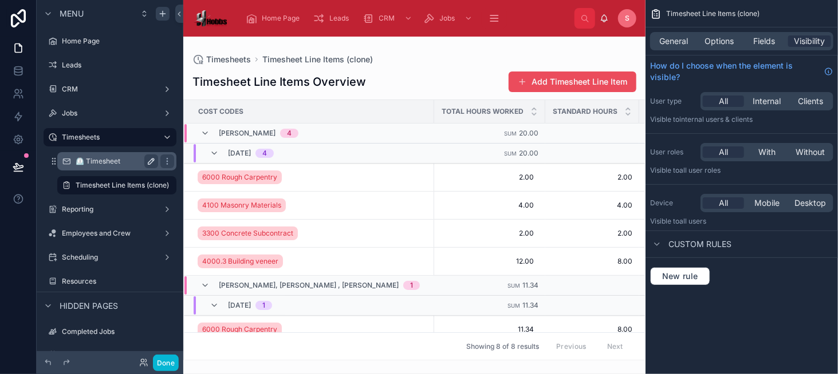
click at [145, 159] on button "scrollable content" at bounding box center [151, 162] width 14 height 14
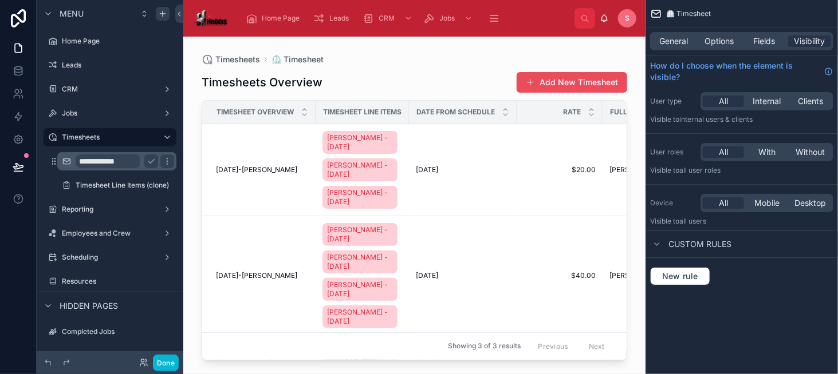
click at [94, 161] on input "**********" at bounding box center [108, 162] width 64 height 14
click at [96, 160] on input "**********" at bounding box center [108, 162] width 64 height 14
type input "**********"
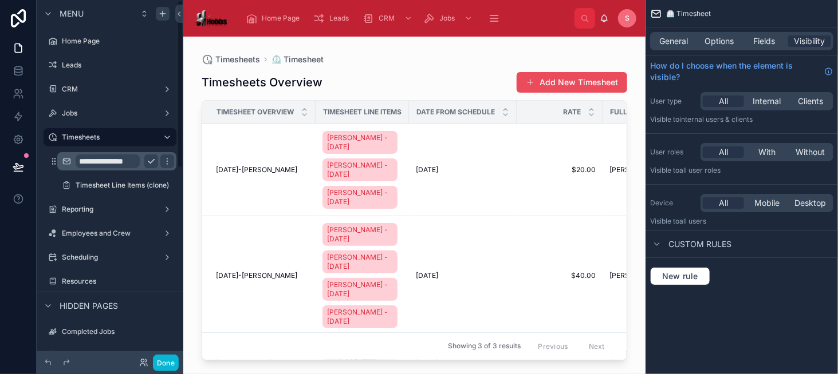
click at [154, 160] on icon "scrollable content" at bounding box center [151, 161] width 9 height 9
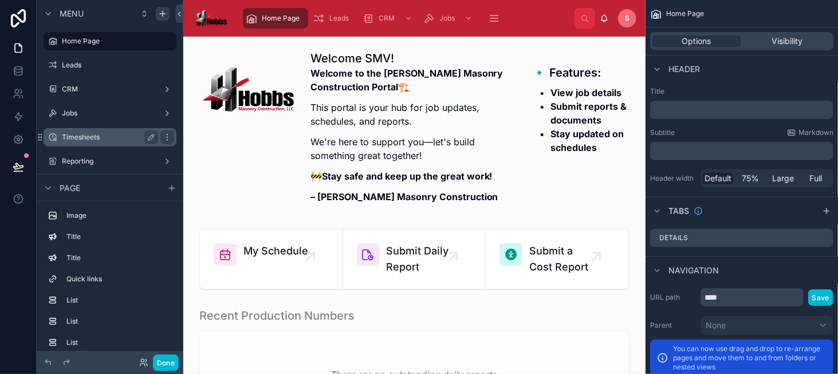
click at [85, 135] on label "Timesheets" at bounding box center [108, 137] width 92 height 9
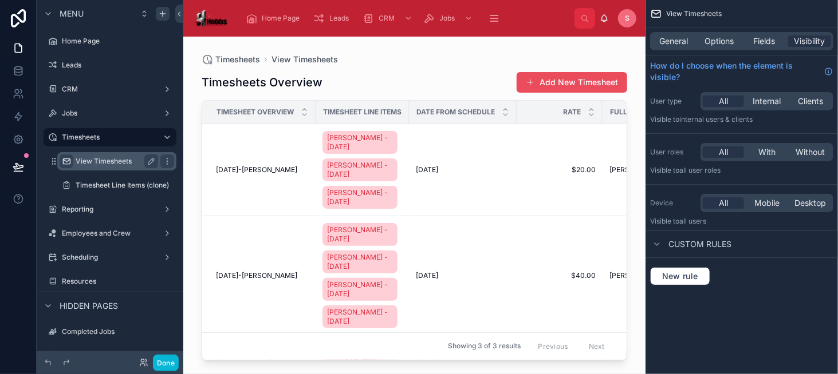
click at [68, 160] on icon "scrollable content" at bounding box center [66, 161] width 9 height 9
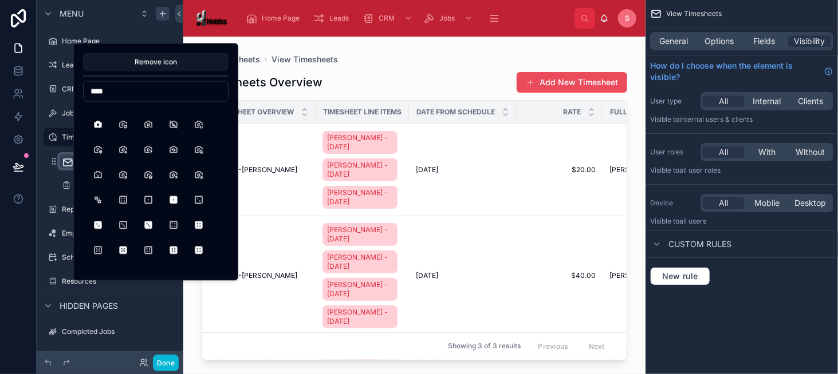
scroll to position [458, 0]
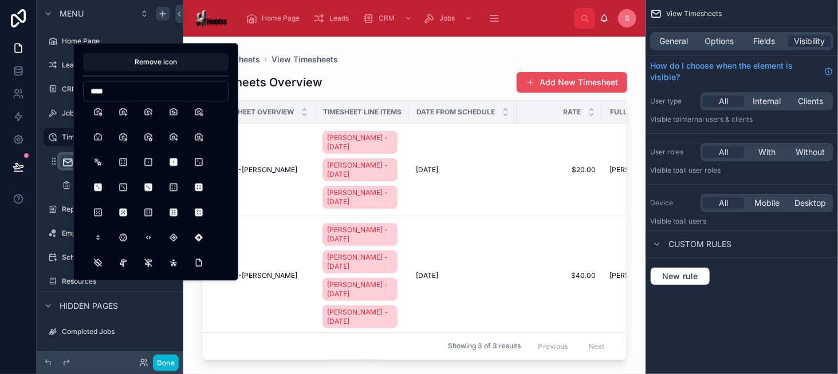
click at [105, 88] on input "****" at bounding box center [156, 91] width 144 height 16
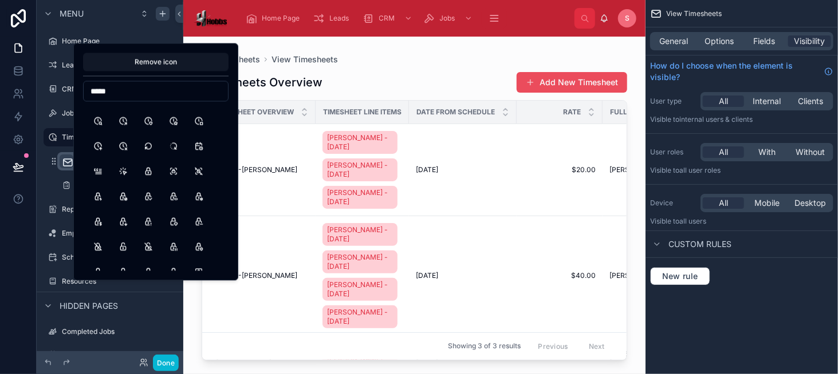
scroll to position [0, 0]
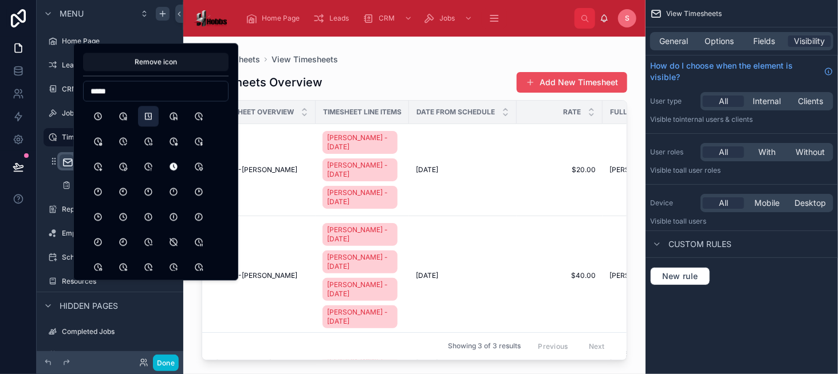
type input "*****"
click at [153, 114] on button "Clock2" at bounding box center [148, 116] width 21 height 21
click at [334, 84] on div at bounding box center [414, 199] width 462 height 324
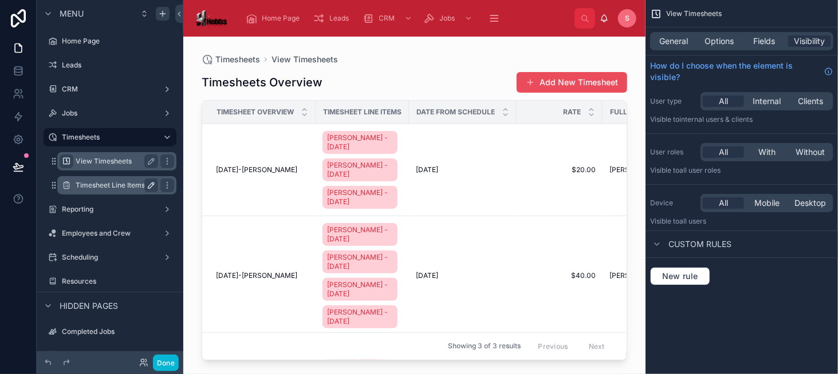
click at [152, 187] on icon "scrollable content" at bounding box center [151, 185] width 9 height 9
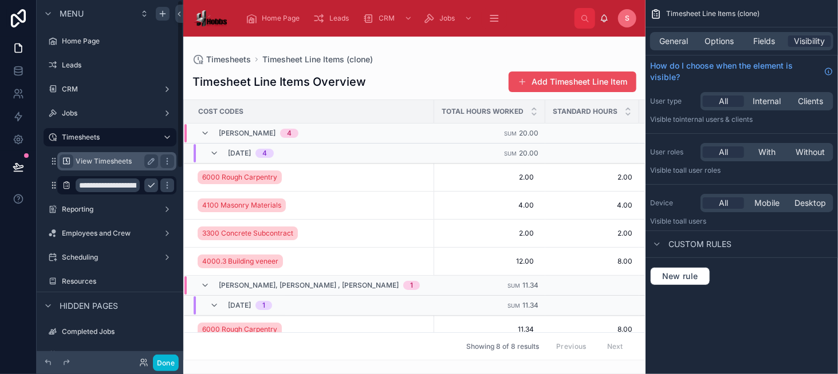
click at [130, 187] on input "**********" at bounding box center [108, 186] width 64 height 14
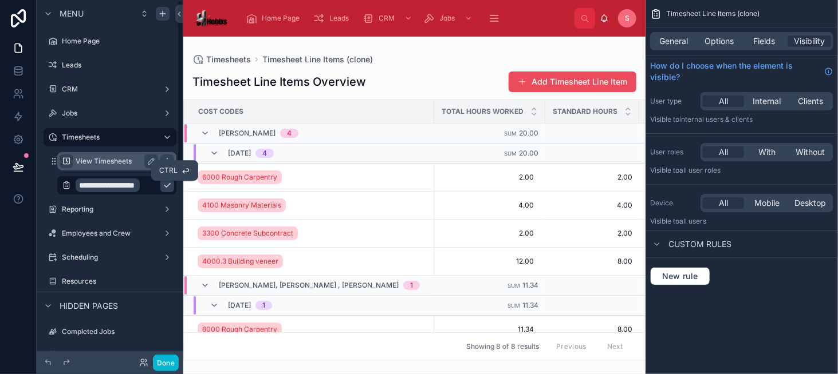
type input "**********"
click at [163, 183] on icon "scrollable content" at bounding box center [167, 185] width 9 height 9
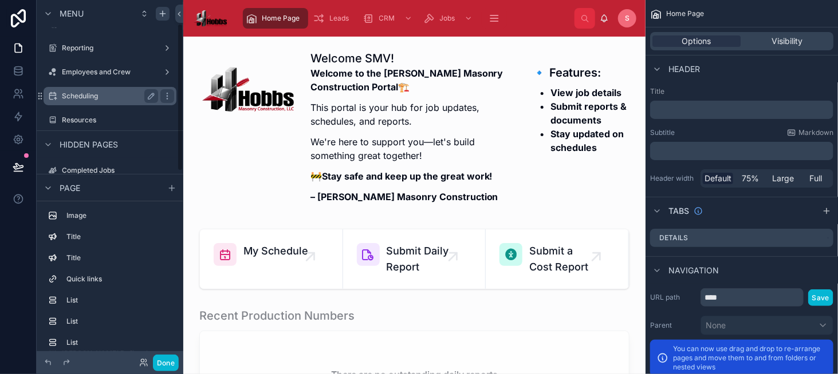
scroll to position [114, 0]
click at [172, 359] on button "Done" at bounding box center [166, 363] width 26 height 17
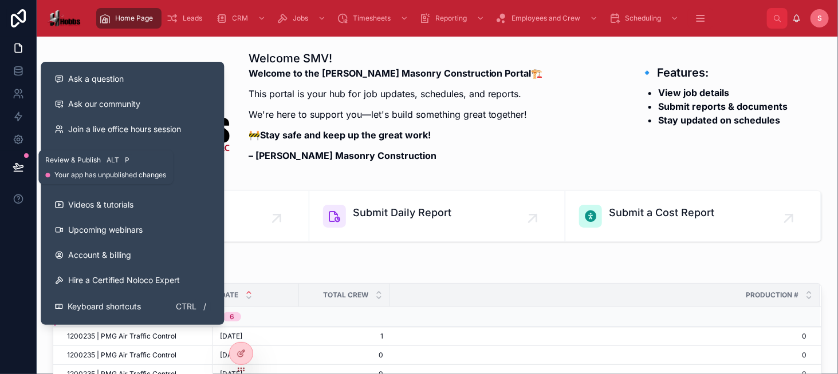
click at [19, 167] on icon at bounding box center [18, 166] width 11 height 11
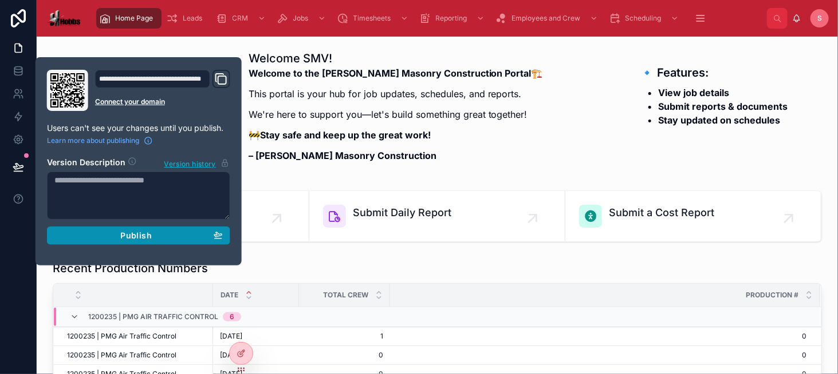
click at [160, 231] on div "Publish" at bounding box center [138, 236] width 168 height 10
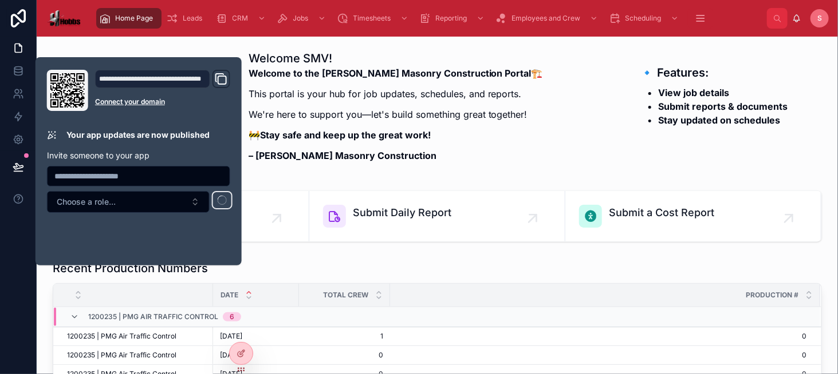
click at [493, 161] on p "– [PERSON_NAME] Masonry Construction" at bounding box center [395, 156] width 294 height 14
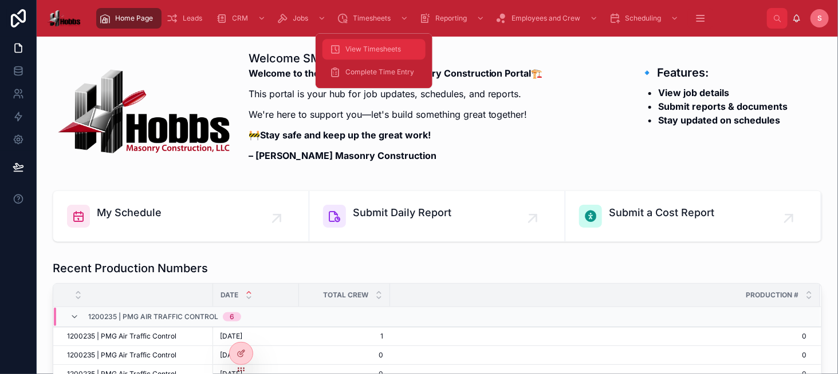
click at [373, 51] on span "View Timesheets" at bounding box center [373, 49] width 56 height 9
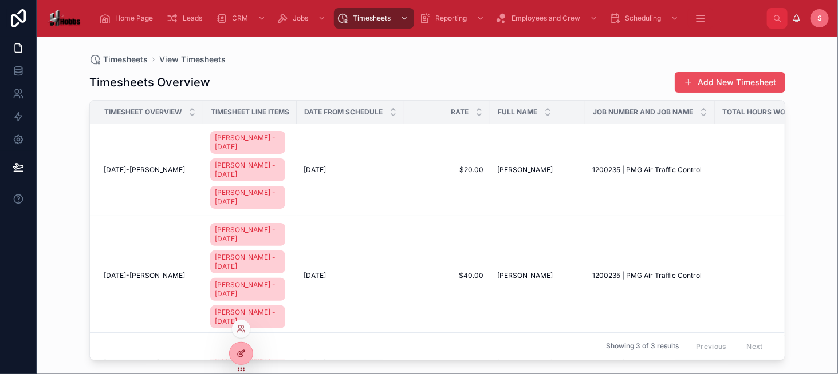
click at [237, 350] on icon at bounding box center [240, 353] width 9 height 9
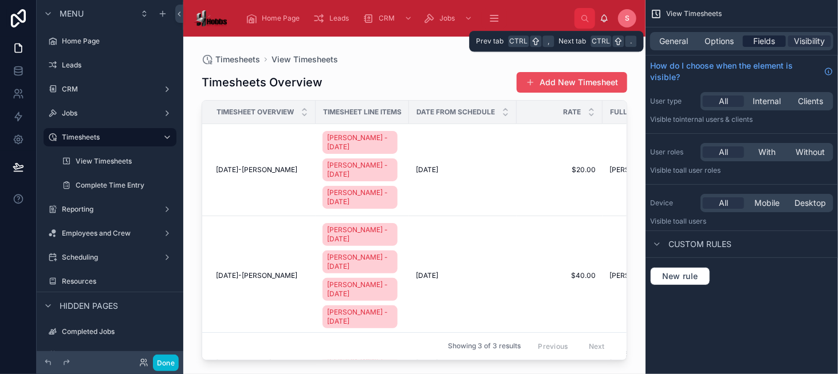
click at [773, 38] on span "Fields" at bounding box center [764, 40] width 22 height 11
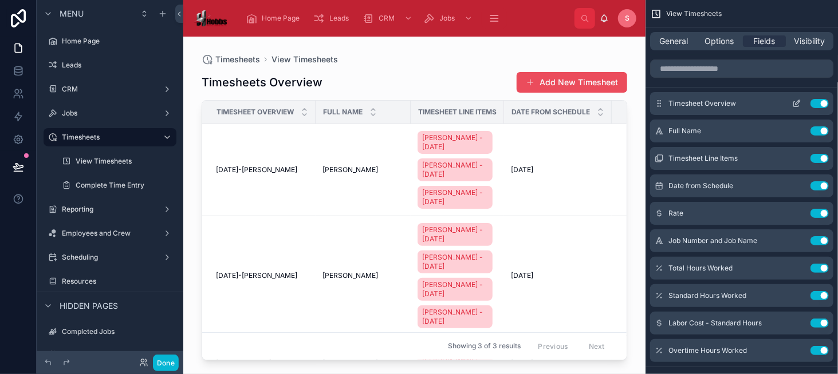
click at [817, 104] on button "Use setting" at bounding box center [819, 103] width 18 height 9
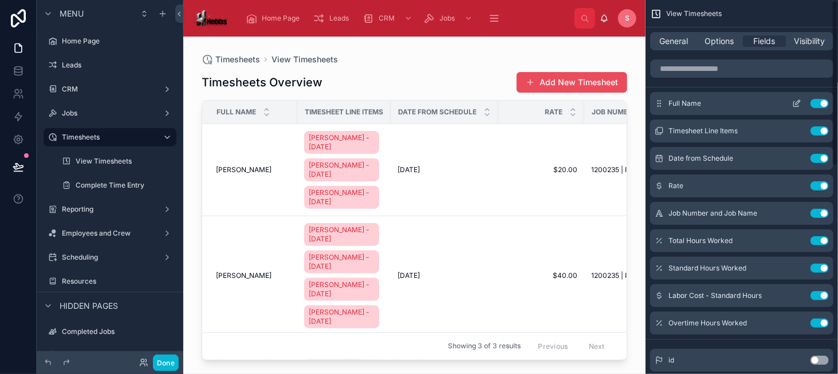
click at [796, 108] on div "Full Name Use setting" at bounding box center [741, 103] width 183 height 23
click at [794, 105] on icon "scrollable content" at bounding box center [796, 103] width 9 height 9
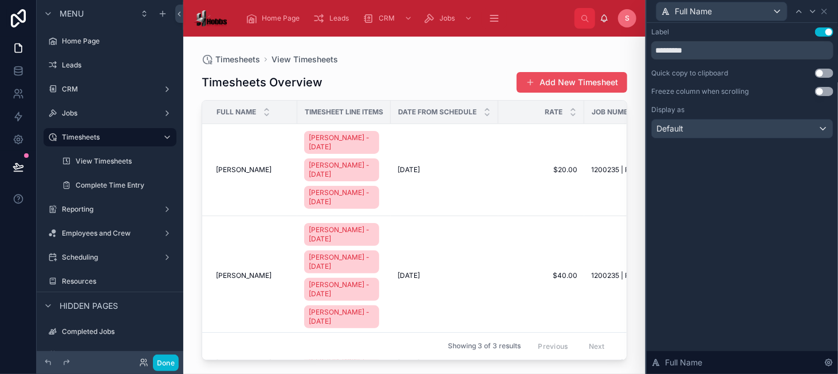
click at [822, 94] on button "Use setting" at bounding box center [824, 91] width 18 height 9
click at [827, 9] on icon at bounding box center [823, 11] width 9 height 9
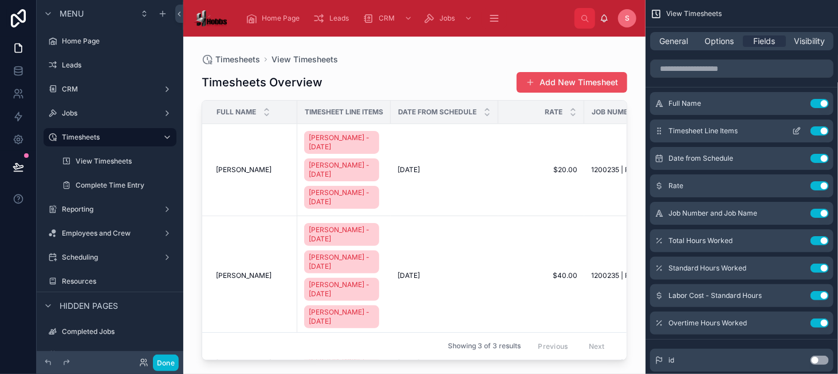
click at [813, 129] on button "Use setting" at bounding box center [819, 131] width 18 height 9
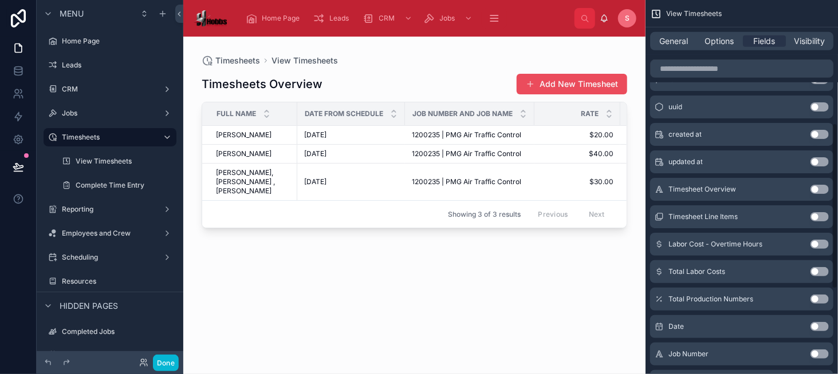
scroll to position [286, 0]
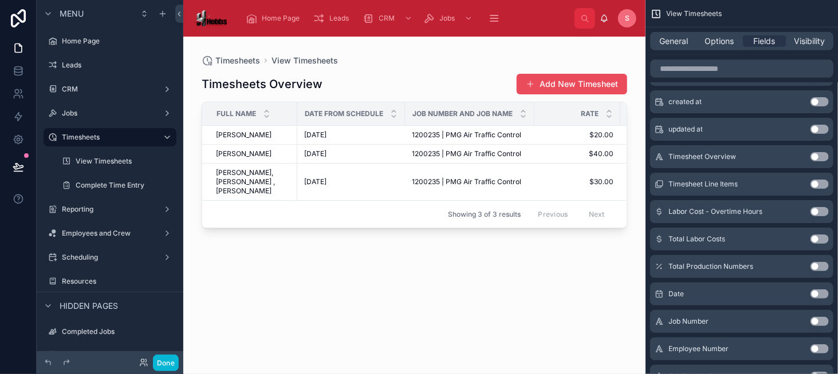
click at [816, 208] on button "Use setting" at bounding box center [819, 211] width 18 height 9
click at [818, 237] on button "Use setting" at bounding box center [819, 239] width 18 height 9
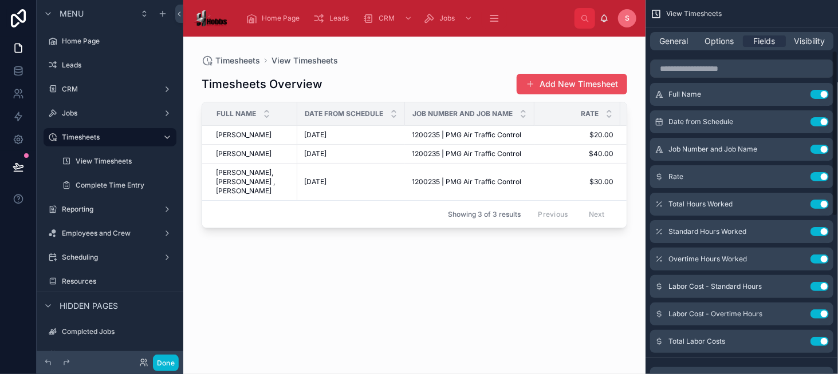
scroll to position [0, 0]
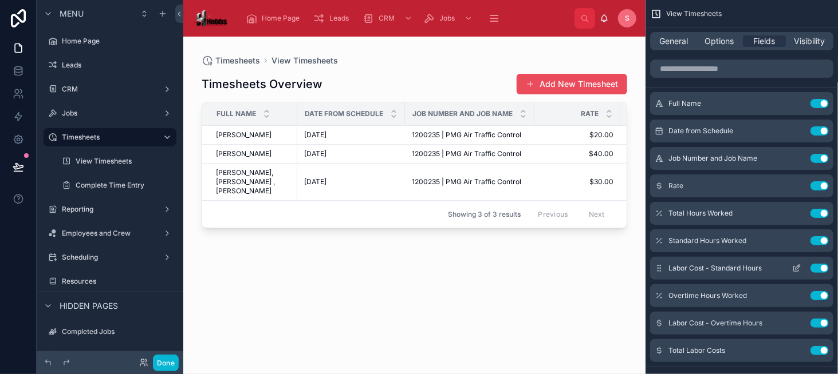
click at [793, 269] on icon "scrollable content" at bounding box center [795, 269] width 5 height 5
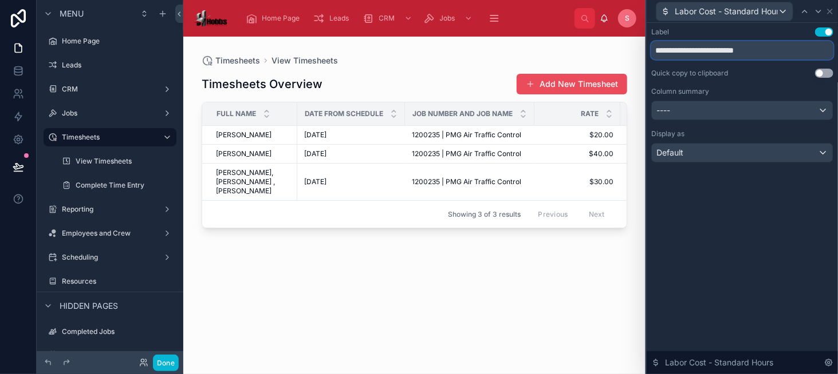
drag, startPoint x: 704, startPoint y: 52, endPoint x: 530, endPoint y: 50, distance: 174.6
click at [530, 50] on div "**********" at bounding box center [419, 187] width 838 height 374
click at [736, 53] on input "**********" at bounding box center [742, 50] width 182 height 18
type input "**********"
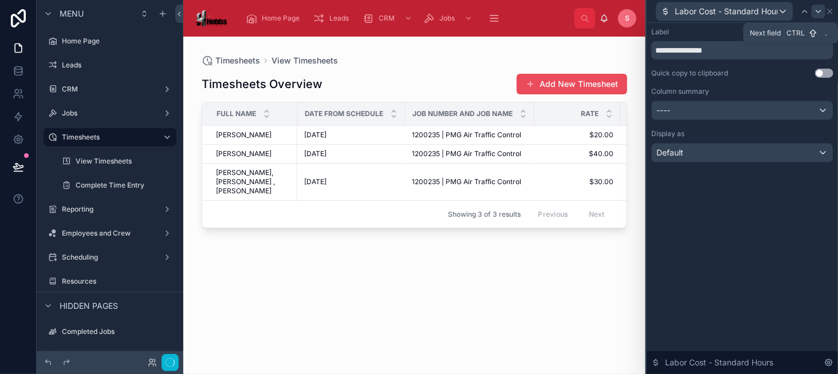
click at [819, 14] on icon at bounding box center [818, 11] width 9 height 9
click at [819, 14] on div at bounding box center [812, 12] width 14 height 14
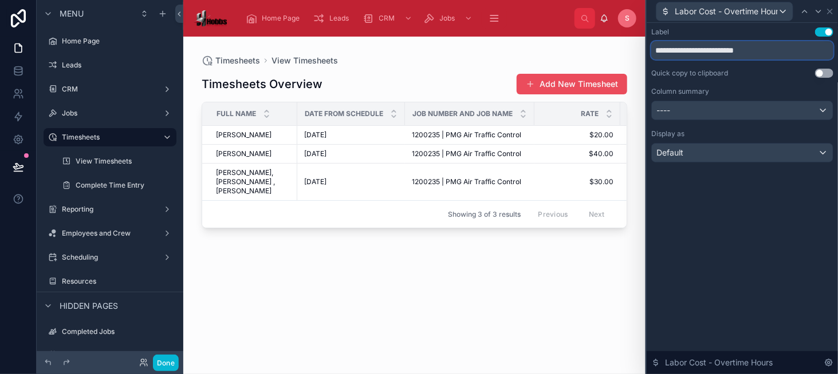
drag, startPoint x: 704, startPoint y: 48, endPoint x: 649, endPoint y: 46, distance: 55.0
click at [649, 46] on div "**********" at bounding box center [741, 106] width 191 height 167
click at [759, 44] on input "**********" at bounding box center [742, 50] width 182 height 18
type input "**********"
click at [749, 107] on div "----" at bounding box center [741, 110] width 181 height 18
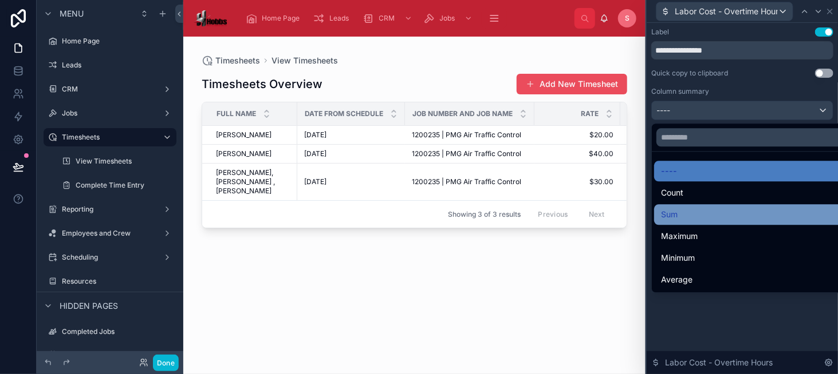
click at [742, 204] on div "Sum" at bounding box center [755, 214] width 203 height 21
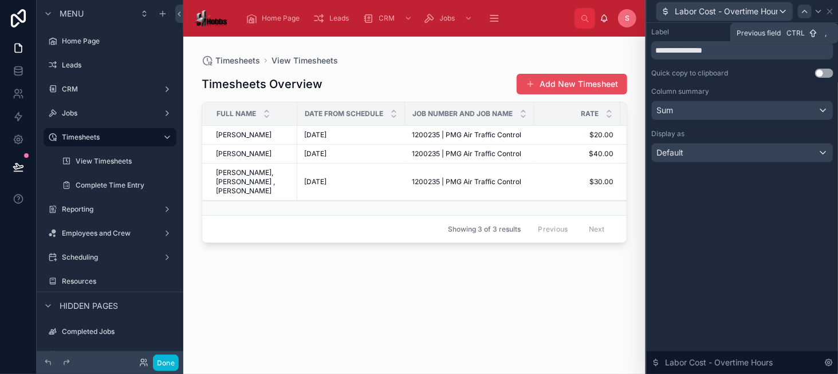
click at [802, 14] on icon at bounding box center [804, 11] width 9 height 9
click at [771, 104] on div "----" at bounding box center [741, 110] width 181 height 18
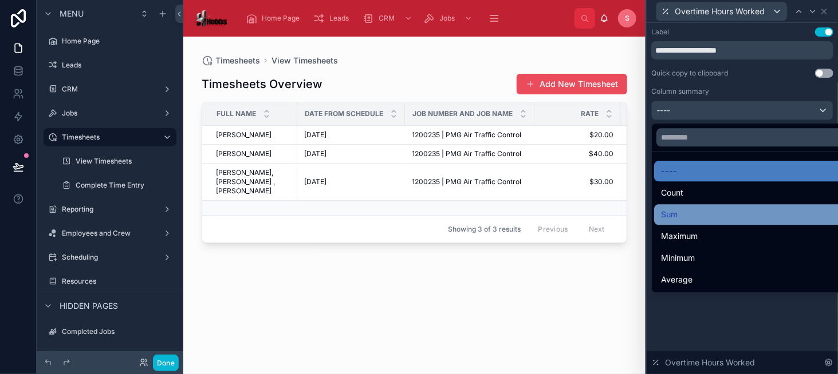
click at [767, 206] on div "Sum" at bounding box center [755, 214] width 203 height 21
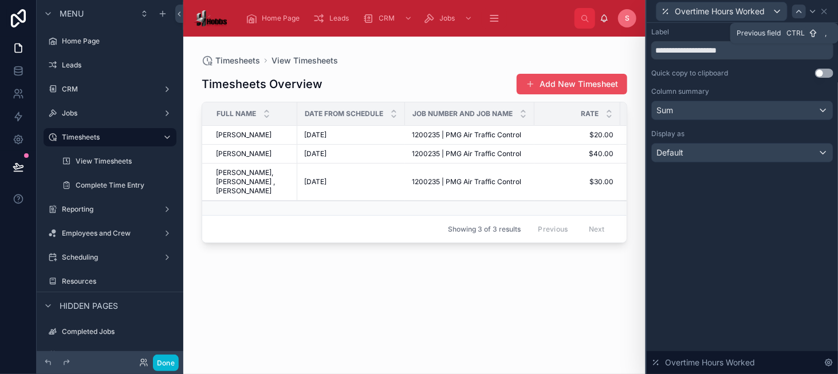
click at [795, 14] on icon at bounding box center [798, 11] width 9 height 9
click at [763, 112] on div "----" at bounding box center [741, 110] width 181 height 18
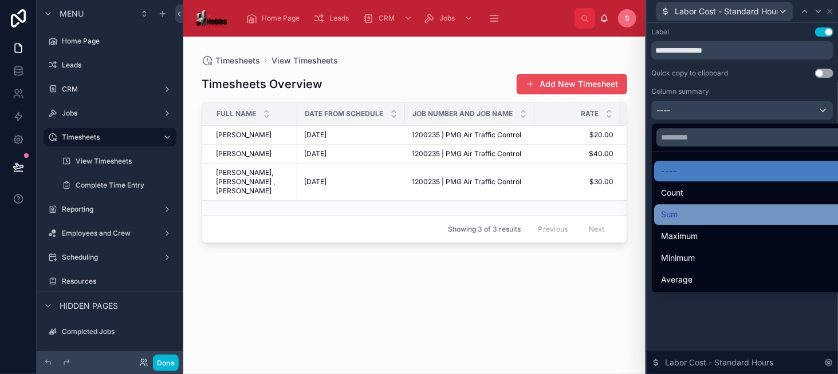
click at [771, 208] on div "Sum" at bounding box center [755, 215] width 189 height 14
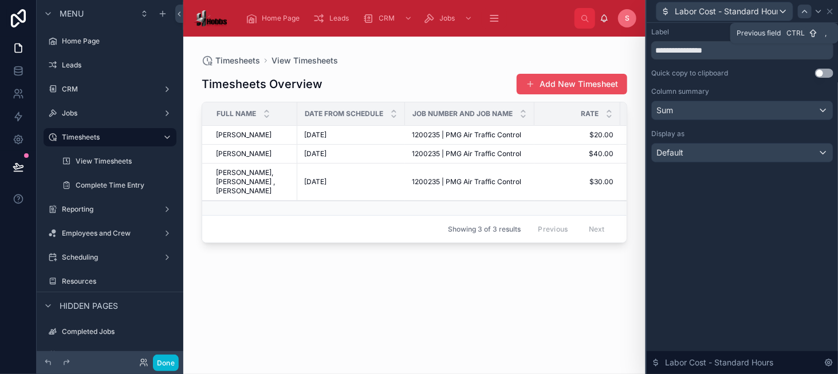
click at [805, 12] on icon at bounding box center [804, 11] width 9 height 9
click at [747, 114] on div "----" at bounding box center [741, 110] width 181 height 18
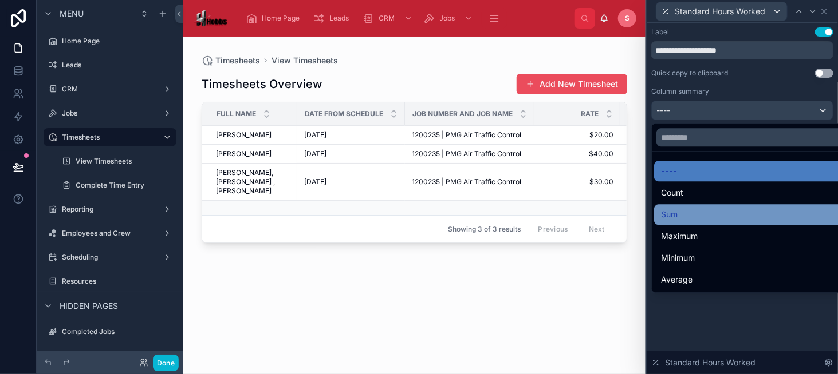
click at [751, 208] on div "Sum" at bounding box center [755, 215] width 189 height 14
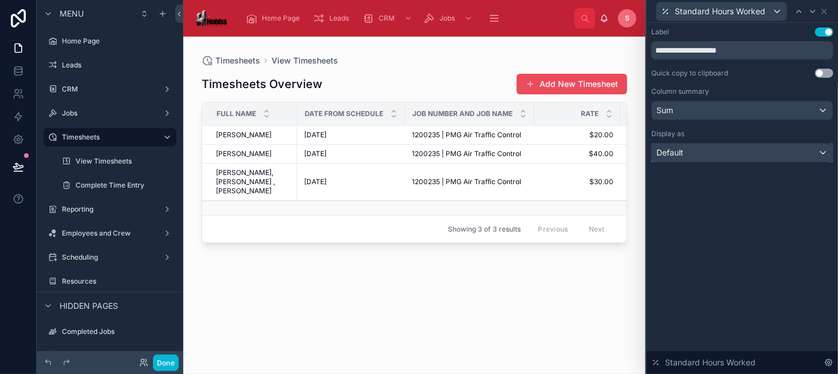
click at [733, 146] on div "Default" at bounding box center [741, 153] width 181 height 18
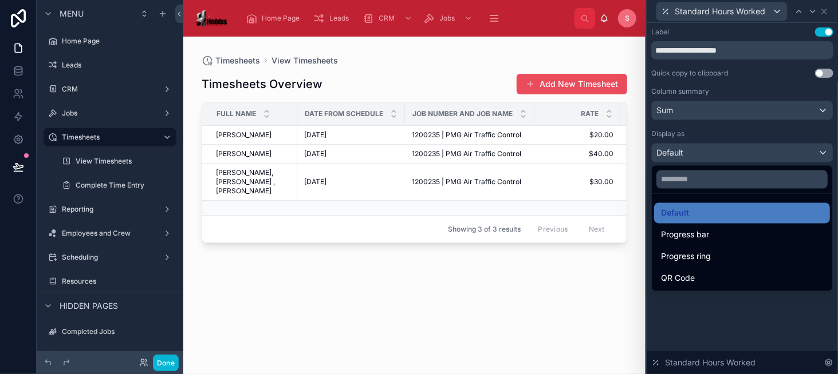
click at [733, 146] on div at bounding box center [741, 187] width 191 height 374
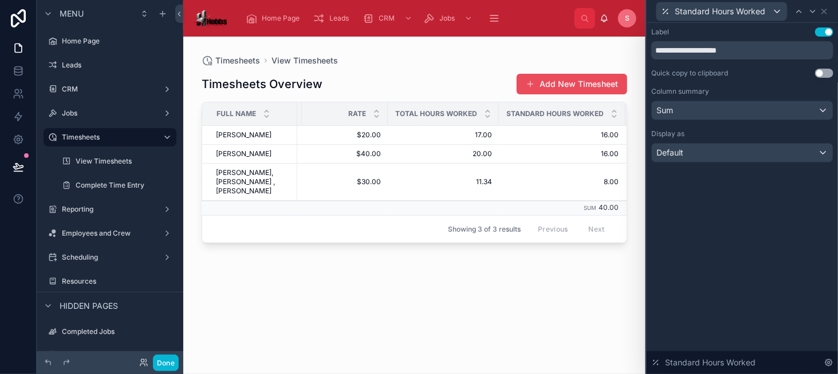
scroll to position [0, 230]
click at [754, 12] on span "Standard Hours Worked" at bounding box center [719, 11] width 90 height 11
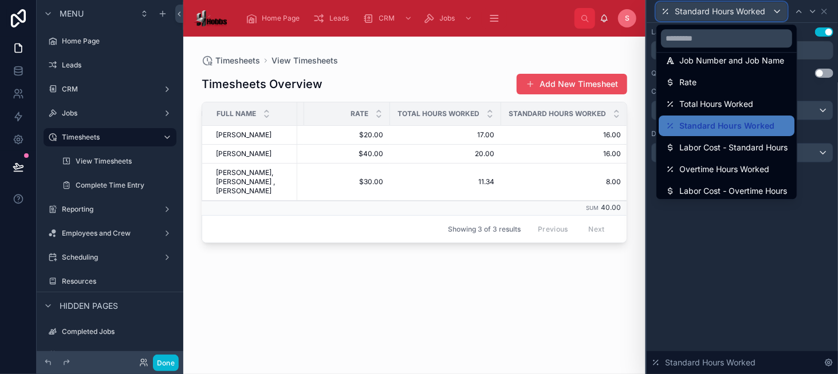
scroll to position [57, 0]
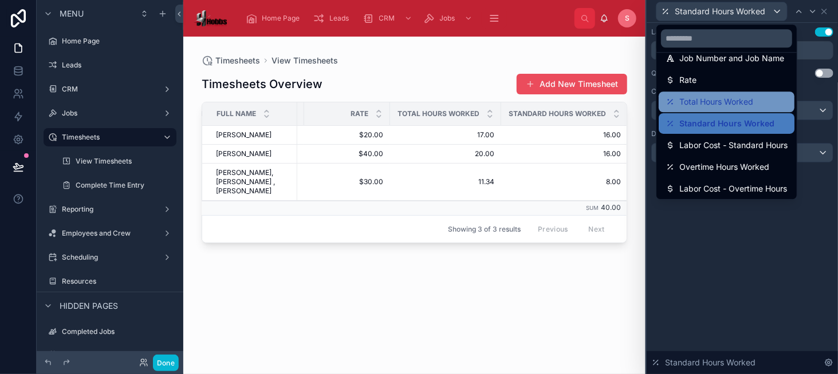
click at [768, 98] on div "Total Hours Worked" at bounding box center [726, 102] width 122 height 14
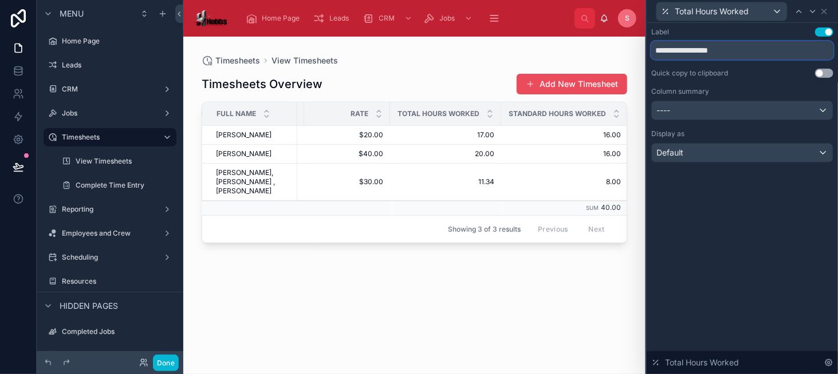
click at [703, 50] on input "**********" at bounding box center [742, 50] width 182 height 18
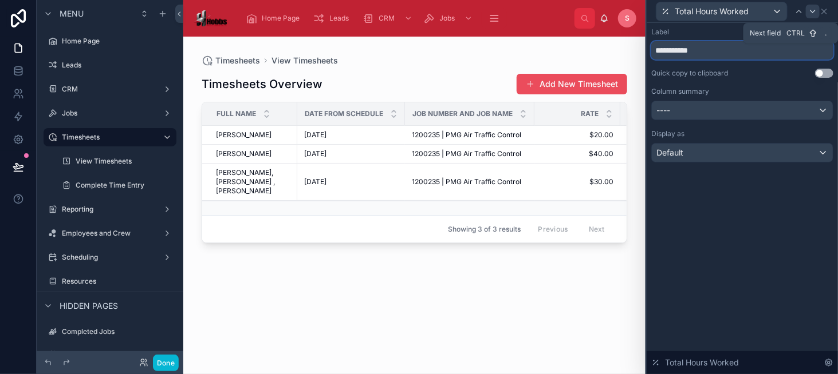
type input "**********"
click at [811, 11] on icon at bounding box center [812, 11] width 5 height 2
click at [677, 52] on input "**********" at bounding box center [742, 50] width 182 height 18
click at [708, 52] on input "**********" at bounding box center [742, 50] width 182 height 18
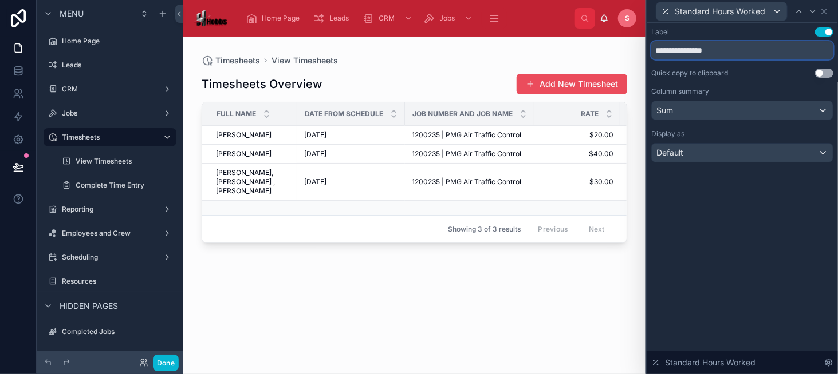
click at [708, 52] on input "**********" at bounding box center [742, 50] width 182 height 18
type input "*********"
click at [808, 5] on div at bounding box center [812, 12] width 14 height 14
click at [677, 50] on input "**********" at bounding box center [742, 50] width 182 height 18
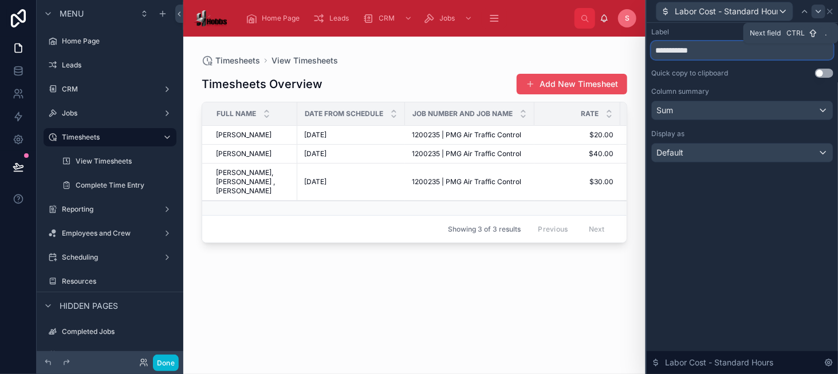
type input "**********"
click at [818, 9] on icon at bounding box center [818, 11] width 9 height 9
click at [669, 51] on input "**********" at bounding box center [742, 50] width 182 height 18
type input "**********"
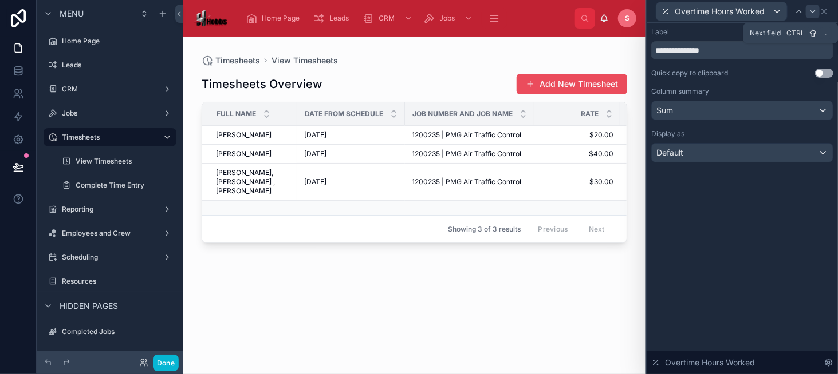
click at [812, 11] on icon at bounding box center [812, 11] width 9 height 9
click at [676, 53] on input "**********" at bounding box center [742, 50] width 182 height 18
type input "**********"
click at [816, 11] on icon at bounding box center [818, 11] width 9 height 9
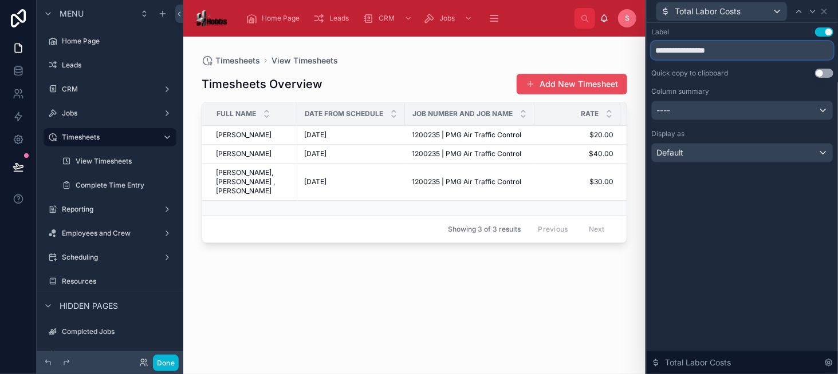
click at [692, 53] on input "**********" at bounding box center [742, 50] width 182 height 18
type input "**********"
click at [782, 84] on div "**********" at bounding box center [742, 94] width 182 height 135
click at [814, 16] on div at bounding box center [812, 12] width 14 height 14
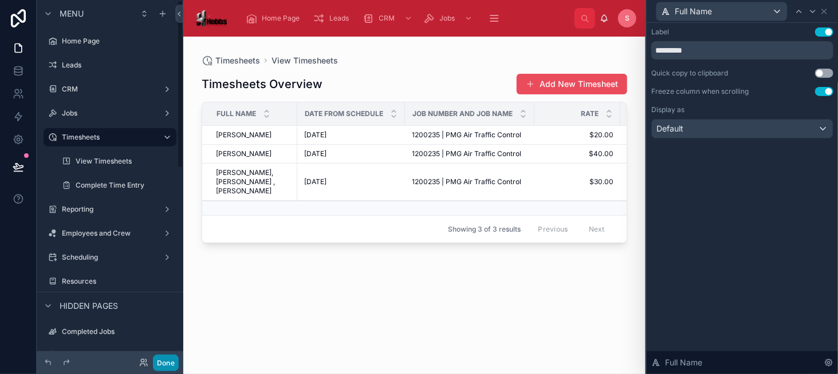
click at [155, 365] on button "Done" at bounding box center [166, 363] width 26 height 17
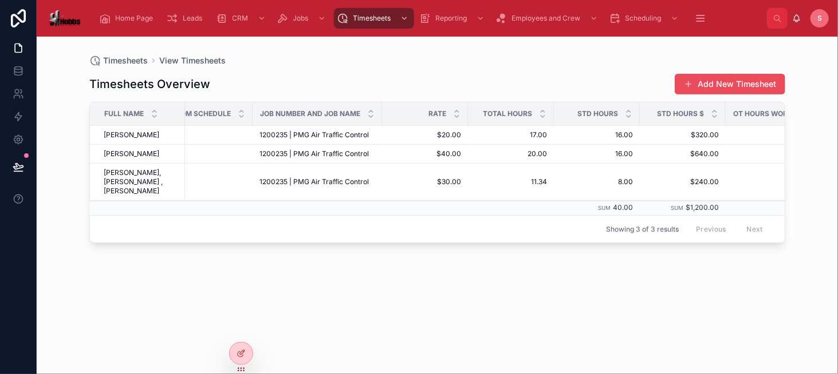
scroll to position [0, 0]
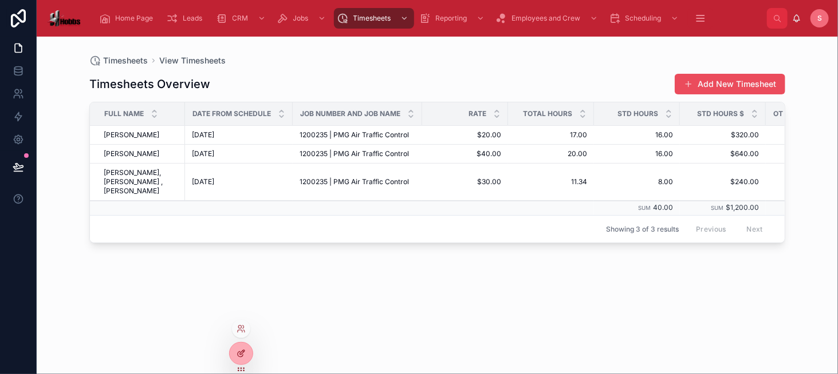
click at [236, 359] on div at bounding box center [241, 354] width 23 height 22
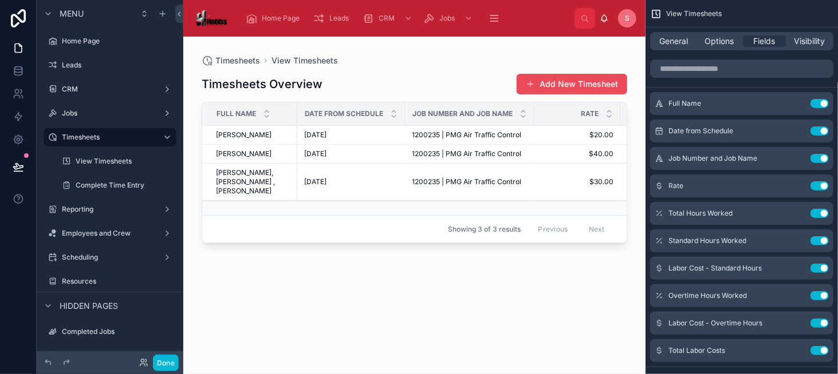
click at [376, 92] on div at bounding box center [414, 199] width 462 height 324
click at [685, 44] on span "General" at bounding box center [674, 40] width 29 height 11
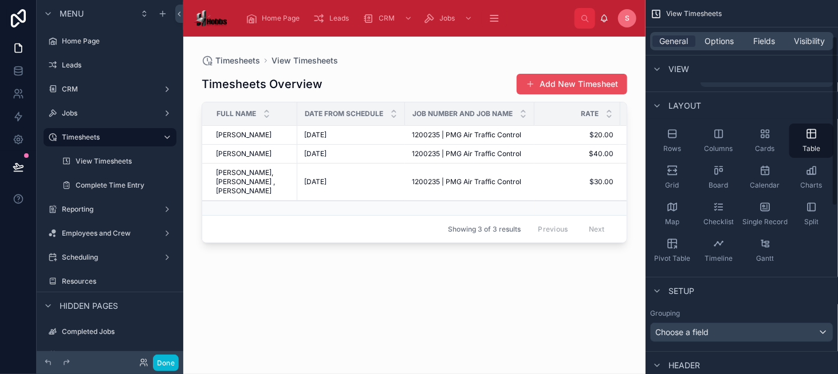
scroll to position [114, 0]
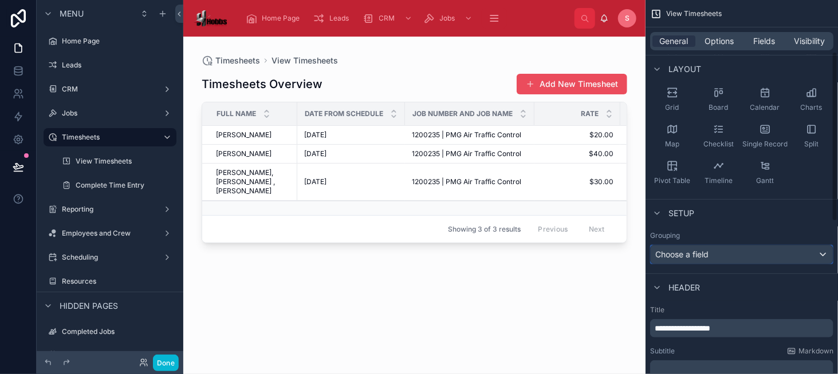
click at [705, 250] on span "Choose a field" at bounding box center [681, 255] width 53 height 10
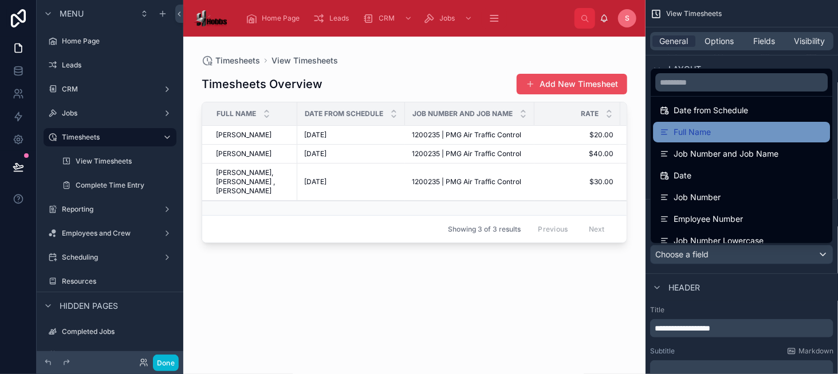
click at [710, 134] on span "Full Name" at bounding box center [691, 132] width 37 height 14
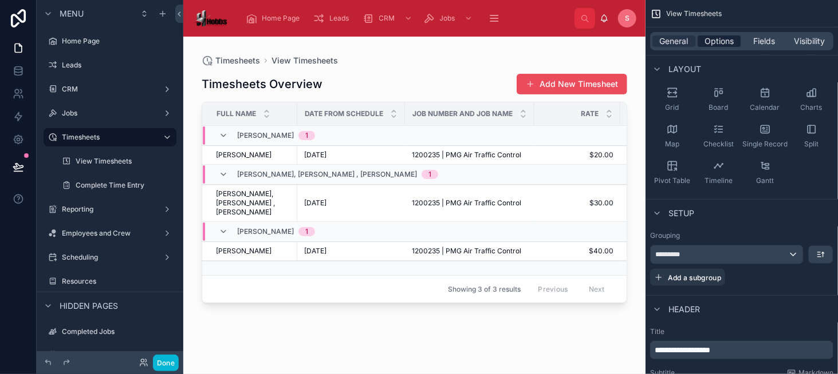
click at [718, 42] on span "Options" at bounding box center [718, 40] width 29 height 11
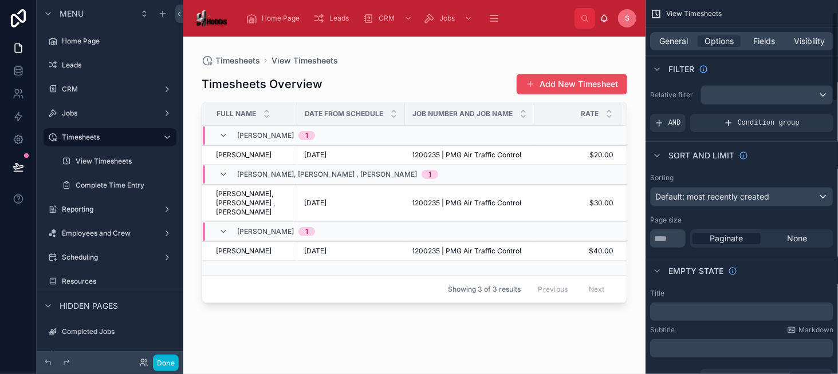
scroll to position [0, 0]
click at [702, 201] on span "Default: most recently created" at bounding box center [712, 199] width 114 height 10
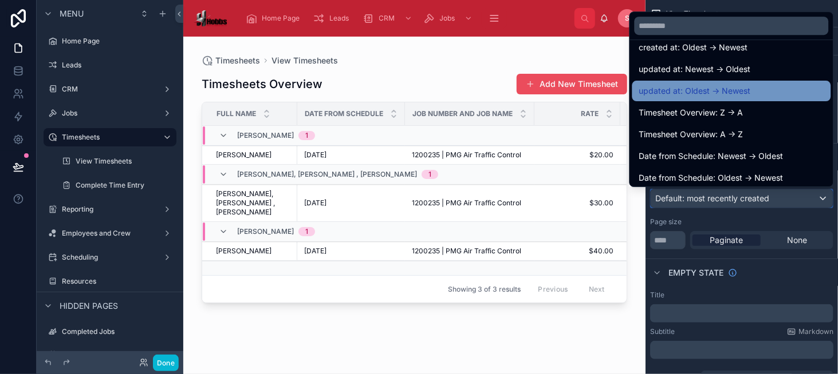
scroll to position [57, 0]
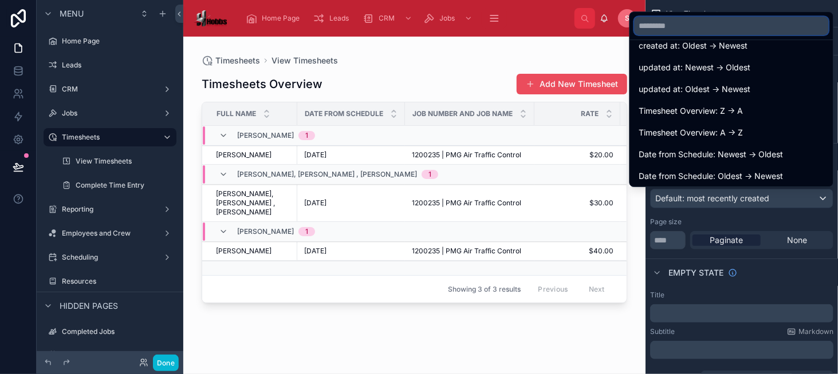
click at [686, 21] on input "text" at bounding box center [731, 26] width 194 height 18
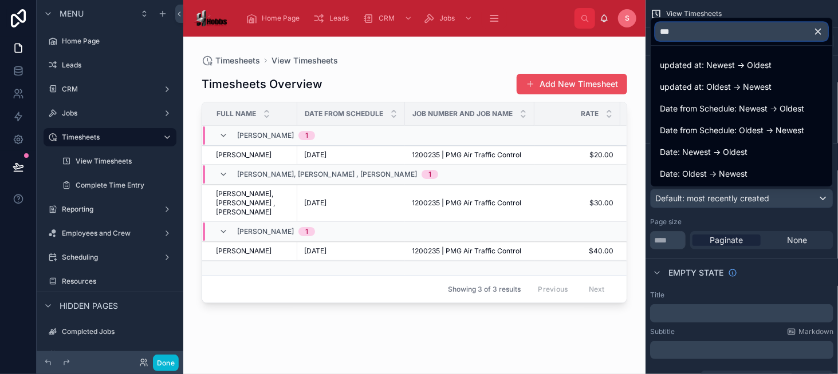
scroll to position [0, 0]
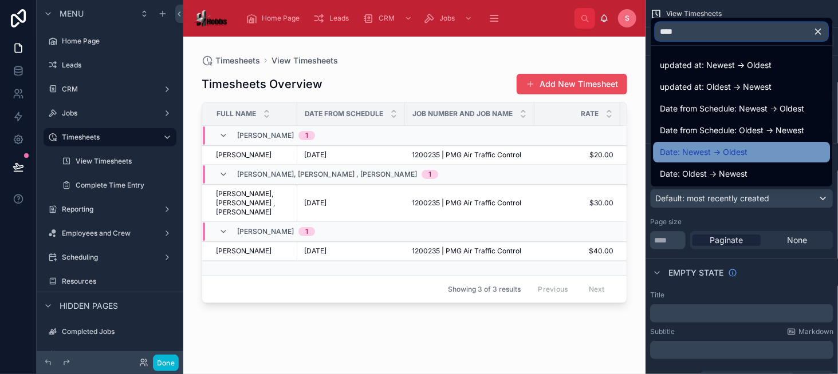
type input "****"
click at [718, 161] on div "Date: Newest -> Oldest" at bounding box center [741, 152] width 177 height 21
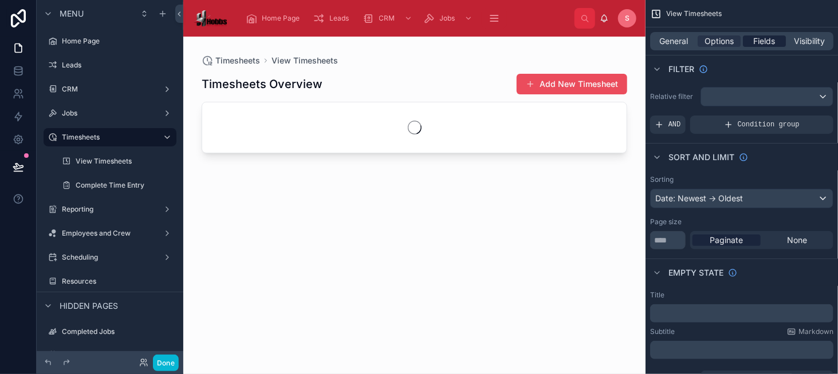
click at [764, 41] on span "Fields" at bounding box center [764, 40] width 22 height 11
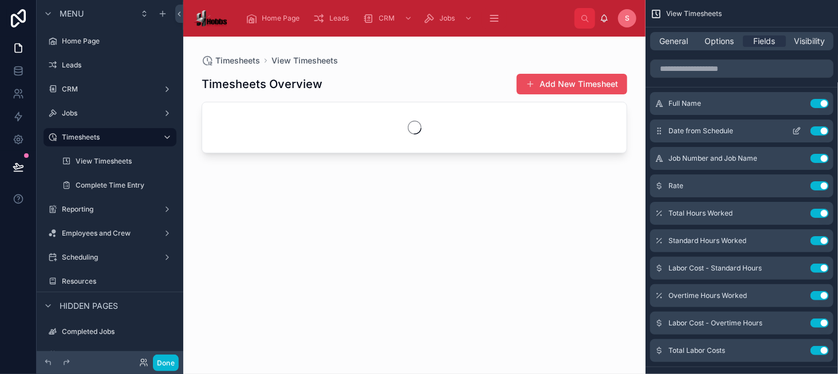
click at [815, 135] on button "Use setting" at bounding box center [819, 131] width 18 height 9
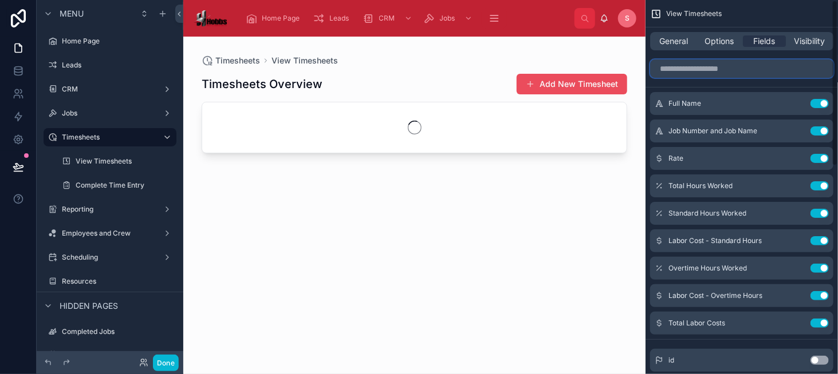
click at [724, 66] on input "scrollable content" at bounding box center [741, 69] width 183 height 18
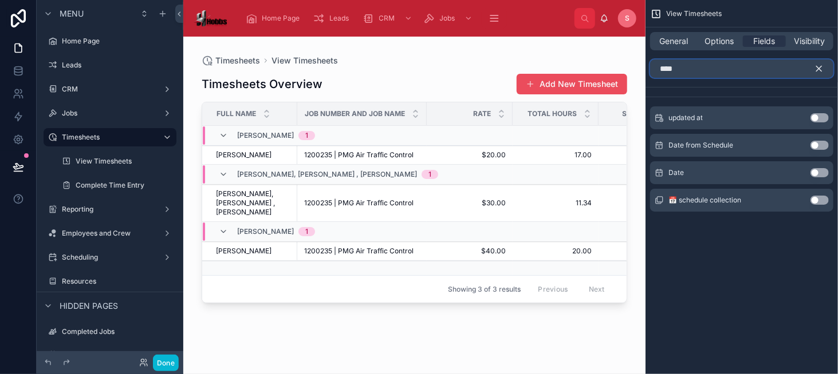
type input "****"
click at [819, 173] on button "Use setting" at bounding box center [819, 172] width 18 height 9
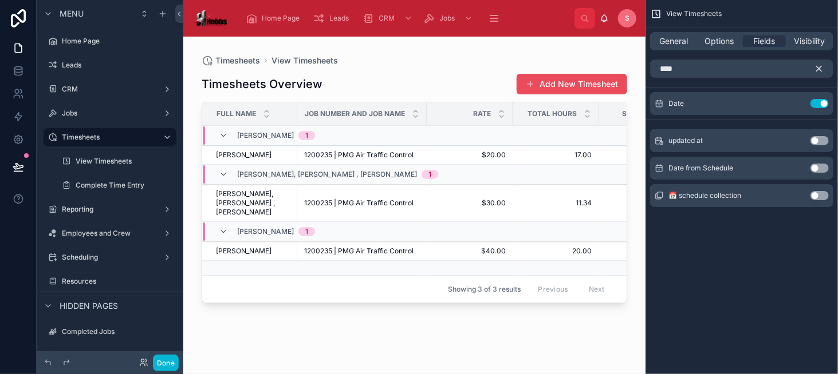
click at [820, 70] on icon "scrollable content" at bounding box center [819, 69] width 10 height 10
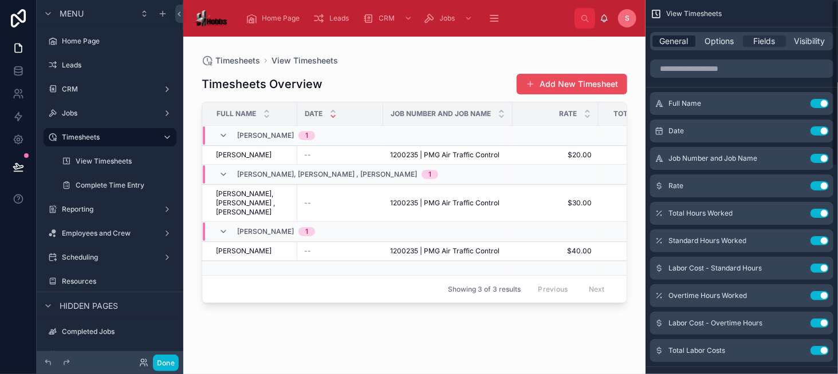
click at [678, 41] on span "General" at bounding box center [674, 40] width 29 height 11
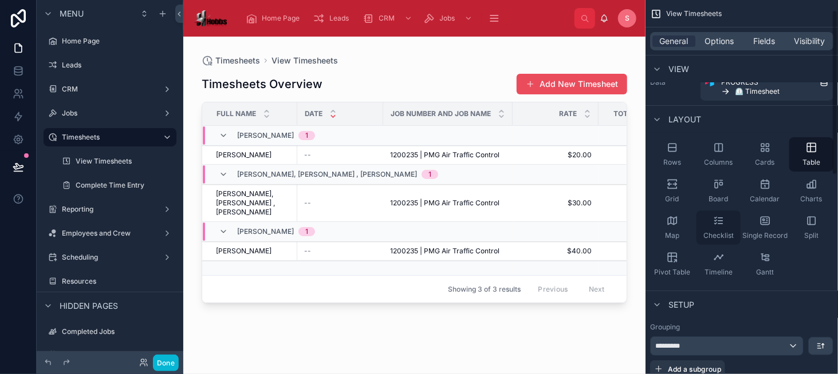
scroll to position [57, 0]
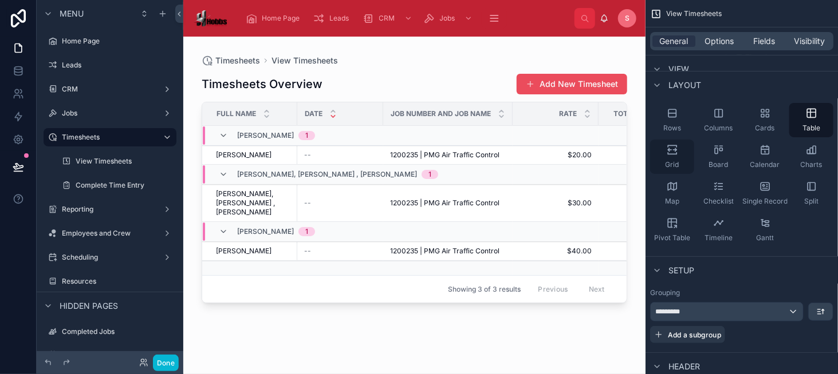
click at [674, 159] on div "Grid" at bounding box center [672, 157] width 44 height 34
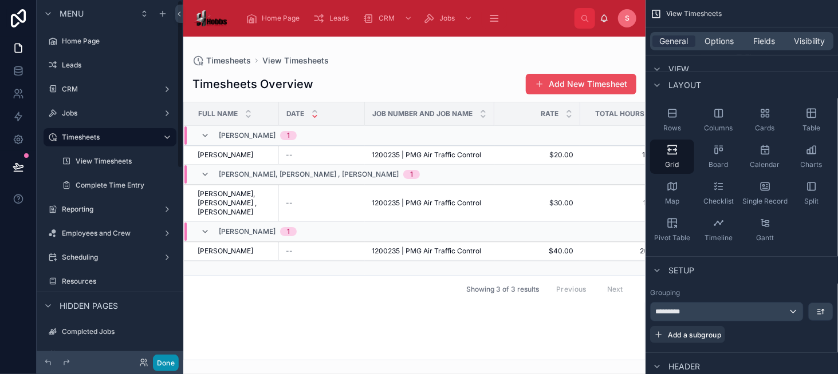
click at [165, 358] on button "Done" at bounding box center [166, 363] width 26 height 17
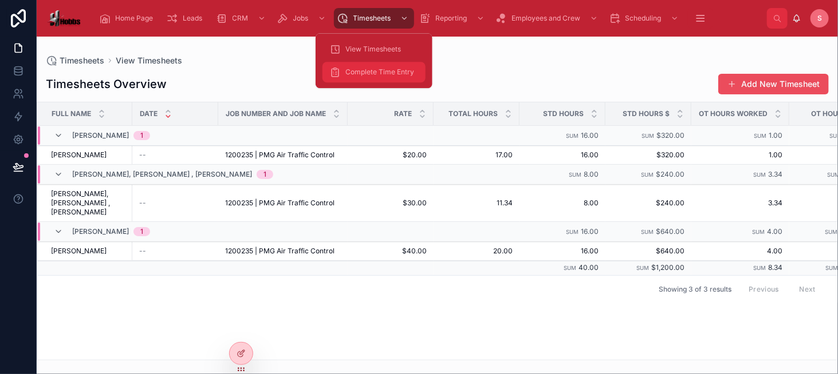
click at [385, 71] on span "Complete Time Entry" at bounding box center [379, 72] width 69 height 9
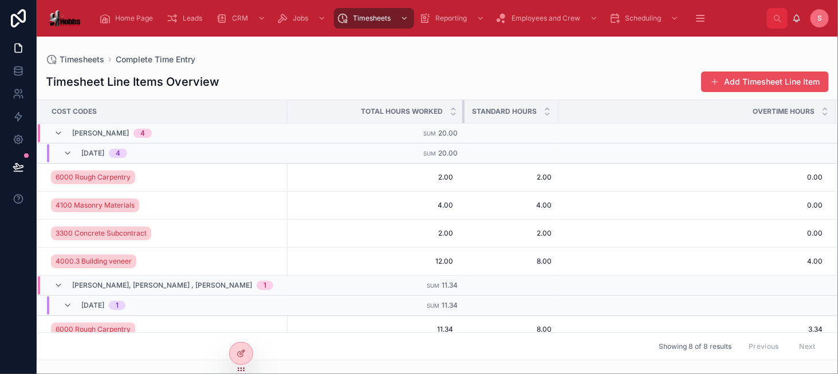
drag, startPoint x: 345, startPoint y: 114, endPoint x: 422, endPoint y: 112, distance: 77.3
click at [422, 112] on tr "Cost Codes Total Hours Worked Standard Hours Overtime Hours" at bounding box center [437, 111] width 800 height 23
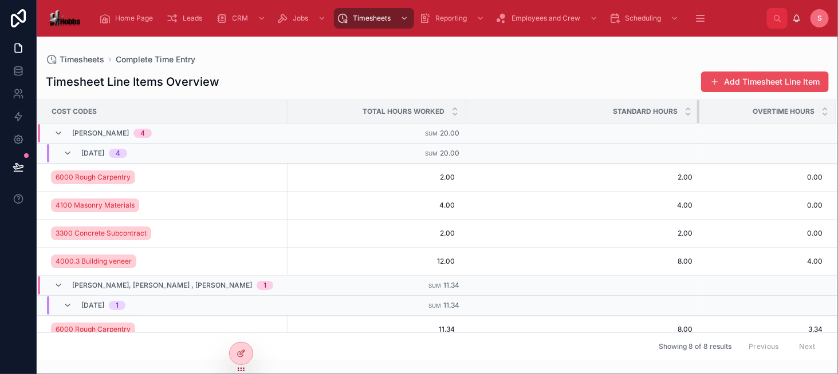
drag, startPoint x: 506, startPoint y: 117, endPoint x: 653, endPoint y: 121, distance: 147.2
click at [653, 121] on tr "Cost Codes Total Hours Worked Standard Hours Overtime Hours" at bounding box center [437, 111] width 800 height 23
click at [240, 353] on icon at bounding box center [242, 352] width 5 height 5
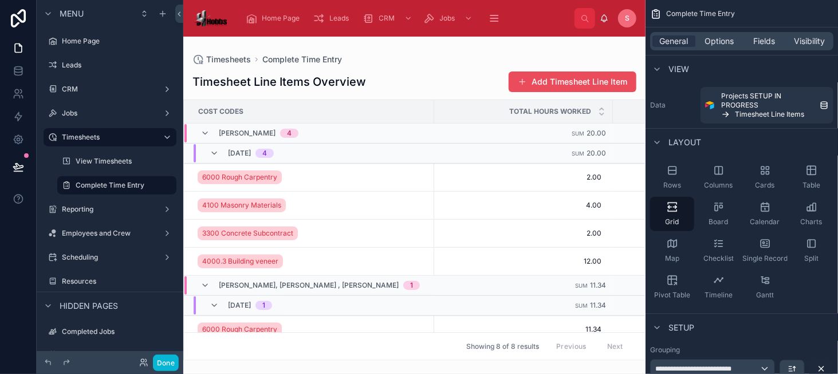
click at [428, 91] on div at bounding box center [414, 206] width 462 height 338
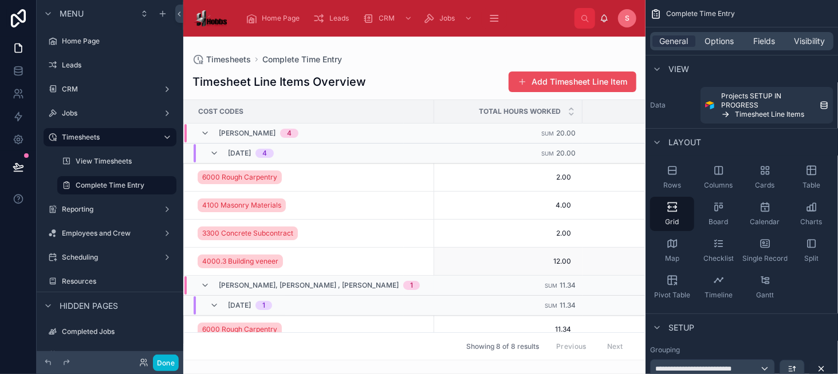
scroll to position [0, 30]
click at [583, 110] on div "Standard Hours" at bounding box center [699, 112] width 232 height 22
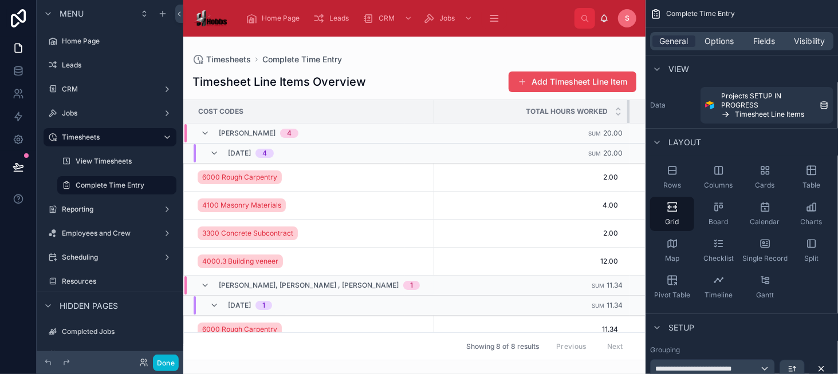
drag, startPoint x: 531, startPoint y: 111, endPoint x: 578, endPoint y: 112, distance: 46.4
click at [578, 112] on tr "Cost Codes Total Hours Worked Standard Hours Overtime Hours" at bounding box center [551, 111] width 795 height 23
drag, startPoint x: 548, startPoint y: 115, endPoint x: 509, endPoint y: 116, distance: 38.9
click at [509, 116] on th "Standard Hours" at bounding box center [503, 111] width 194 height 23
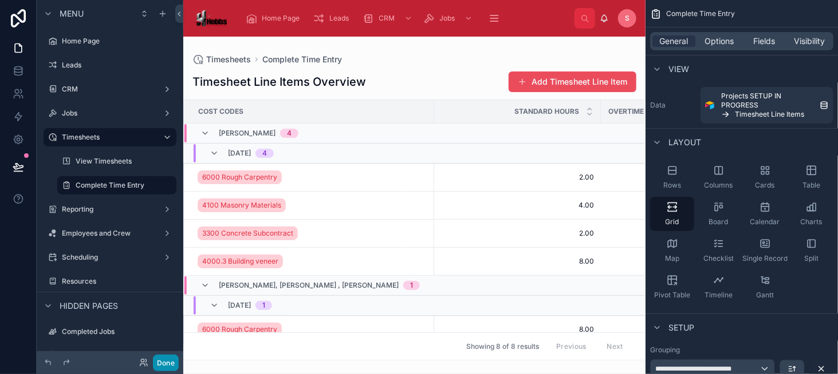
click at [166, 361] on button "Done" at bounding box center [166, 363] width 26 height 17
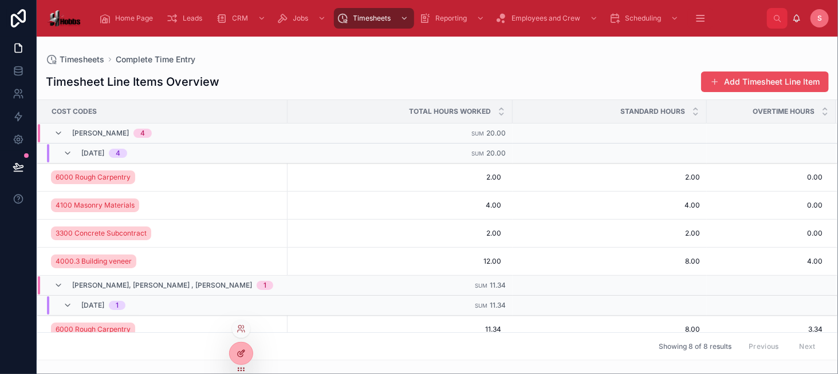
click at [240, 361] on div at bounding box center [241, 354] width 23 height 22
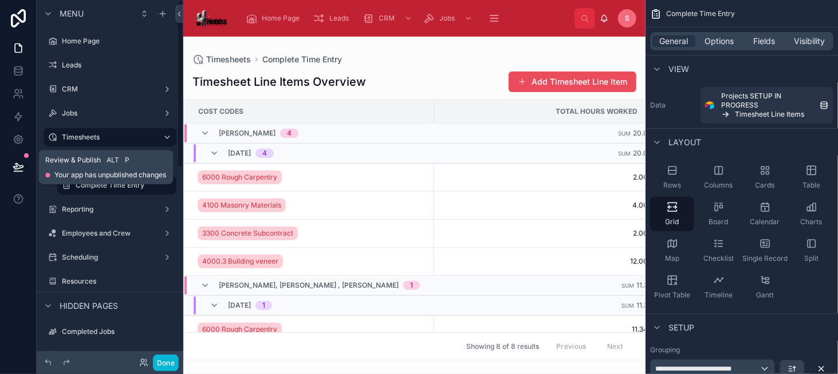
click at [17, 167] on icon at bounding box center [18, 166] width 11 height 11
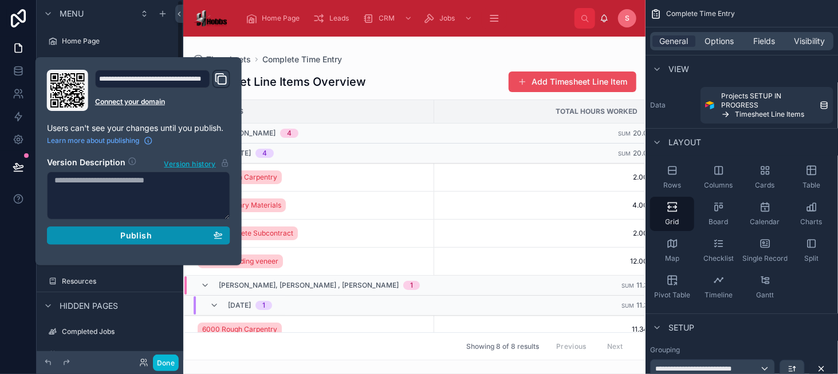
click at [173, 231] on div "Publish" at bounding box center [138, 236] width 168 height 10
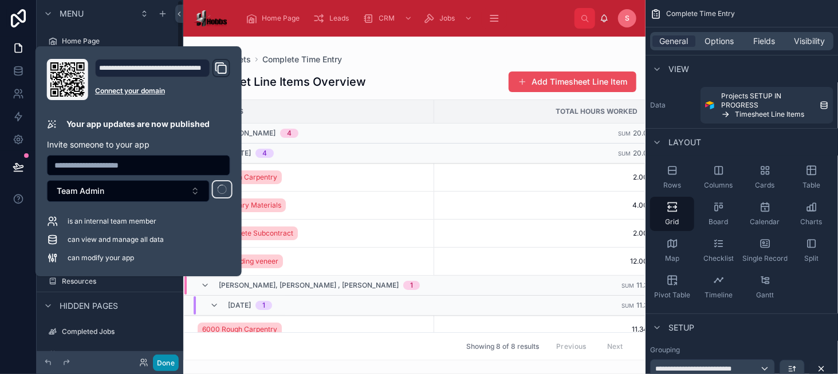
click at [178, 359] on button "Done" at bounding box center [166, 363] width 26 height 17
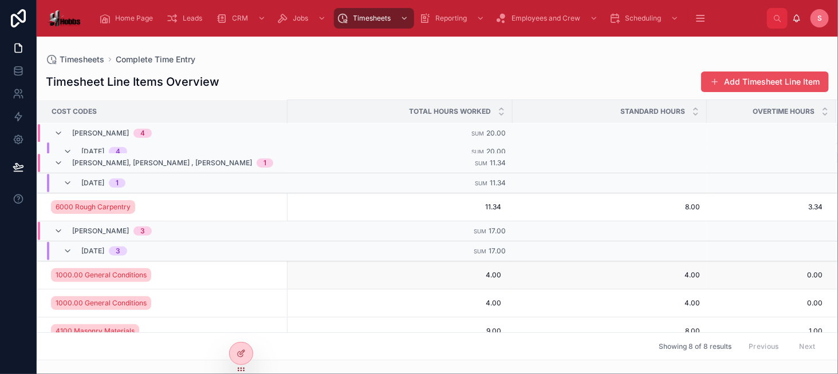
scroll to position [87, 0]
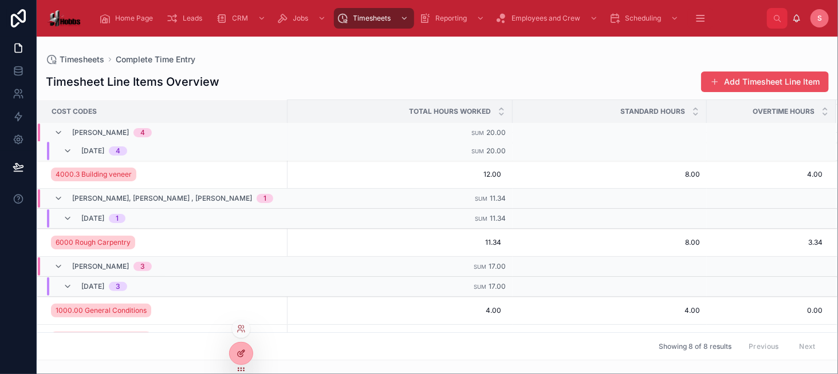
click at [239, 357] on icon at bounding box center [240, 353] width 9 height 9
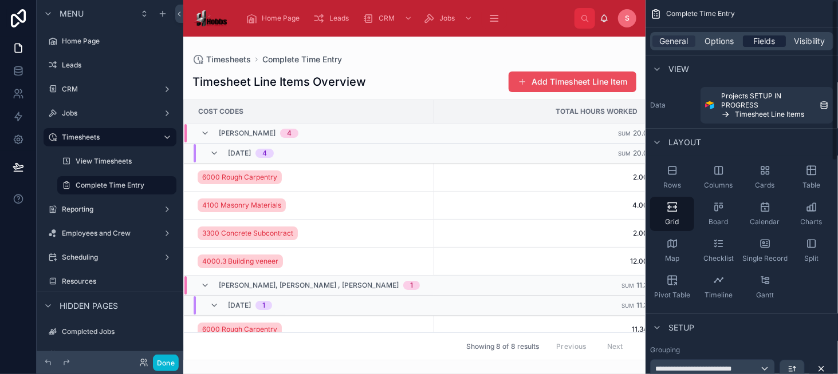
click at [781, 39] on div "Fields" at bounding box center [764, 40] width 43 height 11
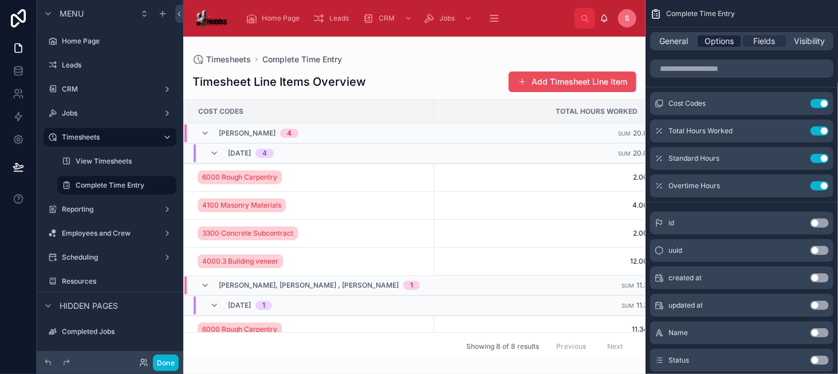
click at [724, 44] on span "Options" at bounding box center [718, 40] width 29 height 11
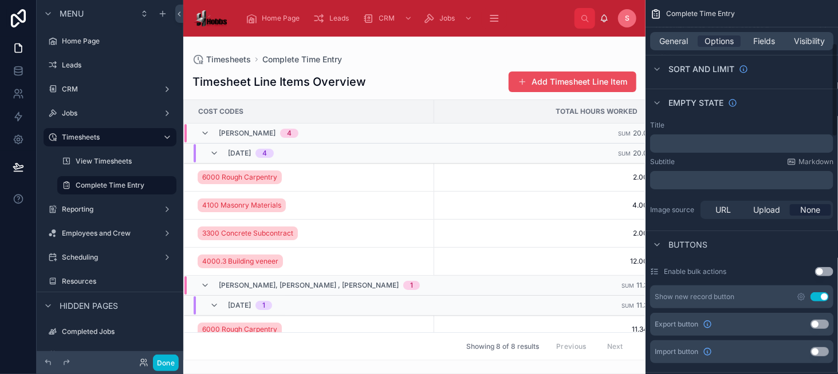
scroll to position [172, 0]
click at [819, 296] on button "Use setting" at bounding box center [819, 295] width 18 height 9
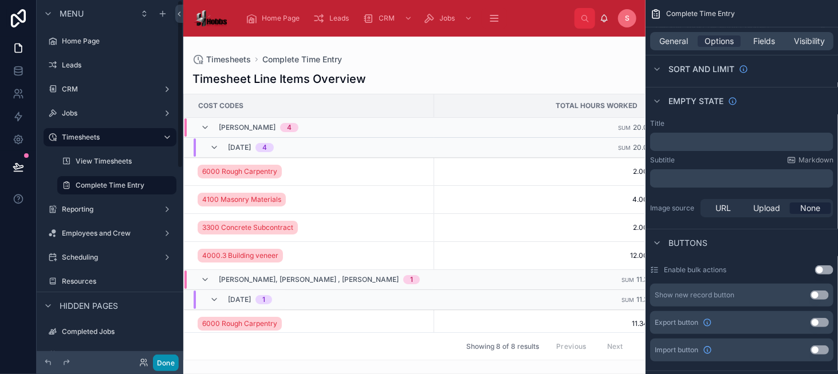
click at [161, 364] on button "Done" at bounding box center [166, 363] width 26 height 17
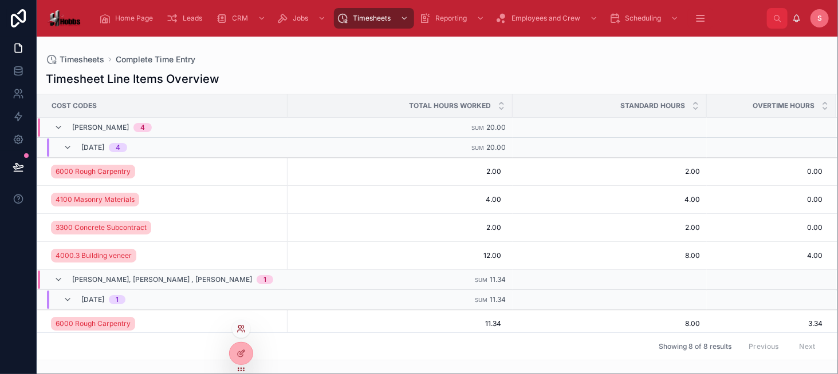
click at [244, 325] on icon at bounding box center [240, 329] width 9 height 9
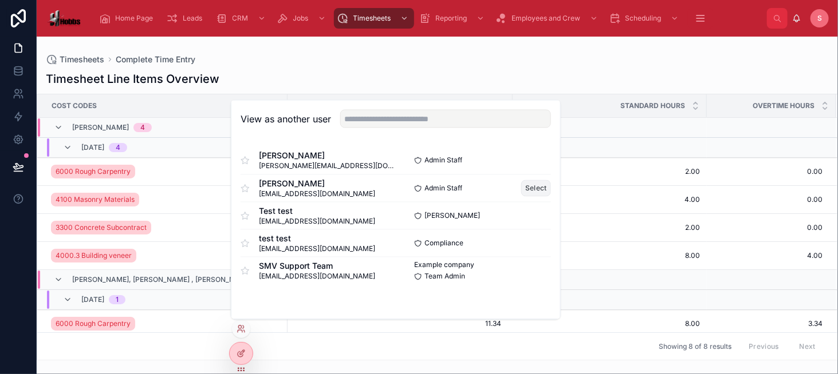
click at [529, 185] on button "Select" at bounding box center [536, 188] width 30 height 17
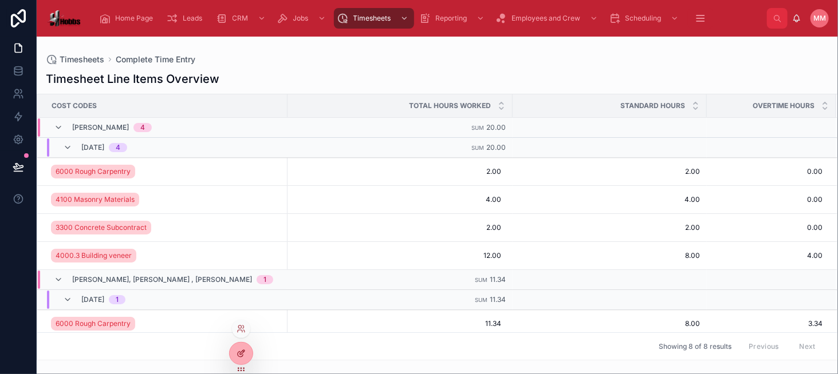
click at [241, 348] on div at bounding box center [241, 354] width 23 height 22
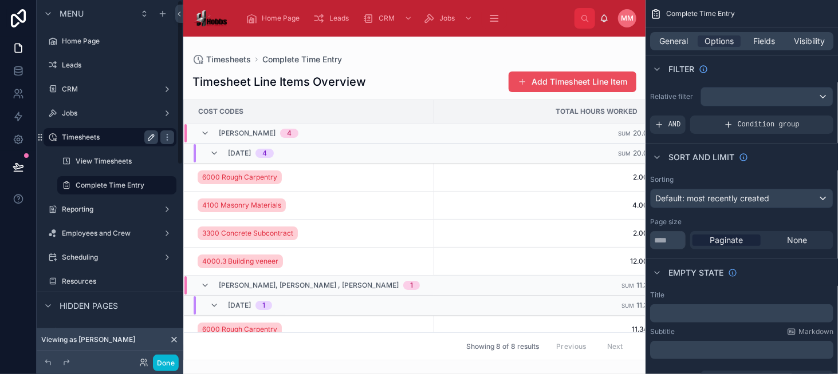
click at [155, 137] on icon "scrollable content" at bounding box center [151, 137] width 9 height 9
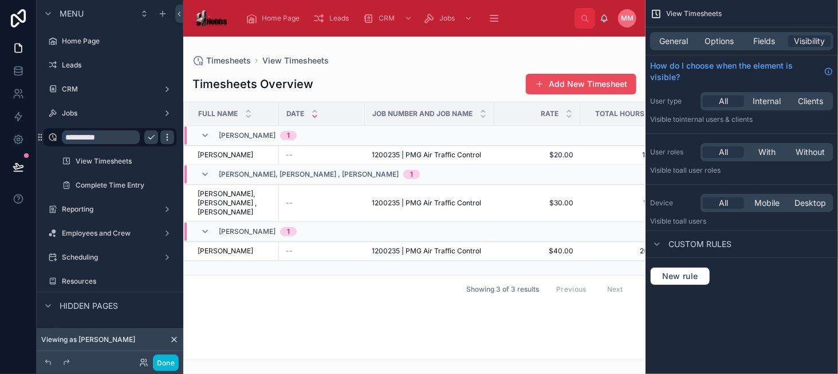
click at [165, 135] on icon "scrollable content" at bounding box center [167, 137] width 9 height 9
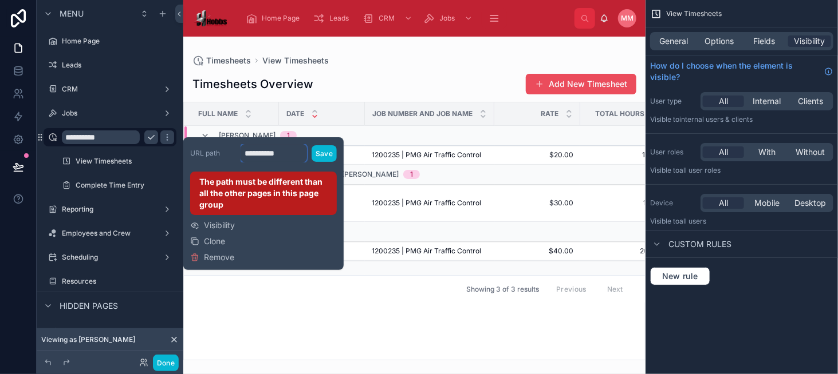
click at [297, 151] on input "**********" at bounding box center [273, 153] width 66 height 18
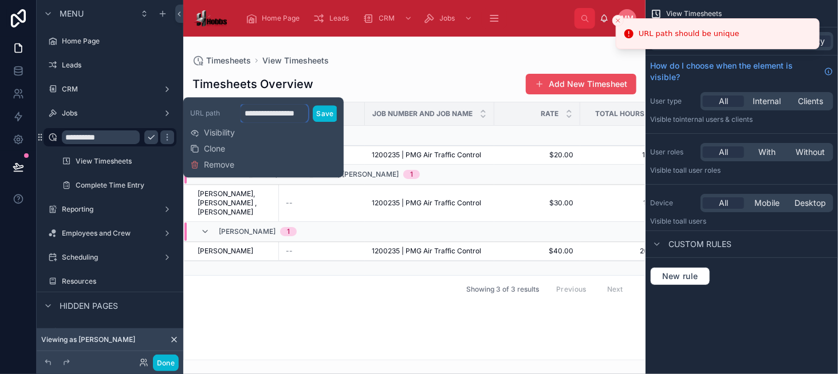
scroll to position [0, 7]
type input "**********"
click at [325, 117] on button "Save" at bounding box center [325, 113] width 25 height 17
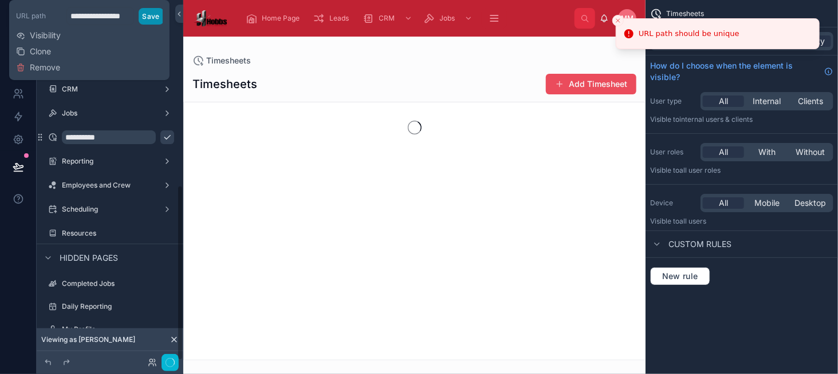
scroll to position [380, 0]
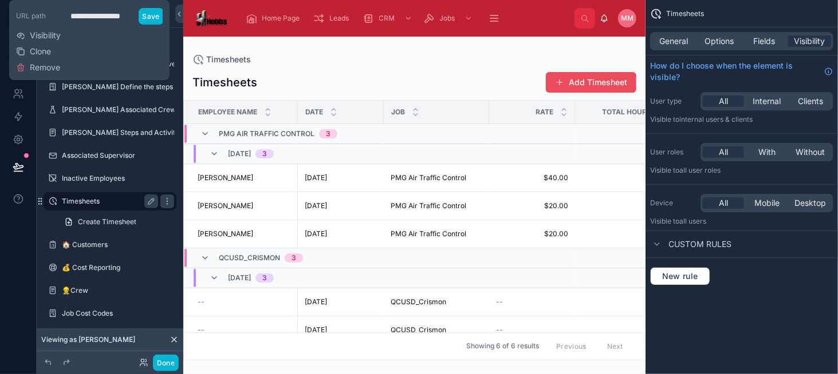
click at [122, 204] on label "Timesheets" at bounding box center [108, 201] width 92 height 9
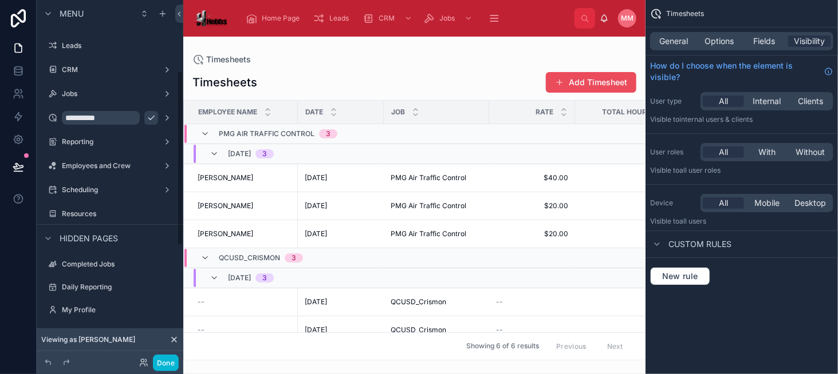
scroll to position [0, 0]
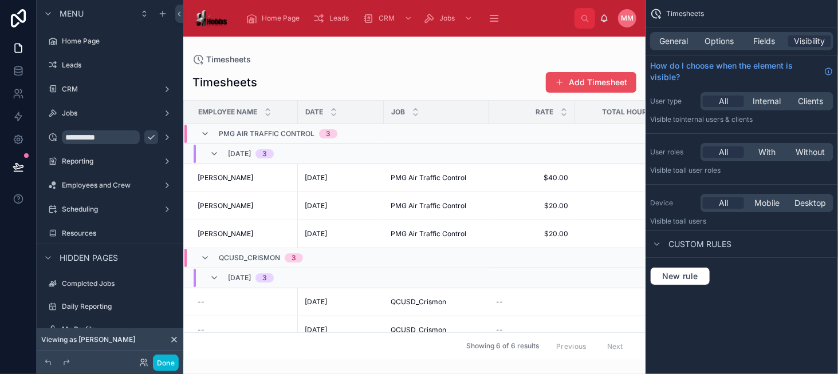
click at [146, 139] on button "scrollable content" at bounding box center [151, 138] width 14 height 14
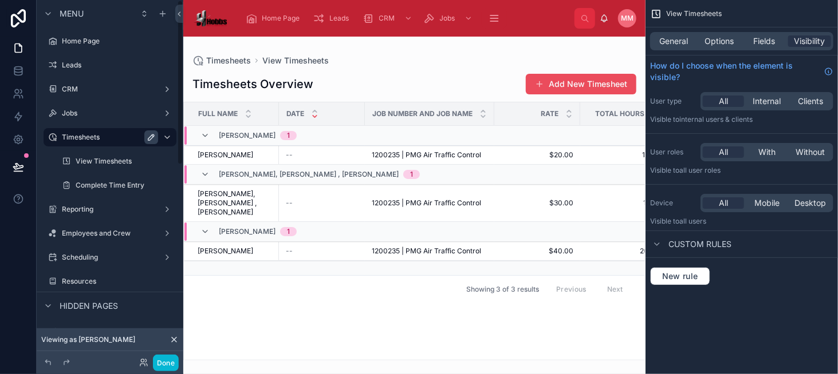
click at [154, 135] on icon "scrollable content" at bounding box center [151, 137] width 9 height 9
click at [163, 139] on icon "scrollable content" at bounding box center [167, 137] width 9 height 9
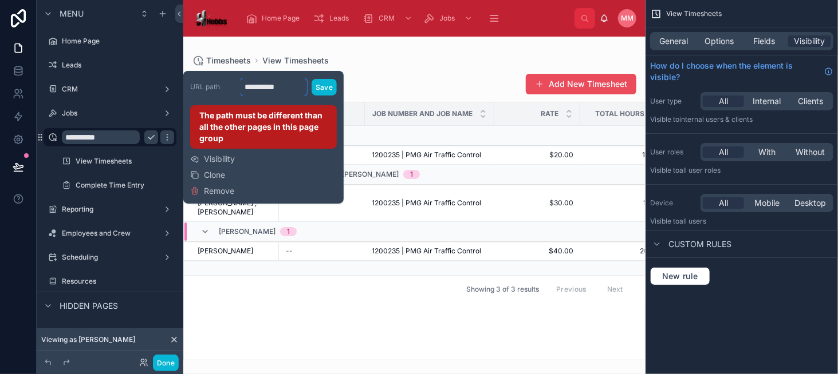
click at [297, 92] on input "**********" at bounding box center [273, 87] width 66 height 18
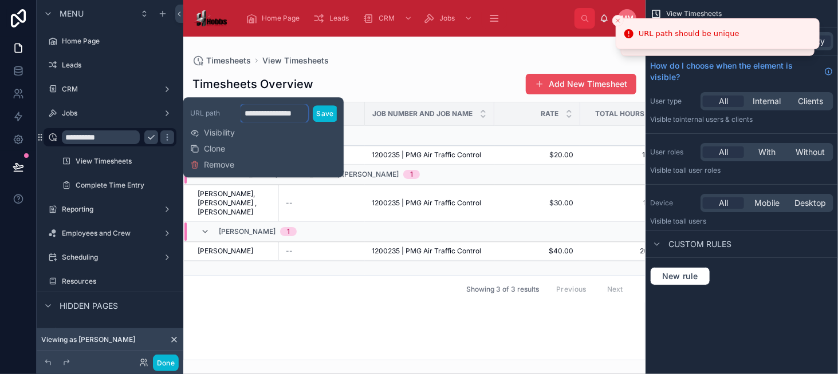
scroll to position [0, 3]
type input "**********"
click at [301, 138] on div "**********" at bounding box center [263, 137] width 147 height 71
click at [328, 113] on button "Save" at bounding box center [325, 113] width 25 height 17
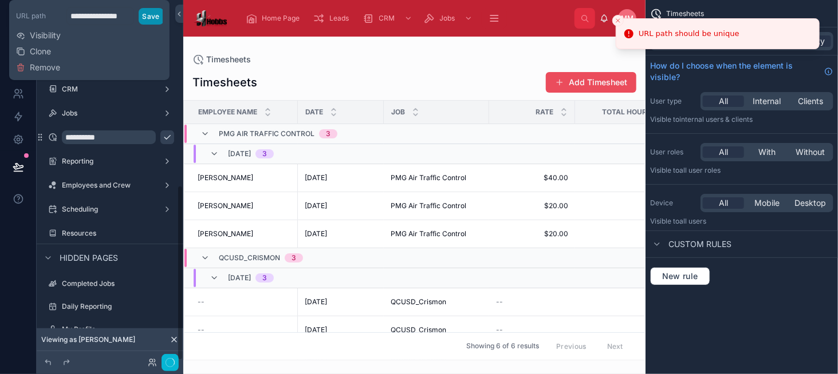
scroll to position [380, 0]
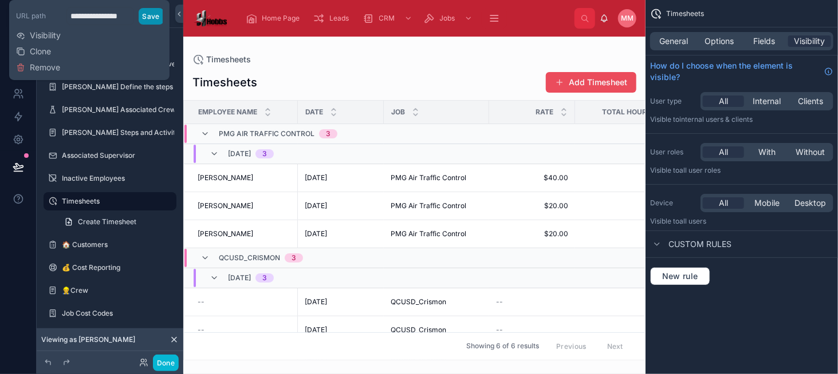
click at [145, 17] on button "Save" at bounding box center [151, 16] width 25 height 17
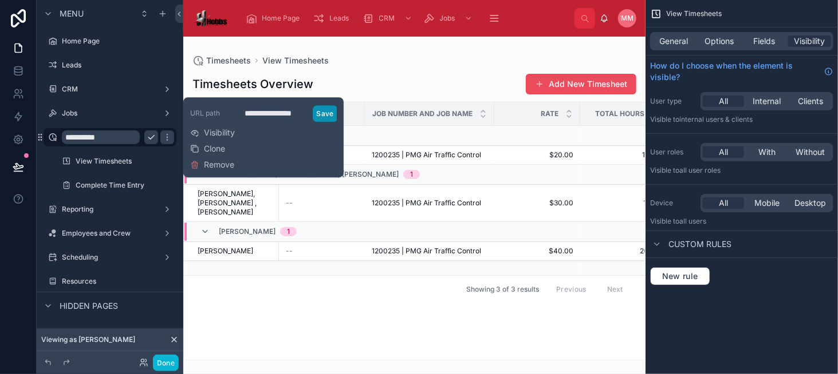
click at [317, 115] on button "Save" at bounding box center [325, 113] width 25 height 17
click at [268, 135] on div "**********" at bounding box center [263, 137] width 147 height 71
click at [214, 136] on span "Visibility" at bounding box center [219, 132] width 31 height 11
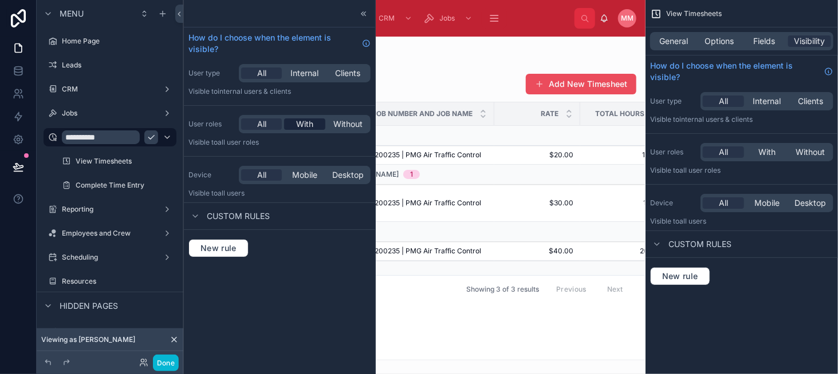
click at [320, 126] on div "With" at bounding box center [304, 124] width 41 height 11
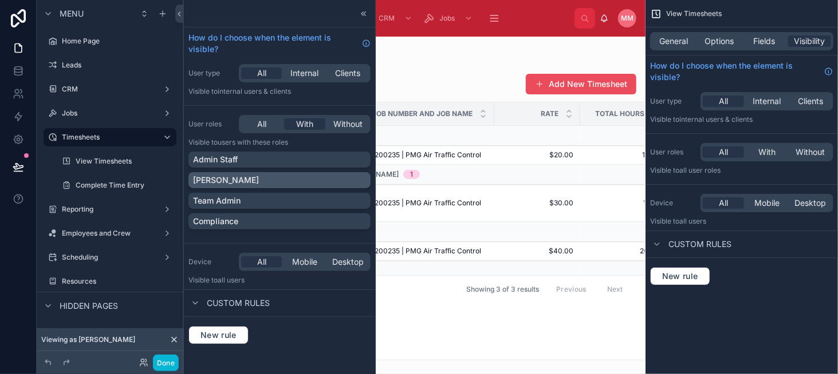
click at [310, 181] on div "[PERSON_NAME]" at bounding box center [279, 180] width 173 height 11
click at [166, 354] on div "Done" at bounding box center [110, 363] width 147 height 23
click at [166, 360] on button "Done" at bounding box center [166, 363] width 26 height 17
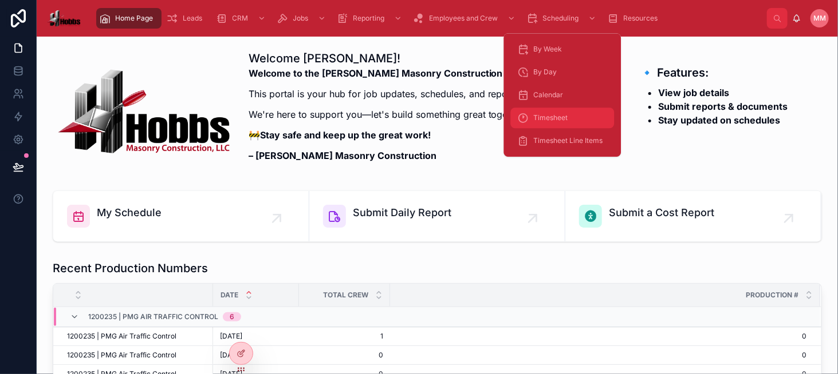
click at [568, 112] on div "Timesheet" at bounding box center [562, 118] width 90 height 18
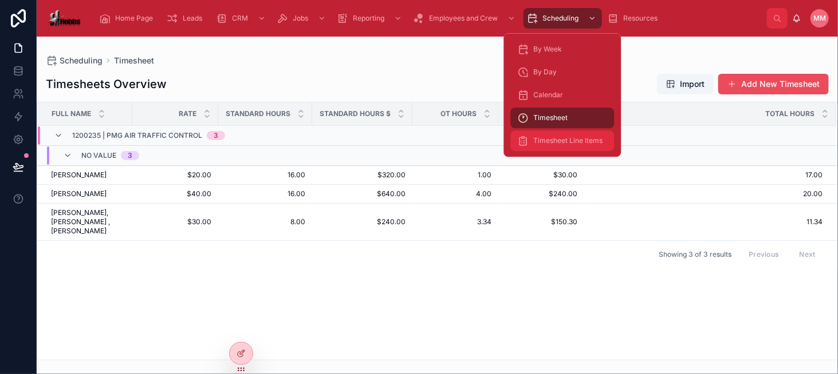
click at [564, 136] on span "Timesheet Line Items" at bounding box center [567, 140] width 69 height 9
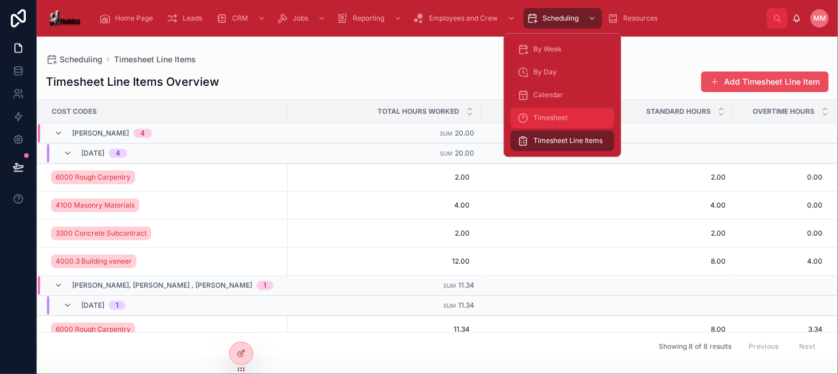
click at [555, 114] on span "Timesheet" at bounding box center [550, 117] width 34 height 9
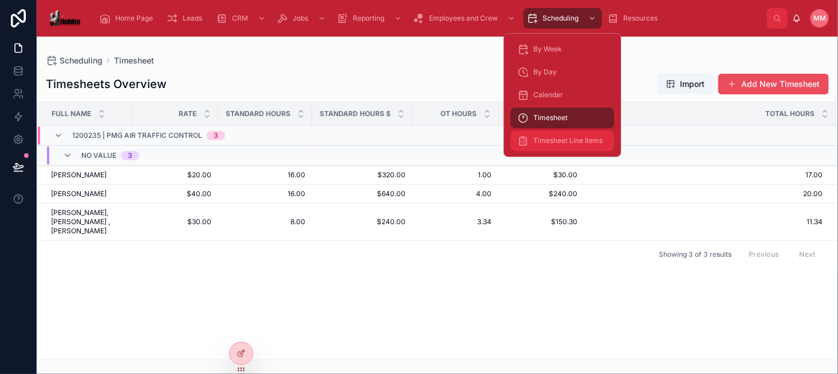
click at [578, 139] on span "Timesheet Line Items" at bounding box center [567, 140] width 69 height 9
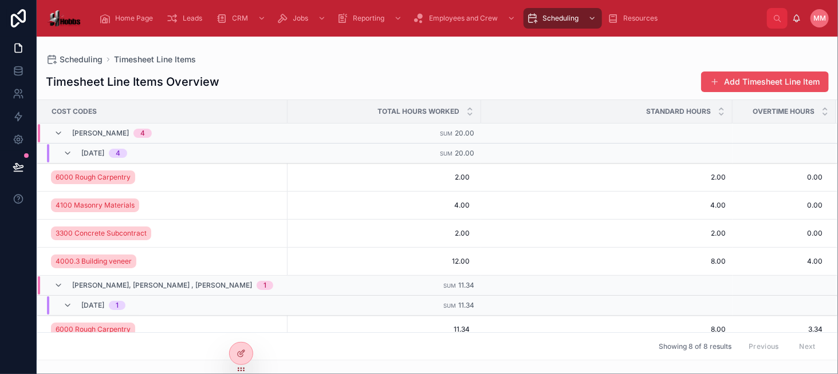
click at [247, 85] on div "Timesheet Line Items Overview Add Timesheet Line Item" at bounding box center [437, 82] width 783 height 22
click at [418, 66] on div "Timesheet Line Items Overview Add Timesheet Line Item Cost Codes Total Hours Wo…" at bounding box center [437, 212] width 801 height 297
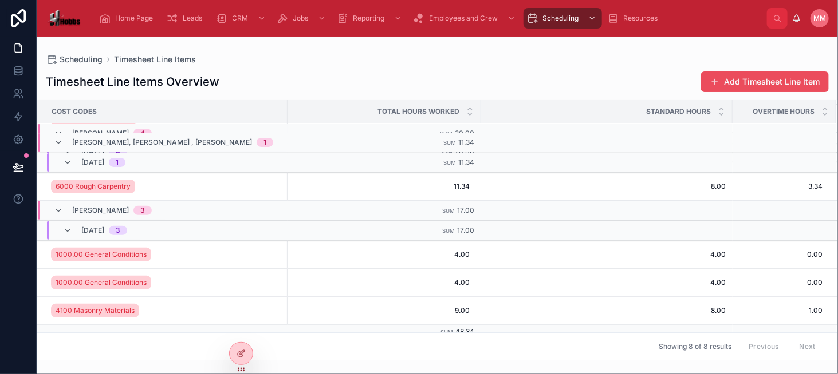
scroll to position [144, 0]
click at [286, 15] on icon "scrollable content" at bounding box center [282, 18] width 11 height 11
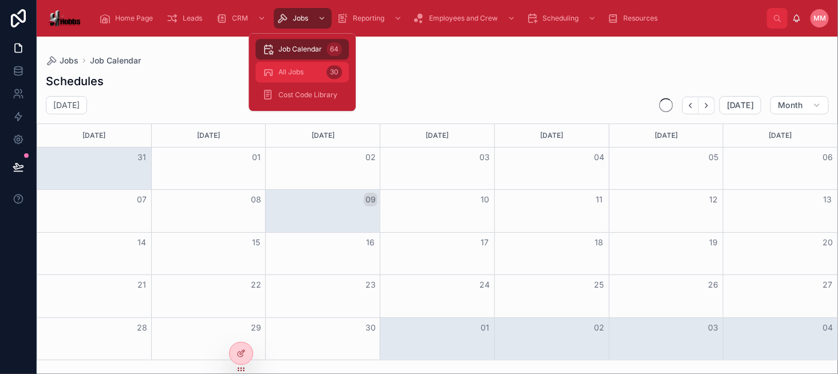
click at [292, 66] on div "All Jobs 30" at bounding box center [302, 72] width 80 height 18
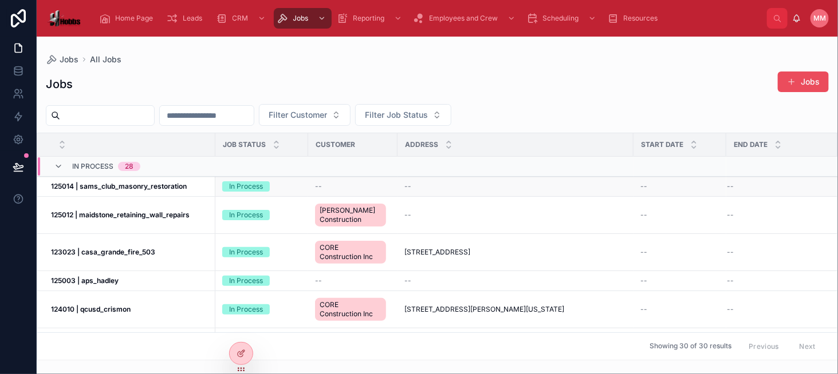
click at [144, 185] on strong "125014 | sams_club_masonry_restoration" at bounding box center [119, 186] width 136 height 9
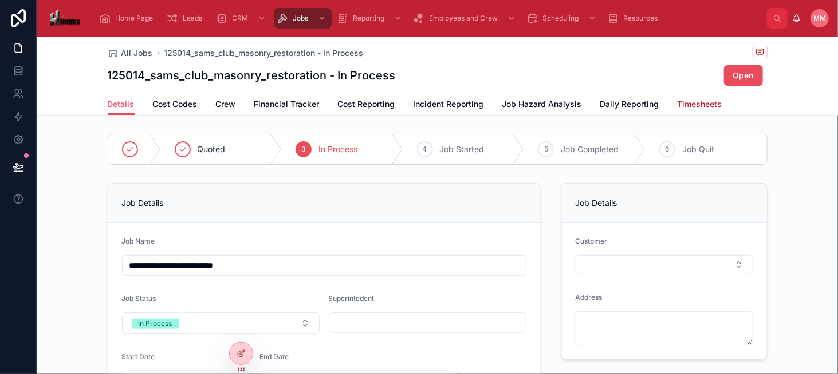
click at [677, 101] on span "Timesheets" at bounding box center [699, 103] width 45 height 11
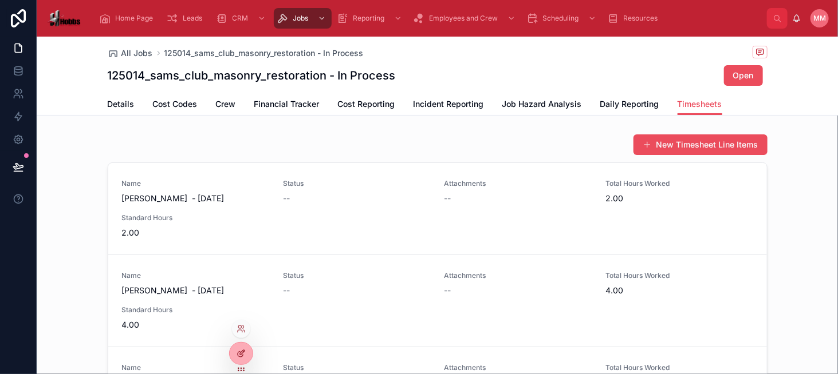
click at [239, 352] on icon at bounding box center [240, 353] width 9 height 9
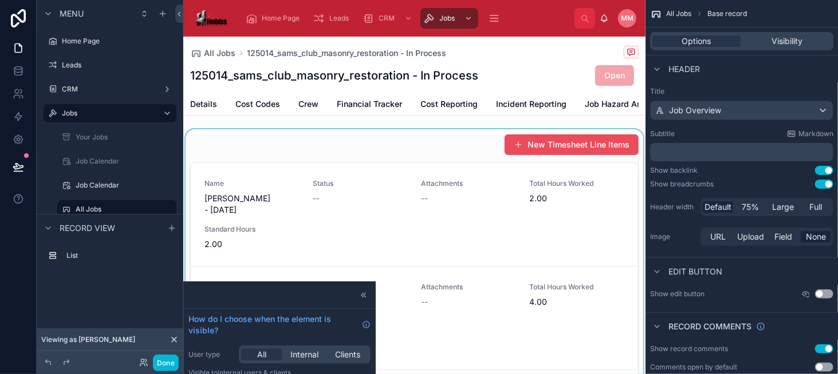
click at [369, 215] on div at bounding box center [414, 288] width 462 height 319
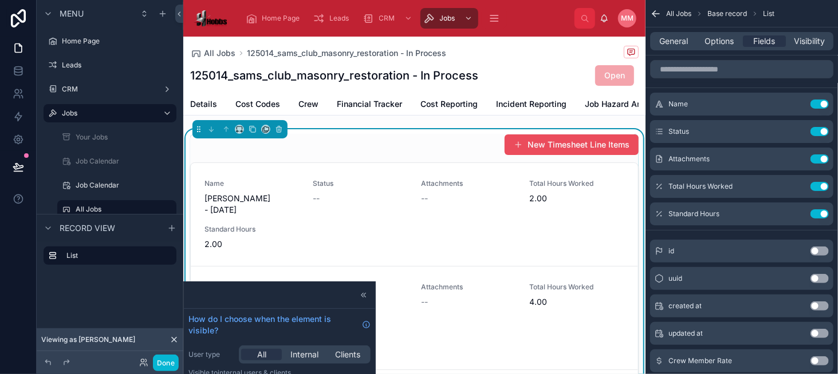
click at [451, 155] on div "New Timesheet Line Items" at bounding box center [414, 145] width 448 height 22
click at [816, 135] on button "Use setting" at bounding box center [819, 131] width 18 height 9
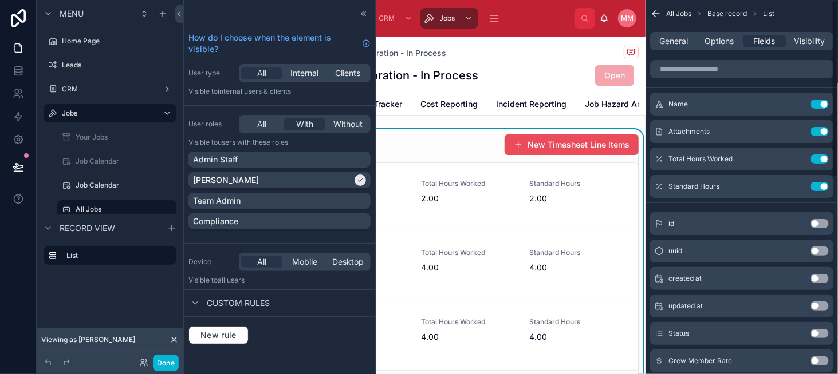
click at [816, 135] on button "Use setting" at bounding box center [819, 131] width 18 height 9
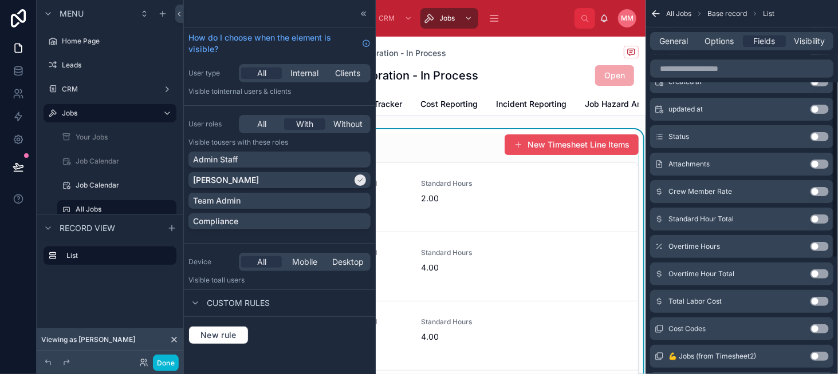
scroll to position [172, 0]
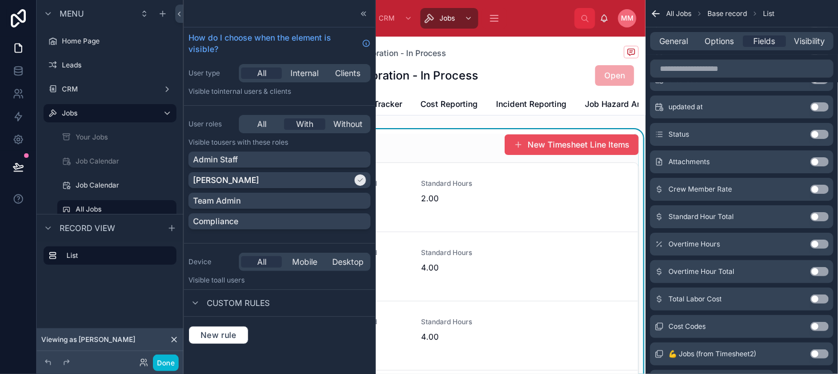
click at [814, 243] on button "Use setting" at bounding box center [819, 244] width 18 height 9
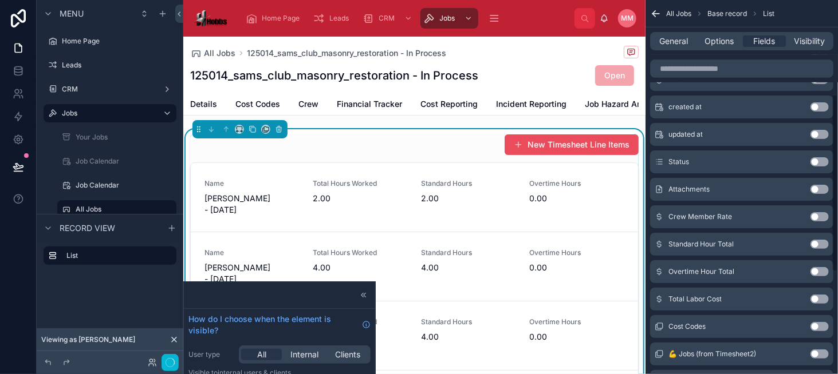
scroll to position [199, 0]
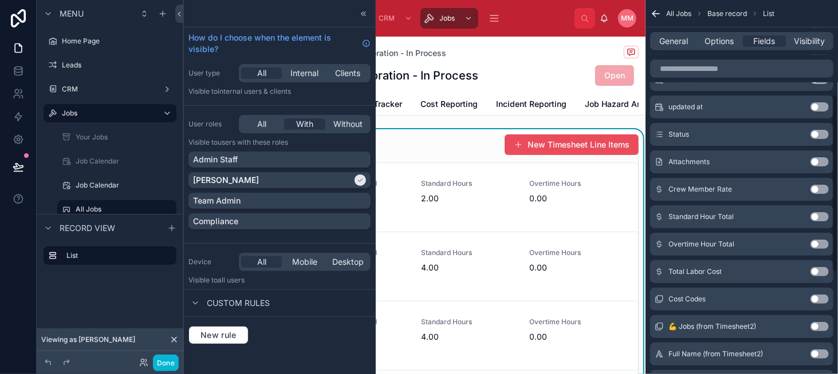
click at [814, 243] on button "Use setting" at bounding box center [819, 244] width 18 height 9
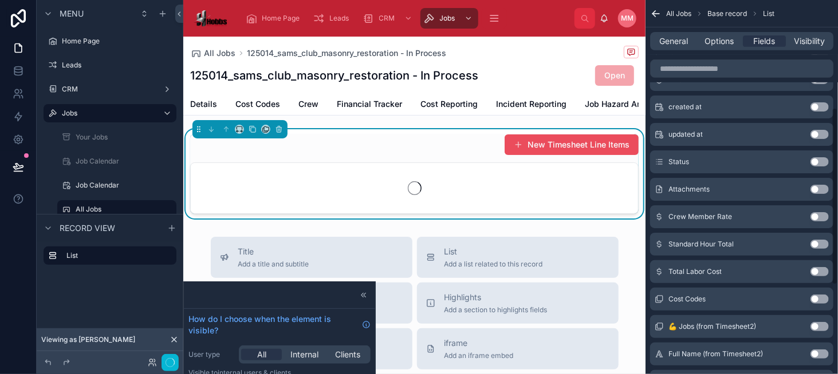
scroll to position [227, 0]
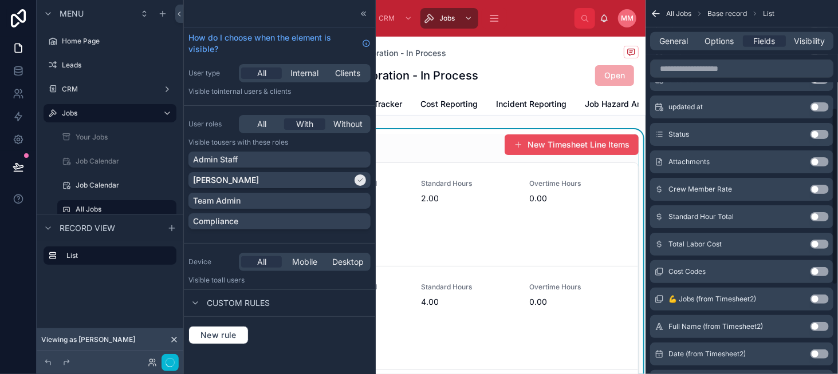
click at [813, 217] on button "Use setting" at bounding box center [819, 216] width 18 height 9
click at [815, 223] on div "Total Labor Cost Use setting" at bounding box center [741, 217] width 183 height 23
click at [816, 217] on button "Use setting" at bounding box center [819, 216] width 18 height 9
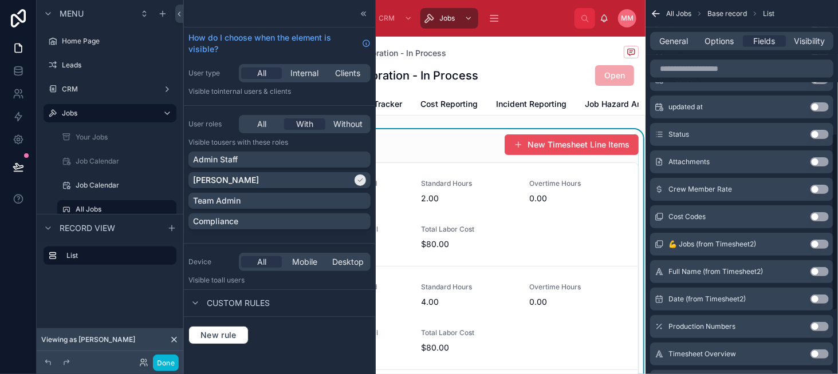
click at [816, 188] on button "Use setting" at bounding box center [819, 189] width 18 height 9
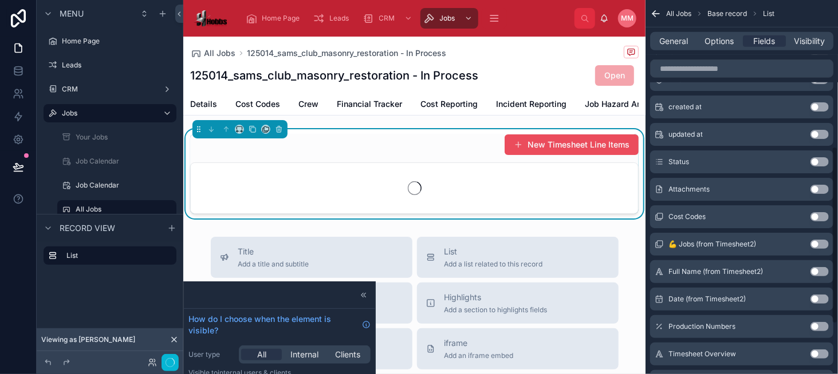
scroll to position [309, 0]
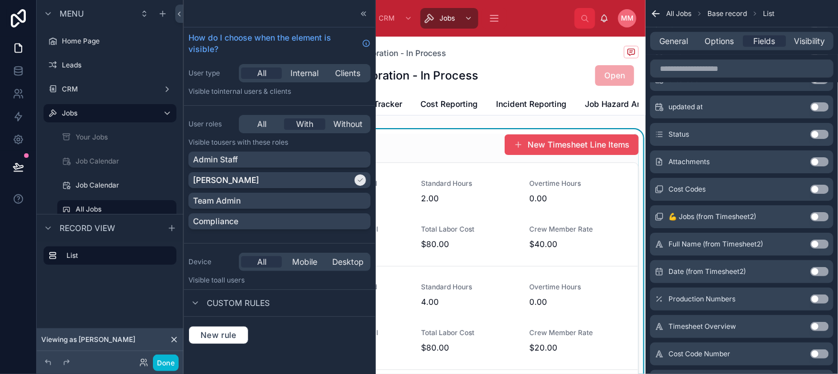
click at [815, 215] on button "Use setting" at bounding box center [819, 216] width 18 height 9
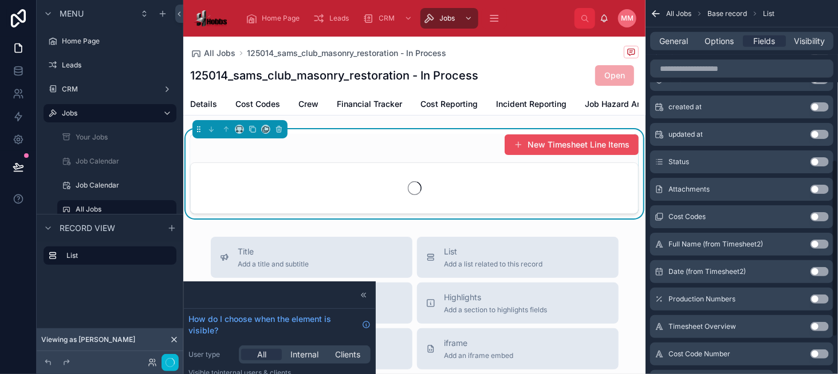
scroll to position [337, 0]
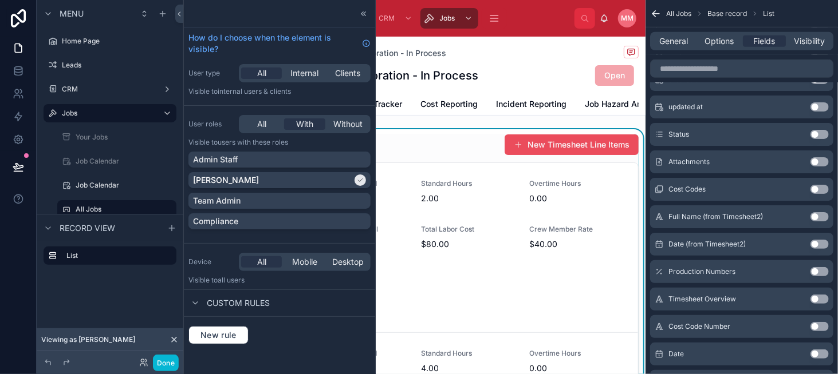
click at [817, 216] on button "Use setting" at bounding box center [819, 216] width 18 height 9
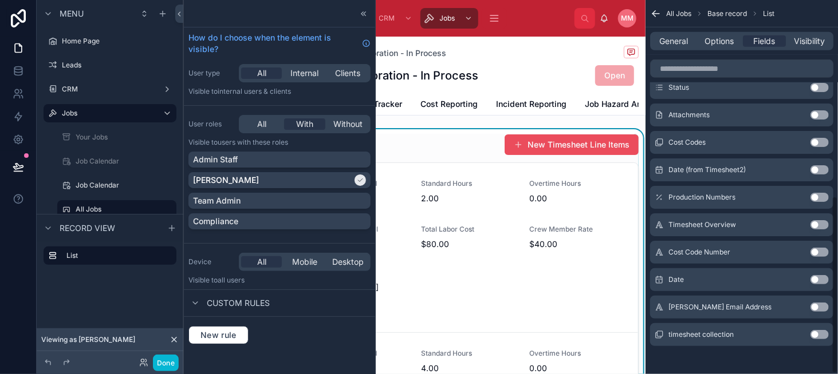
scroll to position [414, 0]
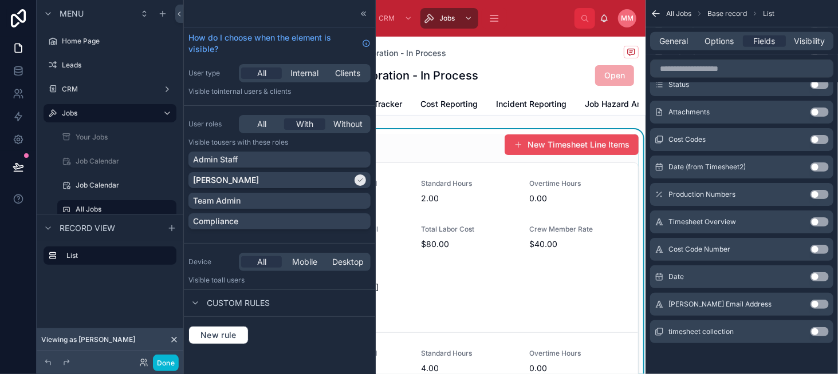
click at [819, 277] on button "Use setting" at bounding box center [819, 277] width 18 height 9
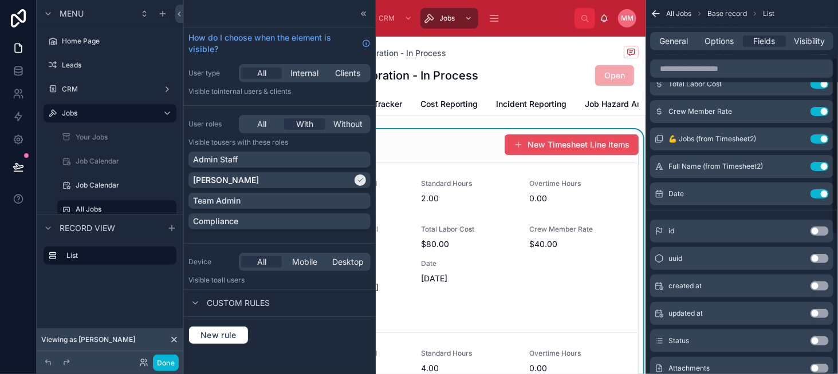
scroll to position [0, 0]
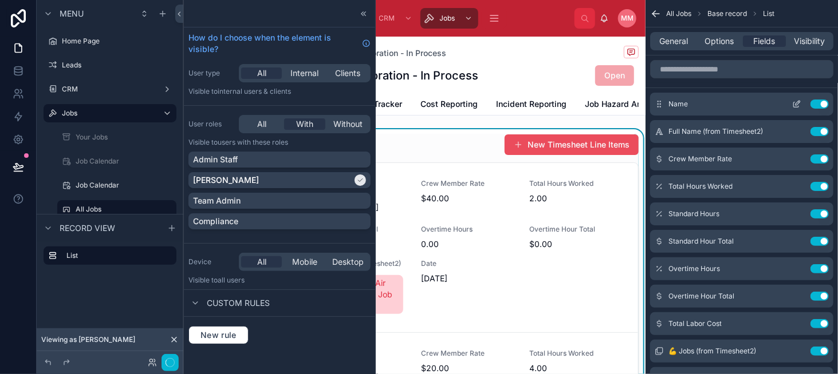
click at [823, 104] on button "Use setting" at bounding box center [819, 104] width 18 height 9
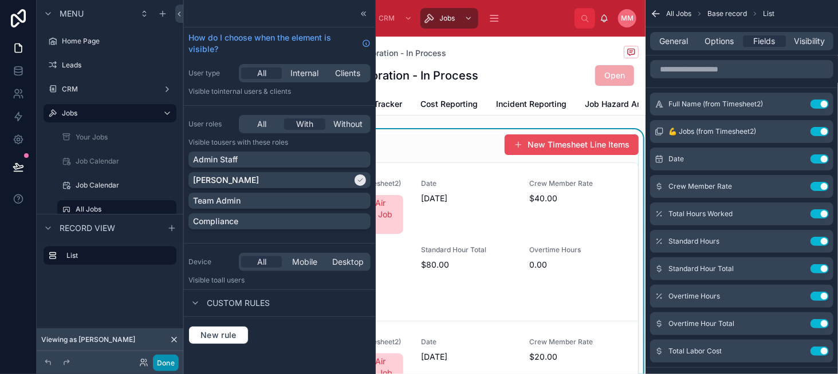
click at [164, 368] on button "Done" at bounding box center [166, 363] width 26 height 17
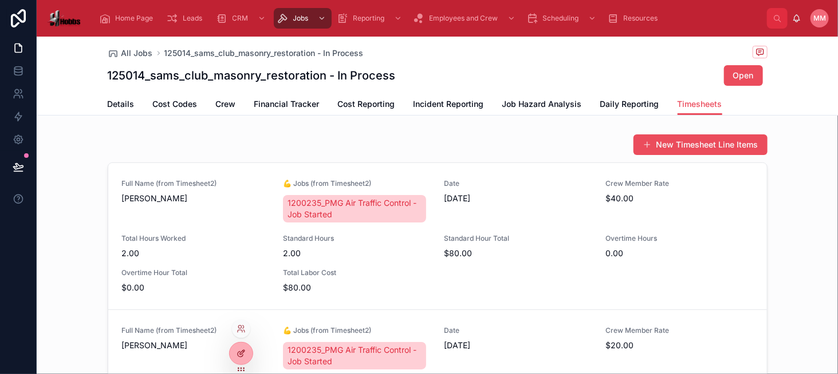
click at [234, 353] on div at bounding box center [241, 354] width 23 height 22
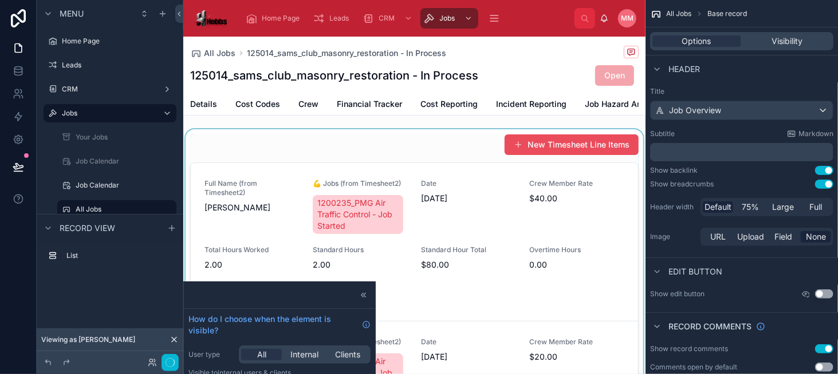
click at [412, 172] on div at bounding box center [414, 288] width 462 height 319
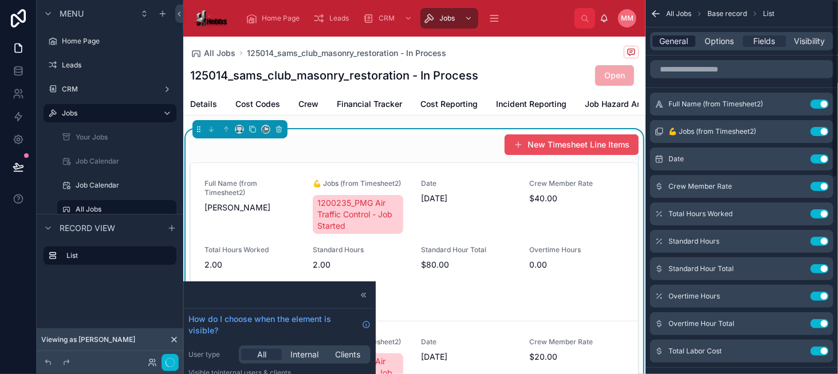
click at [681, 44] on span "General" at bounding box center [674, 40] width 29 height 11
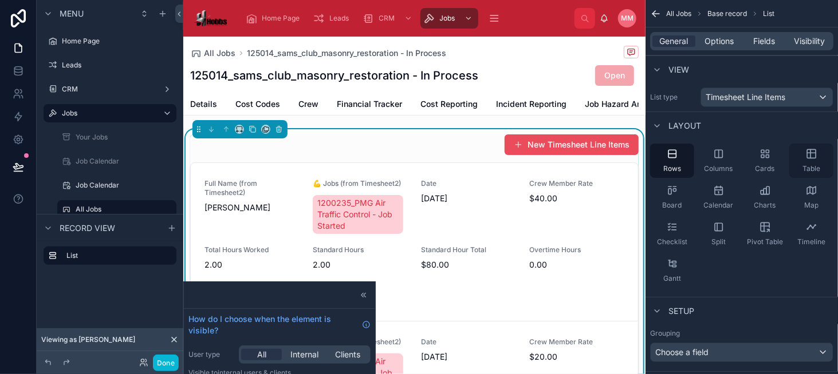
click at [809, 161] on div "Table" at bounding box center [811, 161] width 44 height 34
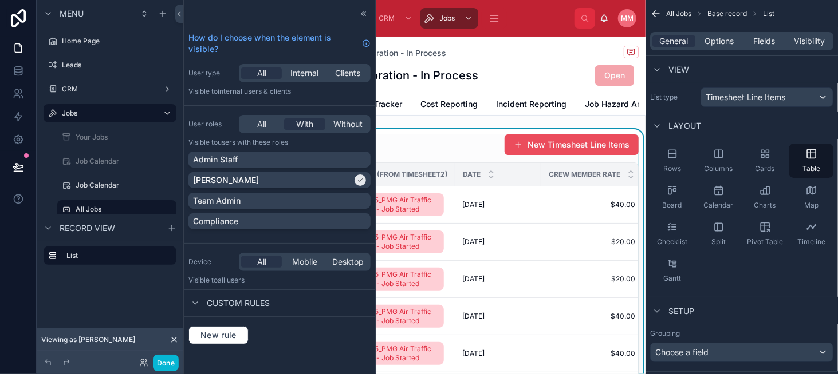
click at [389, 156] on div "New Timesheet Line Items" at bounding box center [414, 145] width 448 height 22
click at [171, 370] on button "Done" at bounding box center [166, 363] width 26 height 17
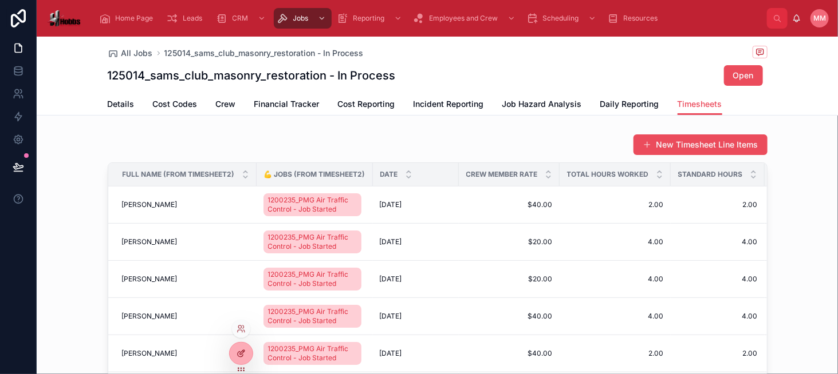
click at [241, 352] on icon at bounding box center [242, 352] width 5 height 5
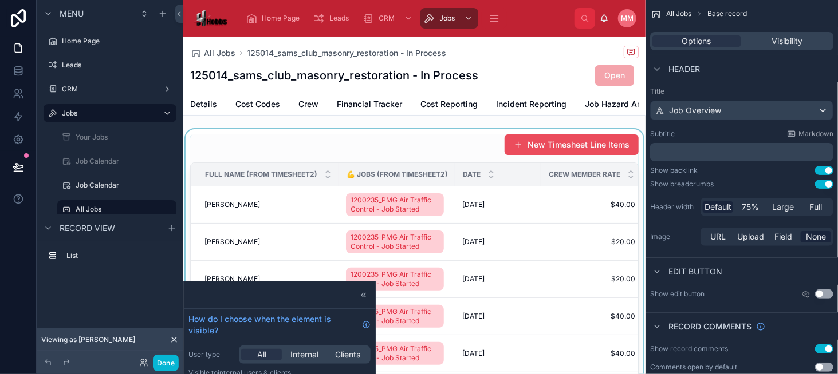
click at [227, 154] on div at bounding box center [414, 289] width 462 height 320
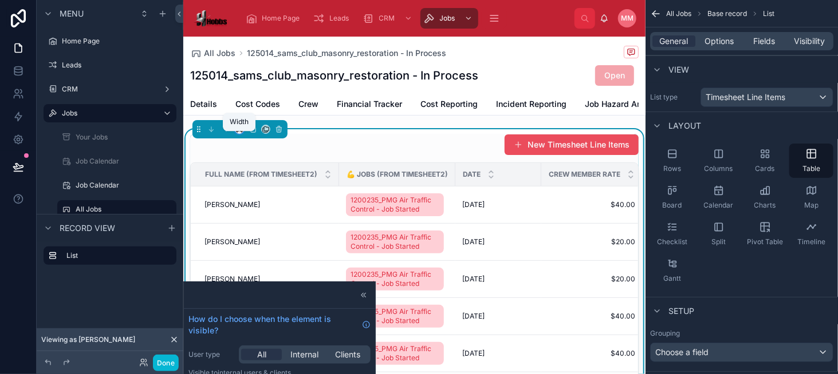
click at [239, 133] on icon at bounding box center [239, 129] width 8 height 8
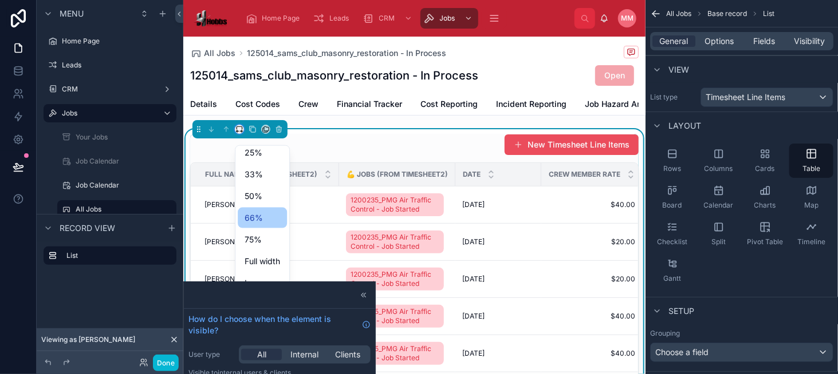
scroll to position [31, 0]
click at [278, 256] on span "Full width" at bounding box center [261, 258] width 35 height 14
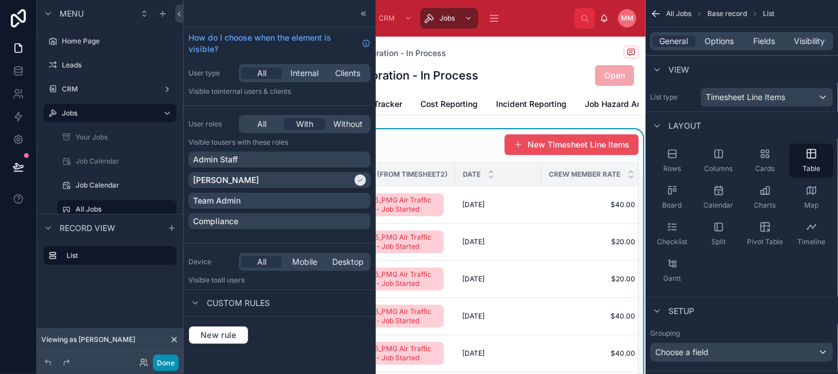
click at [164, 365] on button "Done" at bounding box center [166, 363] width 26 height 17
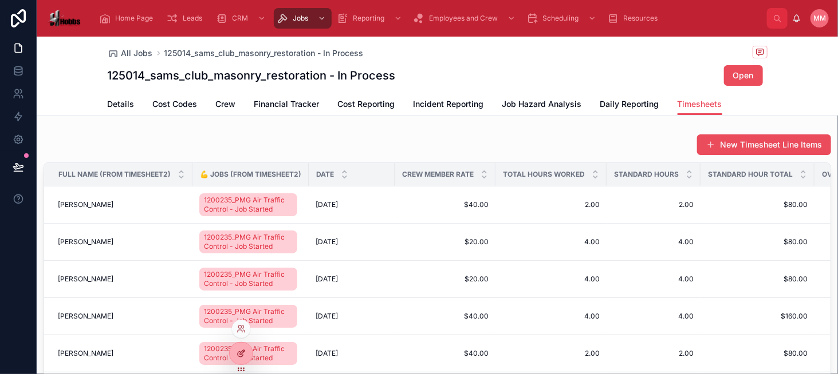
click at [240, 348] on div at bounding box center [241, 354] width 23 height 22
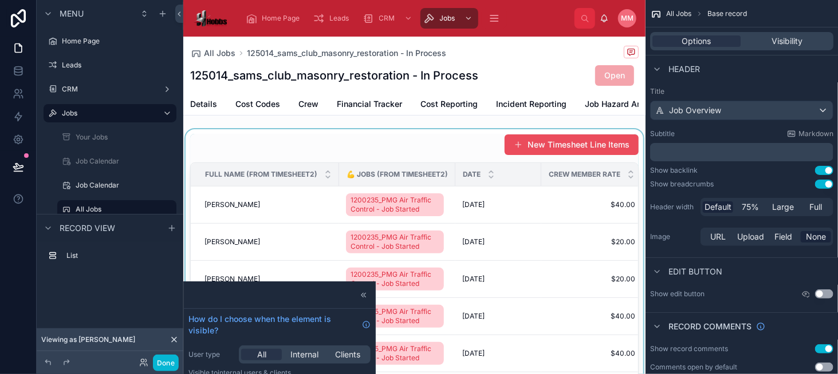
click at [396, 161] on div at bounding box center [414, 289] width 462 height 320
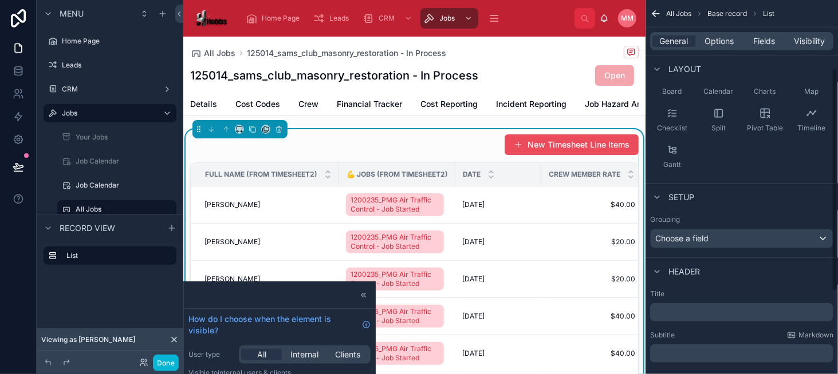
scroll to position [114, 0]
click at [689, 239] on span "Choose a field" at bounding box center [681, 238] width 53 height 10
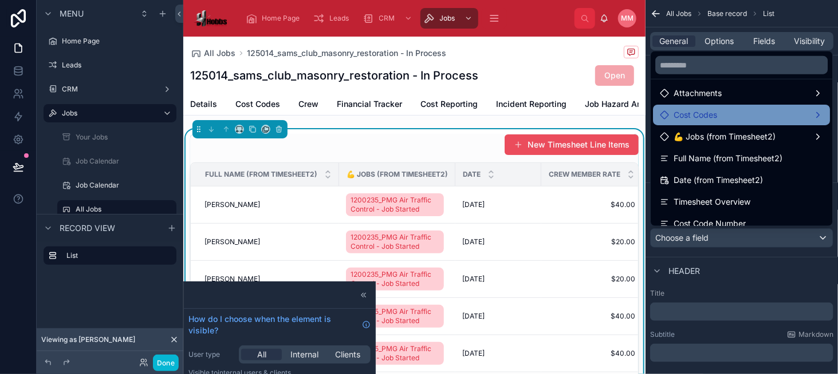
click at [702, 165] on div "Full Name (from Timesheet2)" at bounding box center [741, 158] width 177 height 21
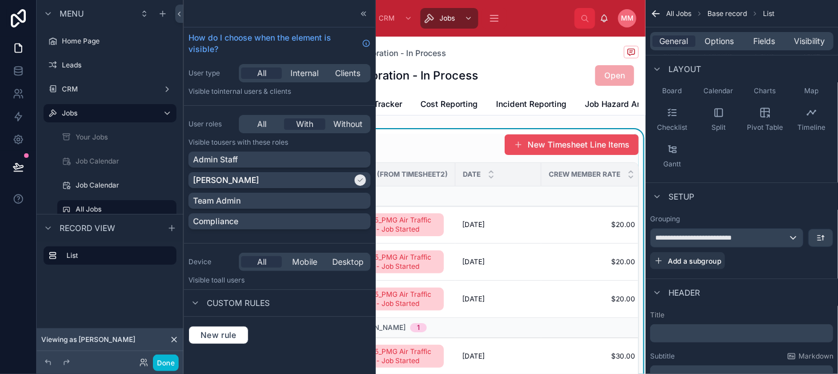
click at [717, 48] on div "General Options Fields Visibility" at bounding box center [741, 41] width 183 height 18
click at [717, 45] on span "Options" at bounding box center [718, 40] width 29 height 11
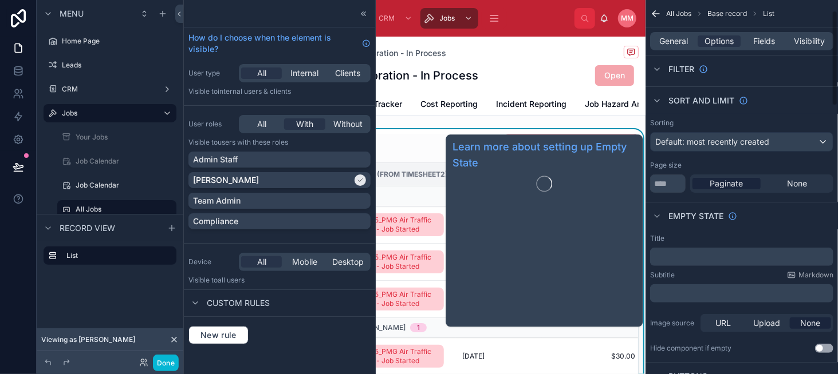
scroll to position [0, 0]
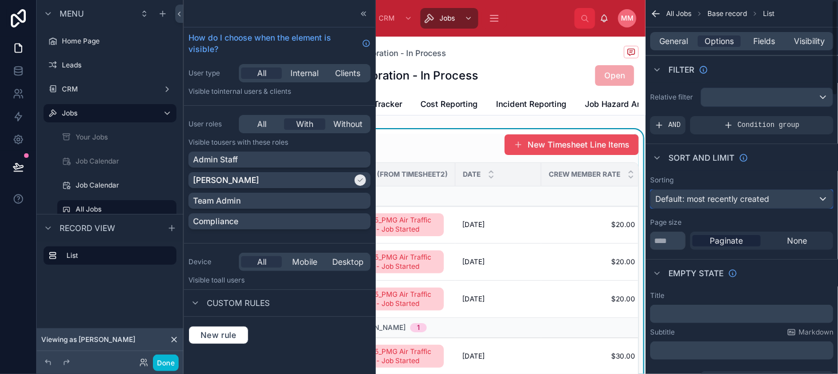
click at [698, 202] on span "Default: most recently created" at bounding box center [712, 199] width 114 height 10
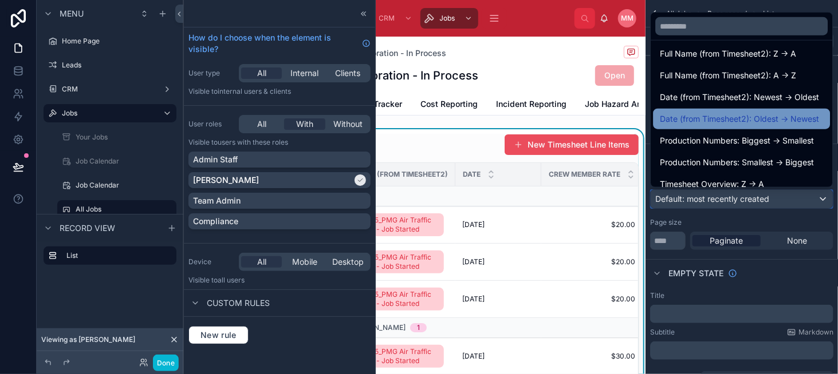
scroll to position [458, 0]
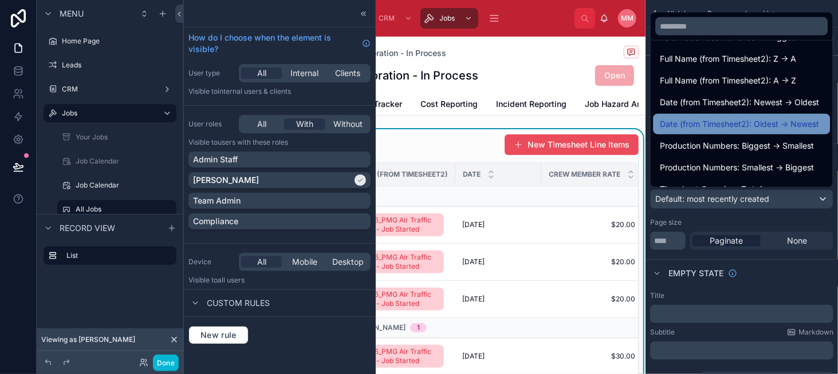
click at [730, 120] on span "Date (from Timesheet2): Oldest -> Newest" at bounding box center [739, 124] width 159 height 14
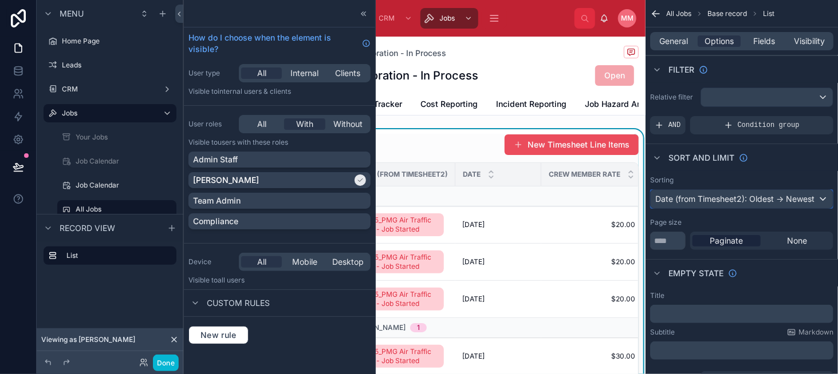
click at [725, 190] on div "Date (from Timesheet2): Oldest -> Newest" at bounding box center [741, 199] width 182 height 18
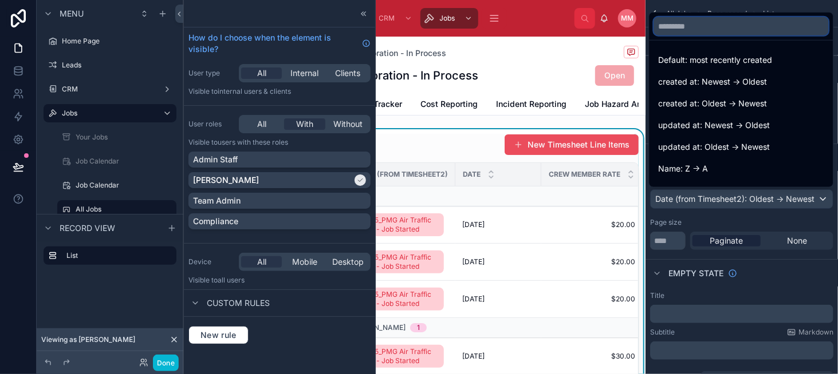
click at [694, 28] on input "text" at bounding box center [741, 26] width 175 height 18
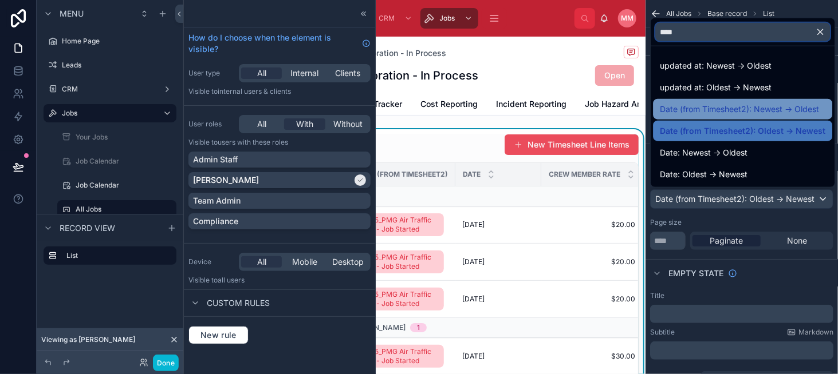
type input "****"
click at [724, 114] on span "Date (from Timesheet2): Newest -> Oldest" at bounding box center [739, 109] width 159 height 14
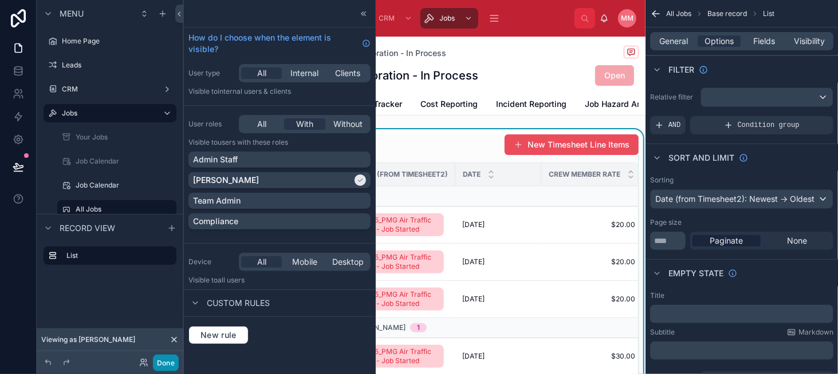
click at [168, 365] on button "Done" at bounding box center [166, 363] width 26 height 17
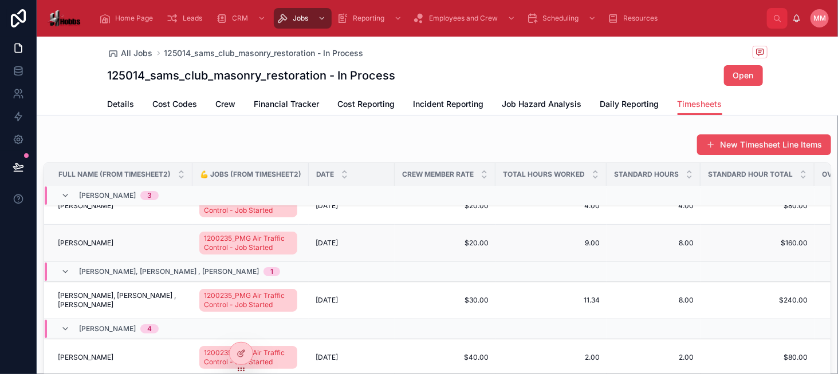
scroll to position [18, 0]
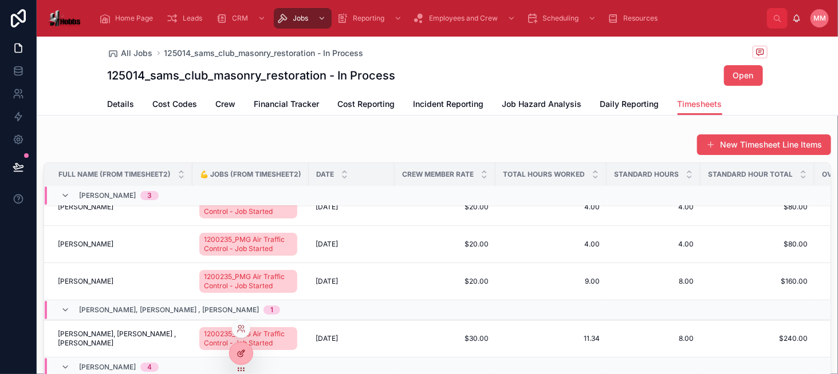
click at [242, 350] on icon at bounding box center [240, 353] width 9 height 9
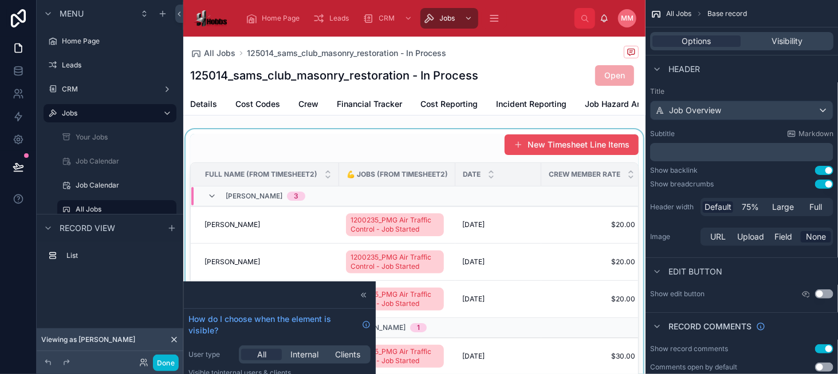
click at [313, 149] on div at bounding box center [414, 289] width 462 height 320
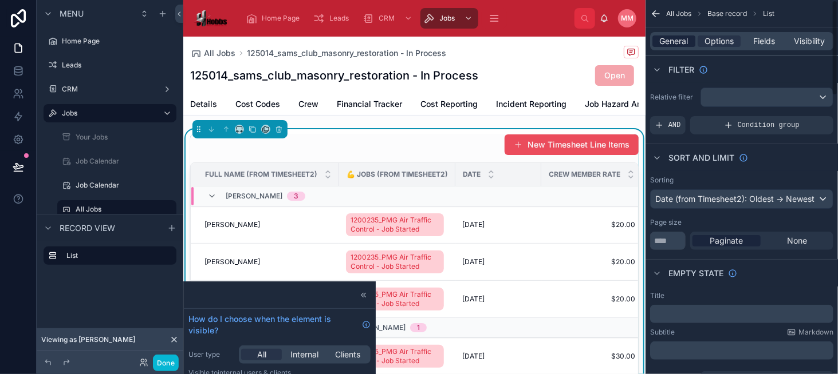
click at [665, 37] on span "General" at bounding box center [674, 40] width 29 height 11
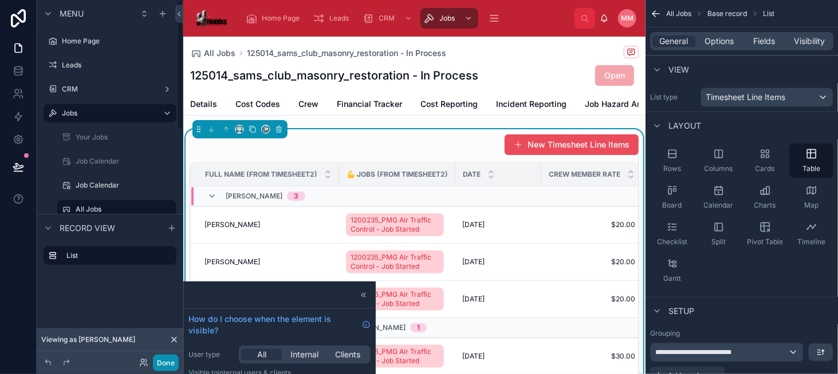
click at [162, 364] on button "Done" at bounding box center [166, 363] width 26 height 17
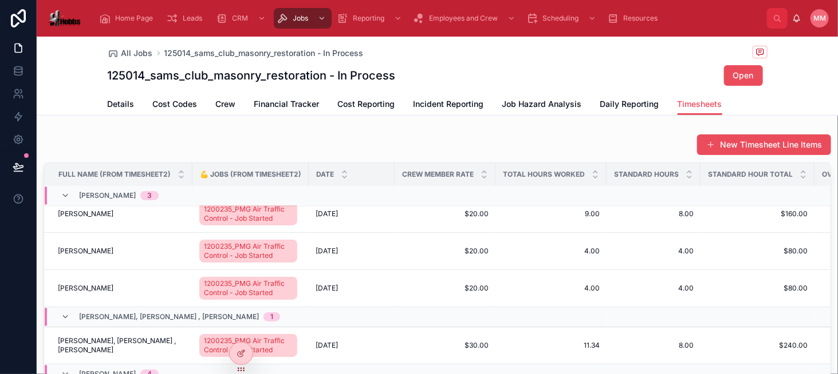
scroll to position [0, 0]
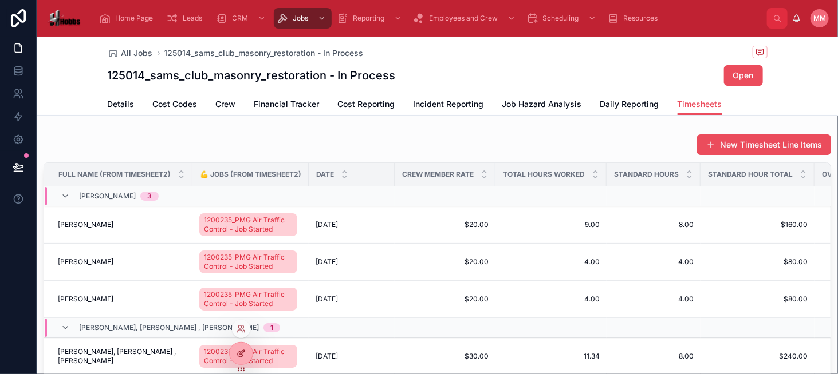
click at [241, 357] on icon at bounding box center [240, 353] width 9 height 9
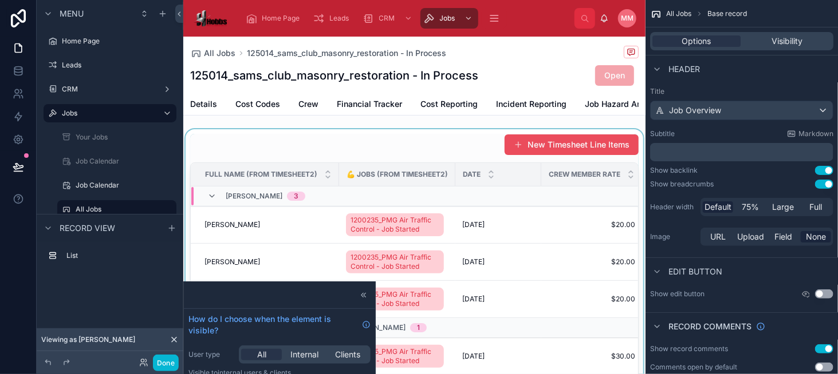
click at [281, 232] on div at bounding box center [414, 289] width 462 height 320
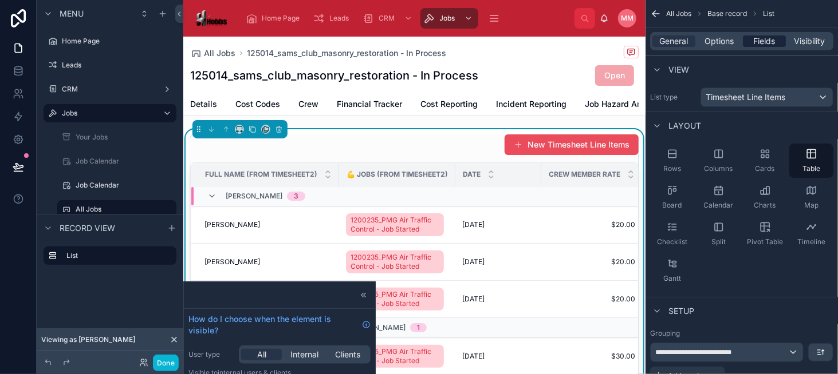
click at [765, 43] on span "Fields" at bounding box center [764, 40] width 22 height 11
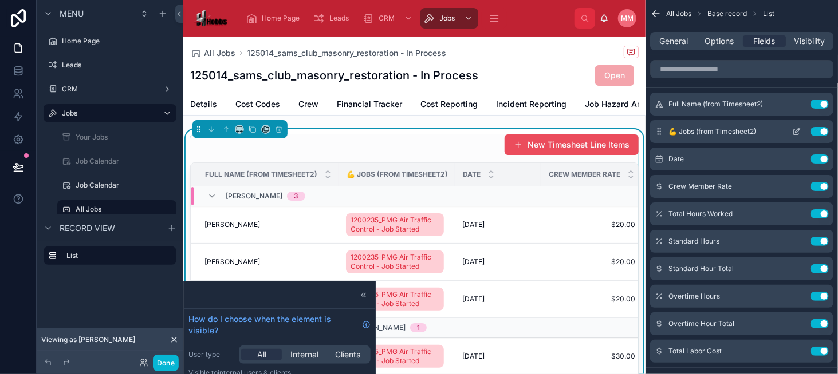
click at [814, 129] on button "Use setting" at bounding box center [819, 131] width 18 height 9
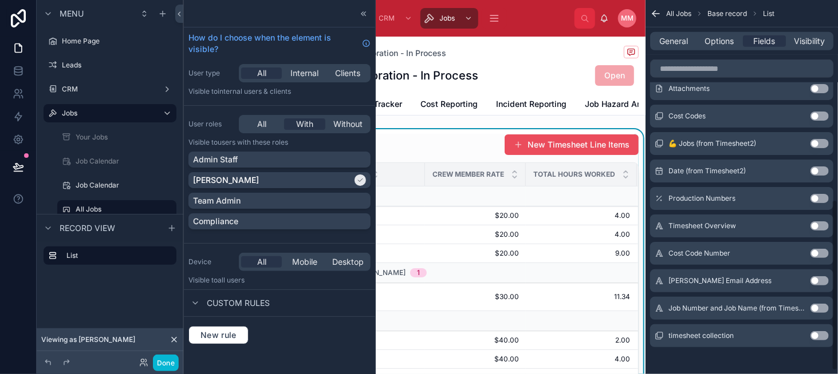
scroll to position [441, 0]
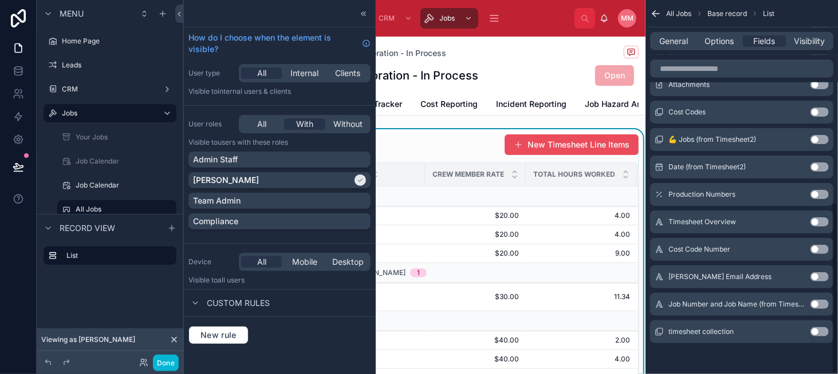
click at [826, 301] on button "Use setting" at bounding box center [819, 304] width 18 height 9
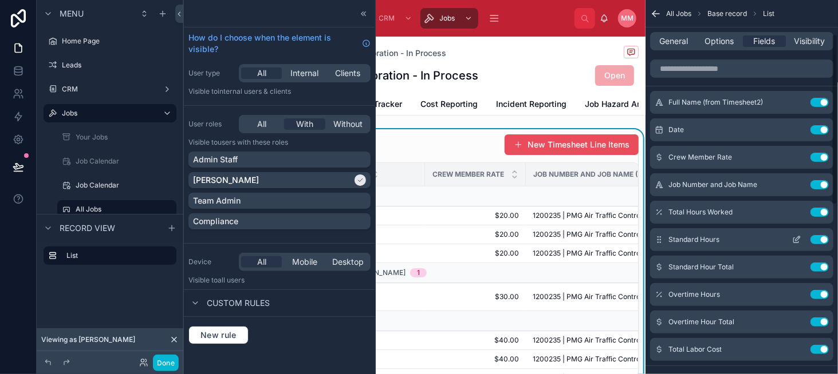
scroll to position [0, 0]
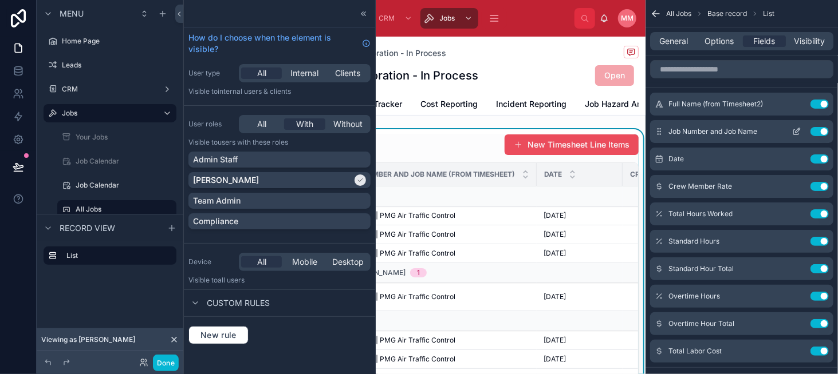
click at [812, 131] on button "Use setting" at bounding box center [819, 131] width 18 height 9
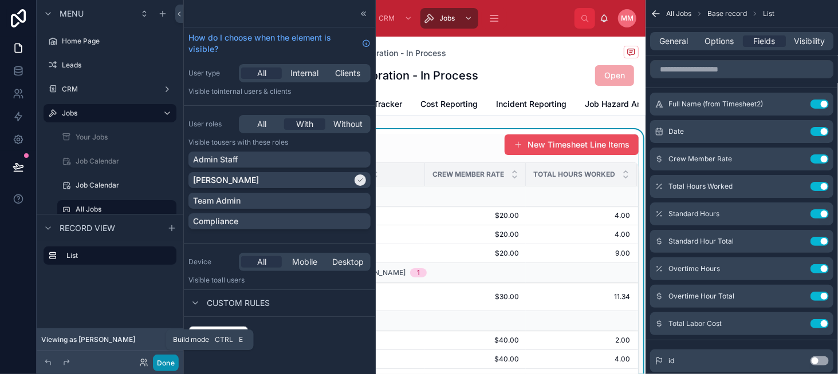
click at [176, 361] on button "Done" at bounding box center [166, 363] width 26 height 17
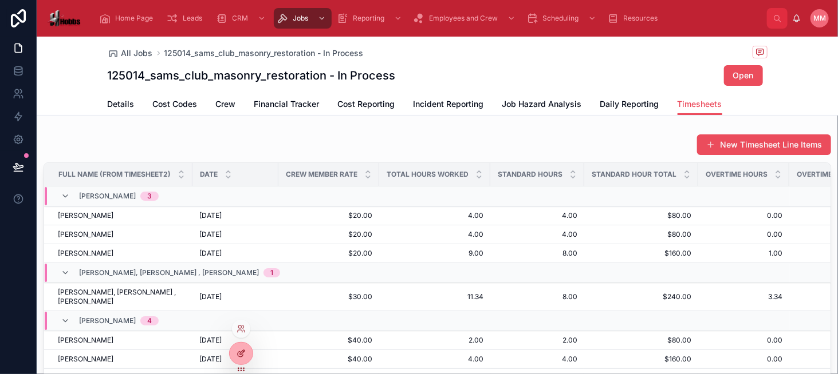
click at [240, 354] on icon at bounding box center [242, 352] width 5 height 5
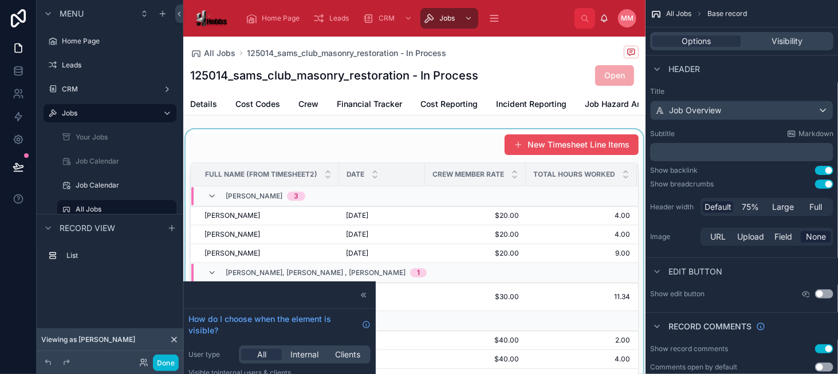
click at [414, 153] on div at bounding box center [414, 284] width 462 height 310
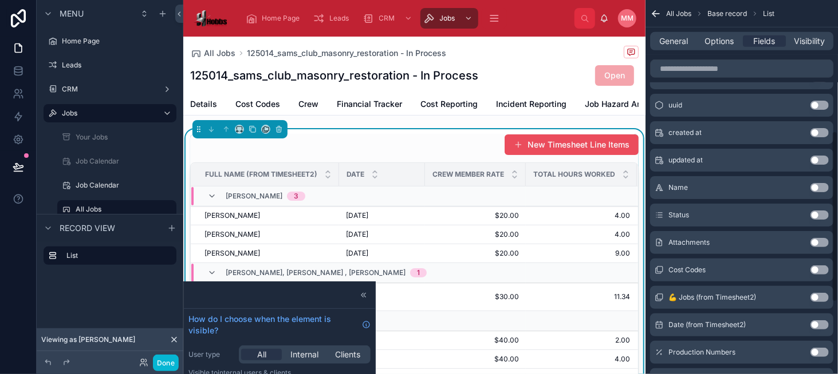
scroll to position [286, 0]
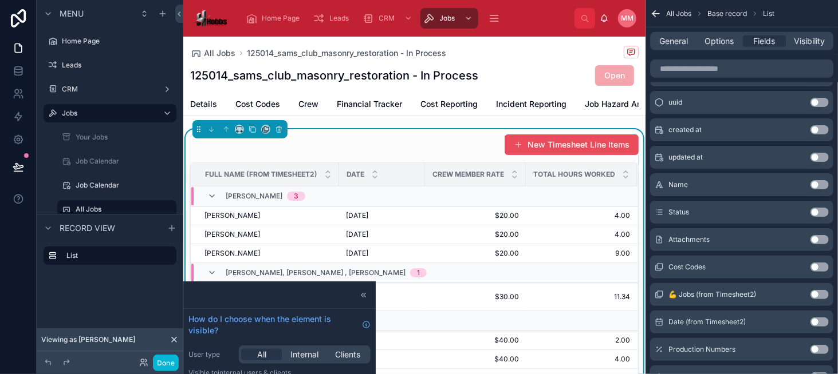
click at [814, 267] on button "Use setting" at bounding box center [819, 267] width 18 height 9
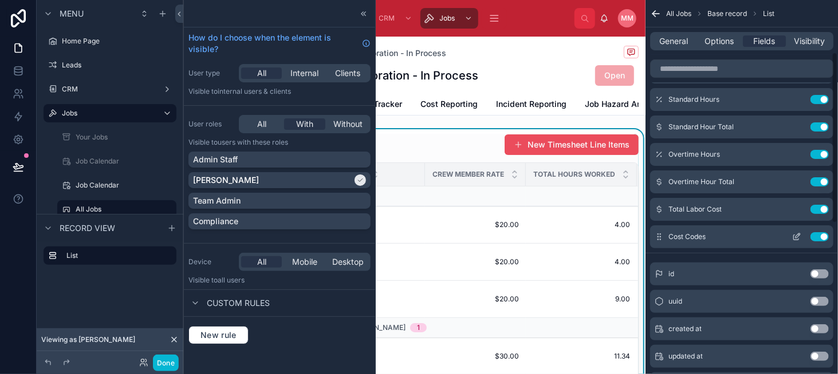
scroll to position [0, 0]
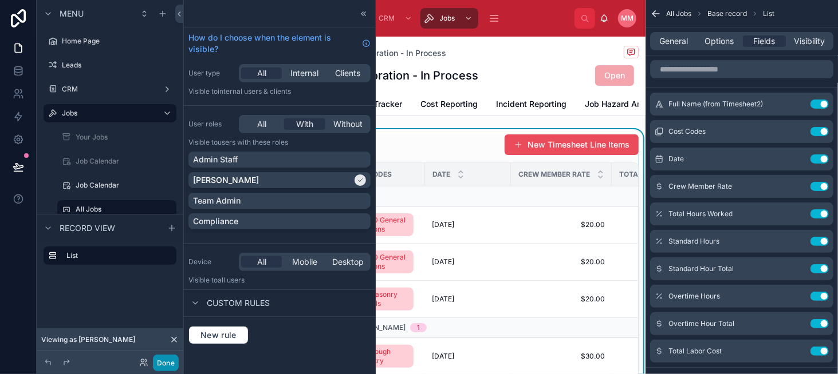
click at [167, 365] on button "Done" at bounding box center [166, 363] width 26 height 17
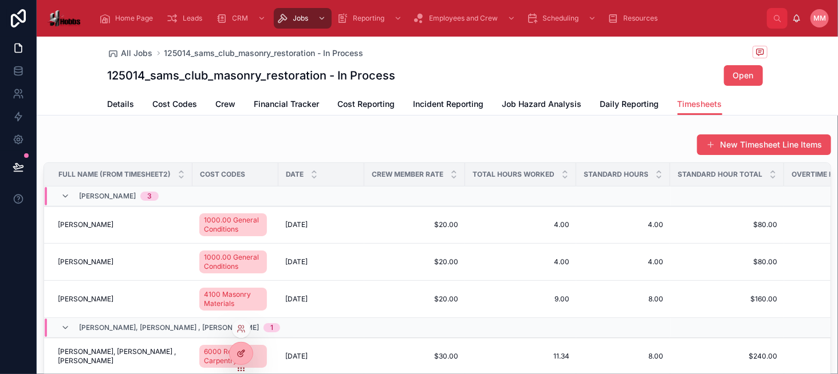
click at [239, 352] on icon at bounding box center [240, 354] width 5 height 5
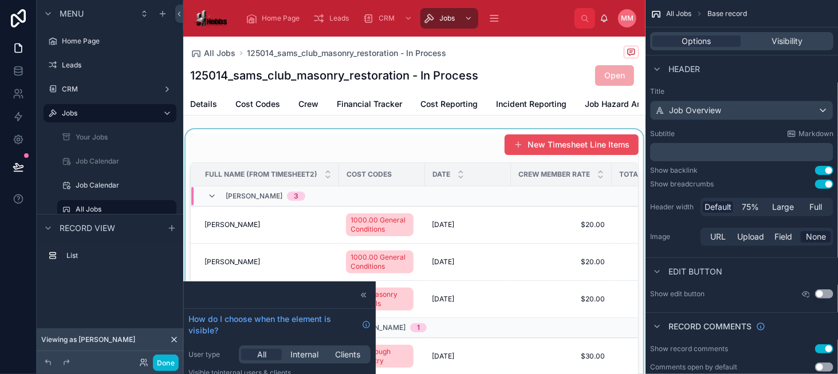
click at [349, 154] on div at bounding box center [414, 289] width 462 height 320
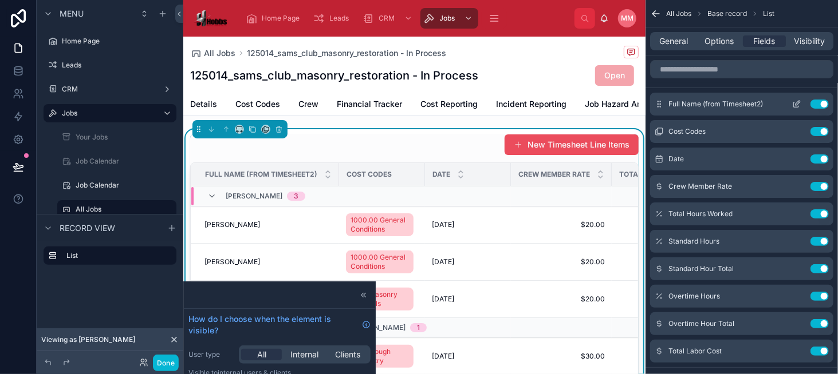
click at [818, 105] on button "Use setting" at bounding box center [819, 104] width 18 height 9
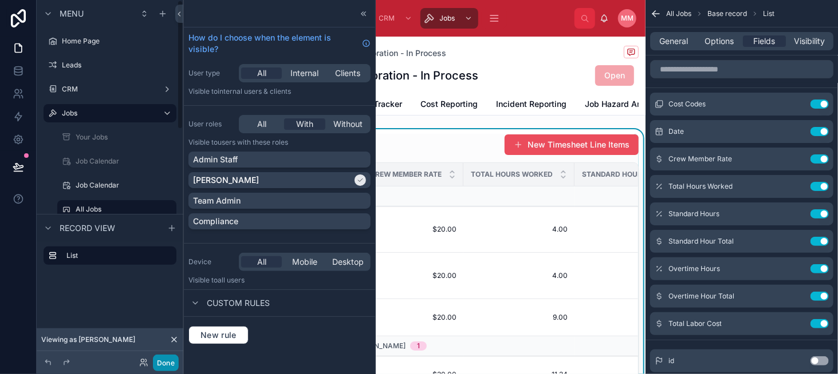
click at [166, 359] on button "Done" at bounding box center [166, 363] width 26 height 17
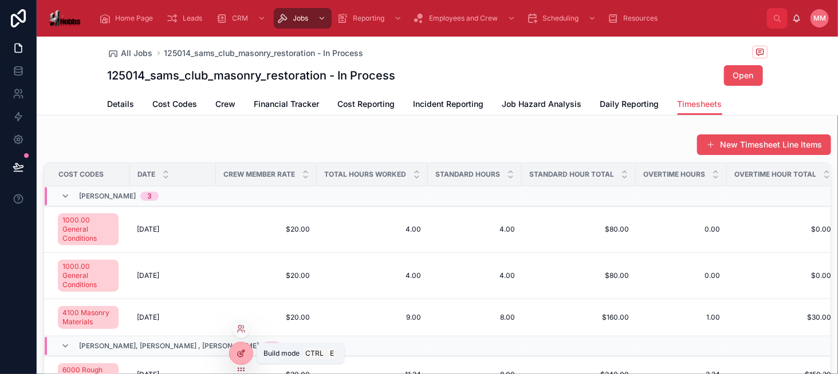
click at [245, 357] on icon at bounding box center [240, 353] width 9 height 9
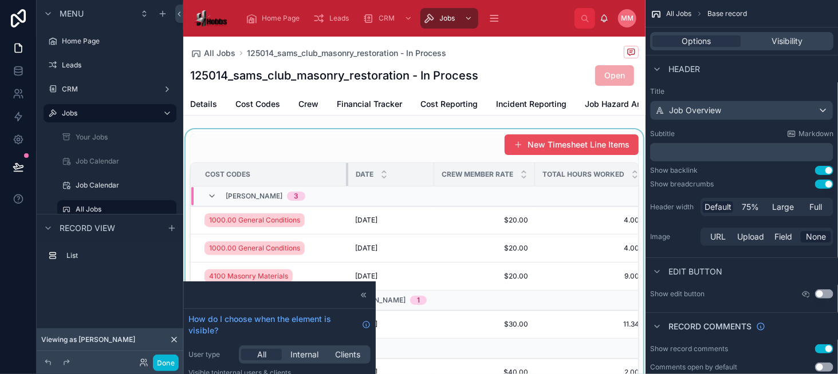
drag, startPoint x: 275, startPoint y: 180, endPoint x: 347, endPoint y: 180, distance: 71.6
click at [347, 180] on div at bounding box center [348, 174] width 5 height 23
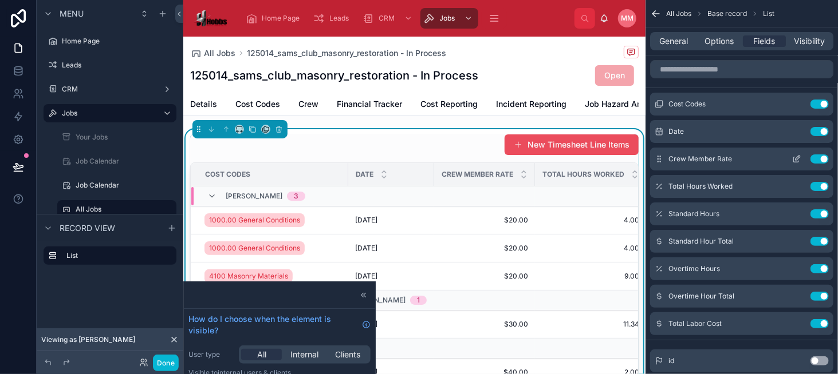
click at [795, 155] on icon "scrollable content" at bounding box center [796, 159] width 9 height 9
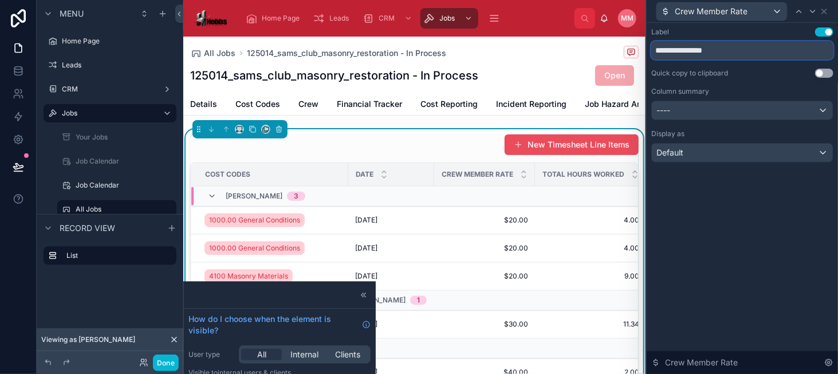
click at [729, 47] on input "**********" at bounding box center [742, 50] width 182 height 18
drag, startPoint x: 712, startPoint y: 51, endPoint x: 625, endPoint y: 46, distance: 87.1
click at [625, 46] on div "**********" at bounding box center [419, 187] width 838 height 374
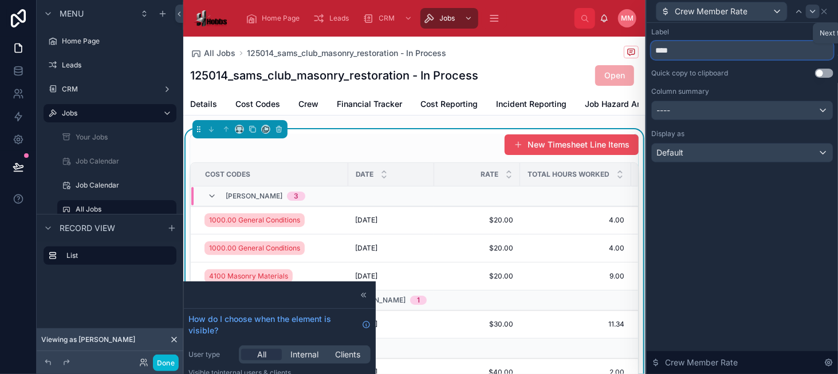
type input "****"
click at [813, 9] on icon at bounding box center [812, 11] width 9 height 9
drag, startPoint x: 698, startPoint y: 52, endPoint x: 761, endPoint y: 52, distance: 63.0
click at [761, 52] on input "**********" at bounding box center [742, 50] width 182 height 18
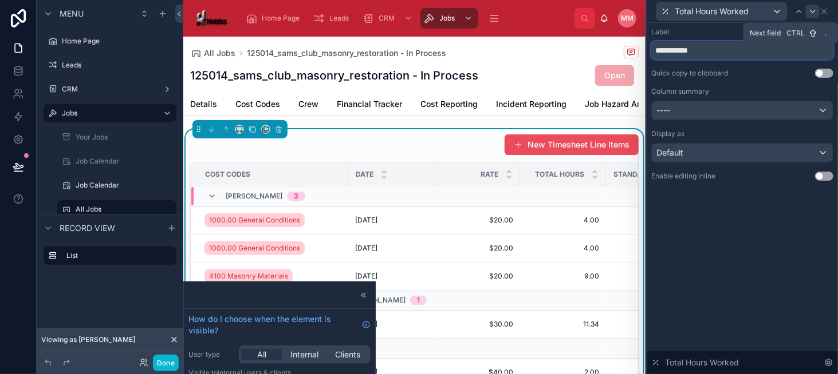
type input "**********"
click at [818, 14] on div at bounding box center [812, 12] width 14 height 14
click at [685, 53] on input "**********" at bounding box center [742, 50] width 182 height 18
type input "*********"
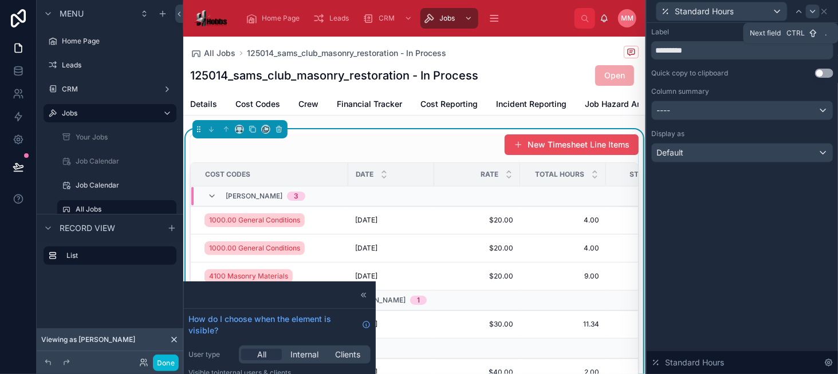
click at [810, 8] on icon at bounding box center [812, 11] width 9 height 9
click at [677, 51] on input "**********" at bounding box center [742, 50] width 182 height 18
type input "**********"
click at [811, 9] on icon at bounding box center [812, 11] width 9 height 9
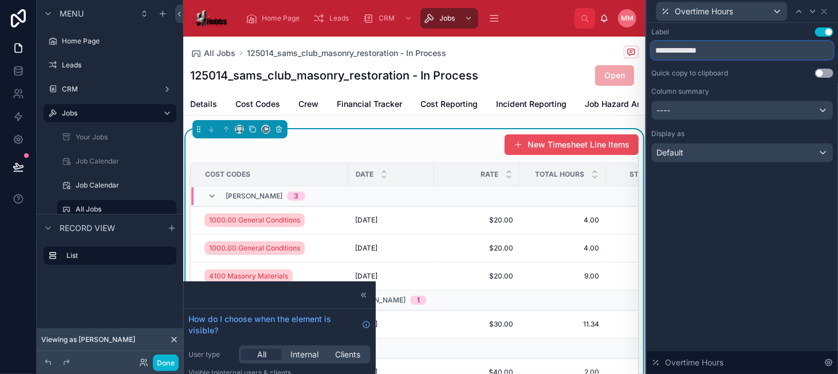
click at [680, 56] on input "**********" at bounding box center [742, 50] width 182 height 18
type input "********"
click at [799, 11] on icon at bounding box center [798, 11] width 9 height 9
click at [700, 56] on input "**********" at bounding box center [742, 50] width 182 height 18
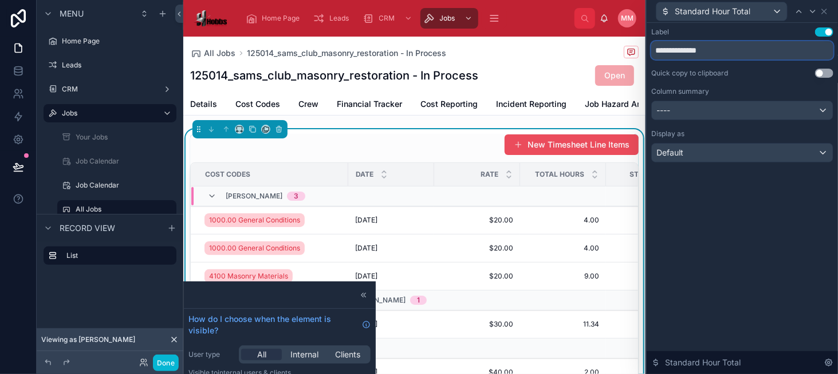
click at [700, 56] on input "**********" at bounding box center [742, 50] width 182 height 18
click at [812, 5] on div at bounding box center [812, 12] width 14 height 14
click at [682, 52] on input "**********" at bounding box center [742, 50] width 182 height 18
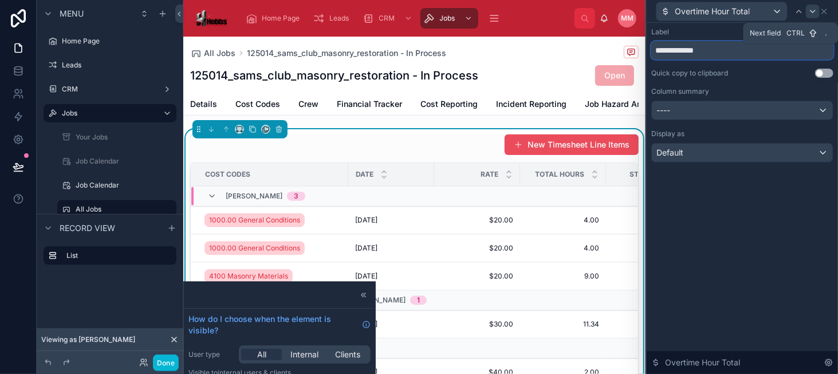
type input "**********"
click at [808, 14] on icon at bounding box center [812, 11] width 9 height 9
click at [811, 12] on icon at bounding box center [812, 11] width 9 height 9
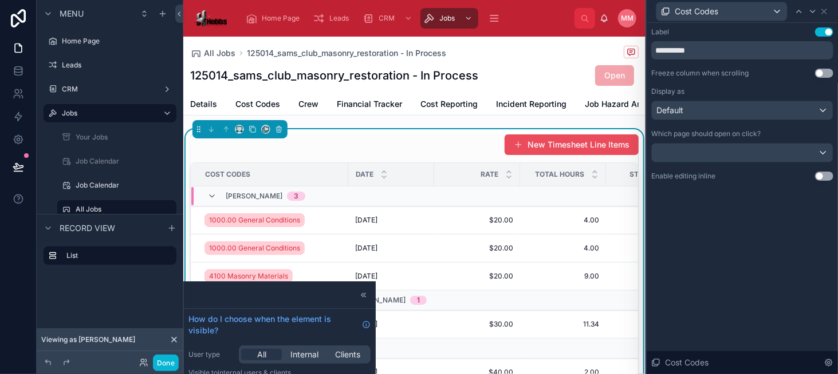
click at [822, 72] on button "Use setting" at bounding box center [824, 73] width 18 height 9
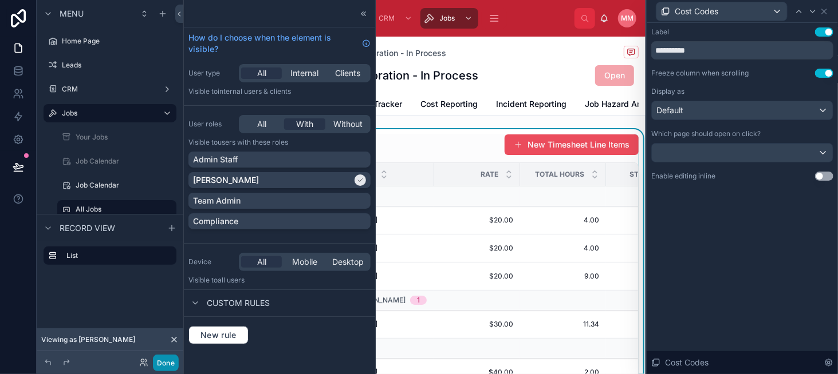
click at [165, 363] on button "Done" at bounding box center [166, 363] width 26 height 17
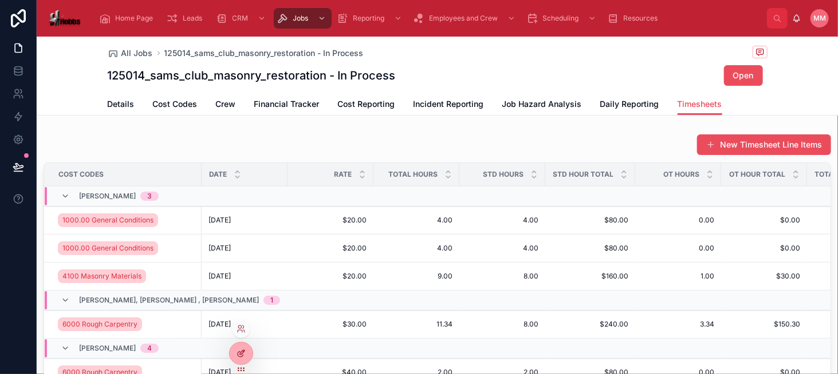
click at [238, 354] on icon at bounding box center [240, 354] width 5 height 5
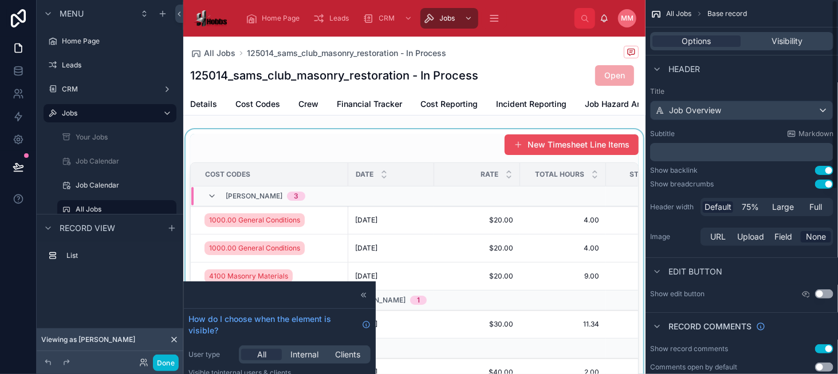
click at [430, 144] on div at bounding box center [414, 289] width 462 height 320
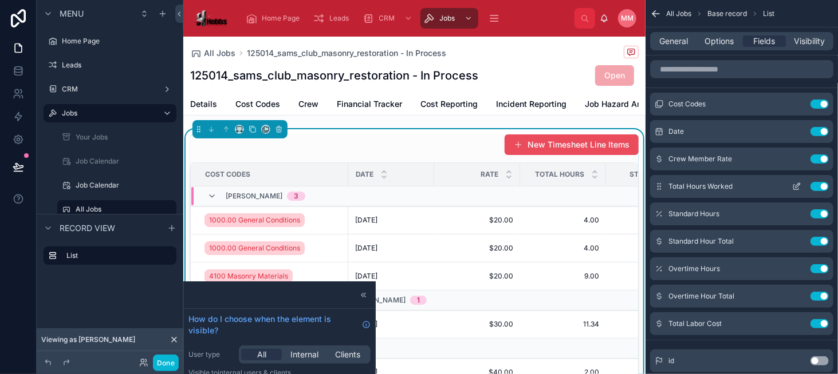
click at [792, 188] on icon "scrollable content" at bounding box center [796, 186] width 9 height 9
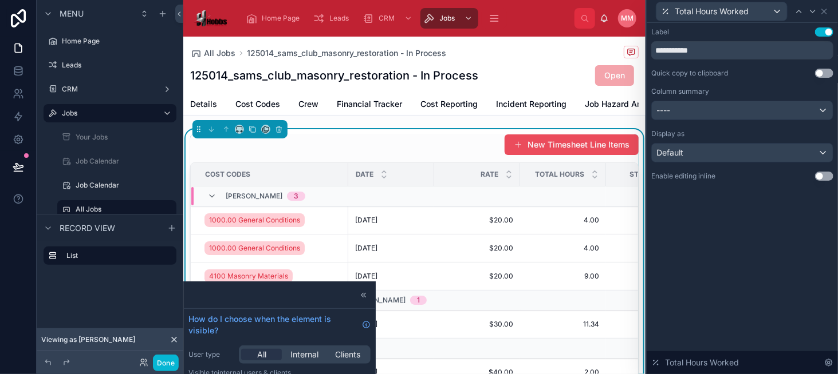
click at [821, 178] on button "Use setting" at bounding box center [824, 176] width 18 height 9
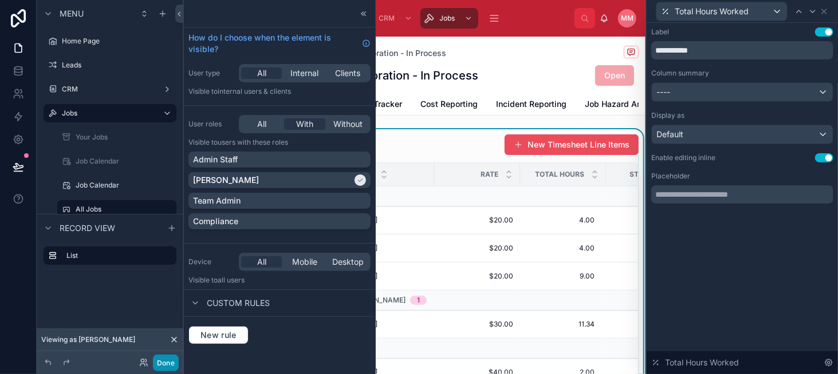
click at [167, 361] on button "Done" at bounding box center [166, 363] width 26 height 17
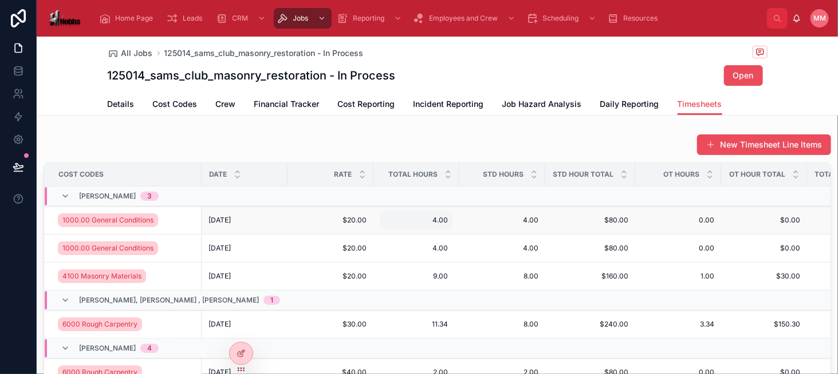
click at [428, 217] on span "4.00" at bounding box center [416, 220] width 63 height 9
click at [437, 129] on div "New Timesheet Line Items Cost Codes Date Rate Total Hours STD Hours STD Hour To…" at bounding box center [437, 289] width 801 height 320
click at [432, 218] on span "4.00" at bounding box center [416, 220] width 63 height 9
click at [424, 232] on input "****" at bounding box center [440, 236] width 108 height 16
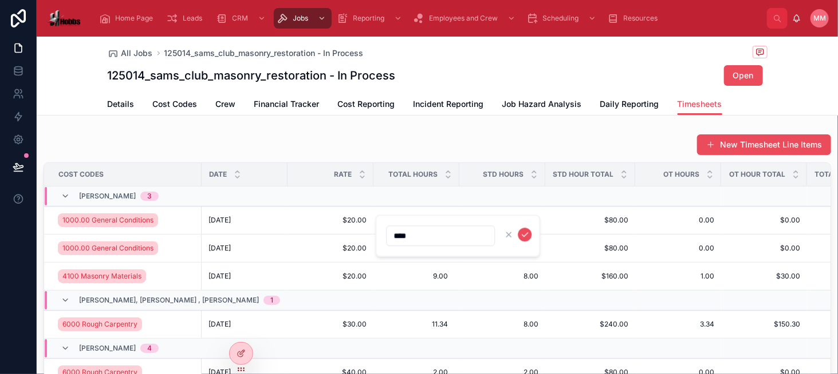
click at [424, 232] on input "****" at bounding box center [440, 236] width 108 height 16
type input "*****"
click at [524, 235] on icon "submit" at bounding box center [525, 235] width 6 height 4
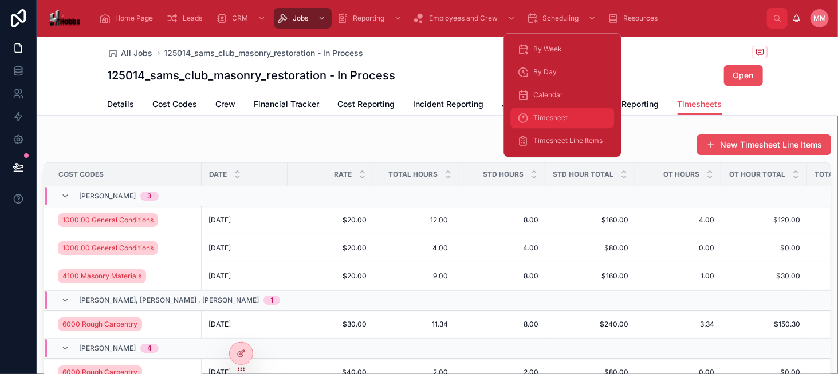
click at [586, 116] on div "Timesheet" at bounding box center [562, 118] width 90 height 18
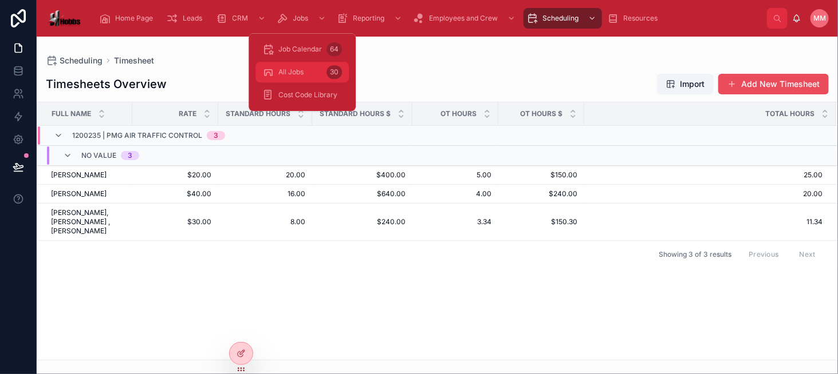
click at [297, 72] on span "All Jobs" at bounding box center [290, 72] width 25 height 9
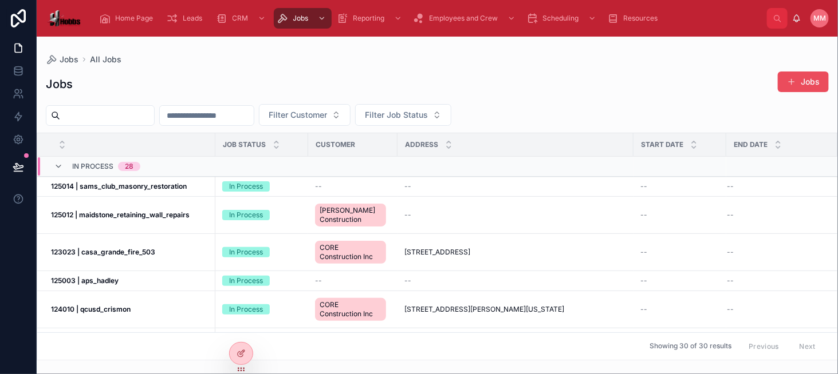
click at [394, 69] on div "Jobs Jobs Filter Customer Filter Job Status Job Status Customer Address Start D…" at bounding box center [437, 212] width 801 height 297
click at [100, 59] on span "All Jobs" at bounding box center [105, 59] width 31 height 11
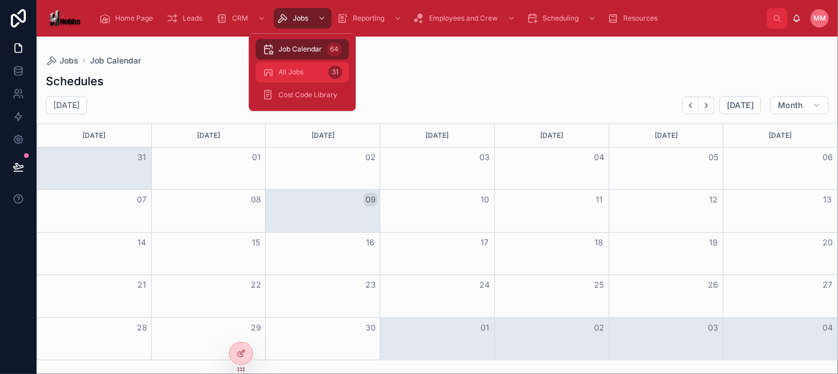
click at [308, 70] on div "All Jobs 31" at bounding box center [302, 72] width 80 height 18
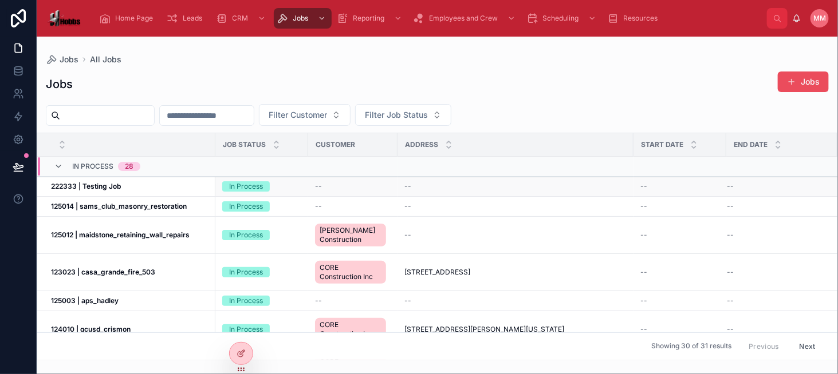
click at [110, 188] on strong "222333 | Testing Job" at bounding box center [86, 186] width 70 height 9
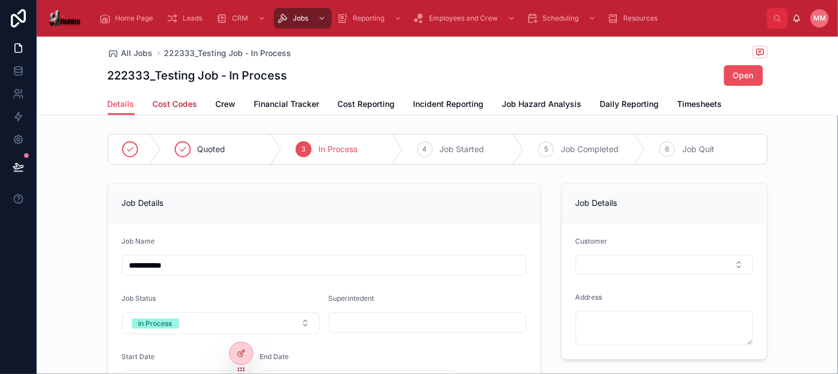
click at [175, 108] on span "Cost Codes" at bounding box center [175, 103] width 45 height 11
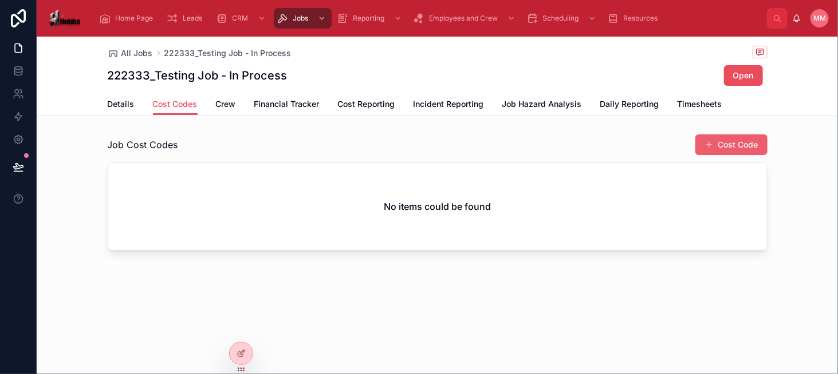
click at [731, 147] on button "Cost Code" at bounding box center [731, 145] width 72 height 21
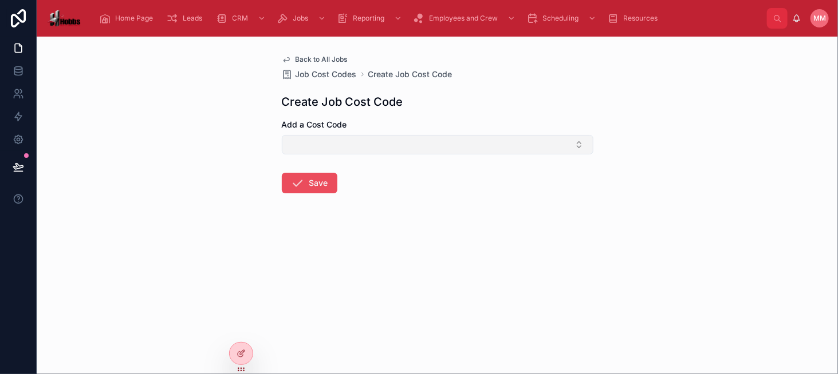
click at [374, 143] on button "Select Button" at bounding box center [437, 144] width 311 height 19
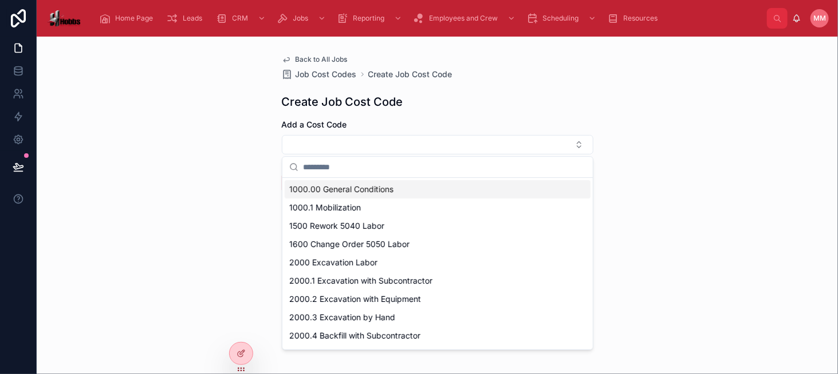
click at [376, 185] on span "1000.00 General Conditions" at bounding box center [341, 189] width 104 height 11
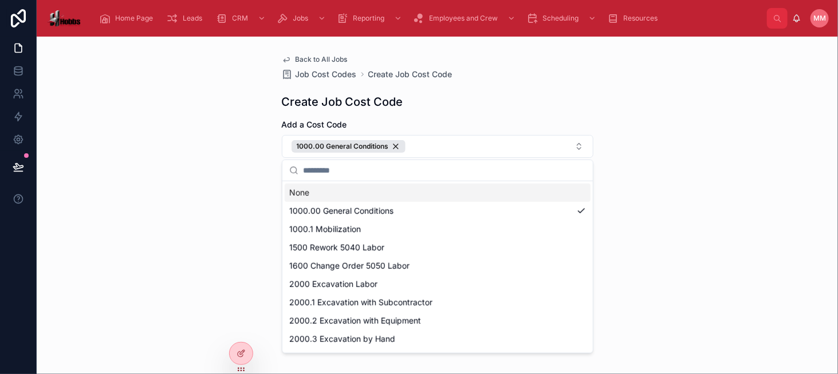
click at [258, 167] on div "Back to All Jobs Job Cost Codes Create Job Cost Code Create Job Cost Code Add a…" at bounding box center [437, 206] width 801 height 338
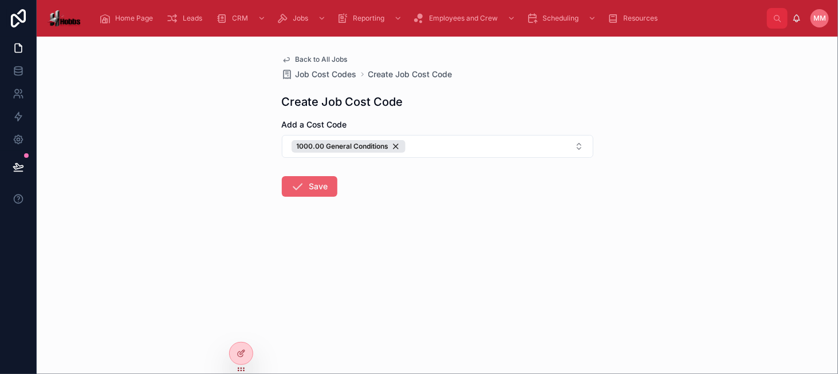
click at [315, 181] on button "Save" at bounding box center [310, 186] width 56 height 21
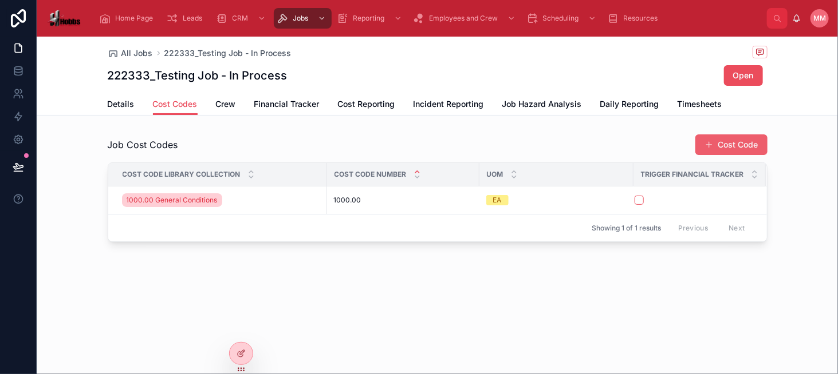
click at [710, 141] on span at bounding box center [708, 144] width 9 height 9
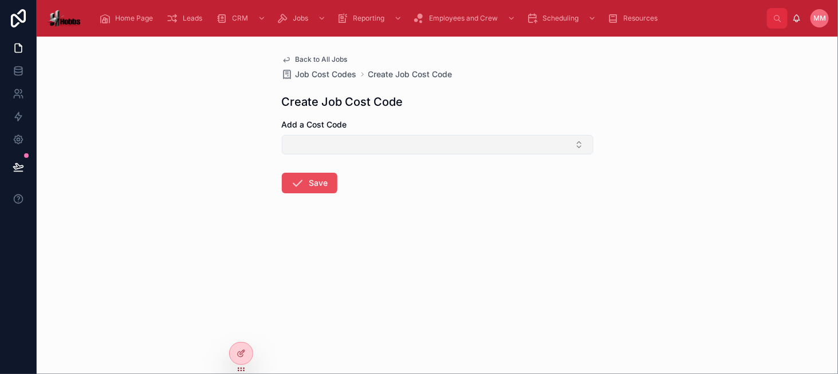
click at [354, 144] on button "Select Button" at bounding box center [437, 144] width 311 height 19
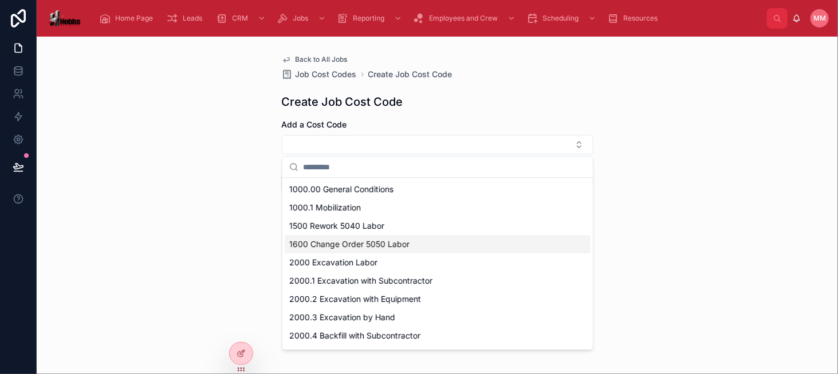
click at [364, 243] on span "1600 Change Order 5050 Labor" at bounding box center [349, 244] width 120 height 11
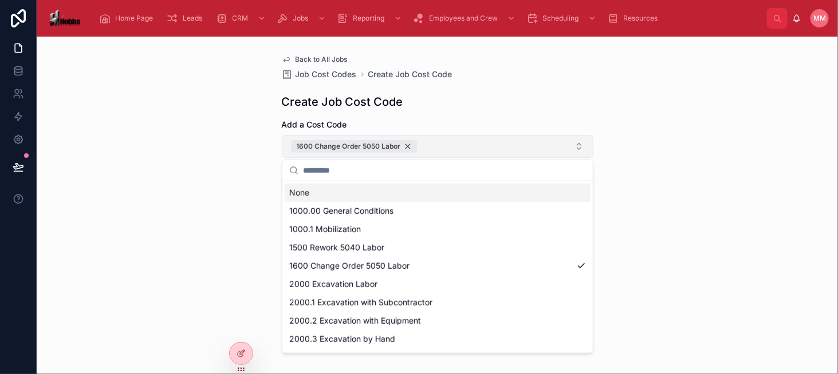
click at [409, 143] on div "1600 Change Order 5050 Labor" at bounding box center [354, 146] width 126 height 13
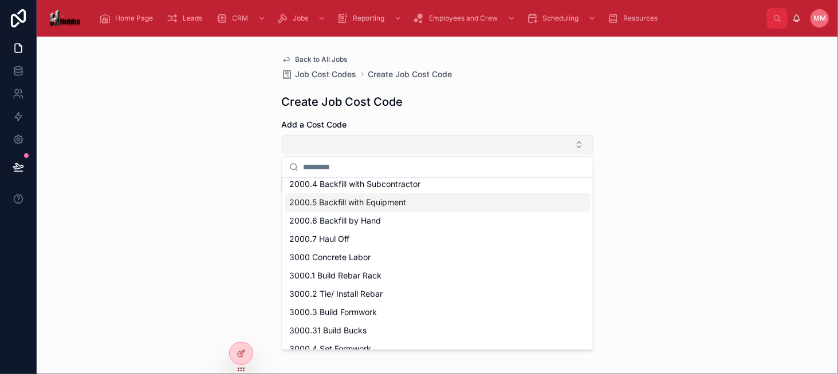
scroll to position [172, 0]
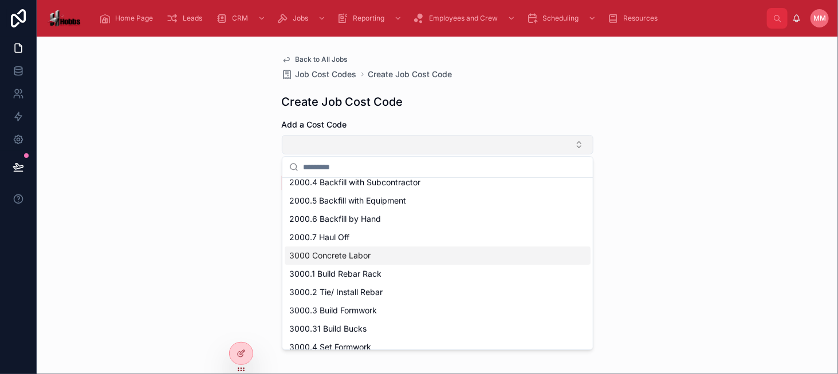
click at [400, 251] on div "3000 Concrete Labor" at bounding box center [438, 256] width 306 height 18
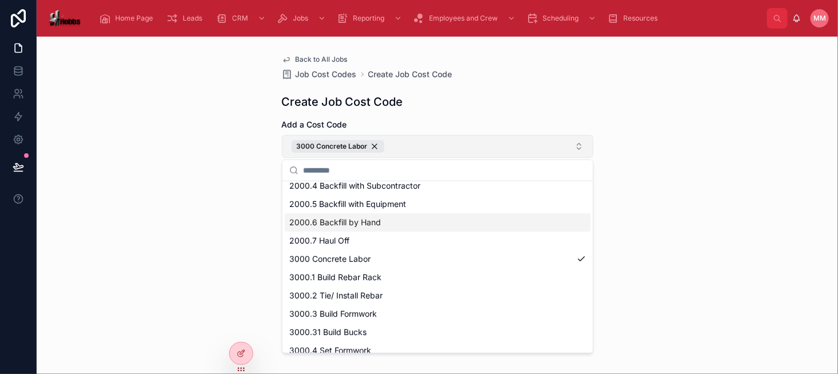
scroll to position [0, 0]
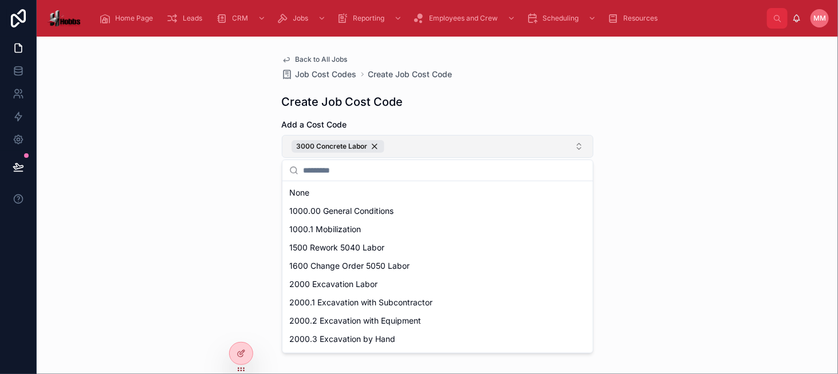
click at [260, 203] on div "Back to All Jobs Job Cost Codes Create Job Cost Code Create Job Cost Code Add a…" at bounding box center [437, 206] width 801 height 338
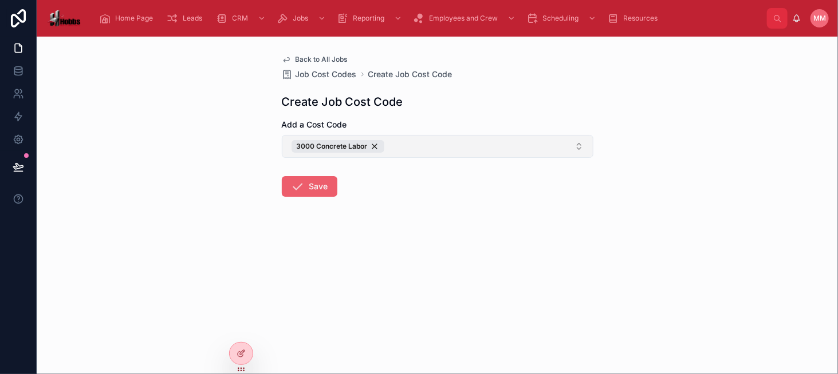
click at [307, 179] on button "Save" at bounding box center [310, 186] width 56 height 21
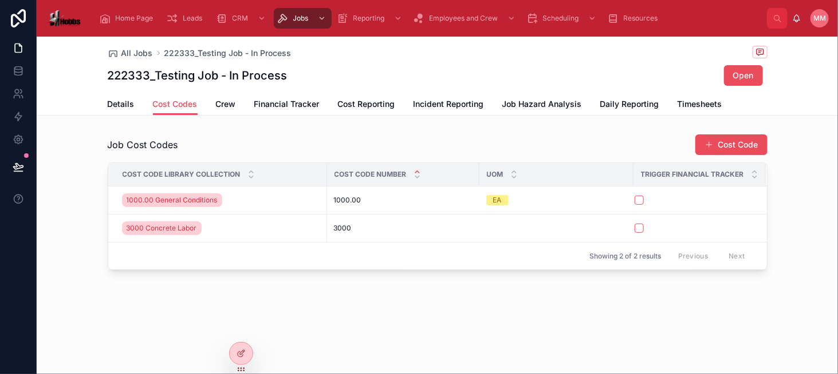
click at [714, 151] on button "Cost Code" at bounding box center [731, 145] width 72 height 21
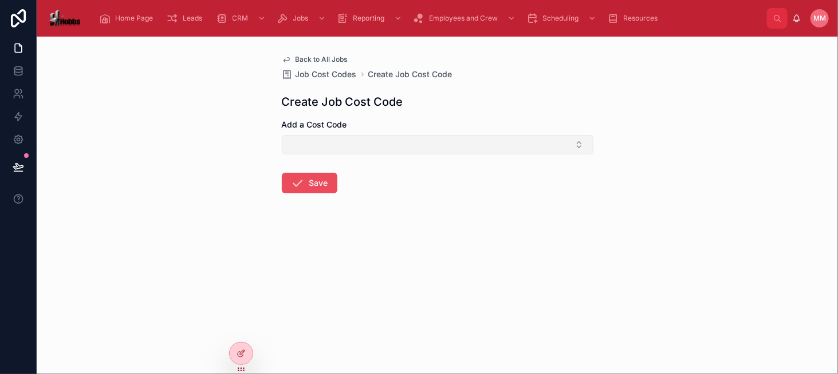
click at [323, 151] on button "Select Button" at bounding box center [437, 144] width 311 height 19
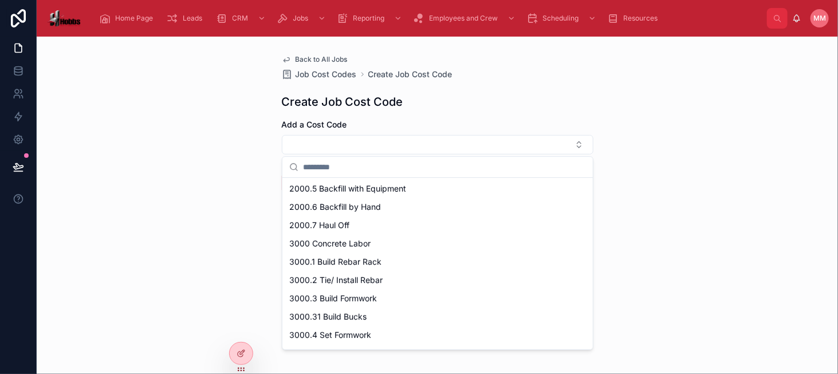
scroll to position [172, 0]
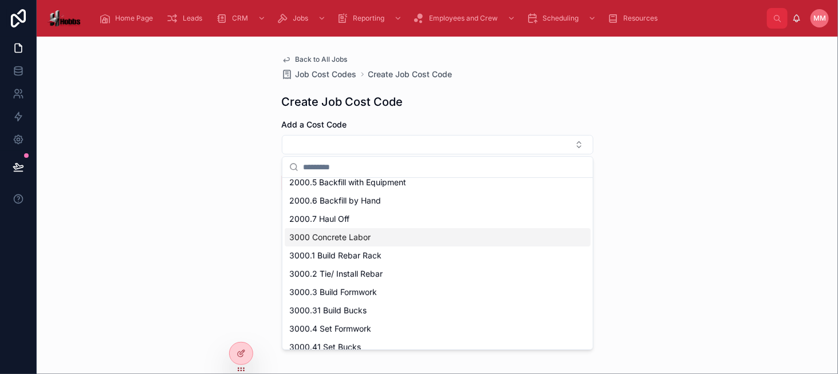
click at [339, 239] on span "3000 Concrete Labor" at bounding box center [329, 237] width 81 height 11
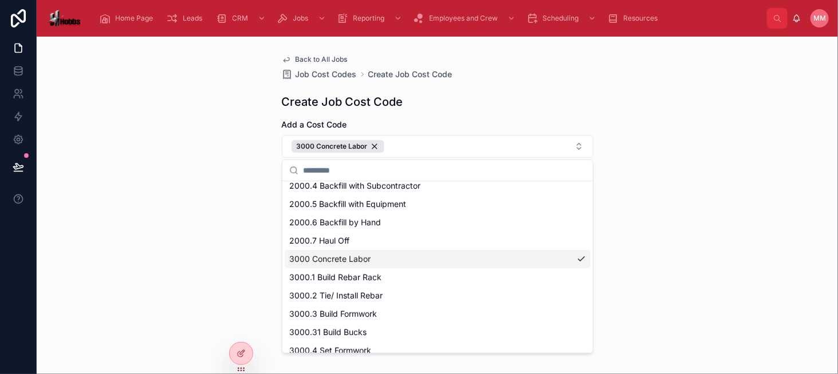
scroll to position [190, 0]
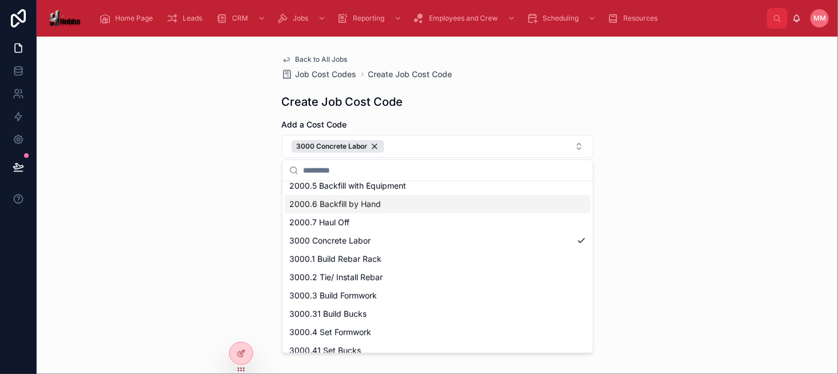
click at [260, 193] on div "Back to All Jobs Job Cost Codes Create Job Cost Code Create Job Cost Code Add a…" at bounding box center [437, 206] width 801 height 338
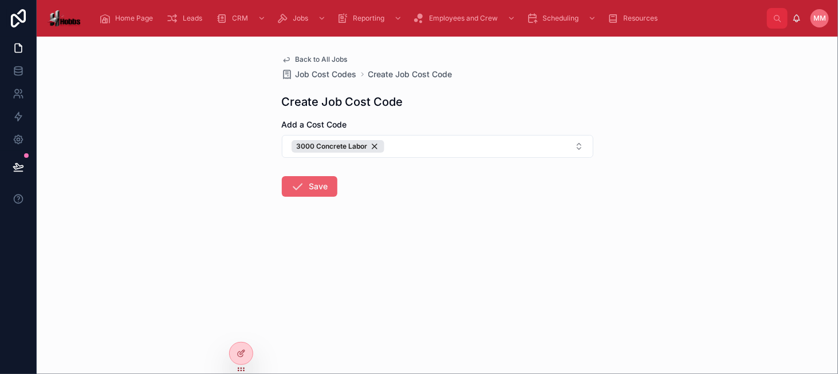
click at [309, 185] on button "Save" at bounding box center [310, 186] width 56 height 21
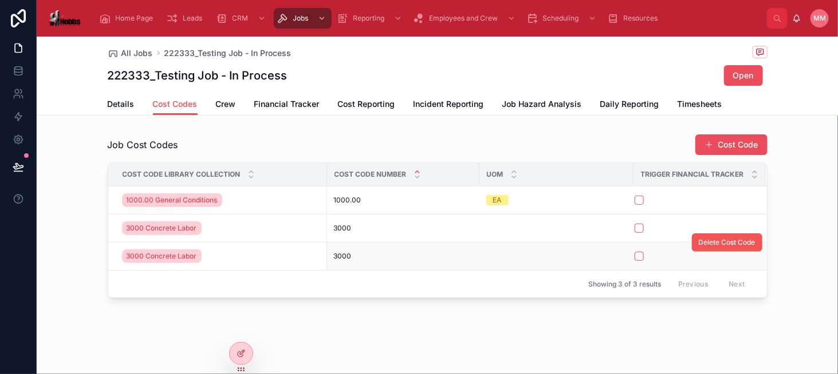
click at [722, 241] on span "Delete Cost Code" at bounding box center [726, 242] width 57 height 9
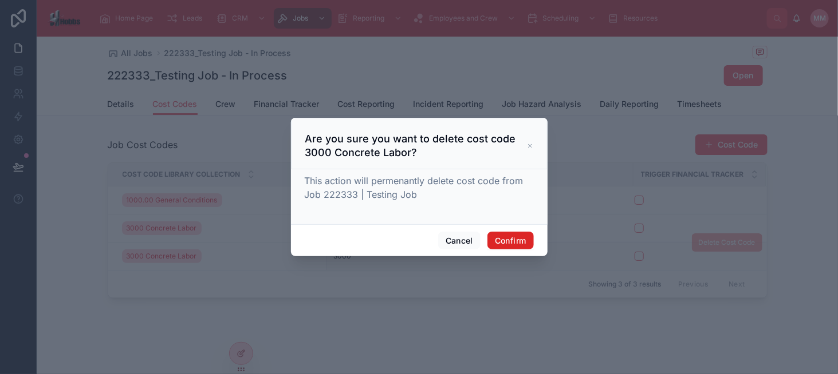
click at [504, 236] on button "Confirm" at bounding box center [510, 241] width 46 height 18
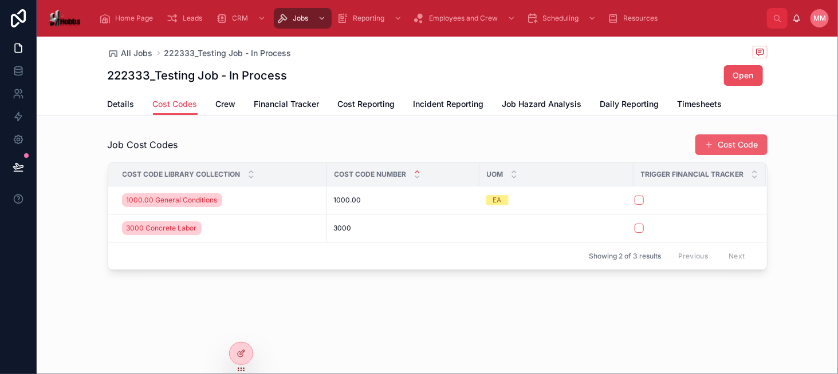
click at [723, 144] on button "Cost Code" at bounding box center [731, 145] width 72 height 21
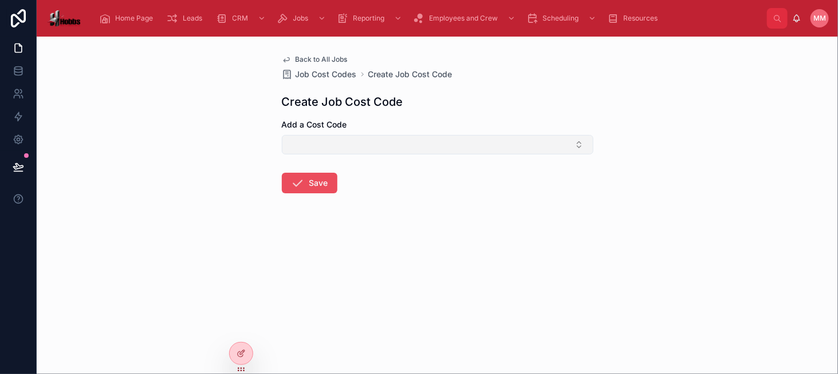
click at [323, 151] on button "Select Button" at bounding box center [437, 144] width 311 height 19
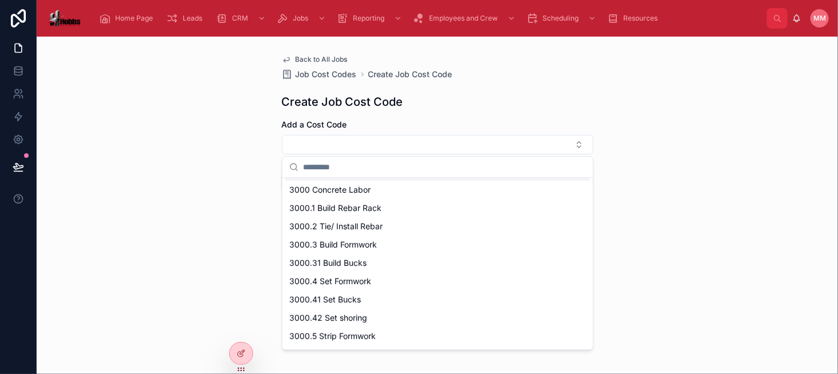
scroll to position [229, 0]
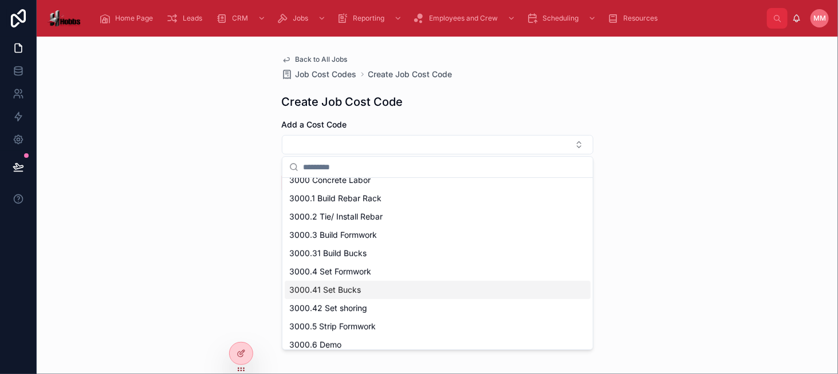
click at [336, 296] on div "3000.41 Set Bucks" at bounding box center [438, 290] width 306 height 18
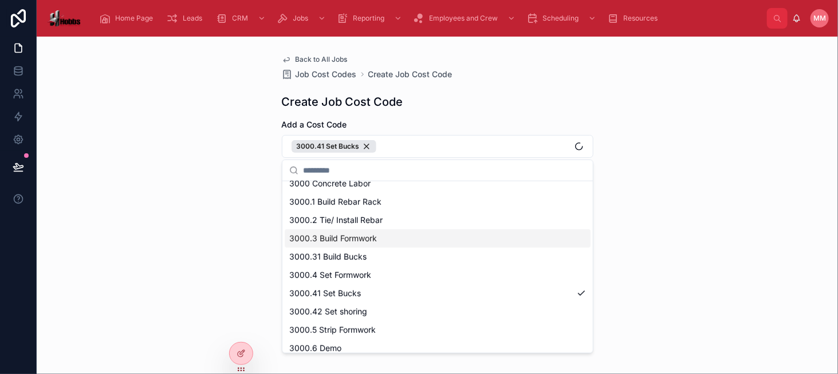
scroll to position [0, 0]
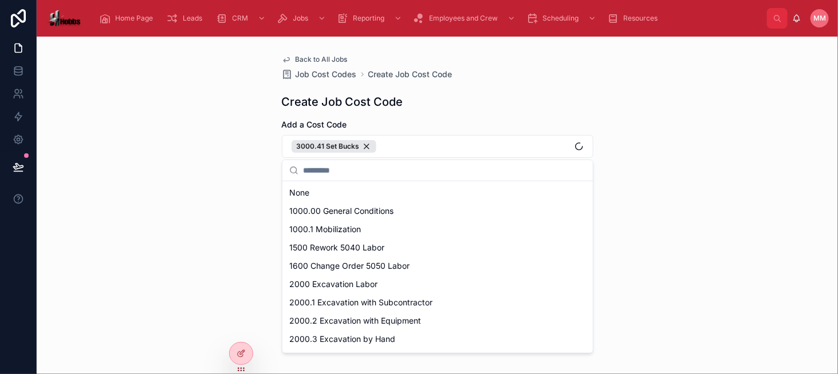
click at [264, 236] on div "Back to All Jobs Job Cost Codes Create Job Cost Code Create Job Cost Code Add a…" at bounding box center [437, 206] width 801 height 338
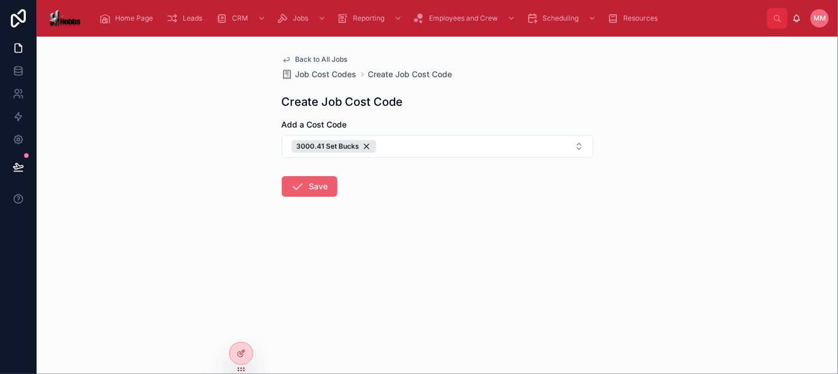
click at [304, 188] on icon at bounding box center [298, 187] width 14 height 14
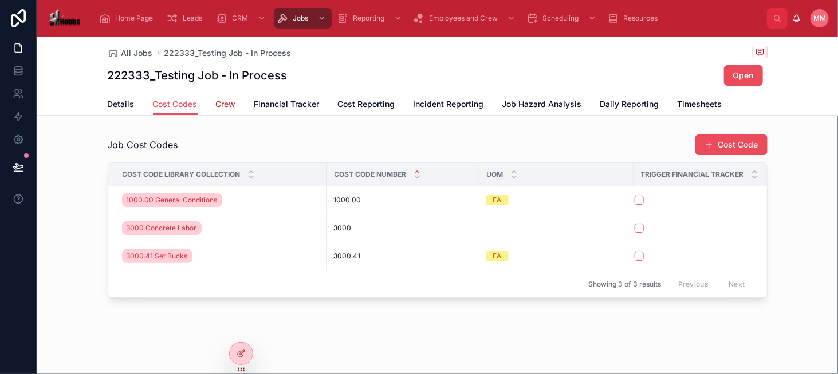
click at [218, 105] on span "Crew" at bounding box center [226, 103] width 20 height 11
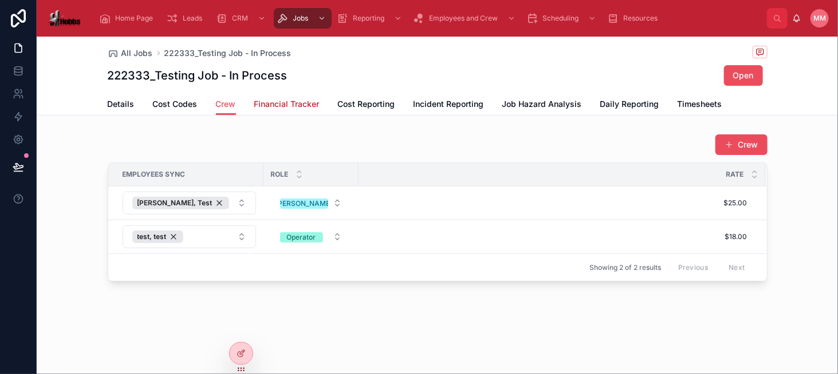
click at [298, 105] on span "Financial Tracker" at bounding box center [286, 103] width 65 height 11
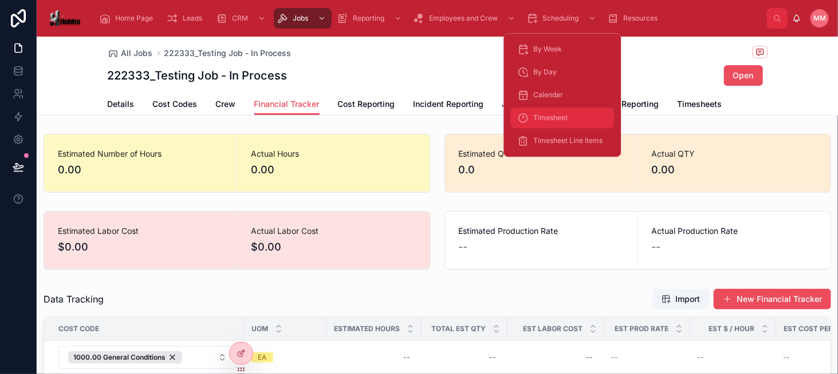
click at [578, 128] on link "Timesheet" at bounding box center [562, 118] width 104 height 21
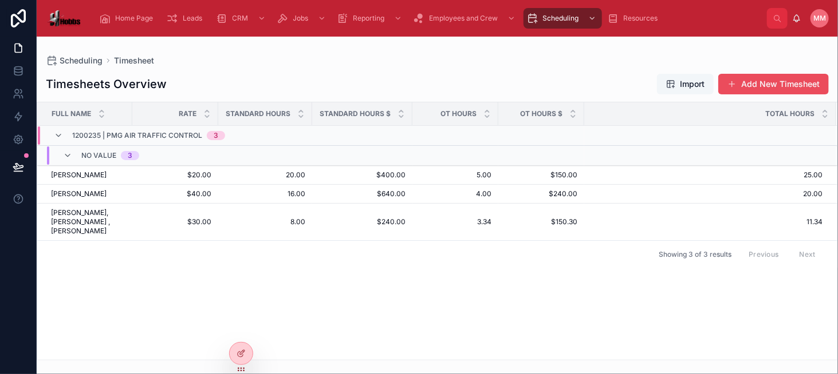
click at [699, 78] on span "Import" at bounding box center [692, 83] width 25 height 11
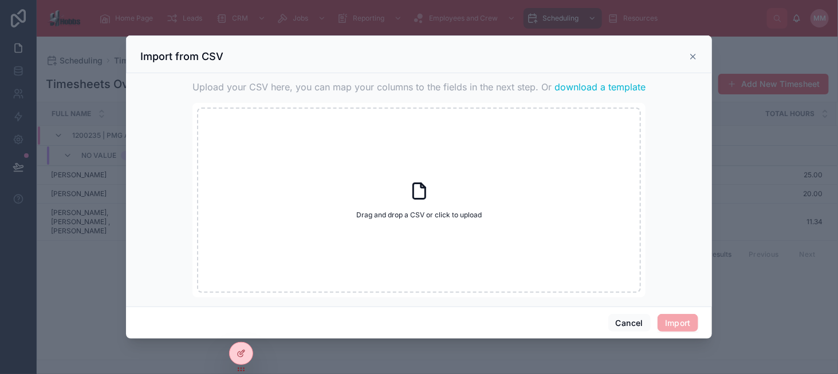
click at [571, 88] on span "download a template" at bounding box center [599, 87] width 91 height 14
click at [693, 56] on icon at bounding box center [692, 56] width 5 height 5
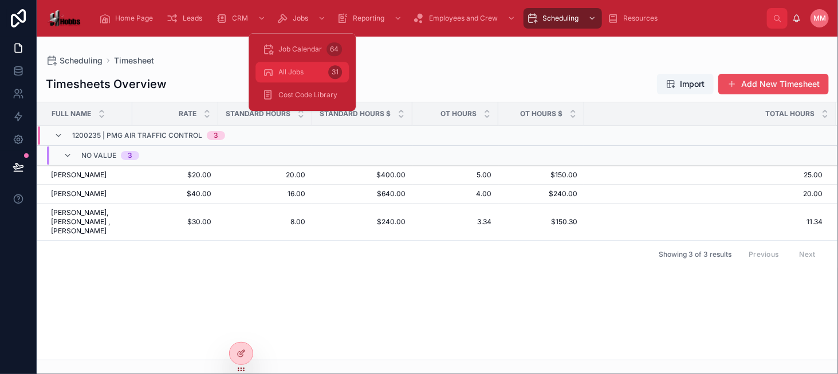
click at [306, 69] on div "All Jobs 31" at bounding box center [302, 72] width 80 height 18
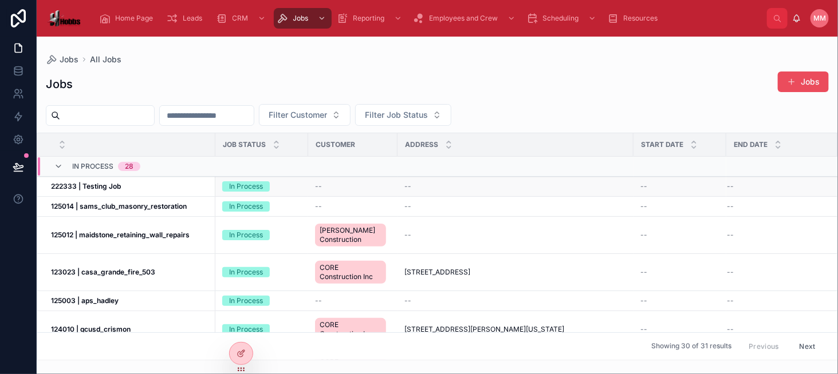
click at [103, 183] on strong "222333 | Testing Job" at bounding box center [86, 186] width 70 height 9
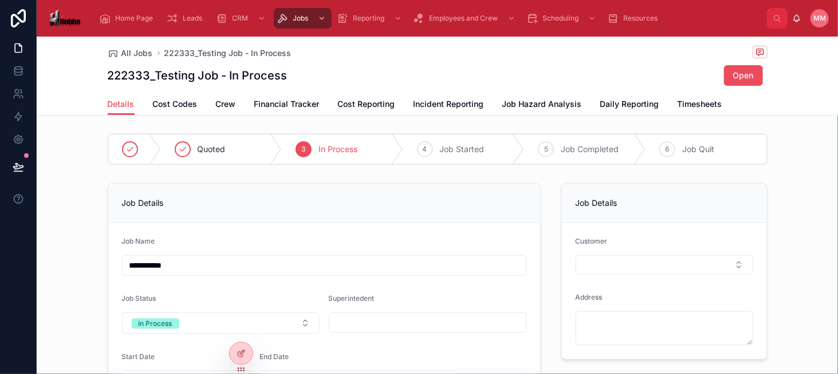
click at [127, 75] on h1 "222333_Testing Job - In Process" at bounding box center [198, 76] width 180 height 16
click at [147, 77] on h1 "222333_Testing Job - In Process" at bounding box center [198, 76] width 180 height 16
drag, startPoint x: 145, startPoint y: 77, endPoint x: 100, endPoint y: 77, distance: 45.2
click at [100, 77] on div "All Jobs 222333_Testing Job - In Process 222333_Testing Job - In Process Open D…" at bounding box center [437, 76] width 801 height 79
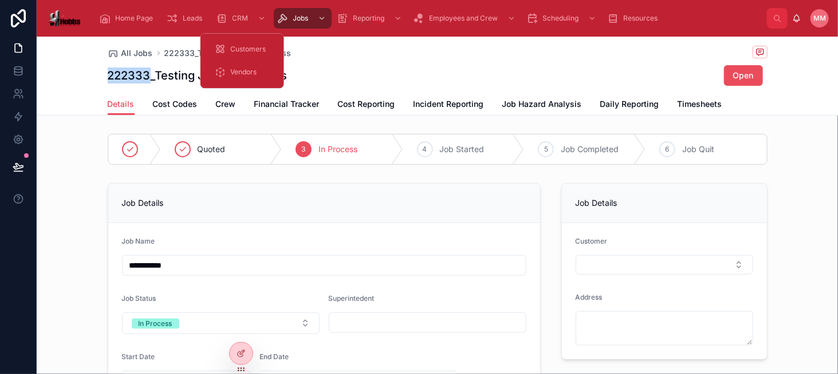
copy h1 "222333"
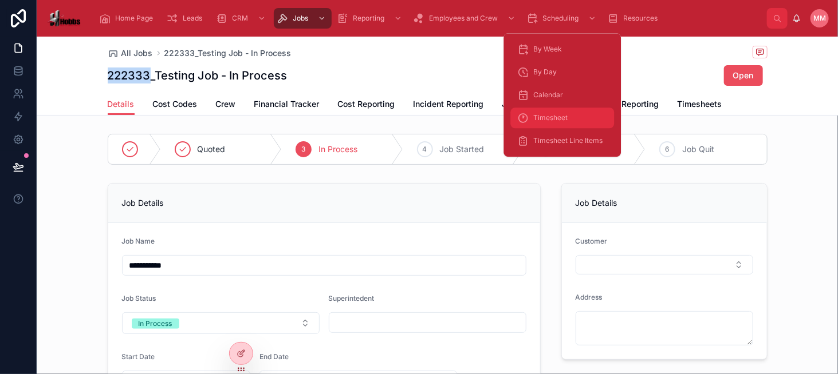
click at [585, 116] on div "Timesheet" at bounding box center [562, 118] width 90 height 18
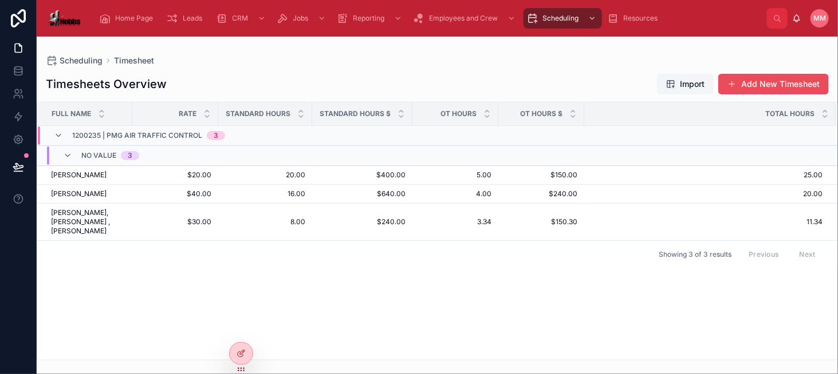
click at [685, 85] on span "Import" at bounding box center [692, 83] width 25 height 11
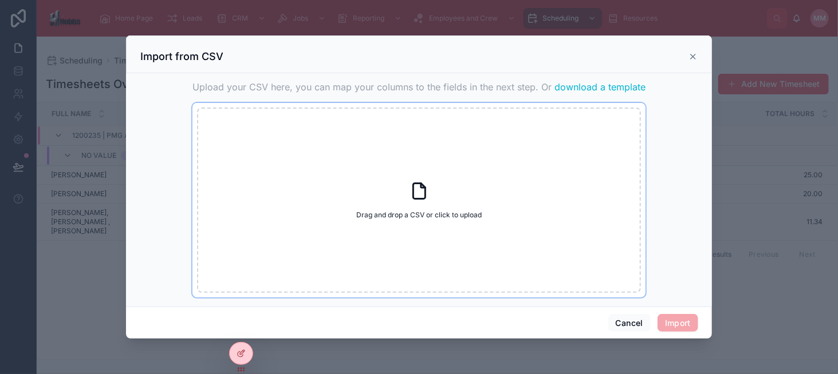
click at [377, 211] on span "Drag and drop a CSV or click to upload" at bounding box center [418, 215] width 125 height 9
type input "**********"
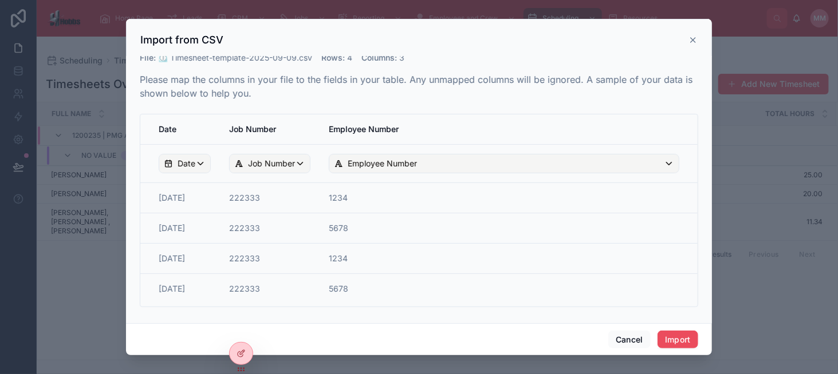
scroll to position [9, 0]
click at [668, 339] on button "Import" at bounding box center [677, 340] width 41 height 18
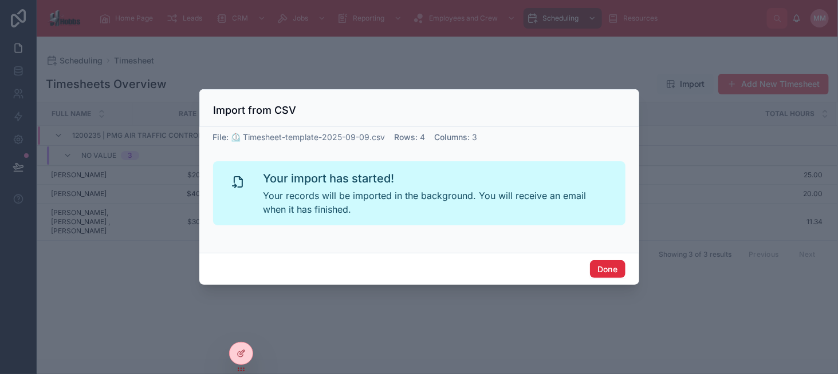
click at [595, 266] on button "Done" at bounding box center [607, 269] width 35 height 18
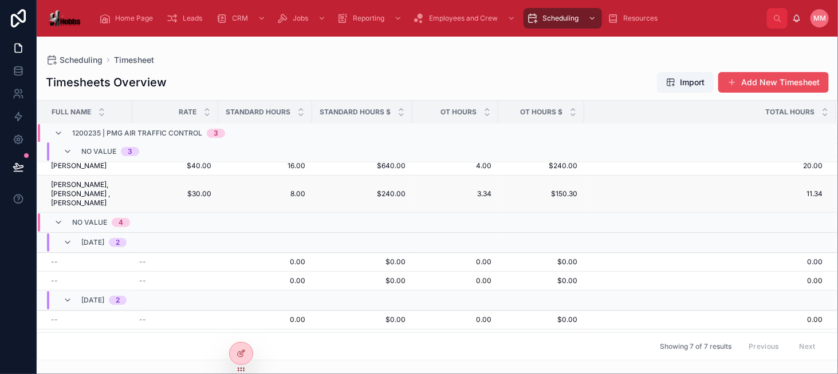
scroll to position [29, 0]
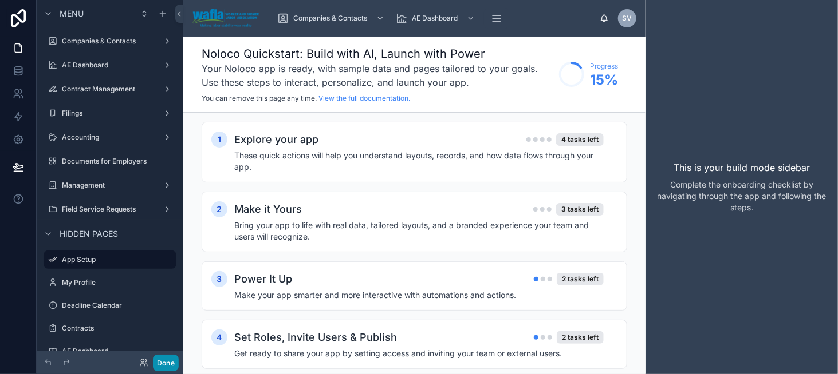
click at [162, 365] on button "Done" at bounding box center [166, 363] width 26 height 17
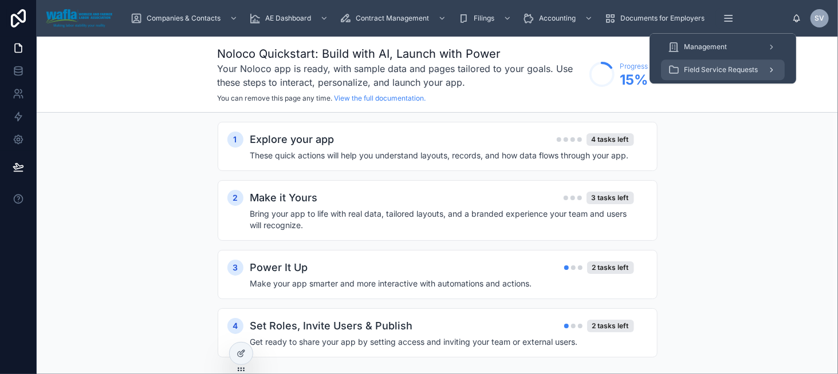
click at [722, 78] on div "Field Service Requests" at bounding box center [723, 70] width 110 height 18
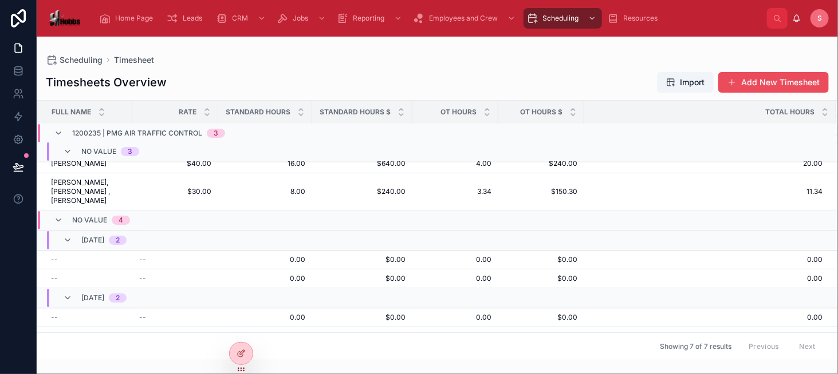
scroll to position [29, 0]
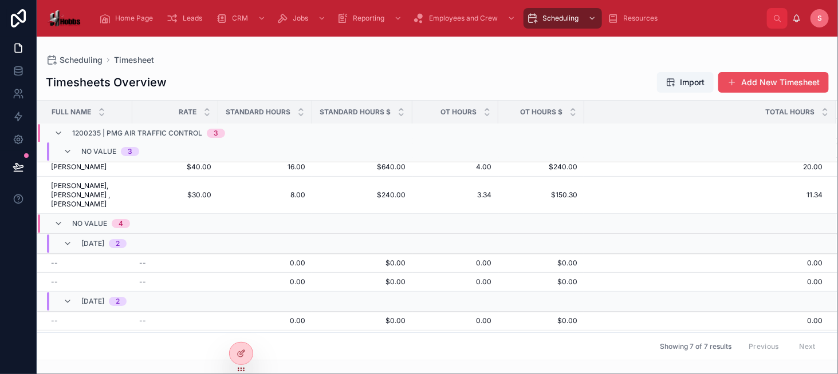
scroll to position [29, 0]
